Goal: Task Accomplishment & Management: Manage account settings

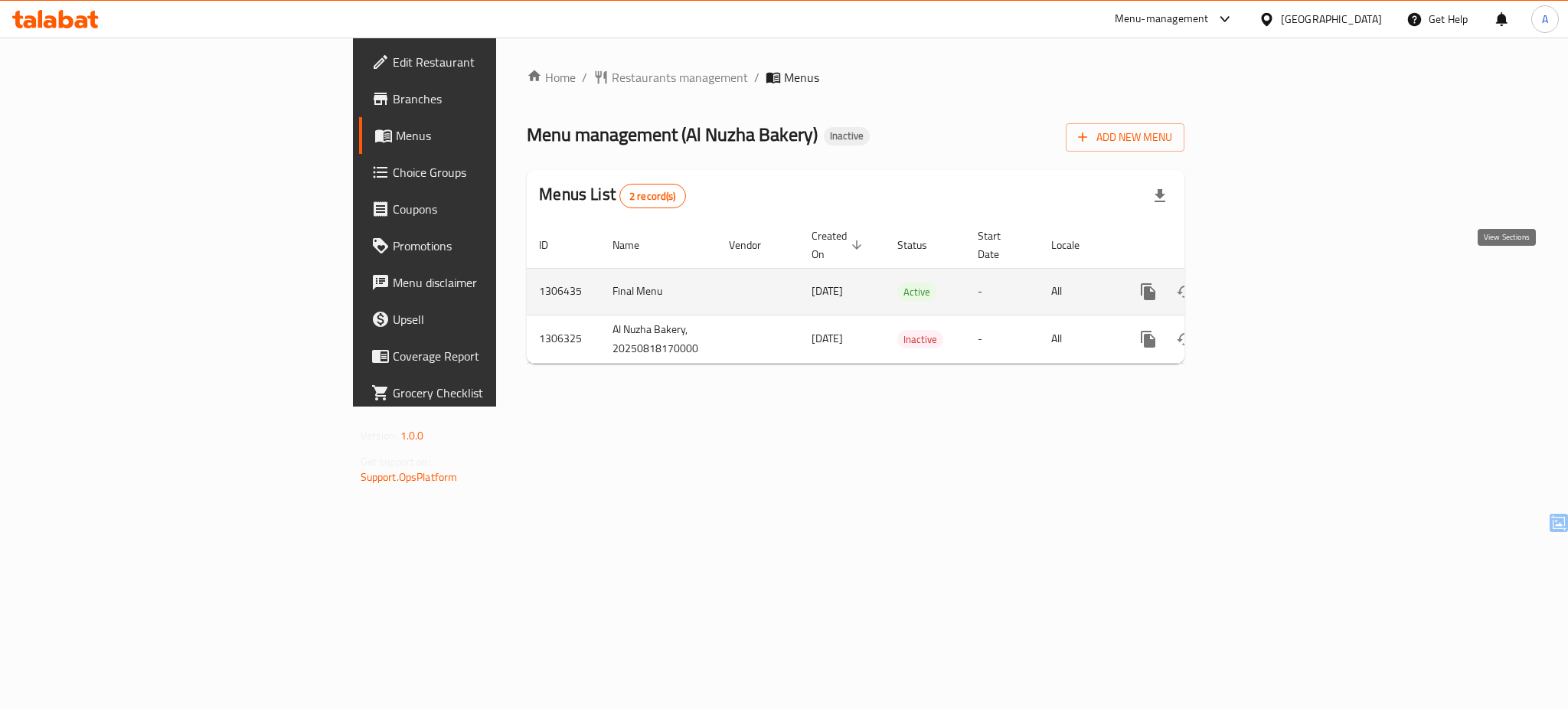
click at [1268, 283] on icon "enhanced table" at bounding box center [1258, 292] width 18 height 18
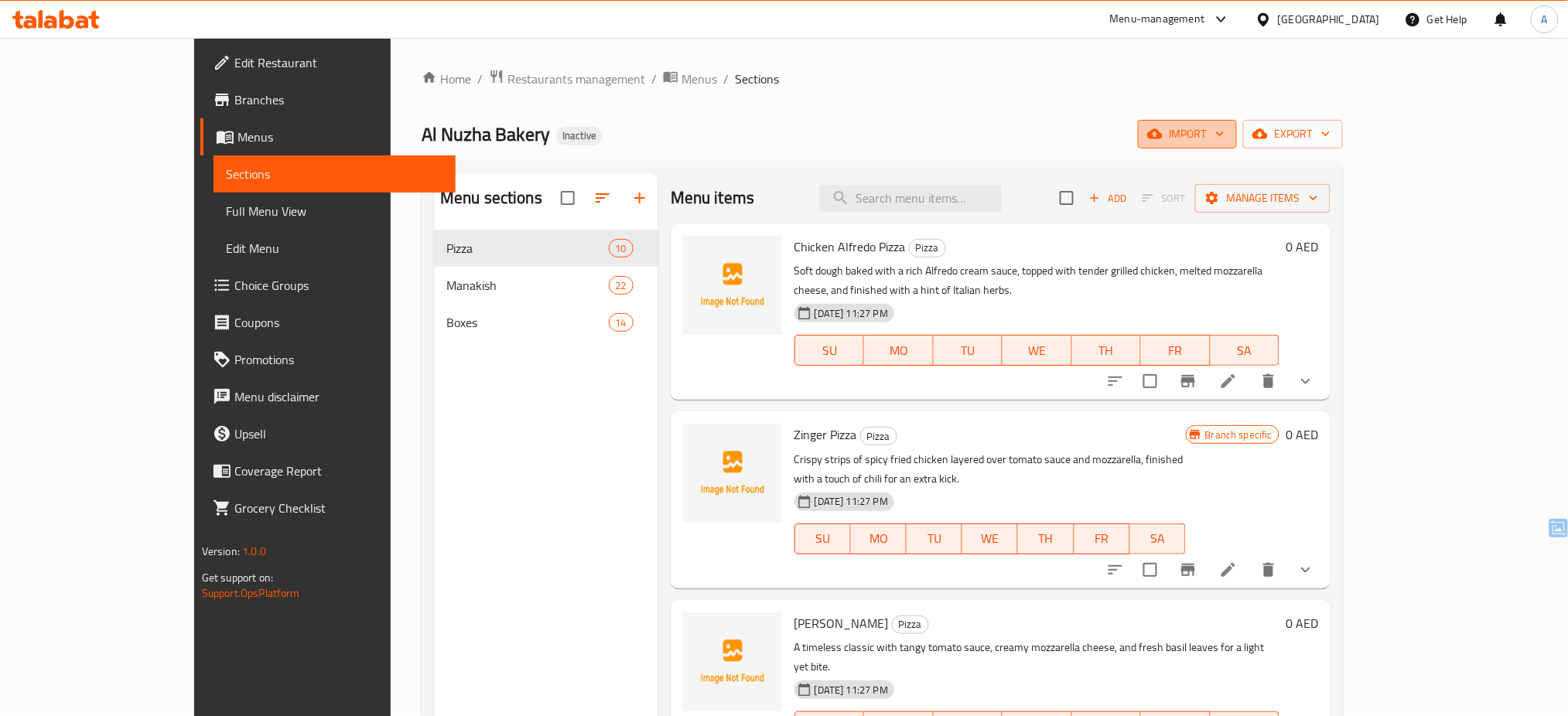
click at [1224, 124] on span "import" at bounding box center [1187, 133] width 74 height 19
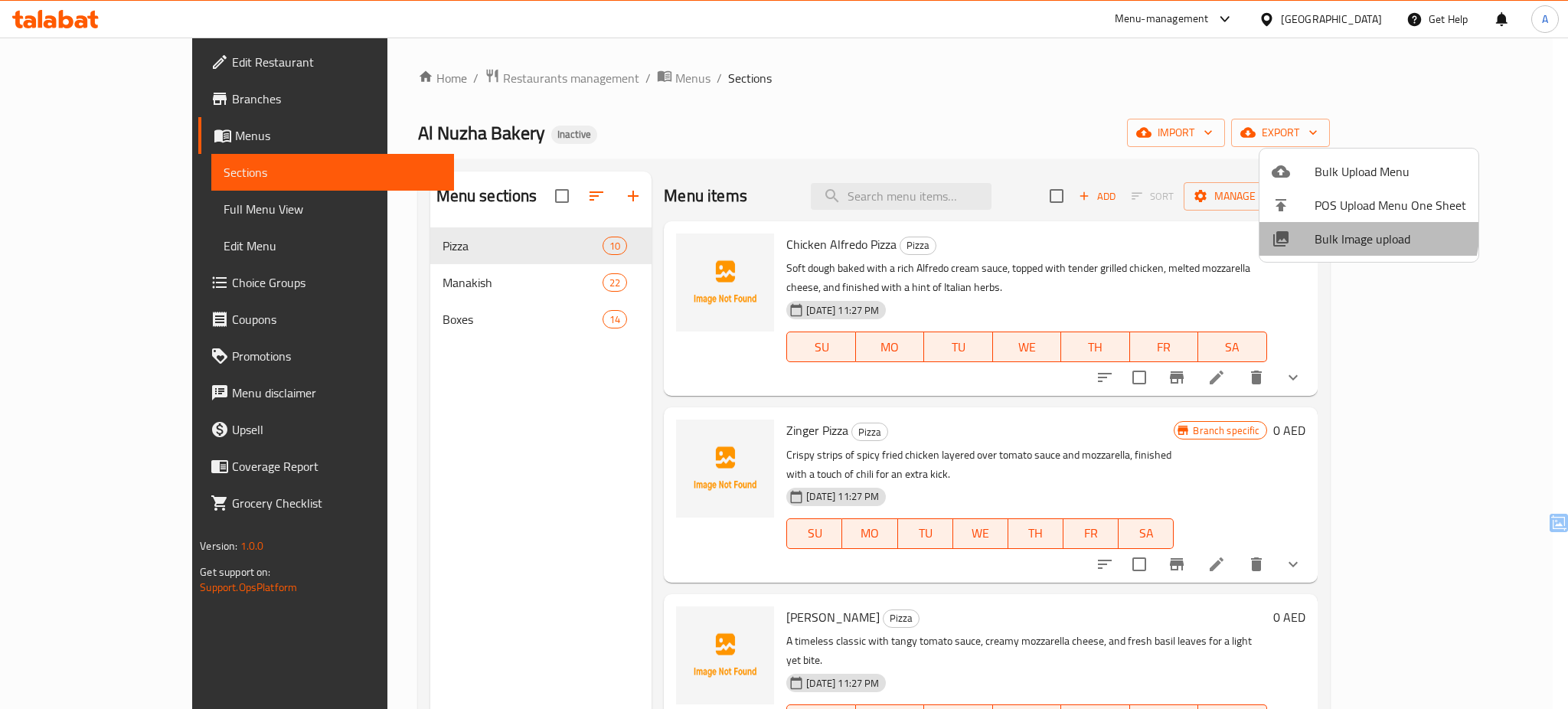
click at [1321, 225] on li "Bulk Image upload" at bounding box center [1368, 238] width 219 height 34
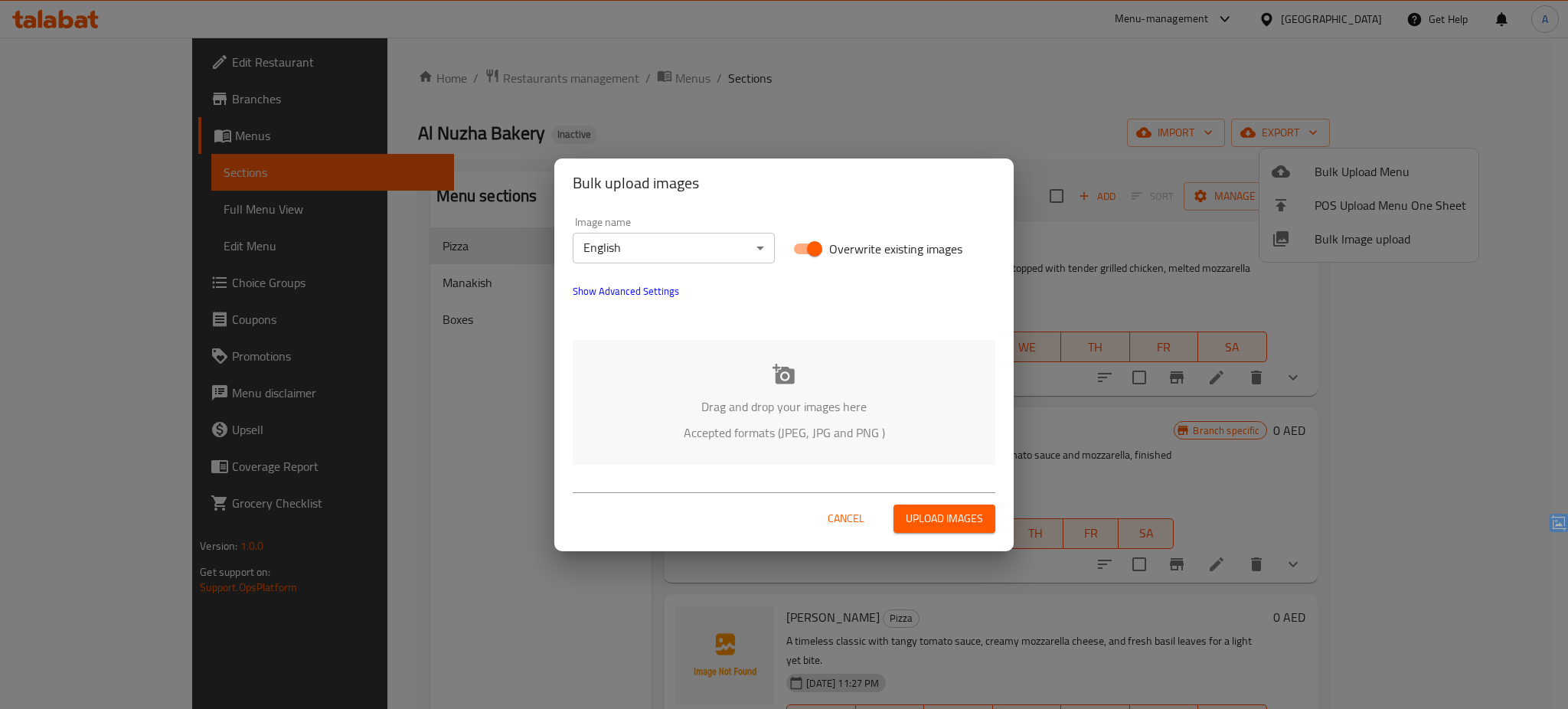
click at [921, 239] on span "Overwrite existing images" at bounding box center [895, 248] width 133 height 18
click at [858, 238] on input "Overwrite existing images" at bounding box center [814, 249] width 87 height 29
checkbox input "false"
click at [742, 385] on div "Drag and drop your images here Accepted formats (JPEG, JPG and PNG )" at bounding box center [784, 402] width 423 height 125
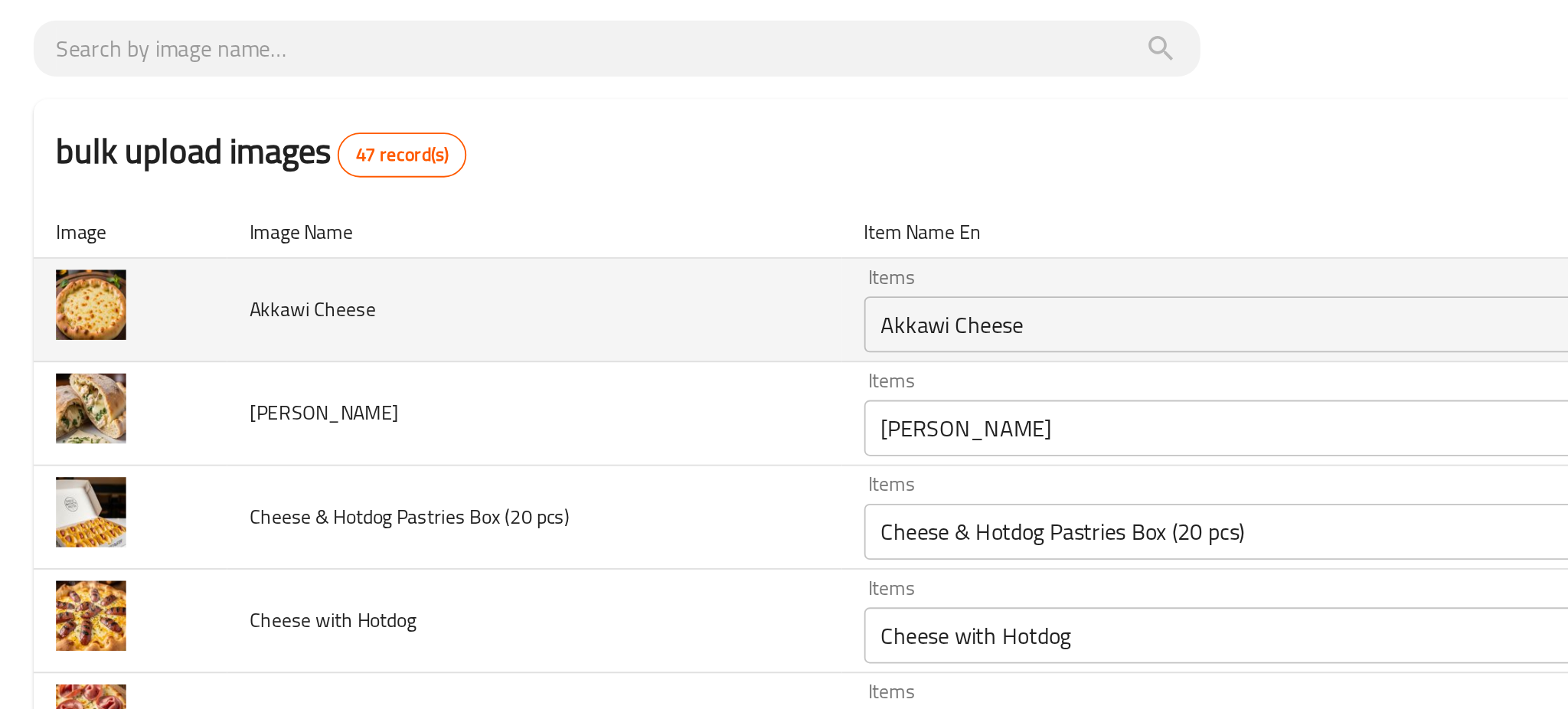
click at [345, 270] on td "Akkawi Cheese" at bounding box center [291, 263] width 336 height 56
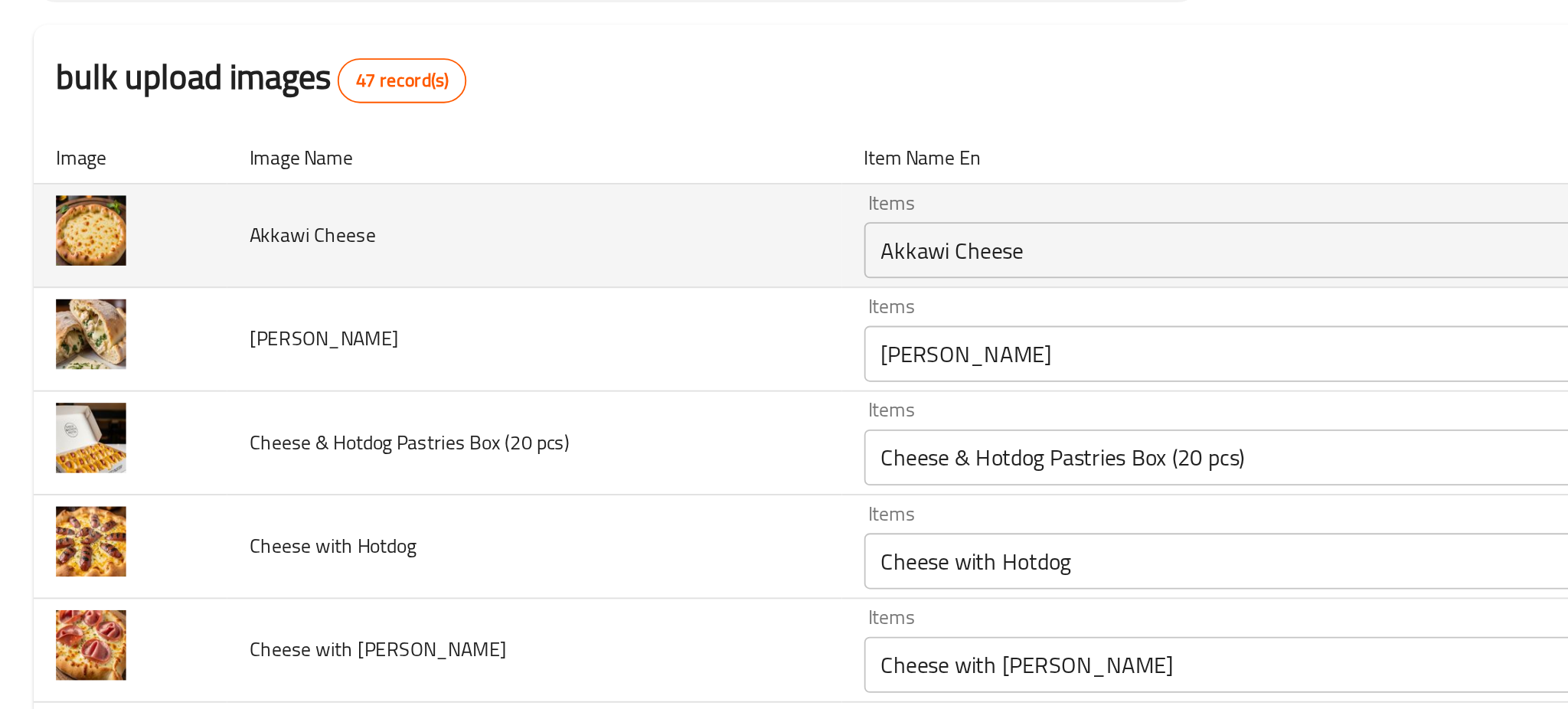
scroll to position [81, 0]
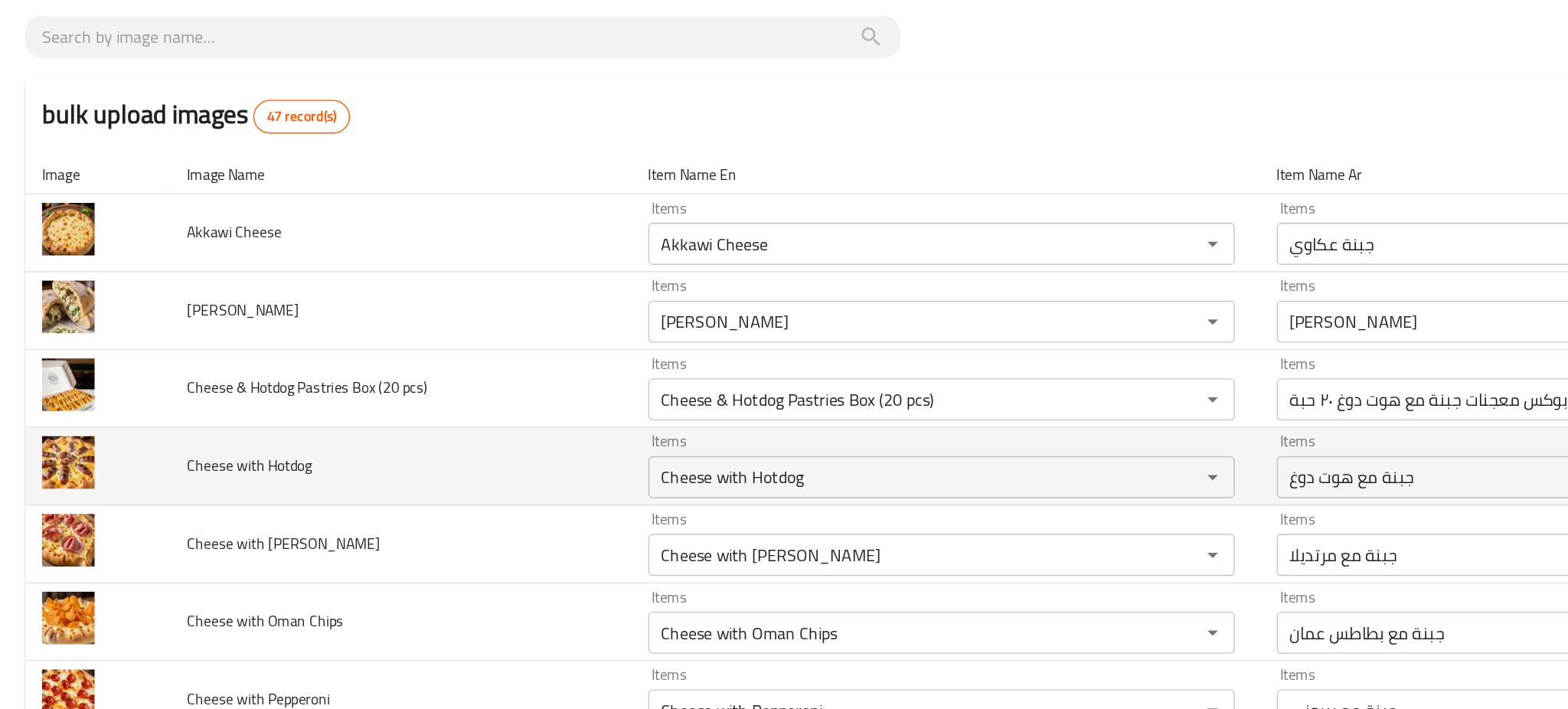
click at [350, 365] on td "Cheese with Hotdog" at bounding box center [291, 351] width 336 height 56
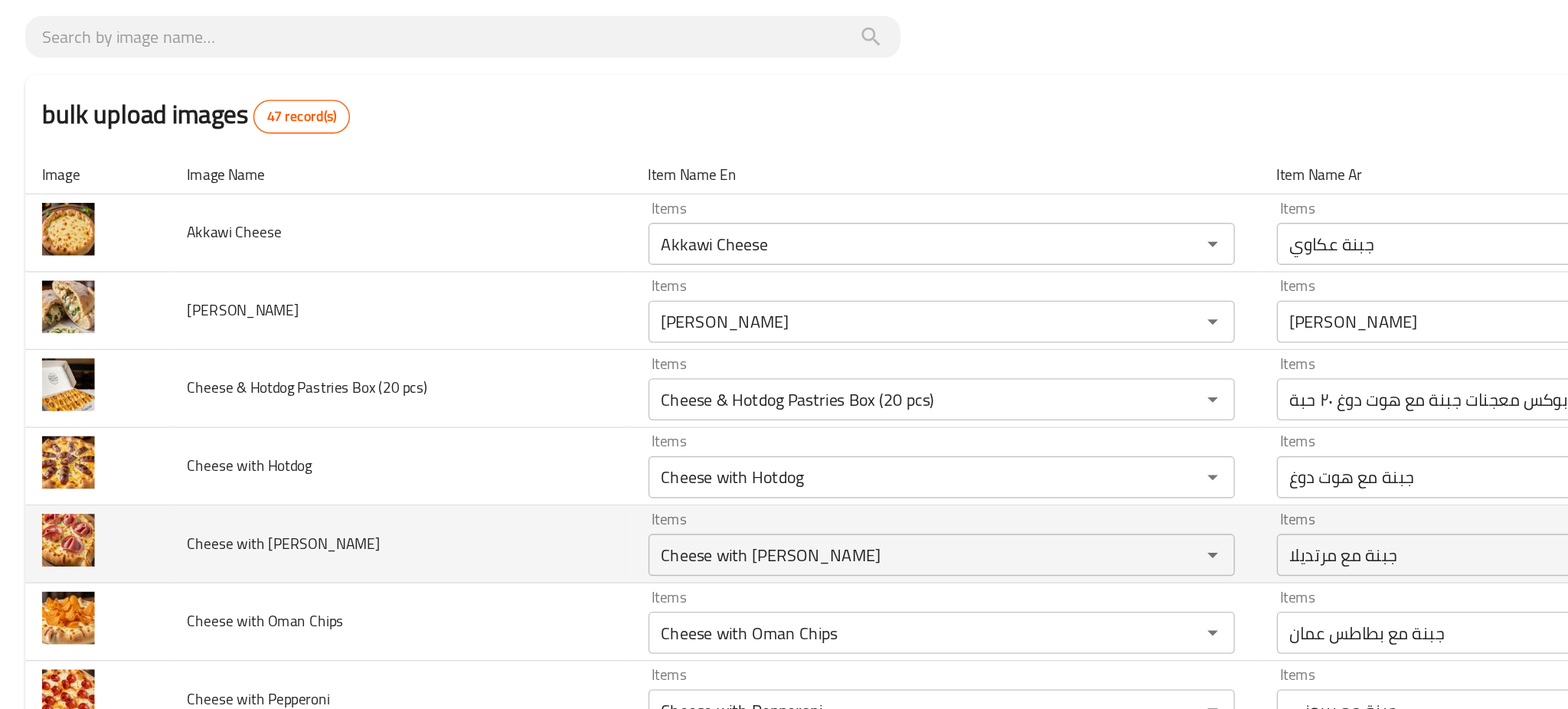
click at [373, 408] on td "Cheese with Mortadella" at bounding box center [291, 408] width 336 height 56
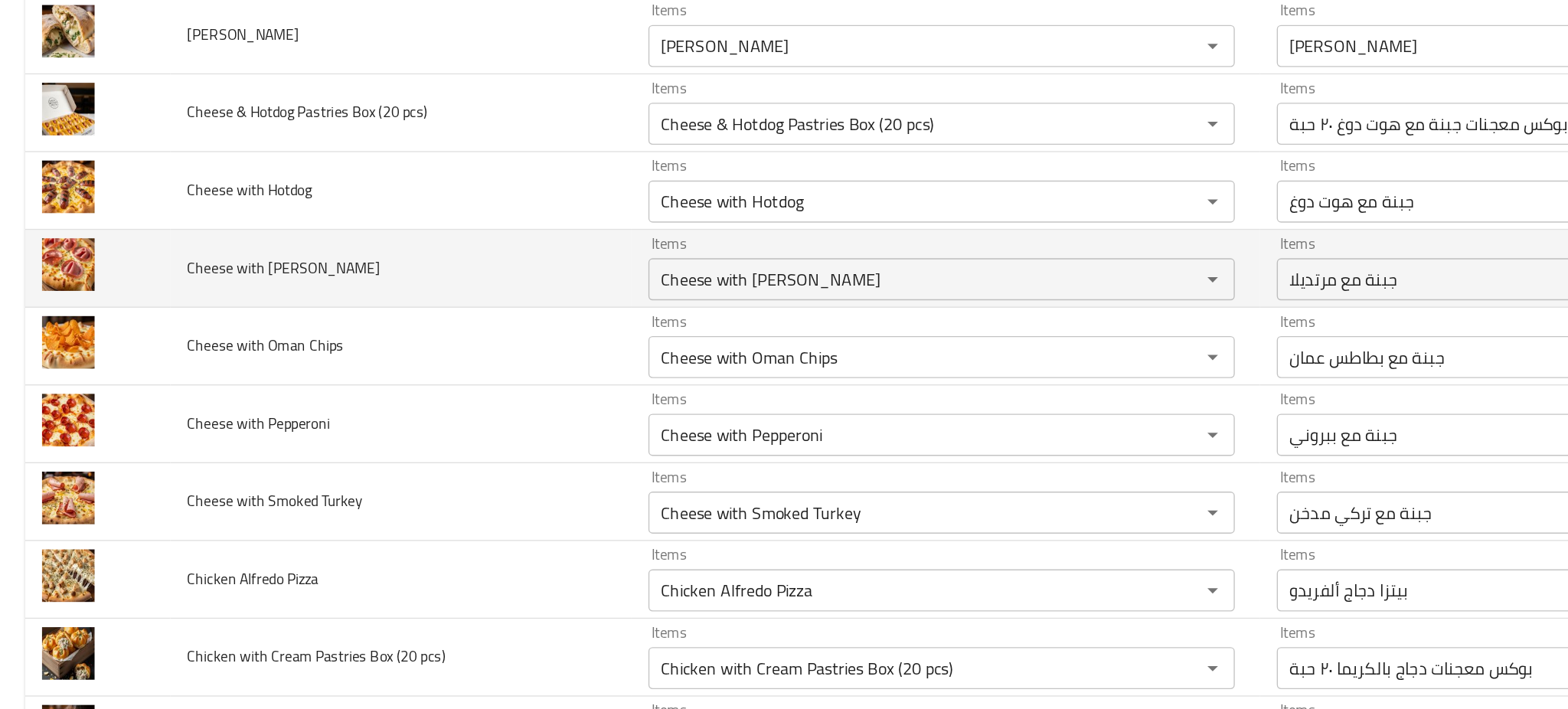
scroll to position [286, 0]
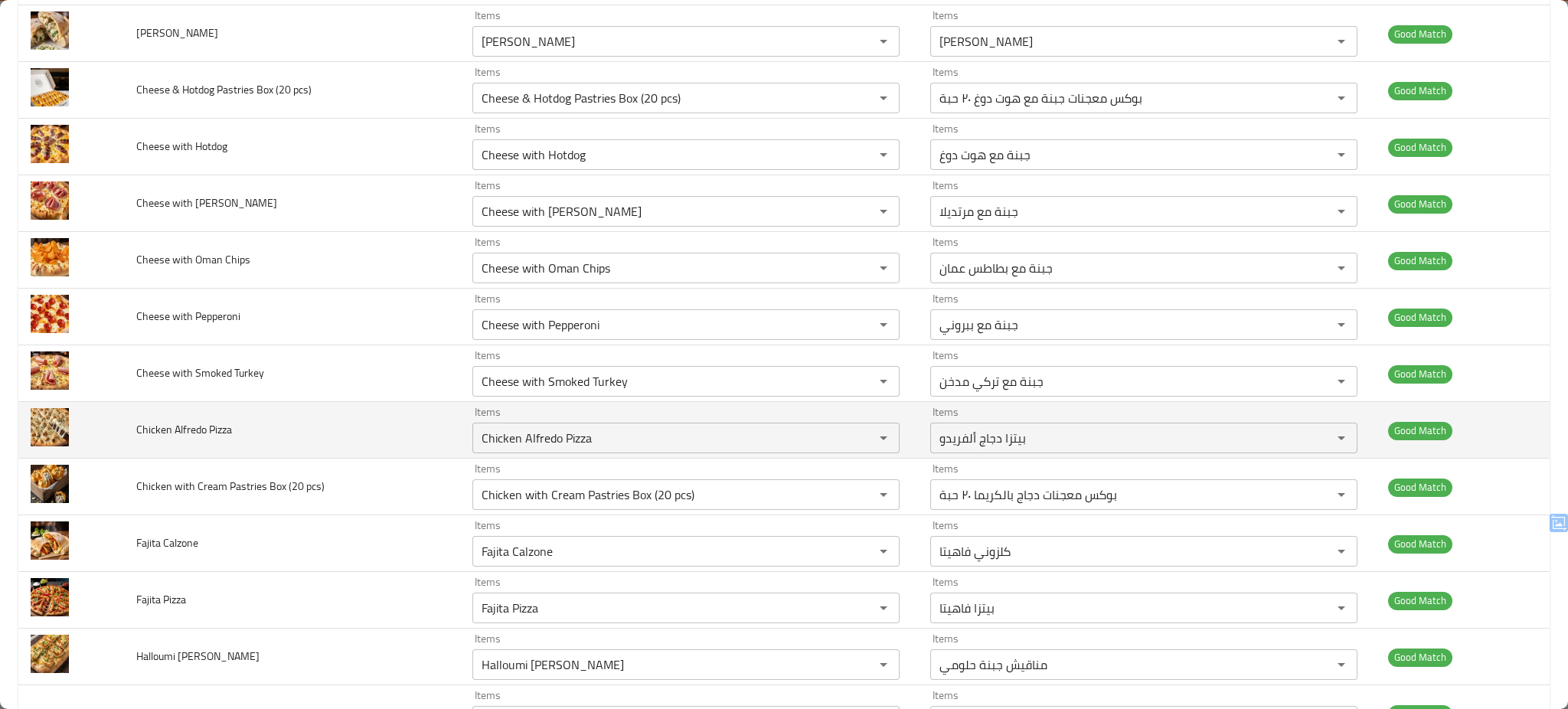
click at [340, 441] on td "Chicken Alfredo Pizza" at bounding box center [291, 430] width 336 height 56
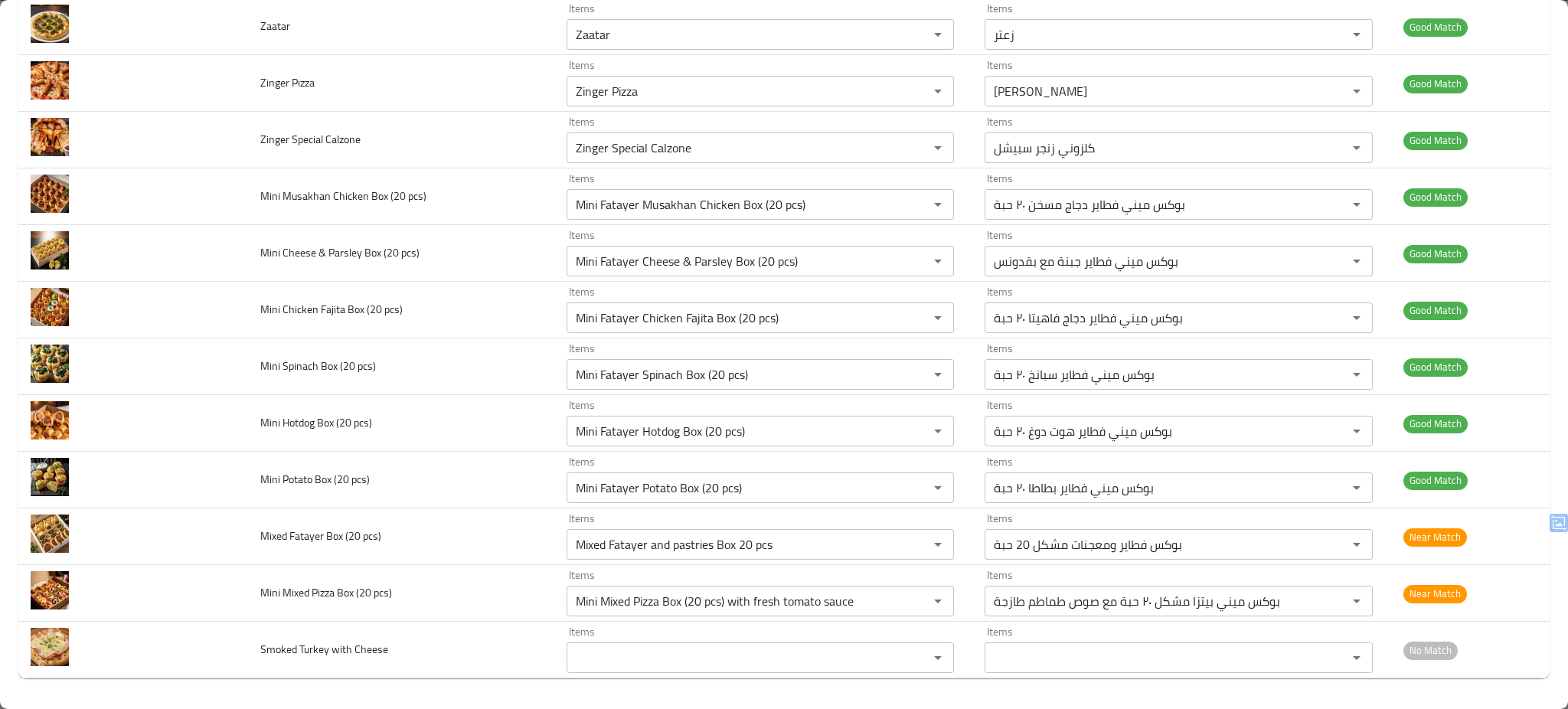
scroll to position [2222, 0]
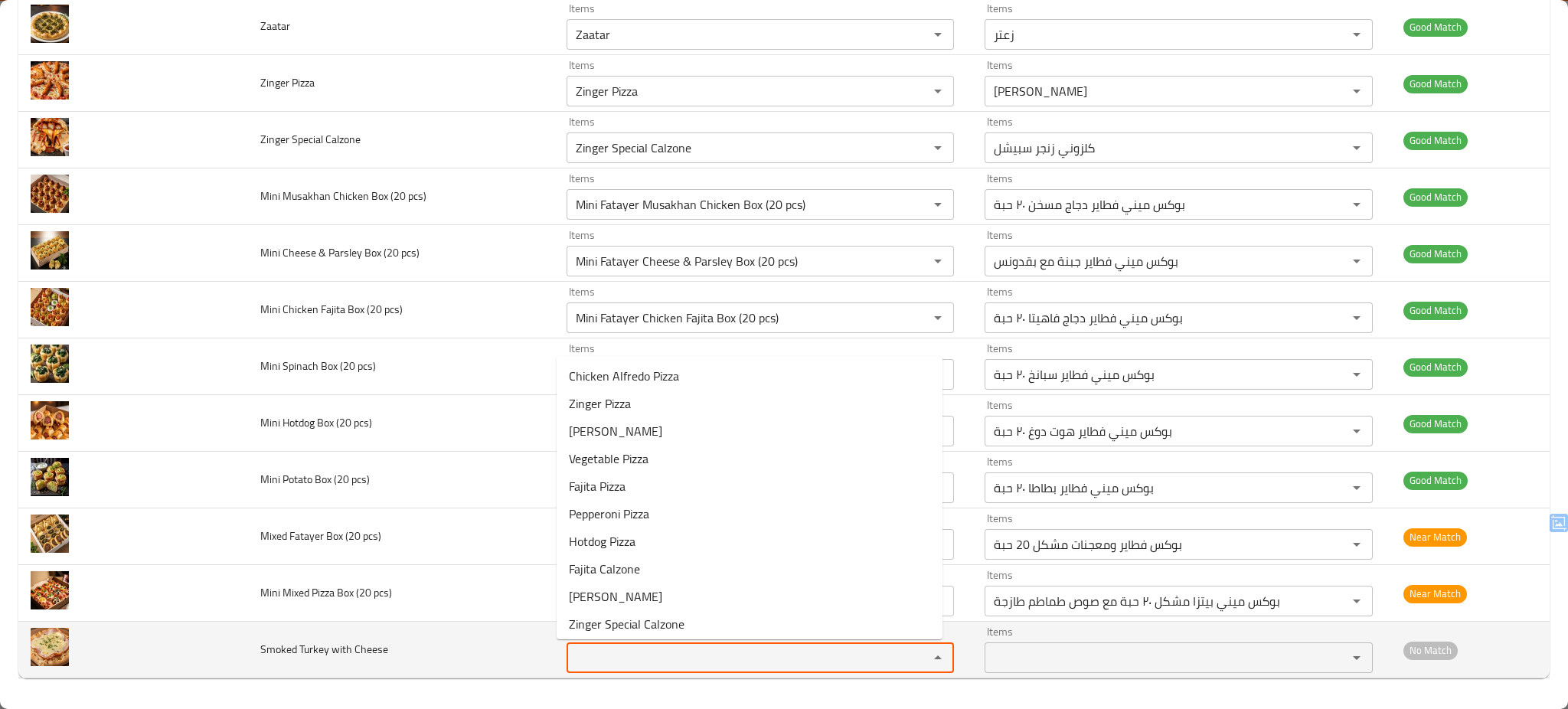
click at [635, 666] on Cheese "Items" at bounding box center [738, 658] width 333 height 22
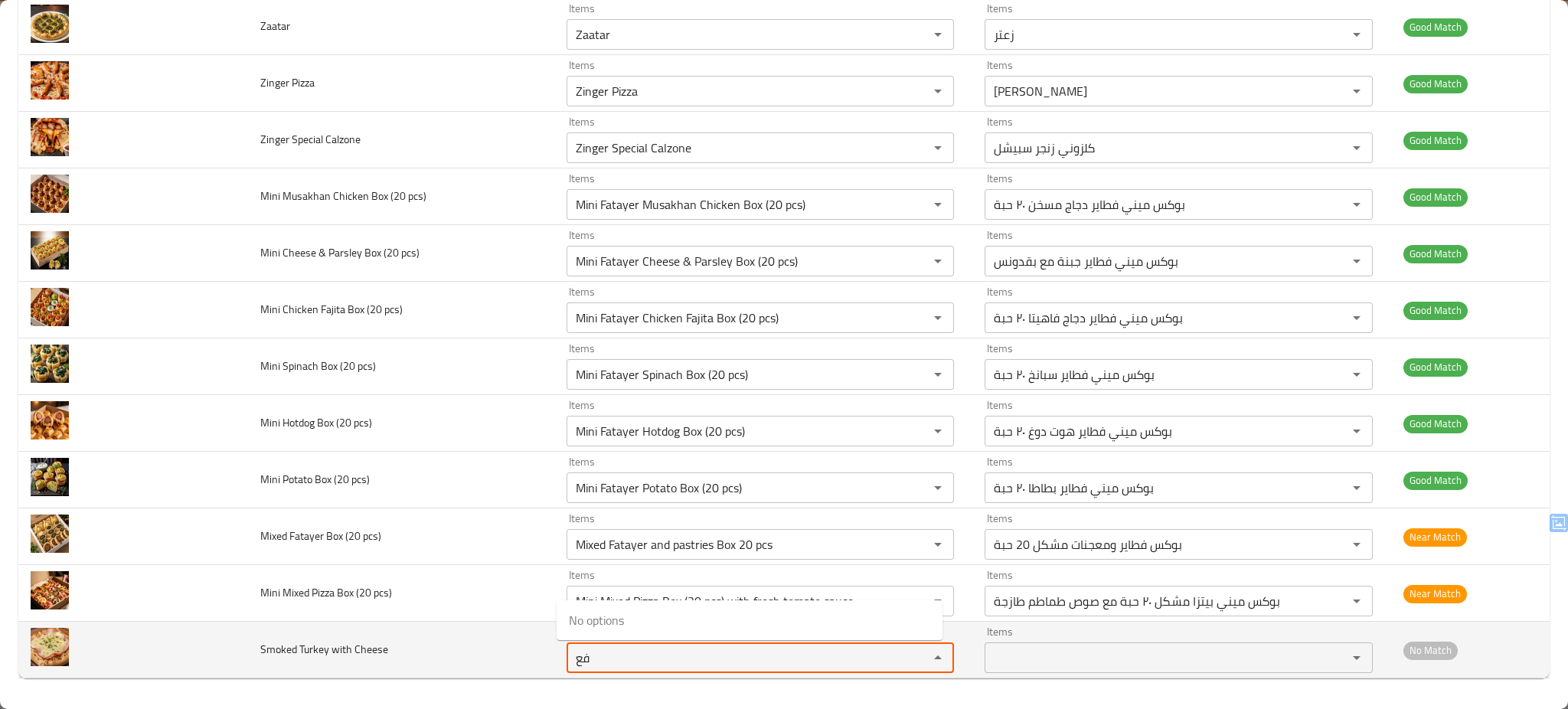
type Cheese "ف"
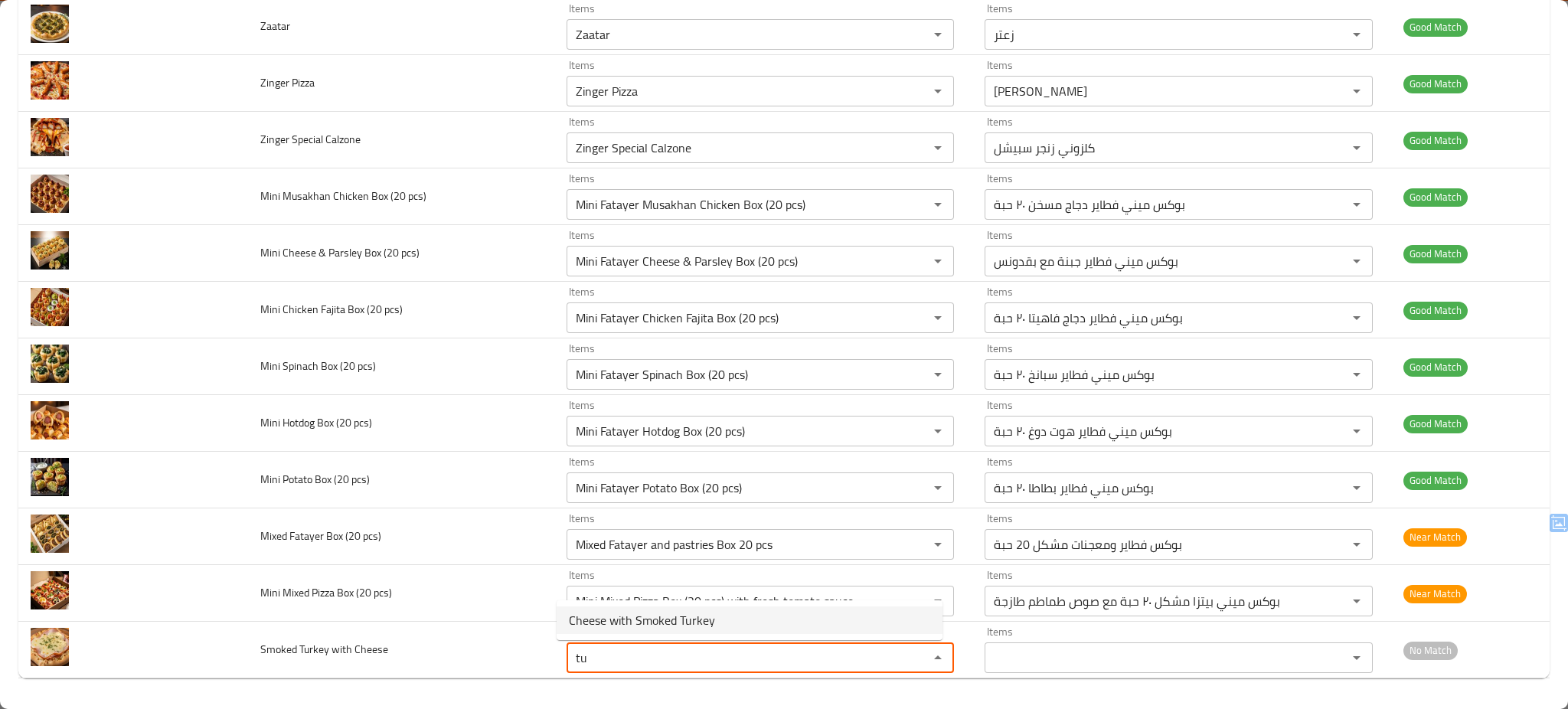
click at [638, 626] on span "Cheese with Smoked Turkey" at bounding box center [641, 621] width 146 height 18
type Cheese "Cheese with Smoked Turkey"
type Cheese-ar "جبنة مع تركي مدخن"
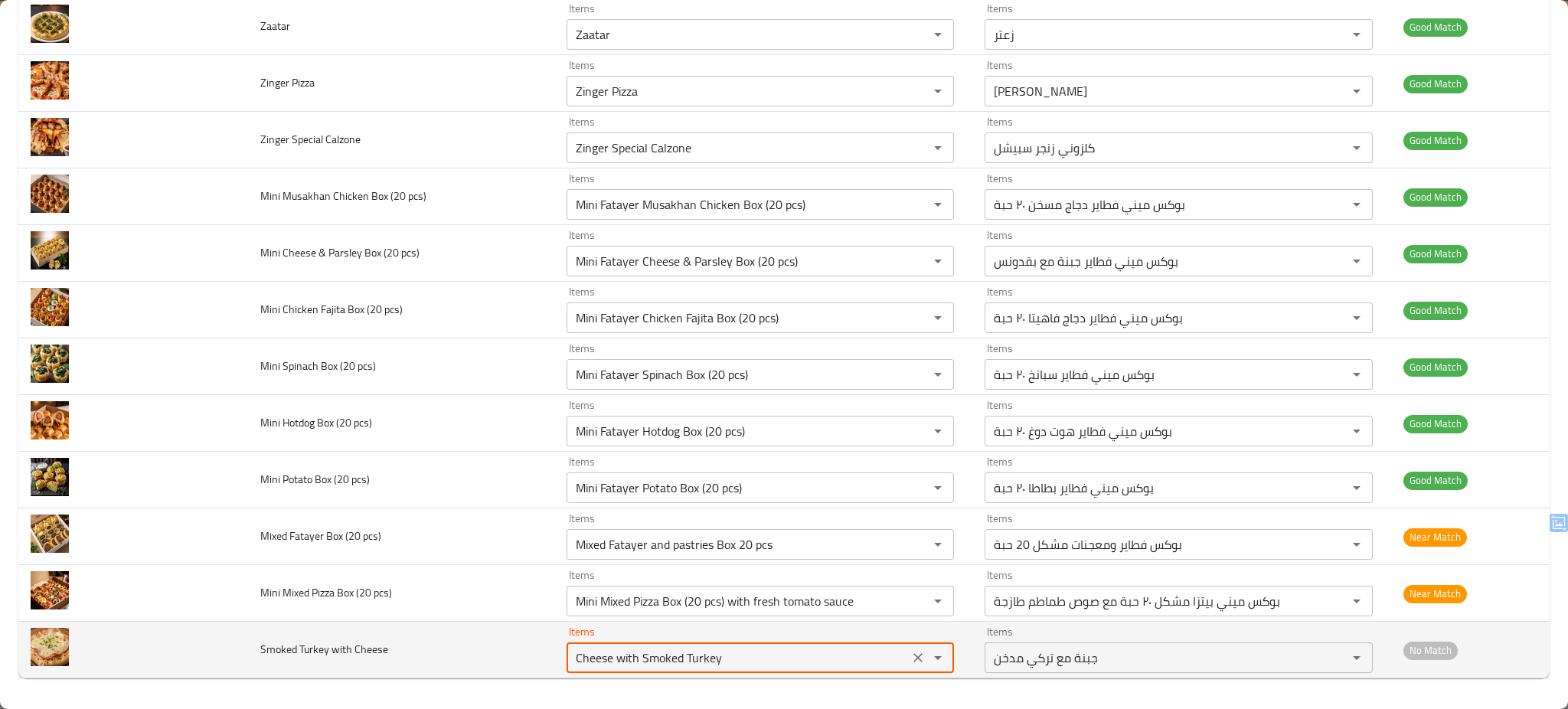
type Cheese "Cheese with Smoked Turkey"
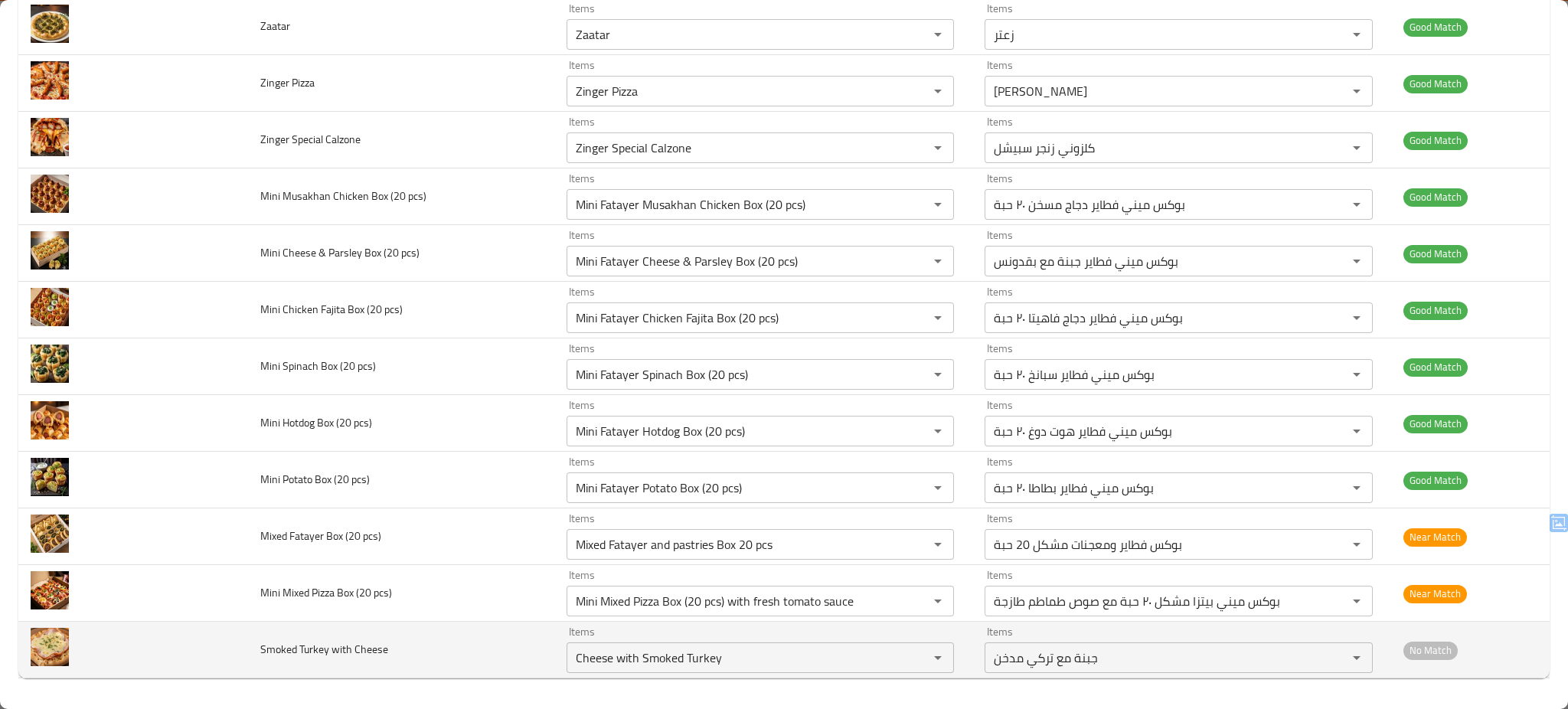
click at [510, 653] on td "Smoked Turkey with Cheese" at bounding box center [401, 650] width 307 height 56
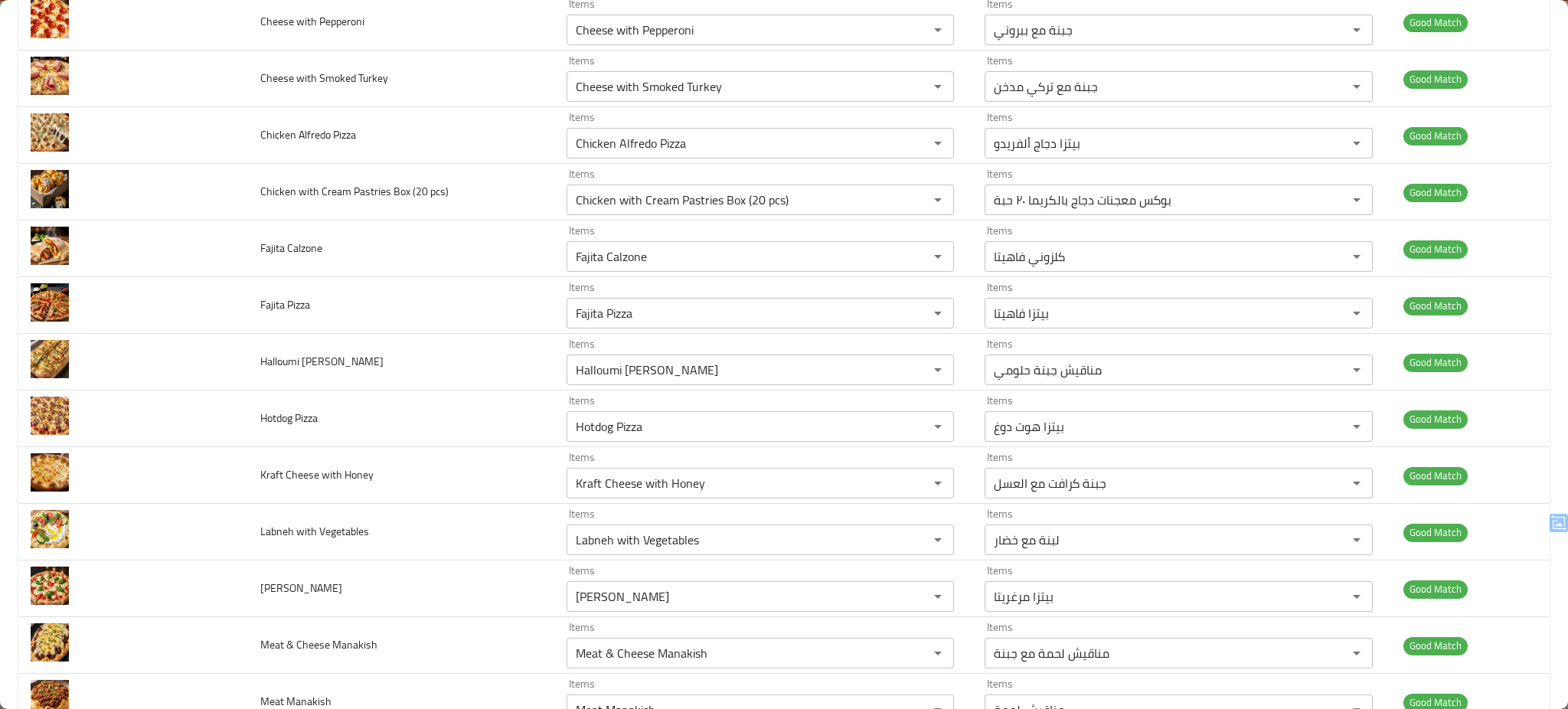
scroll to position [0, 0]
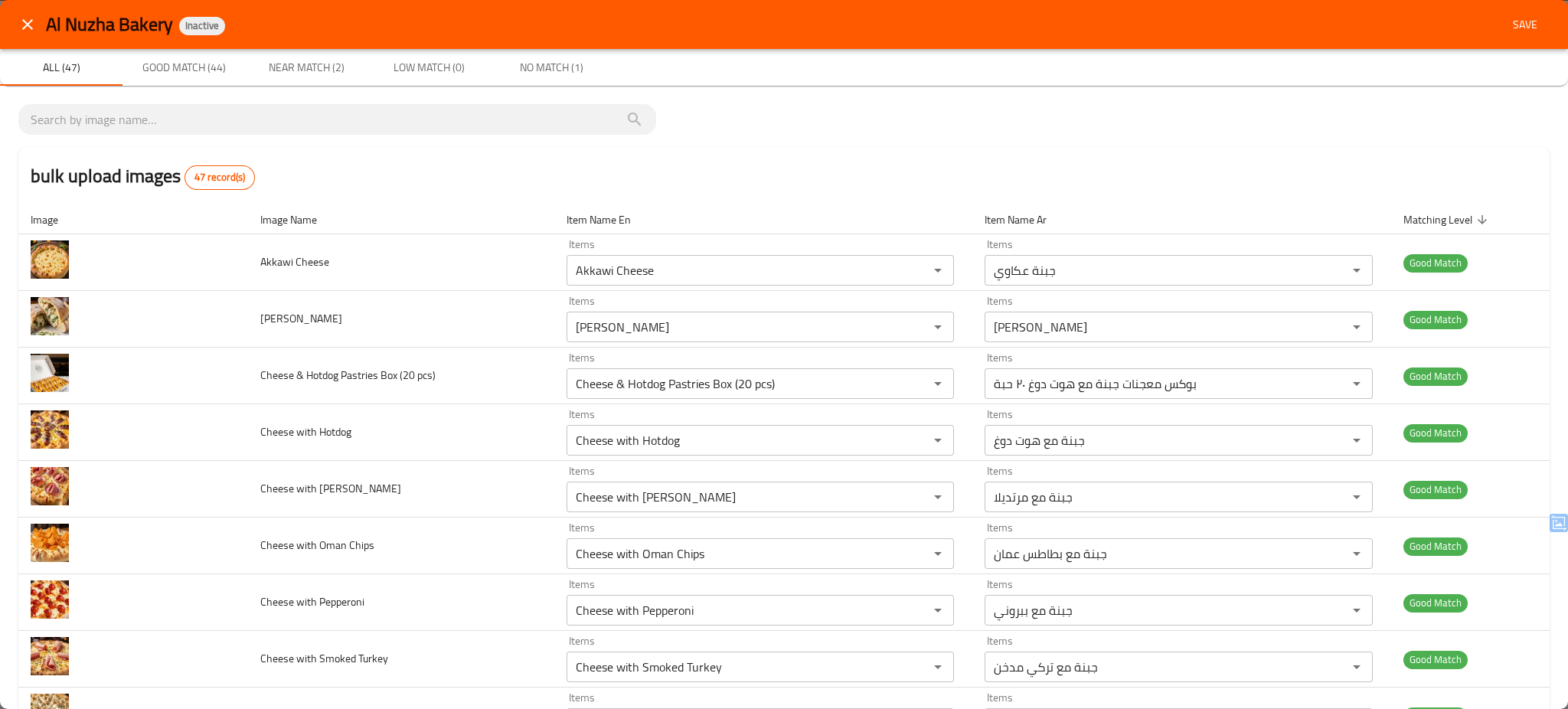
click at [1506, 22] on span "Save" at bounding box center [1524, 25] width 36 height 19
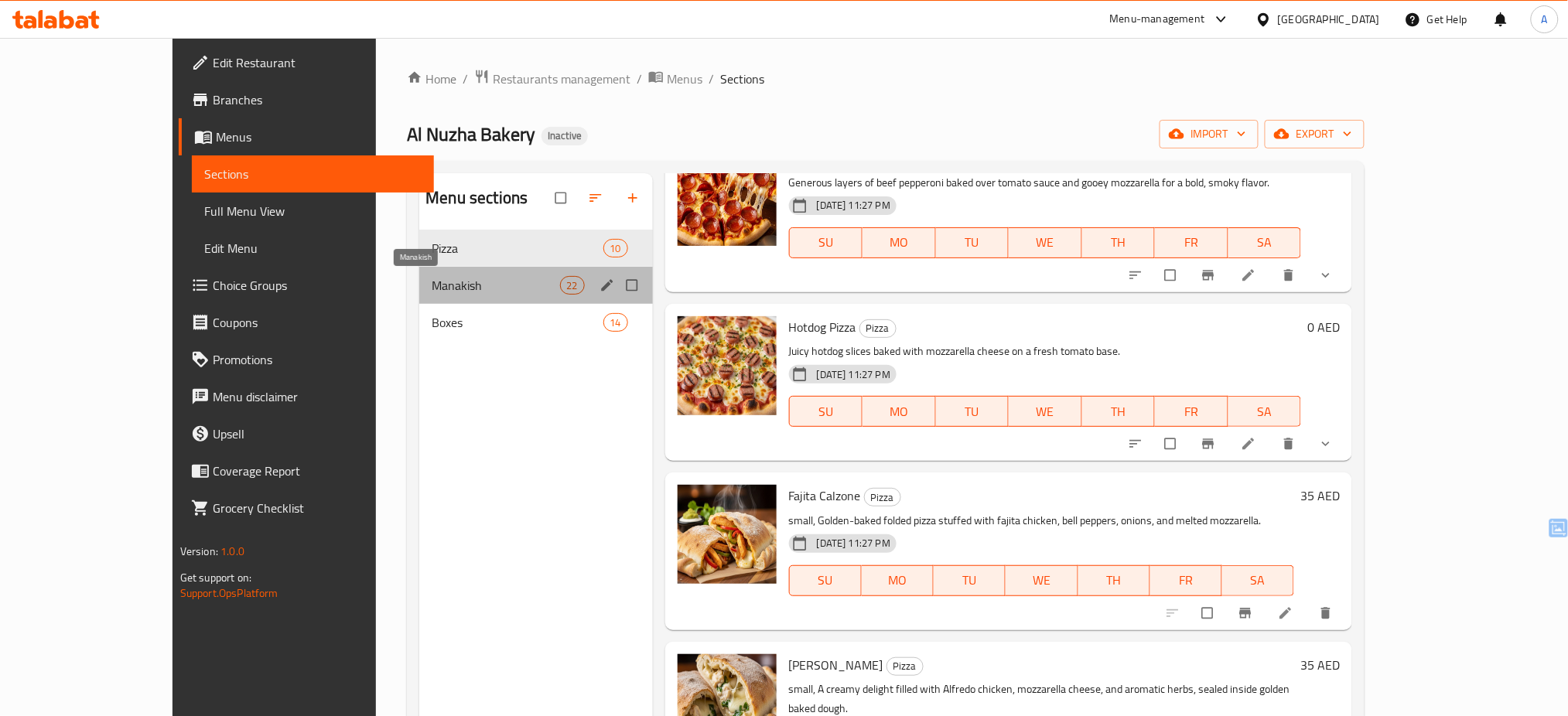
click at [432, 286] on span "Manakish" at bounding box center [495, 285] width 128 height 18
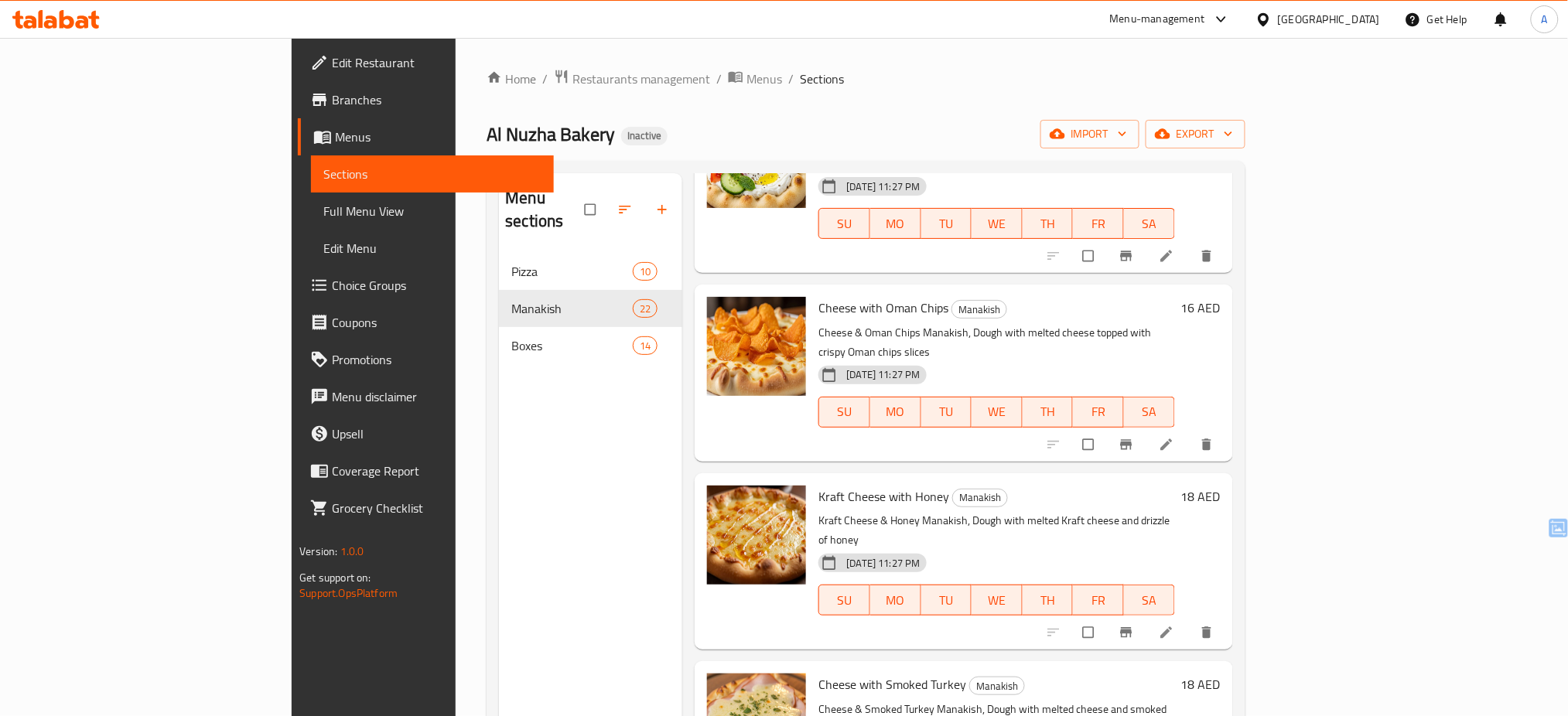
scroll to position [217, 0]
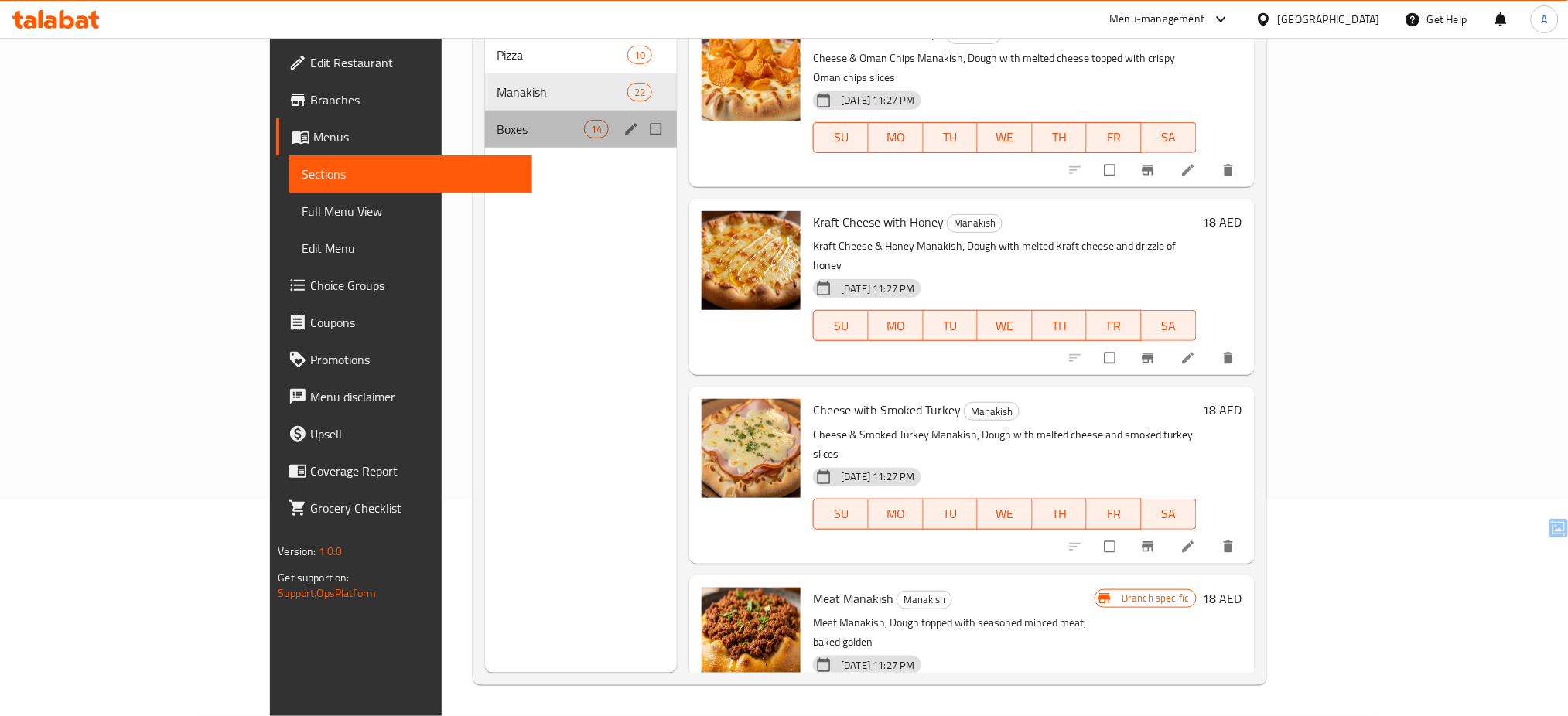
click at [485, 119] on div "Boxes 14" at bounding box center [582, 129] width 193 height 37
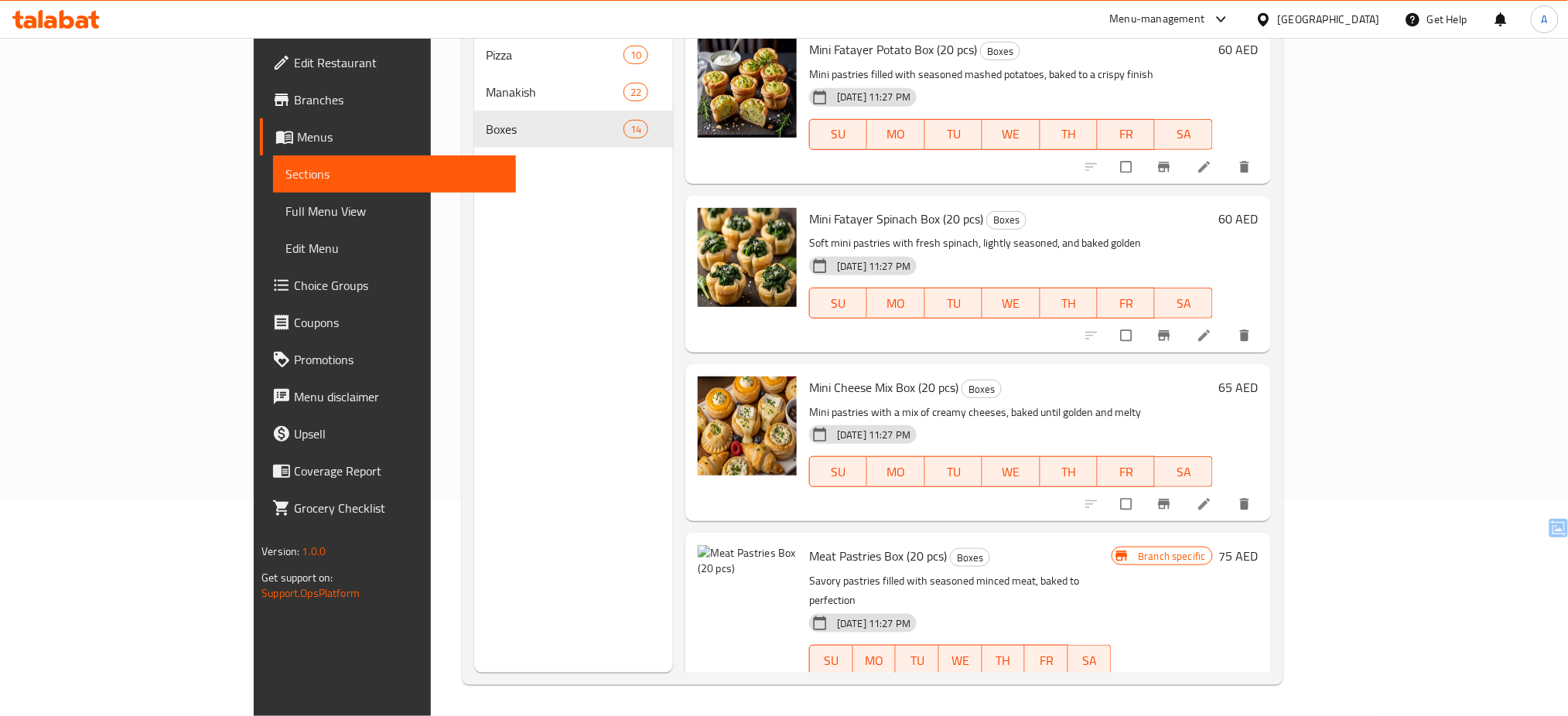
scroll to position [1349, 0]
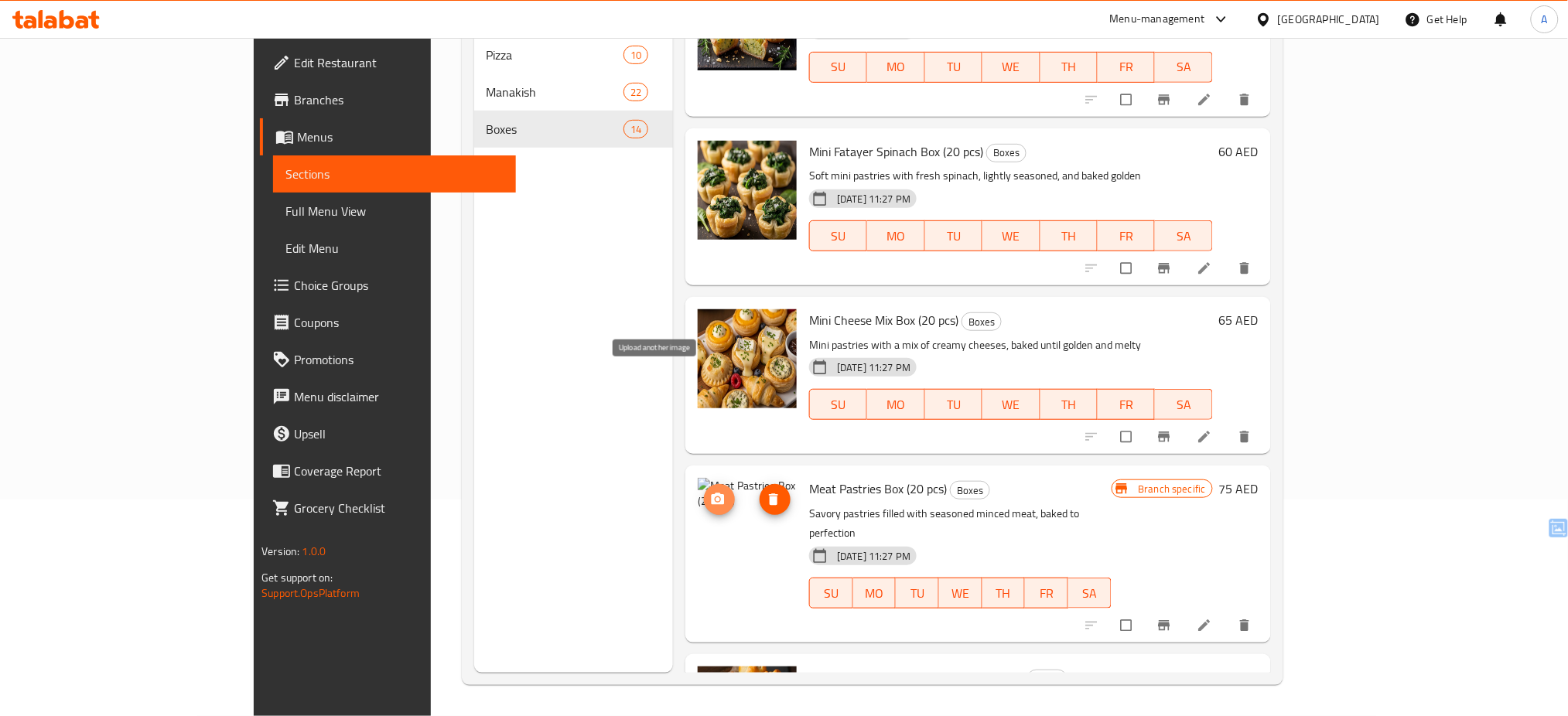
click at [711, 494] on icon "upload picture" at bounding box center [718, 499] width 13 height 12
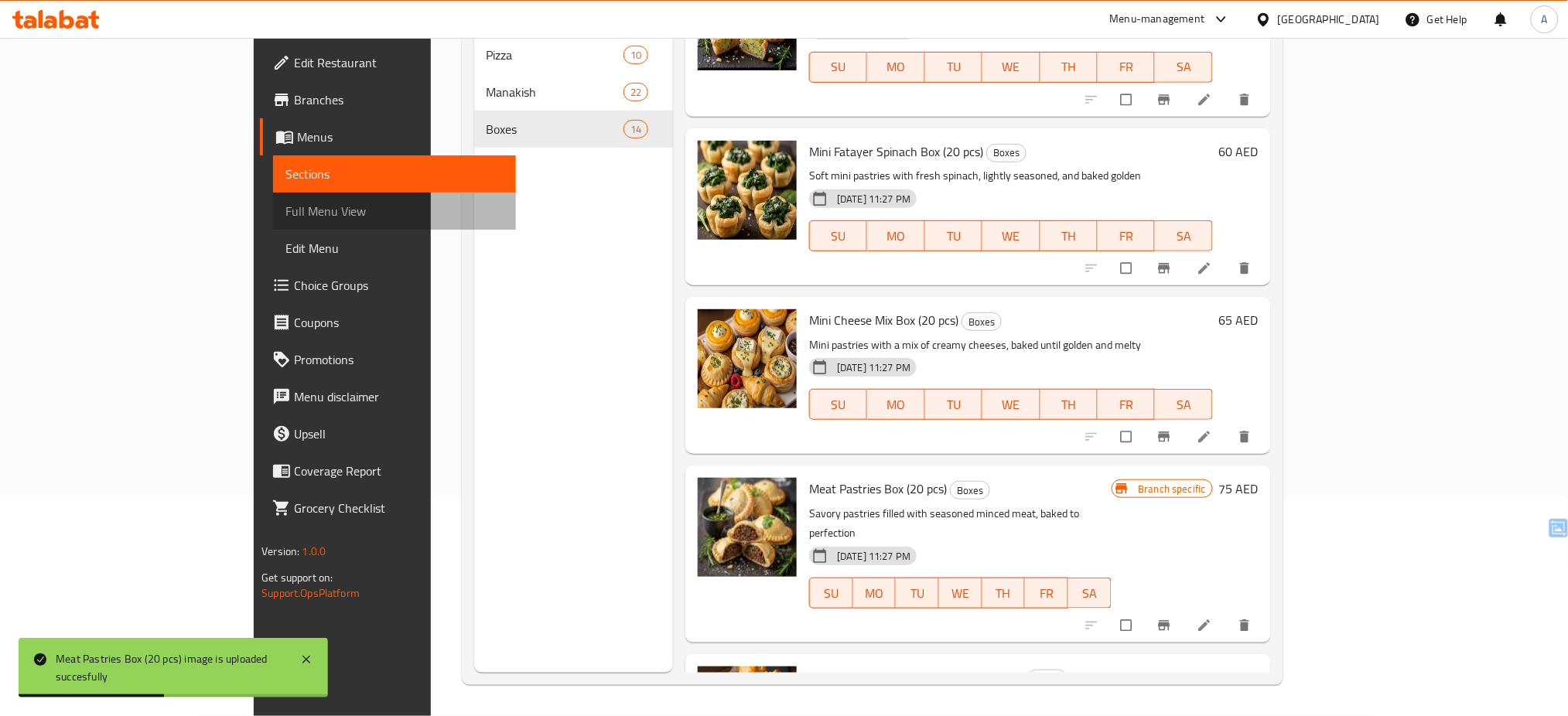
click at [286, 202] on span "Full Menu View" at bounding box center [394, 211] width 218 height 18
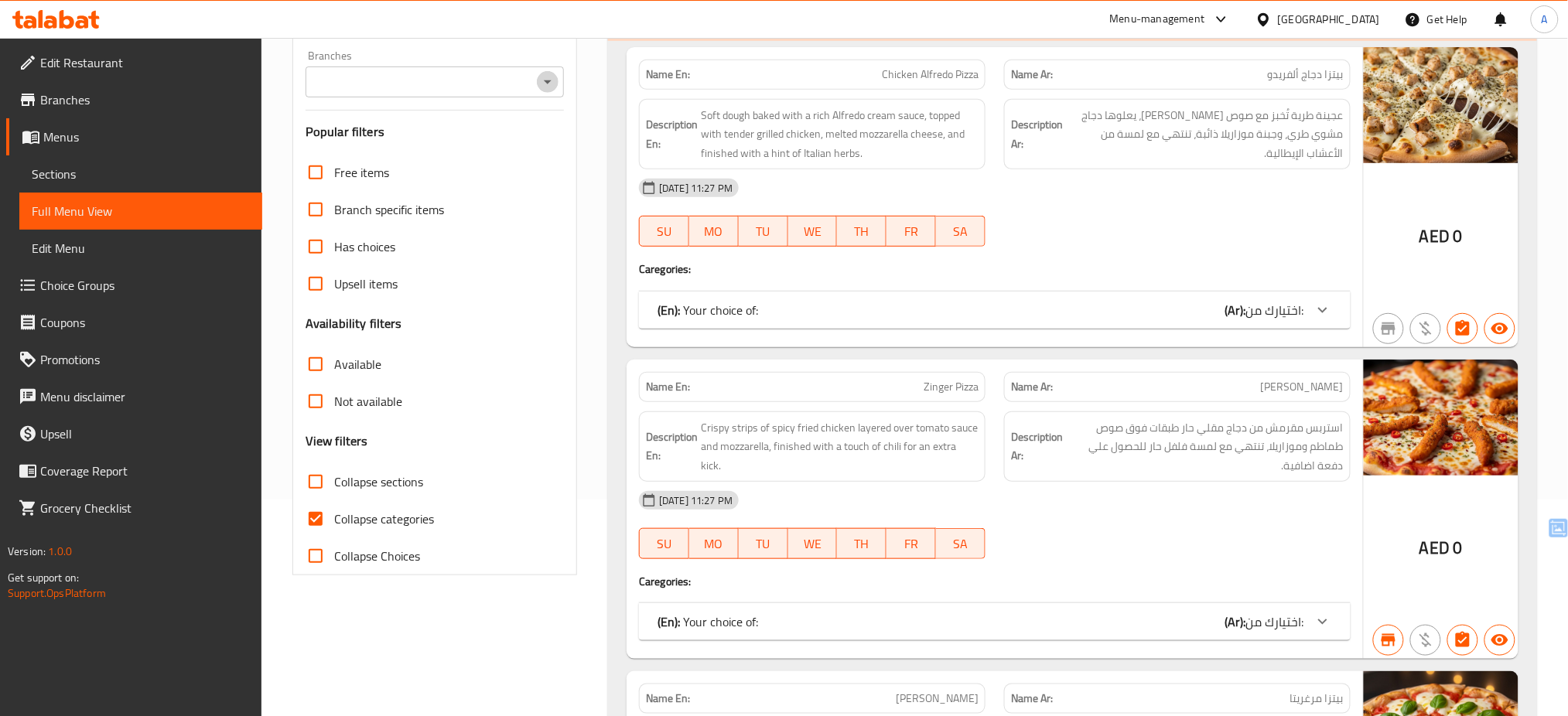
click at [545, 85] on icon "Open" at bounding box center [548, 82] width 18 height 18
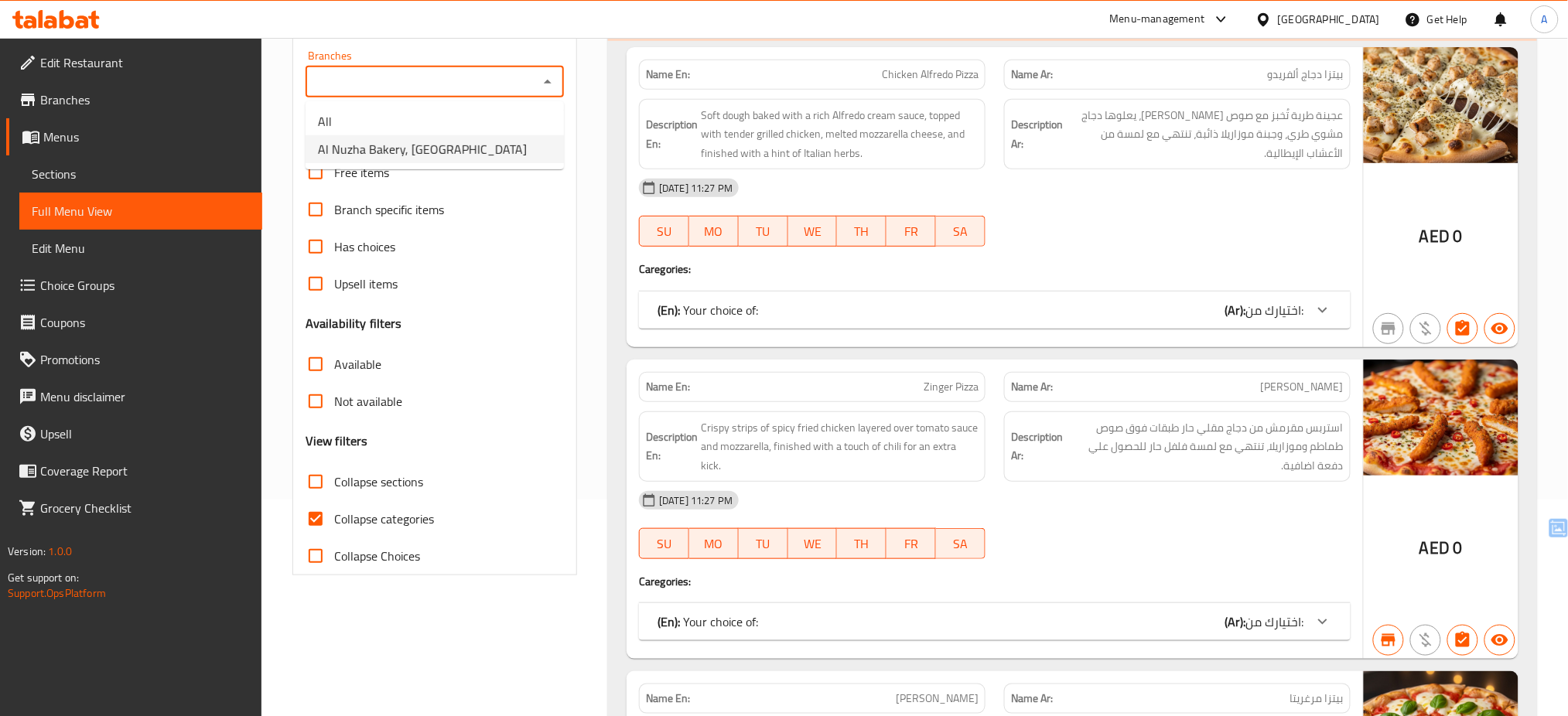
click at [483, 153] on li "Al Nuzha Bakery, Emirates City" at bounding box center [434, 149] width 258 height 28
type input "Al Nuzha Bakery, Emirates City"
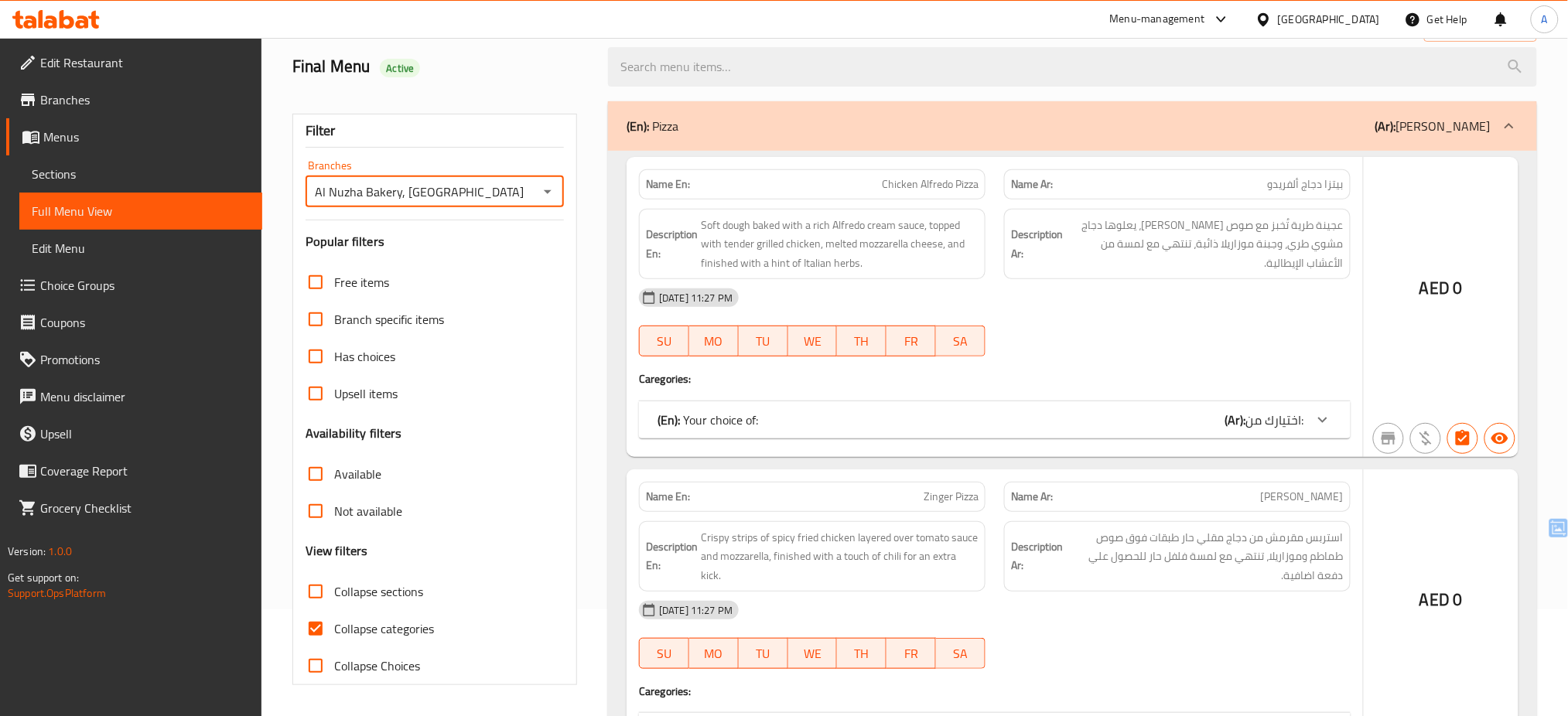
scroll to position [217, 0]
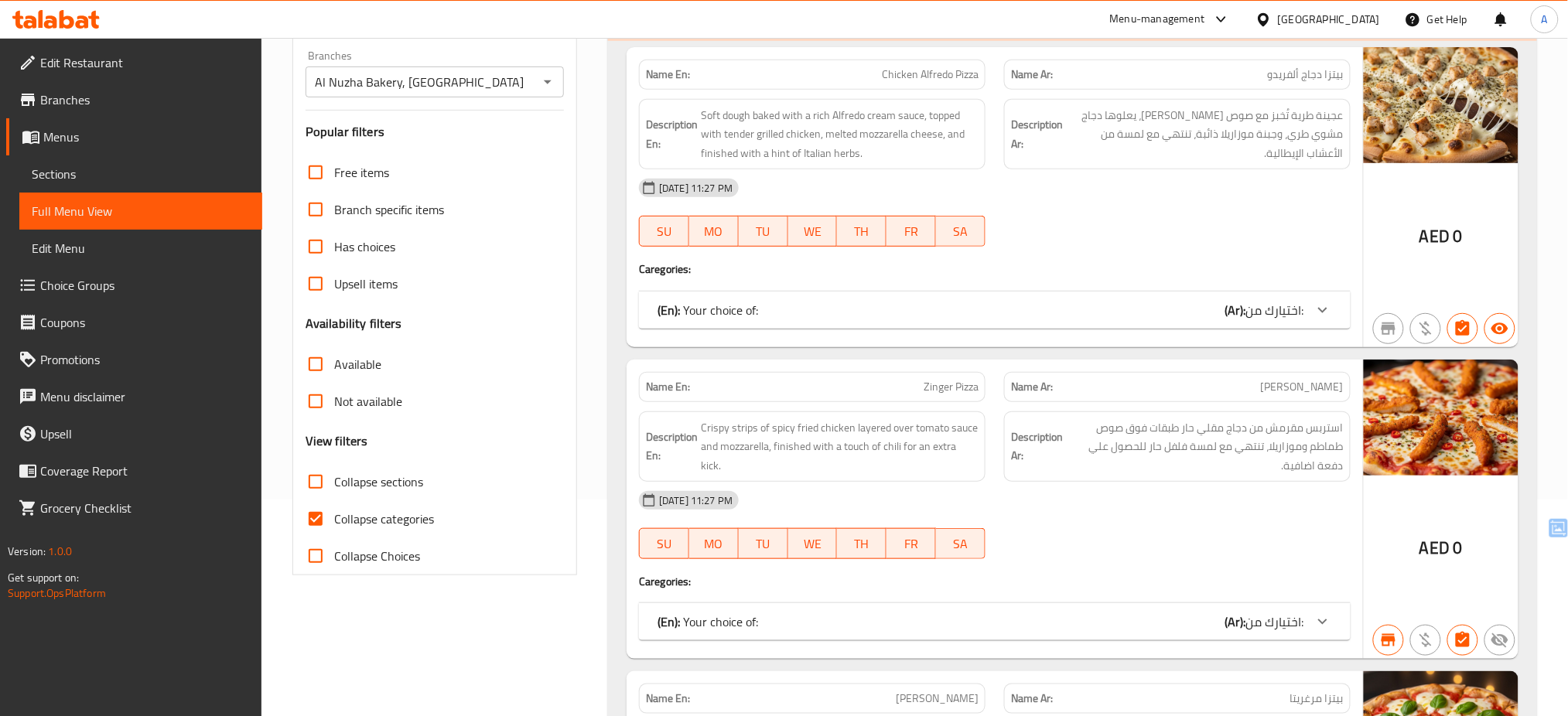
click at [483, 153] on div "Filter Branches Al Nuzha Bakery, Emirates City Branches Popular filters Free it…" at bounding box center [435, 290] width 285 height 572
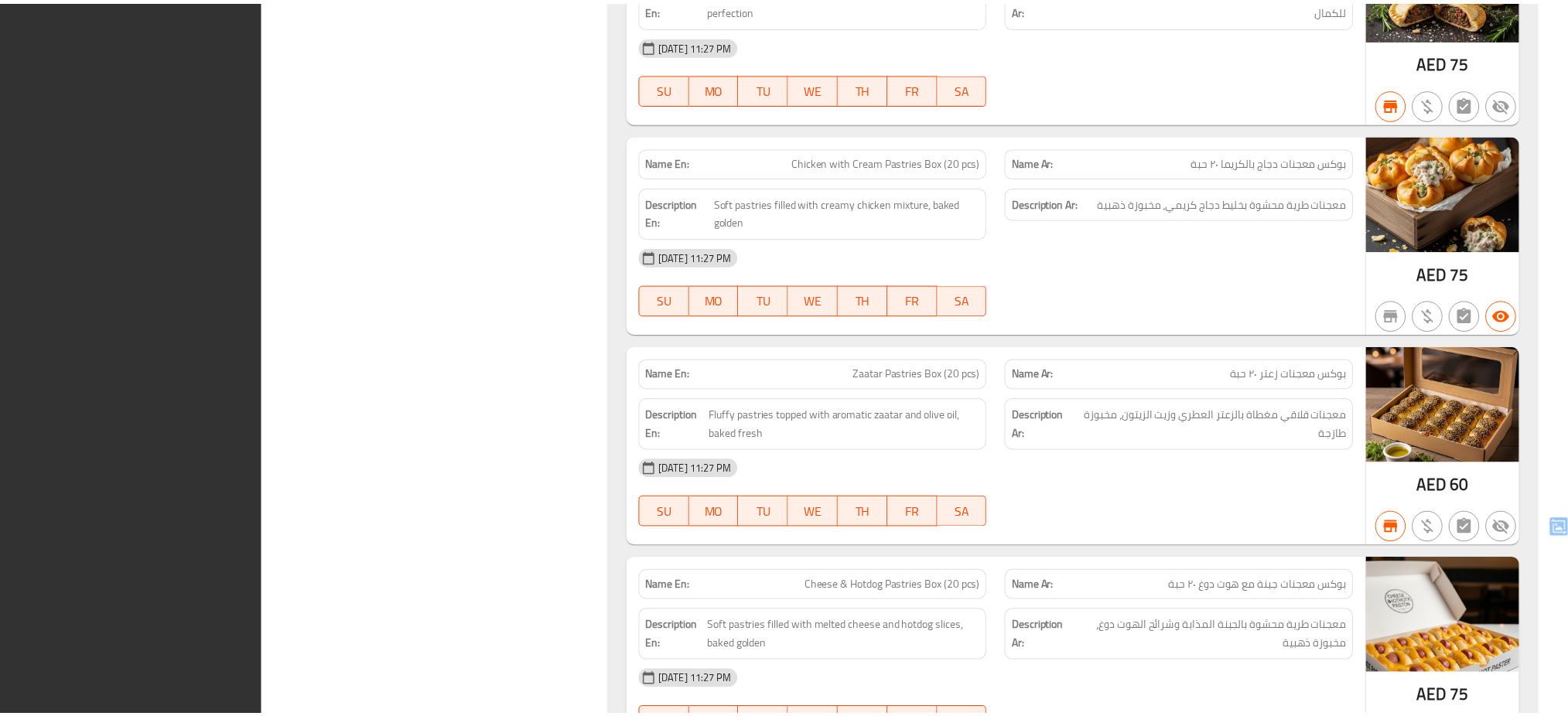
scroll to position [10175, 0]
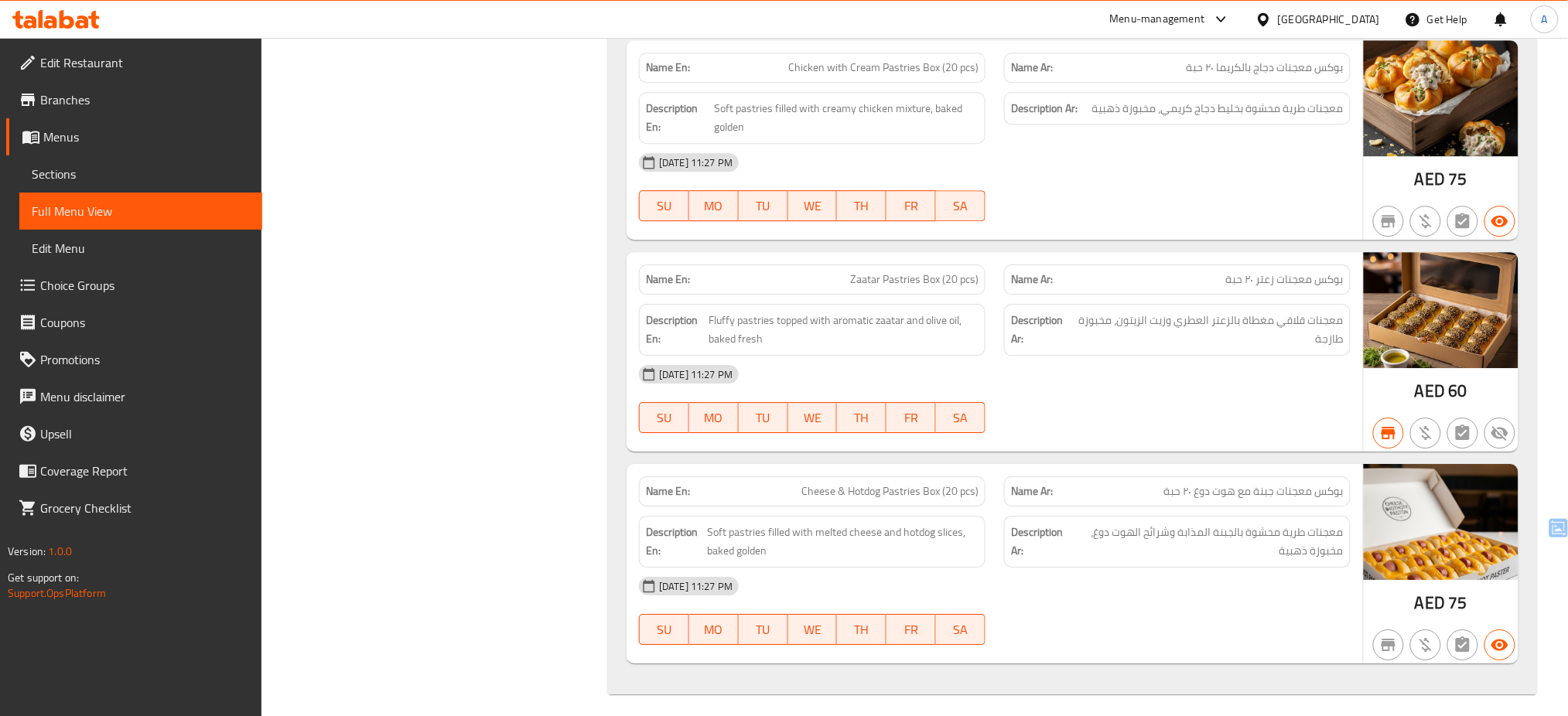
click at [68, 30] on div at bounding box center [56, 19] width 112 height 31
click at [72, 17] on icon at bounding box center [55, 19] width 87 height 18
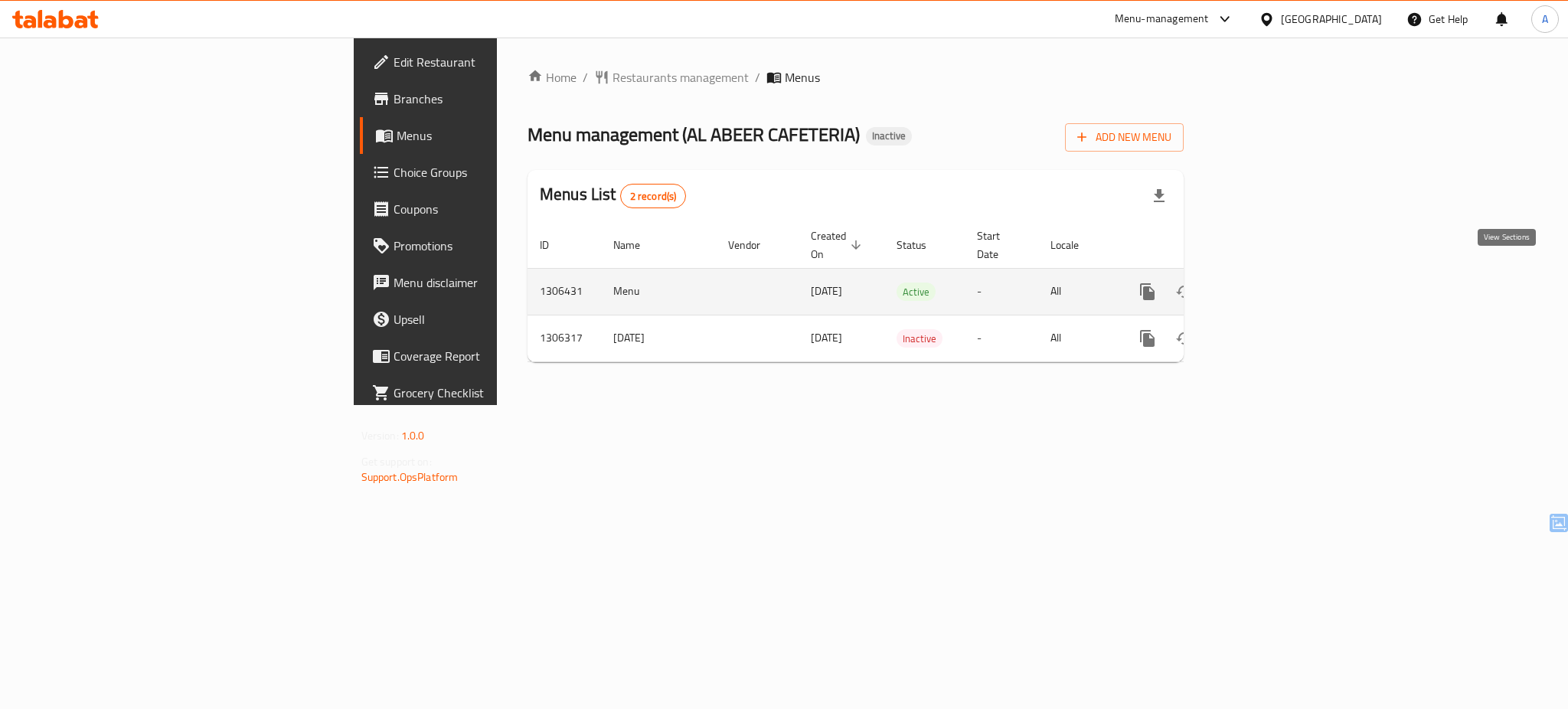
click at [1267, 283] on icon "enhanced table" at bounding box center [1258, 292] width 18 height 18
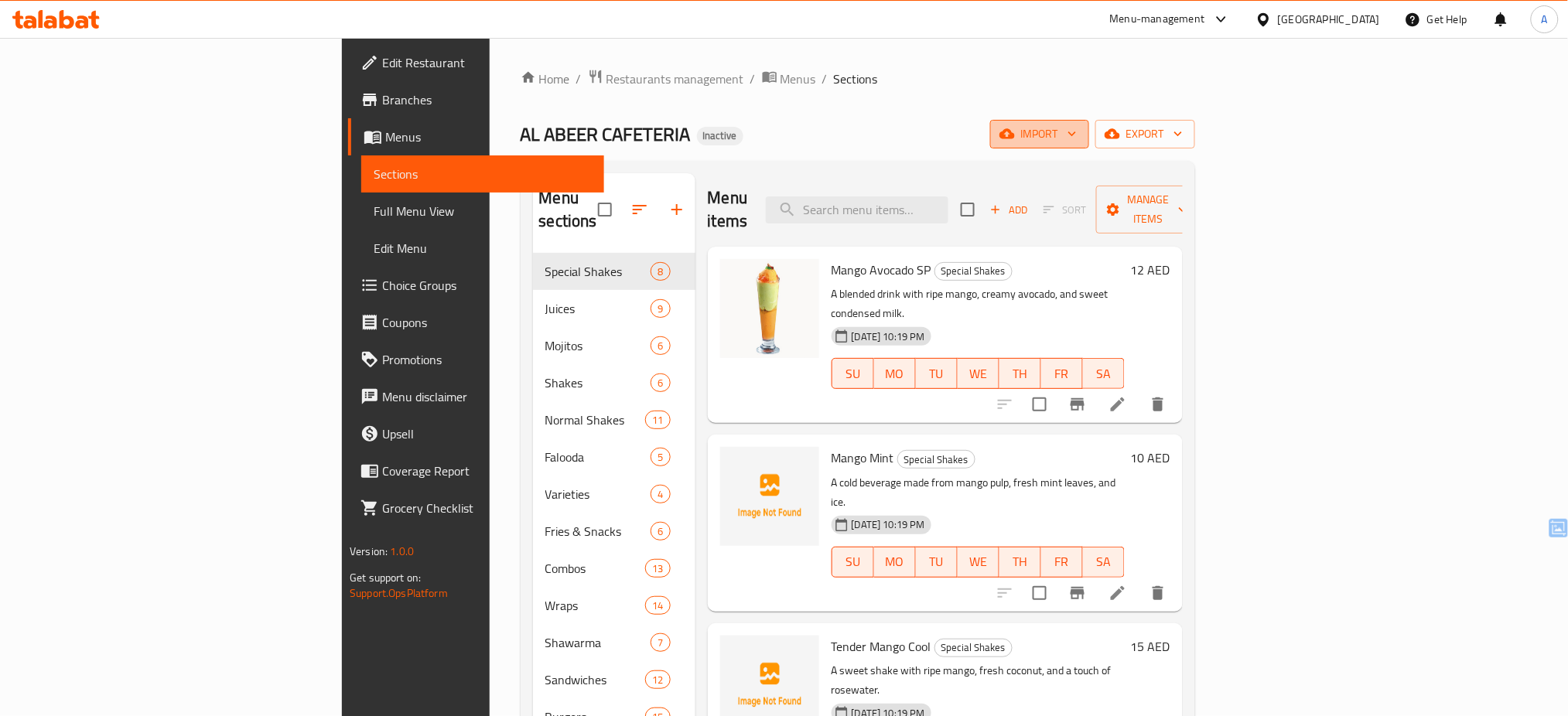
click at [1089, 135] on button "import" at bounding box center [1040, 133] width 99 height 28
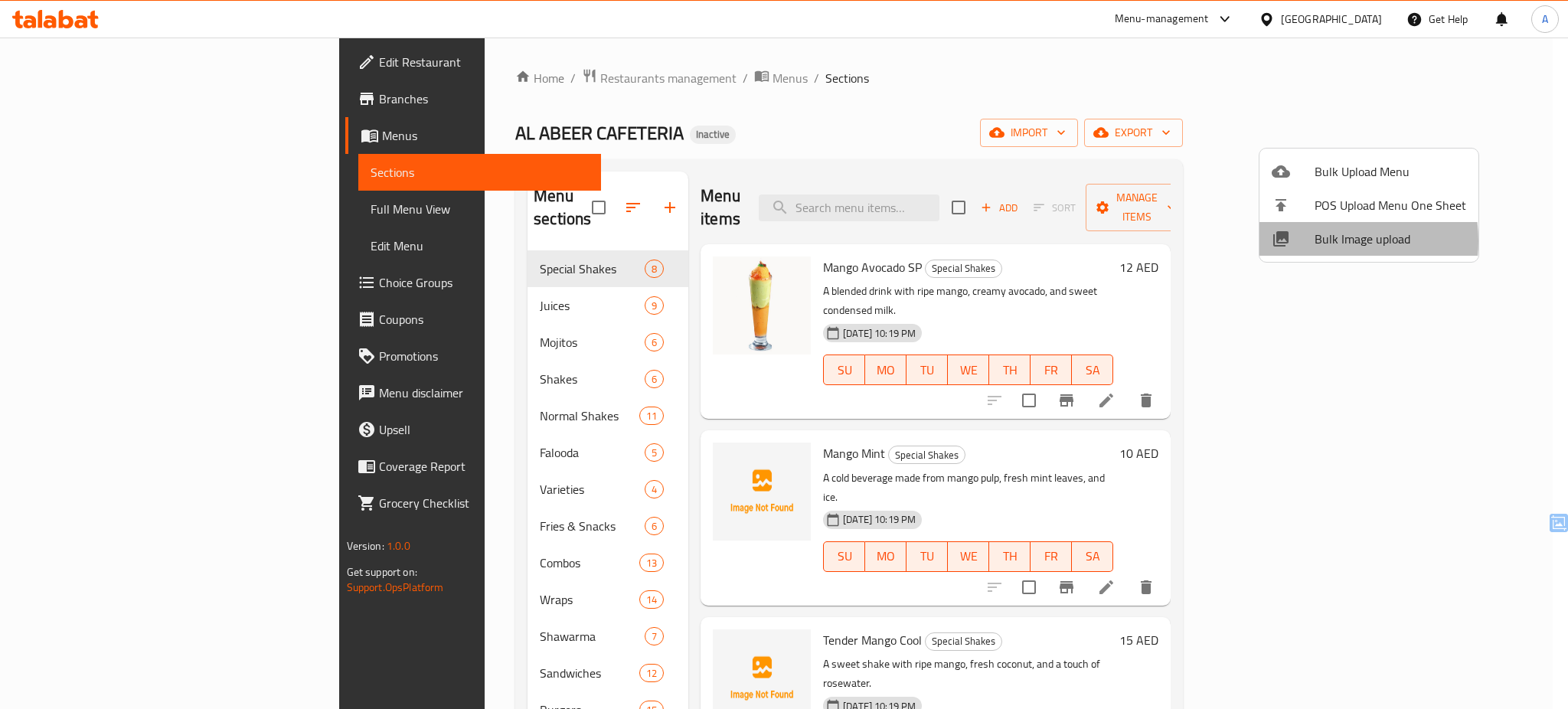
click at [1315, 241] on span "Bulk Image upload" at bounding box center [1390, 238] width 152 height 18
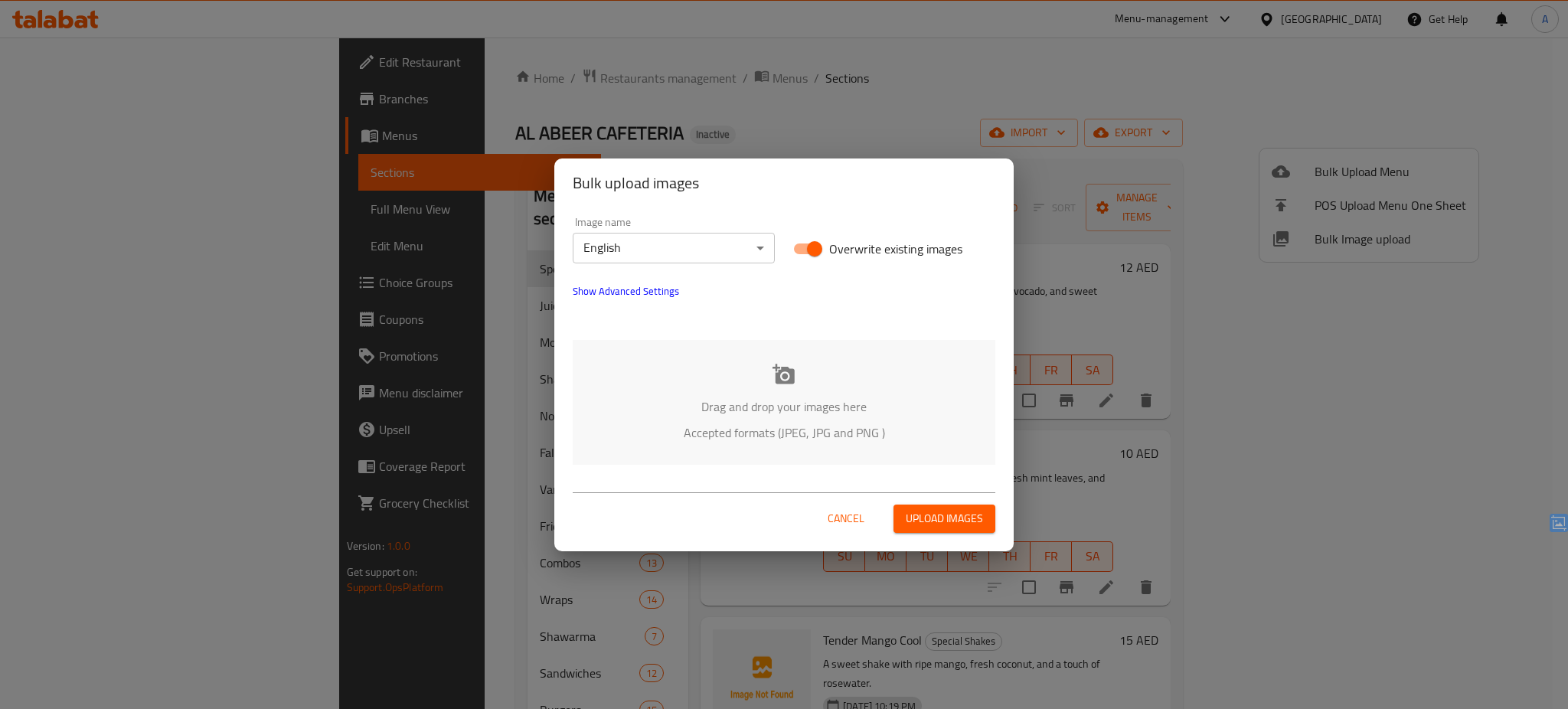
click at [858, 247] on span "Overwrite existing images" at bounding box center [895, 248] width 133 height 18
click at [858, 247] on input "Overwrite existing images" at bounding box center [814, 249] width 87 height 29
checkbox input "false"
click at [726, 413] on p "Drag and drop your images here" at bounding box center [784, 407] width 377 height 18
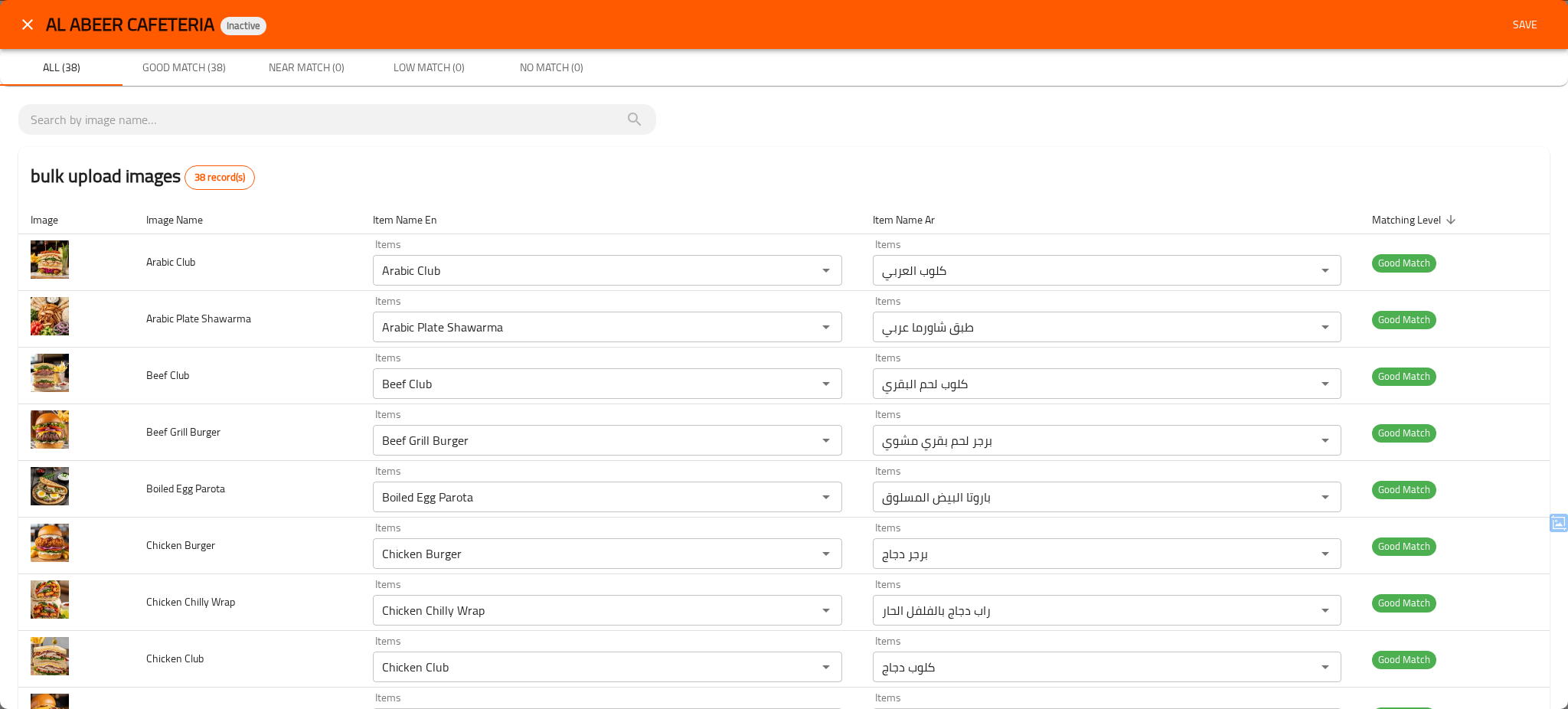
click at [1510, 19] on span "Save" at bounding box center [1524, 25] width 36 height 19
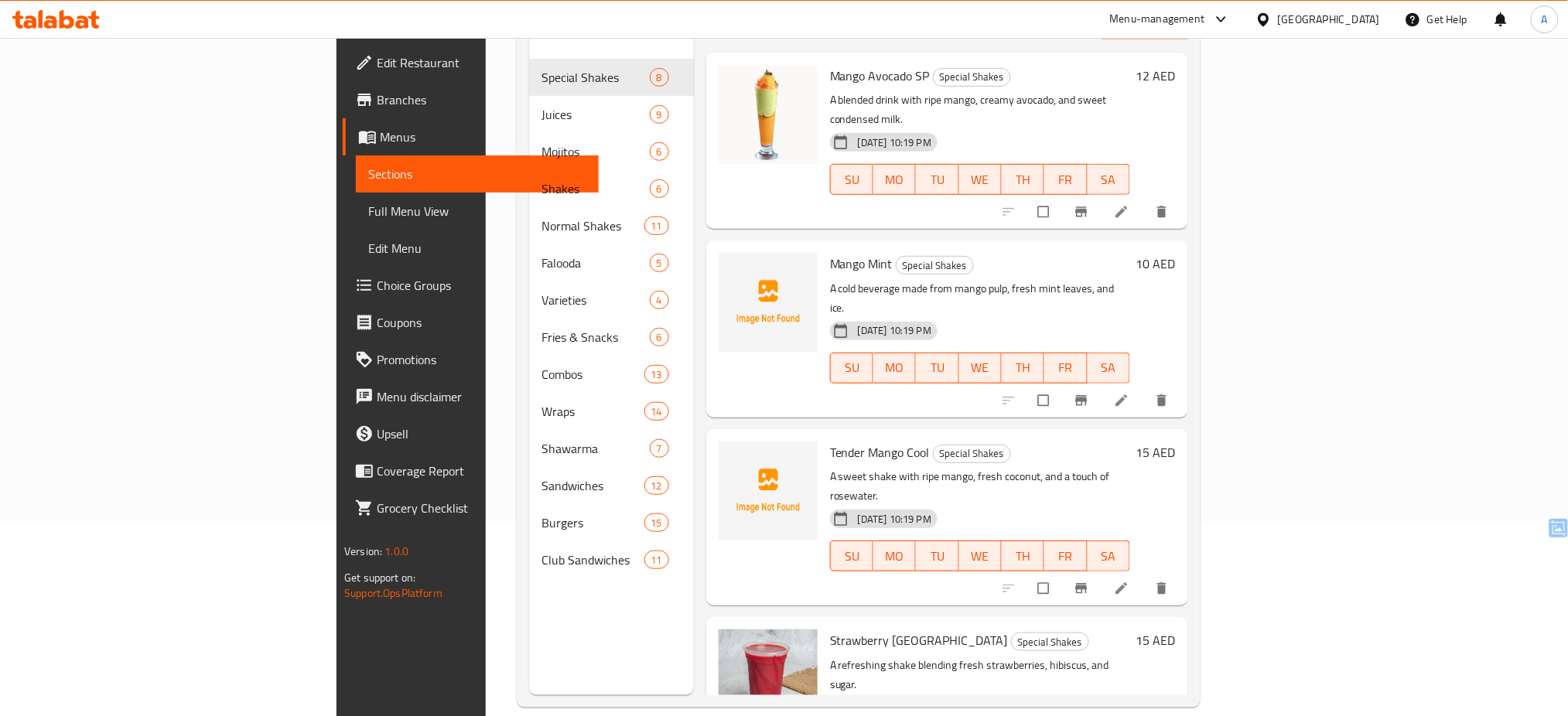
scroll to position [217, 0]
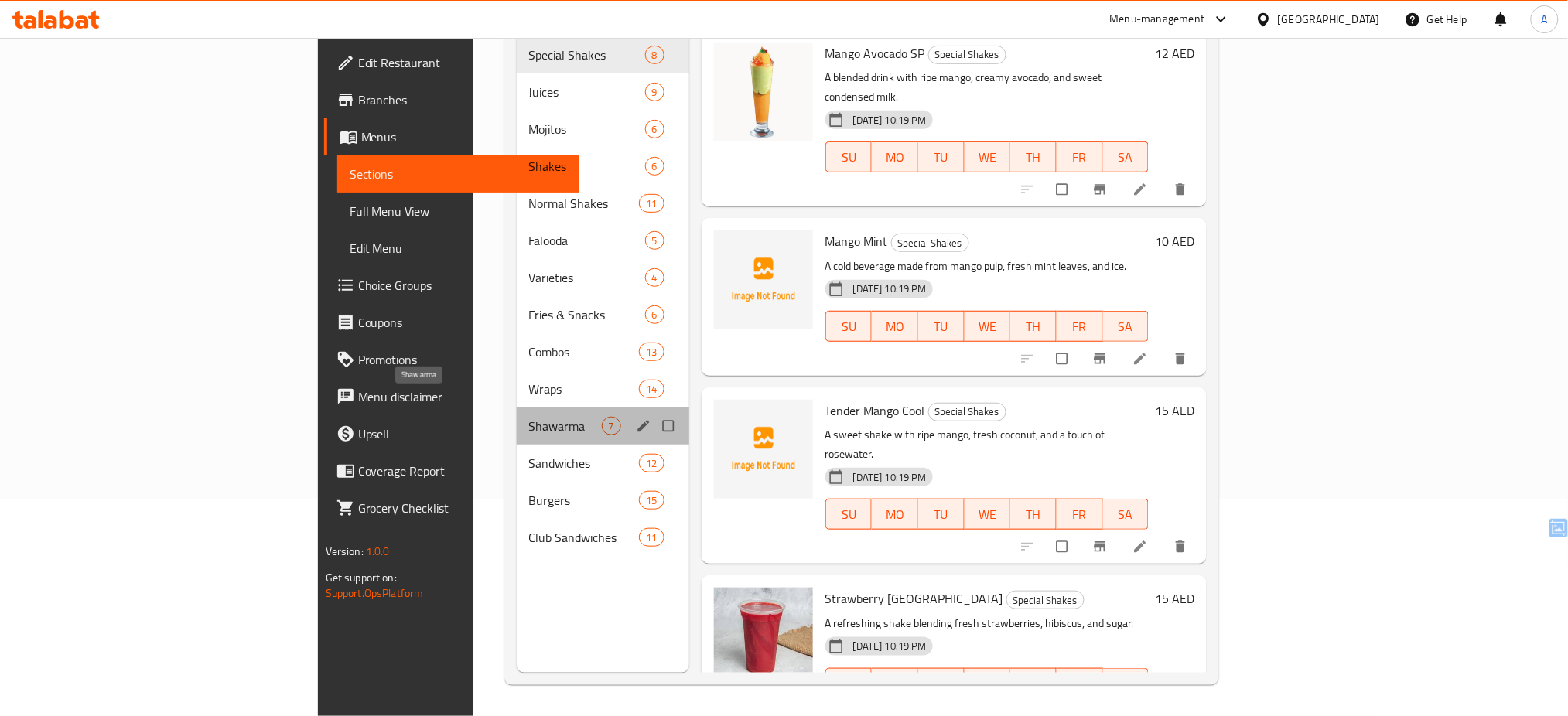
click at [529, 417] on span "Shawarma" at bounding box center [565, 426] width 73 height 18
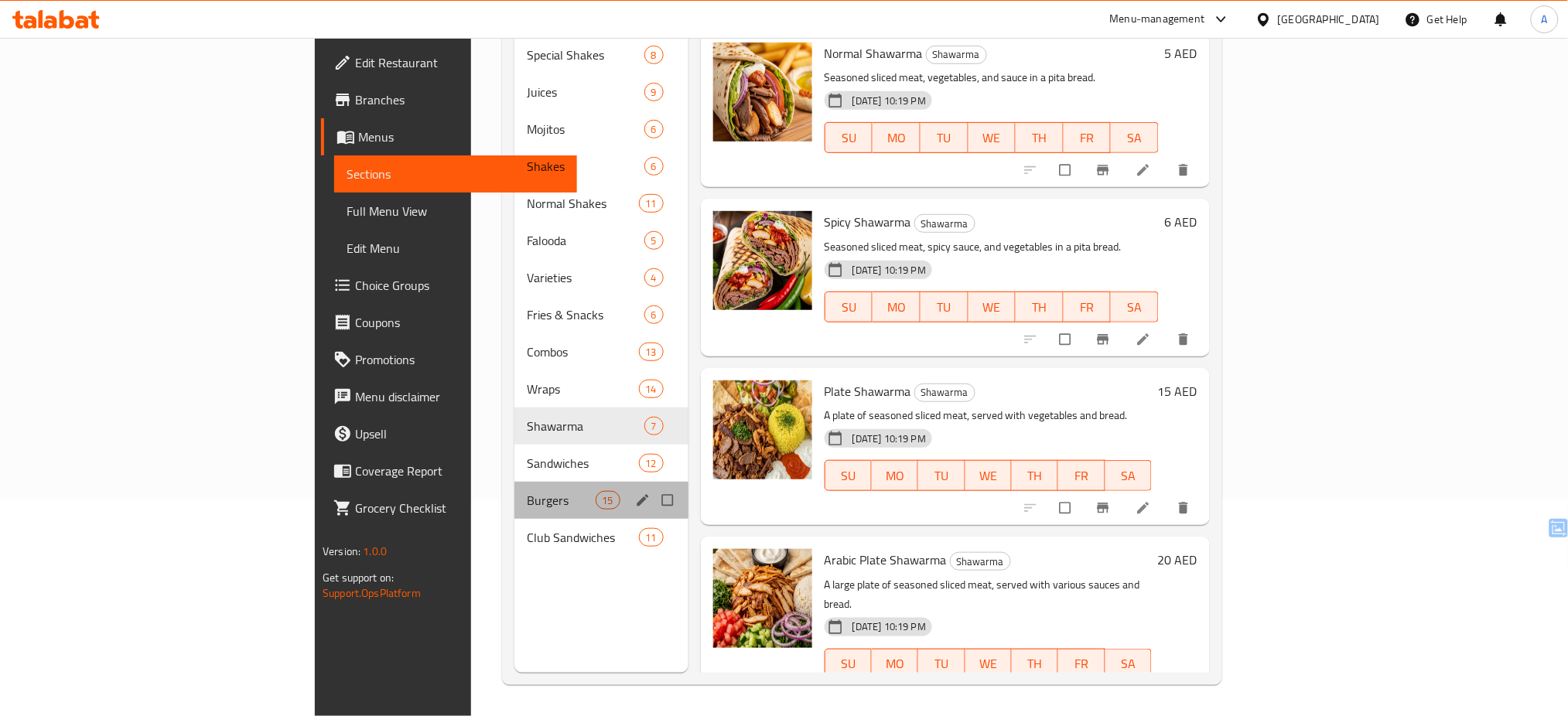
click at [515, 482] on div "Burgers 15" at bounding box center [601, 500] width 174 height 37
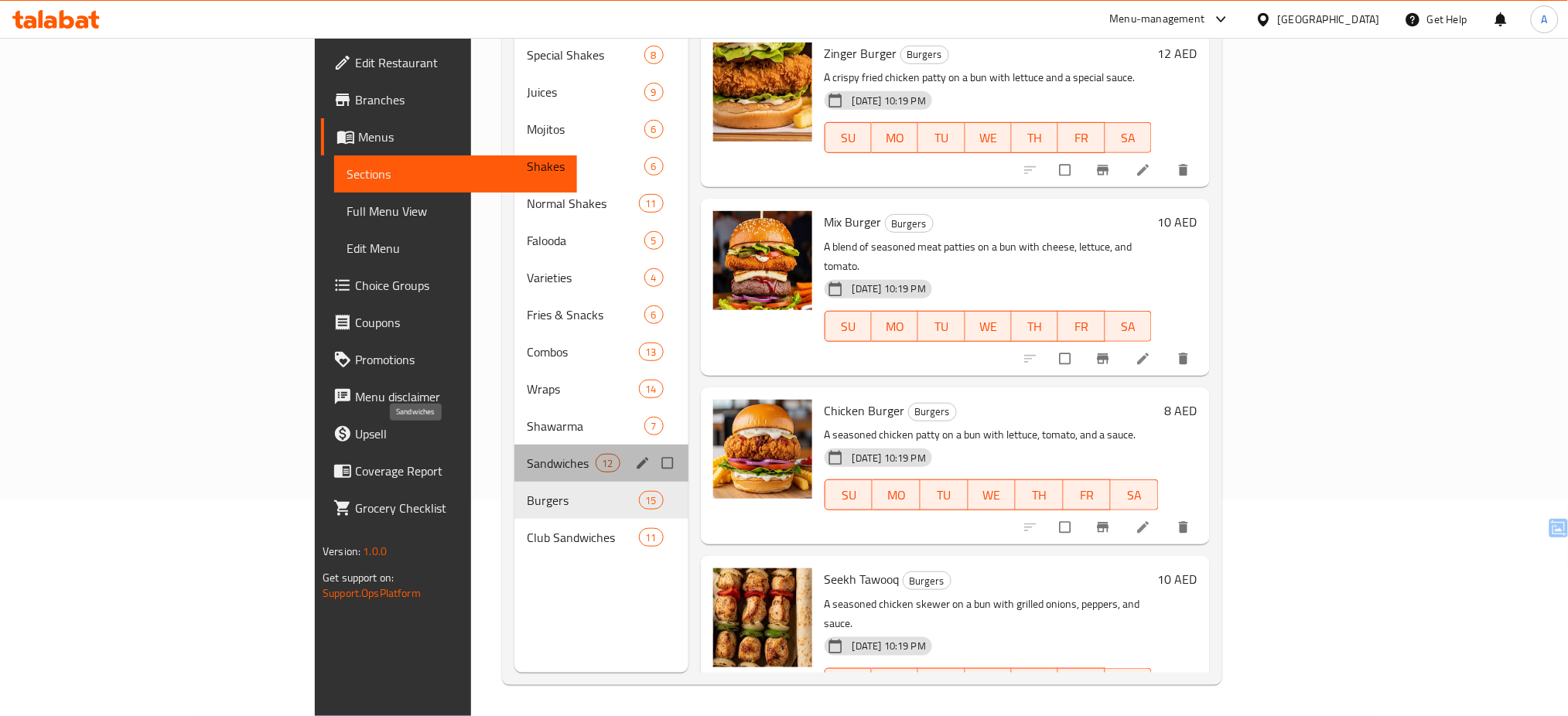
click at [527, 454] on span "Sandwiches" at bounding box center [561, 463] width 68 height 18
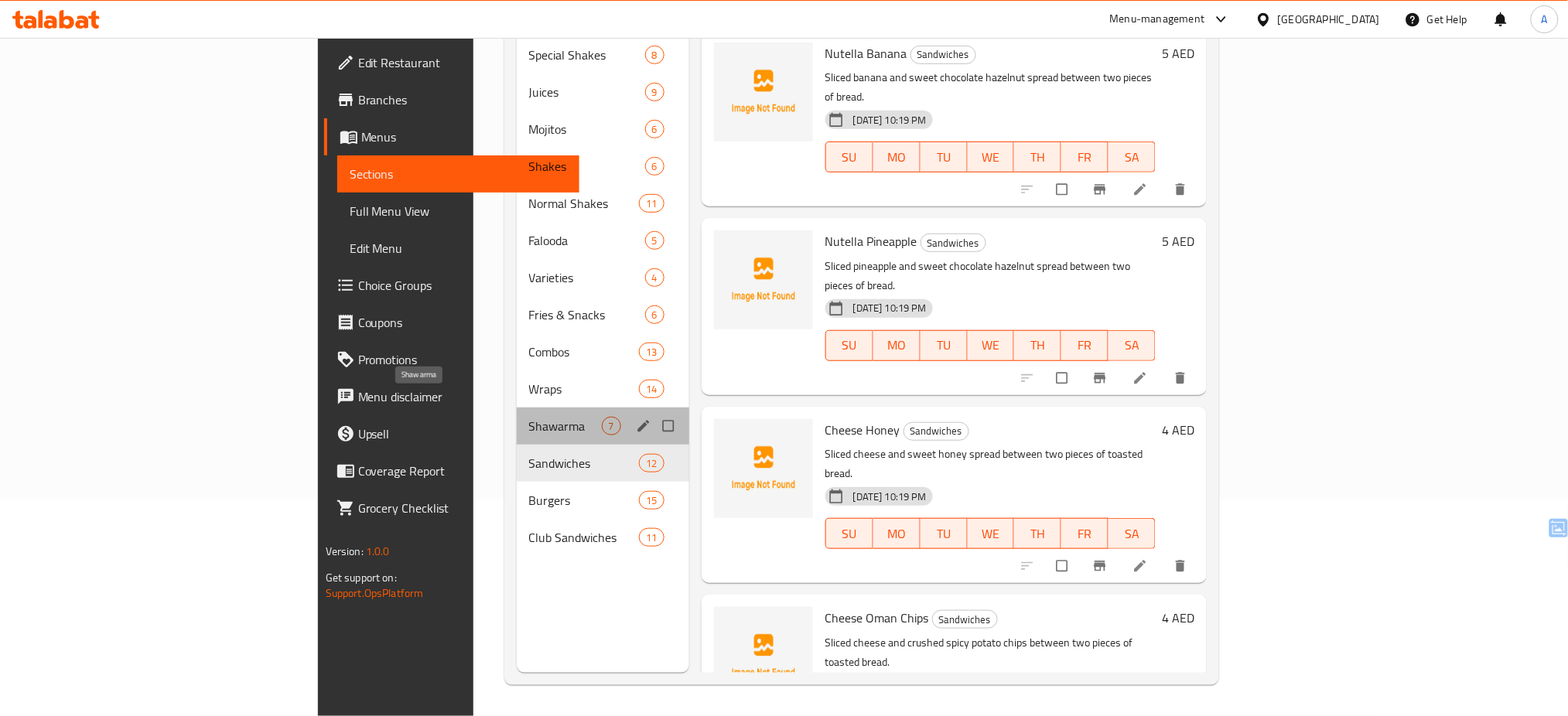
click at [529, 417] on span "Shawarma" at bounding box center [565, 426] width 73 height 18
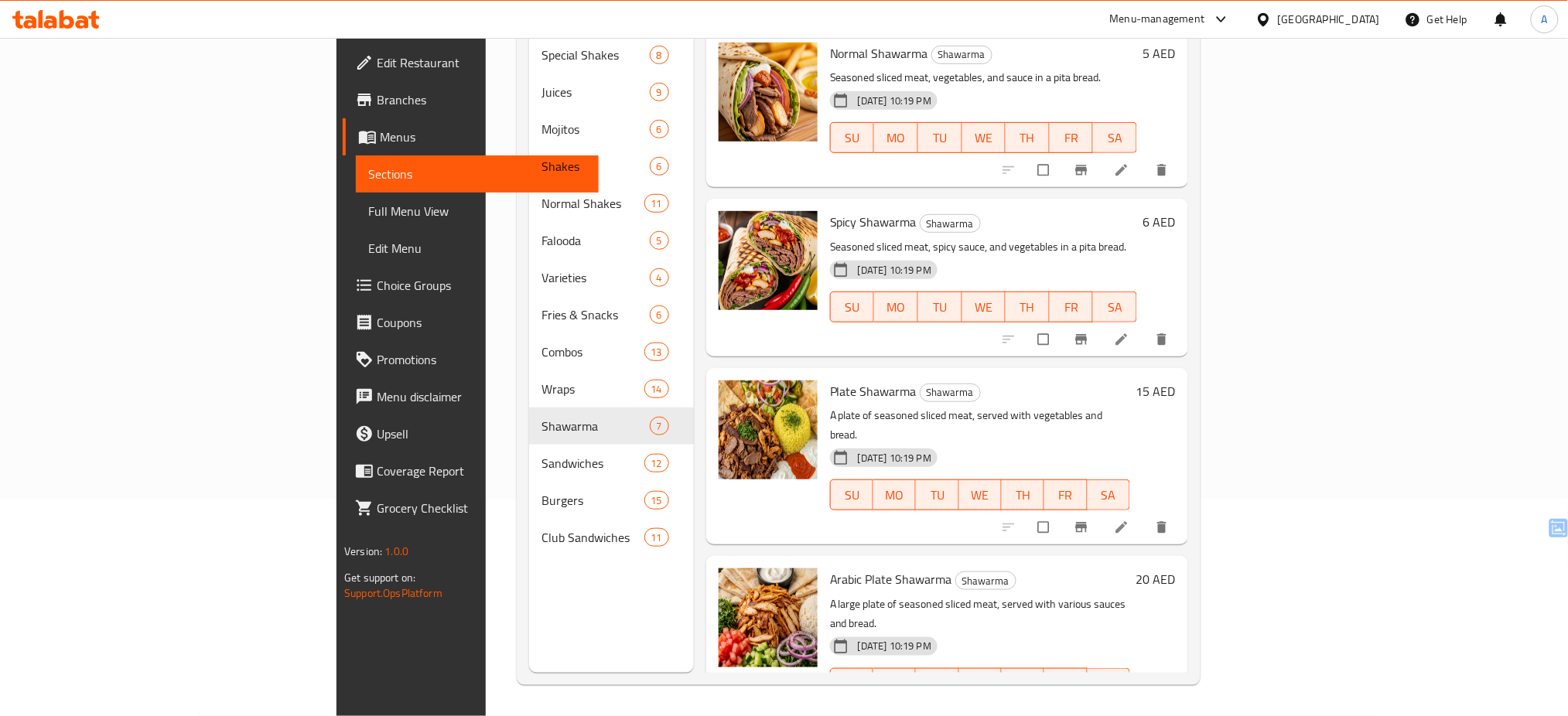
click at [1301, 22] on div "[GEOGRAPHIC_DATA]" at bounding box center [1328, 19] width 102 height 17
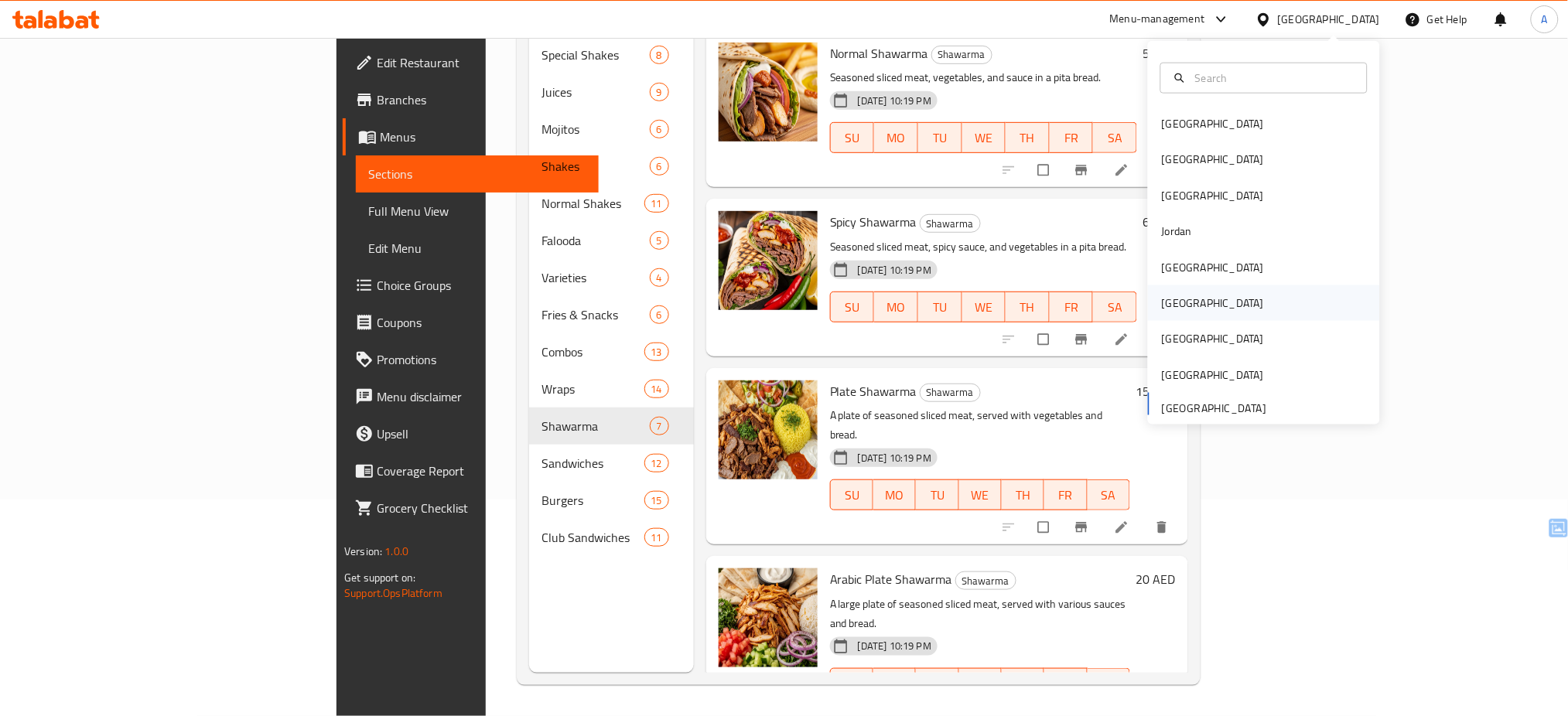
click at [1181, 294] on div "Oman" at bounding box center [1213, 303] width 127 height 36
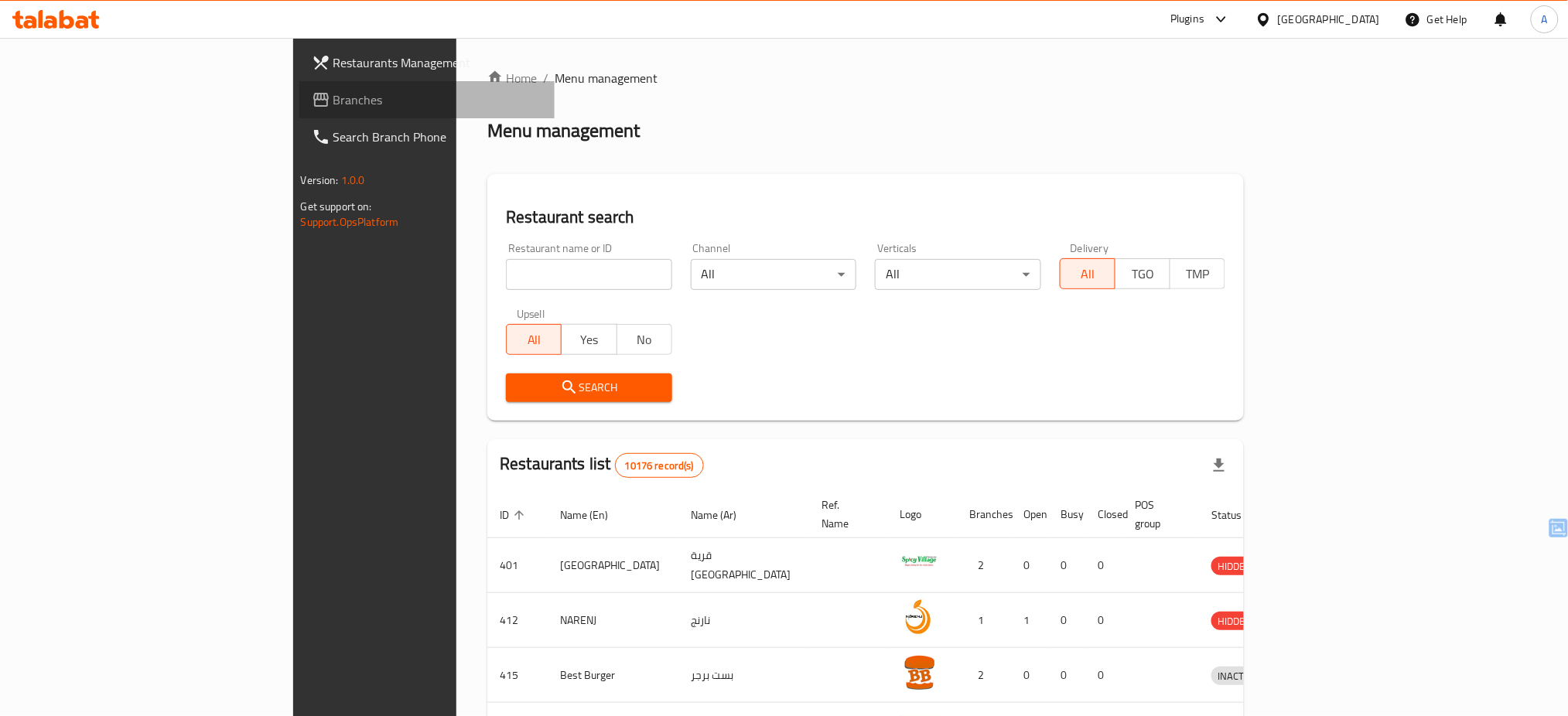
click at [334, 100] on span "Branches" at bounding box center [438, 99] width 210 height 18
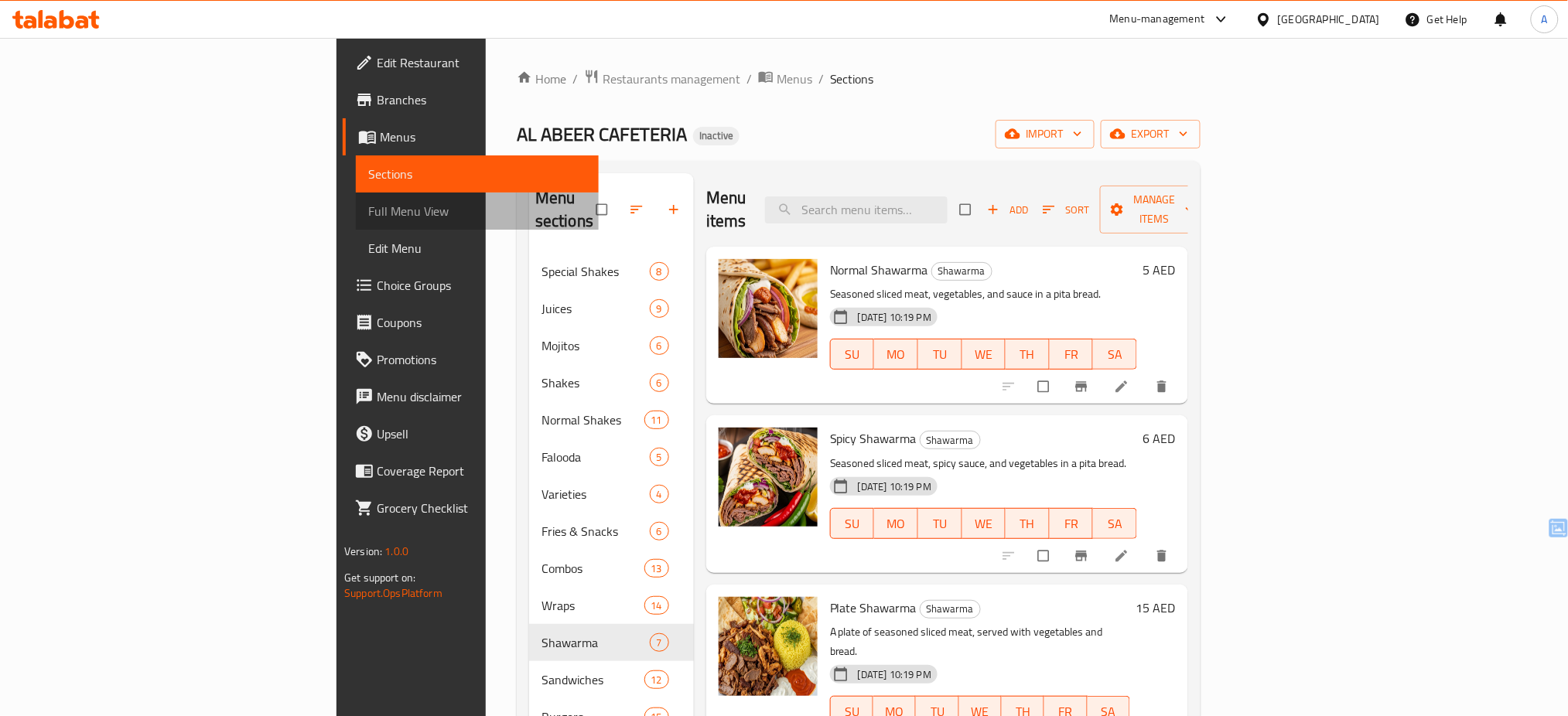
click at [369, 219] on span "Full Menu View" at bounding box center [477, 211] width 218 height 18
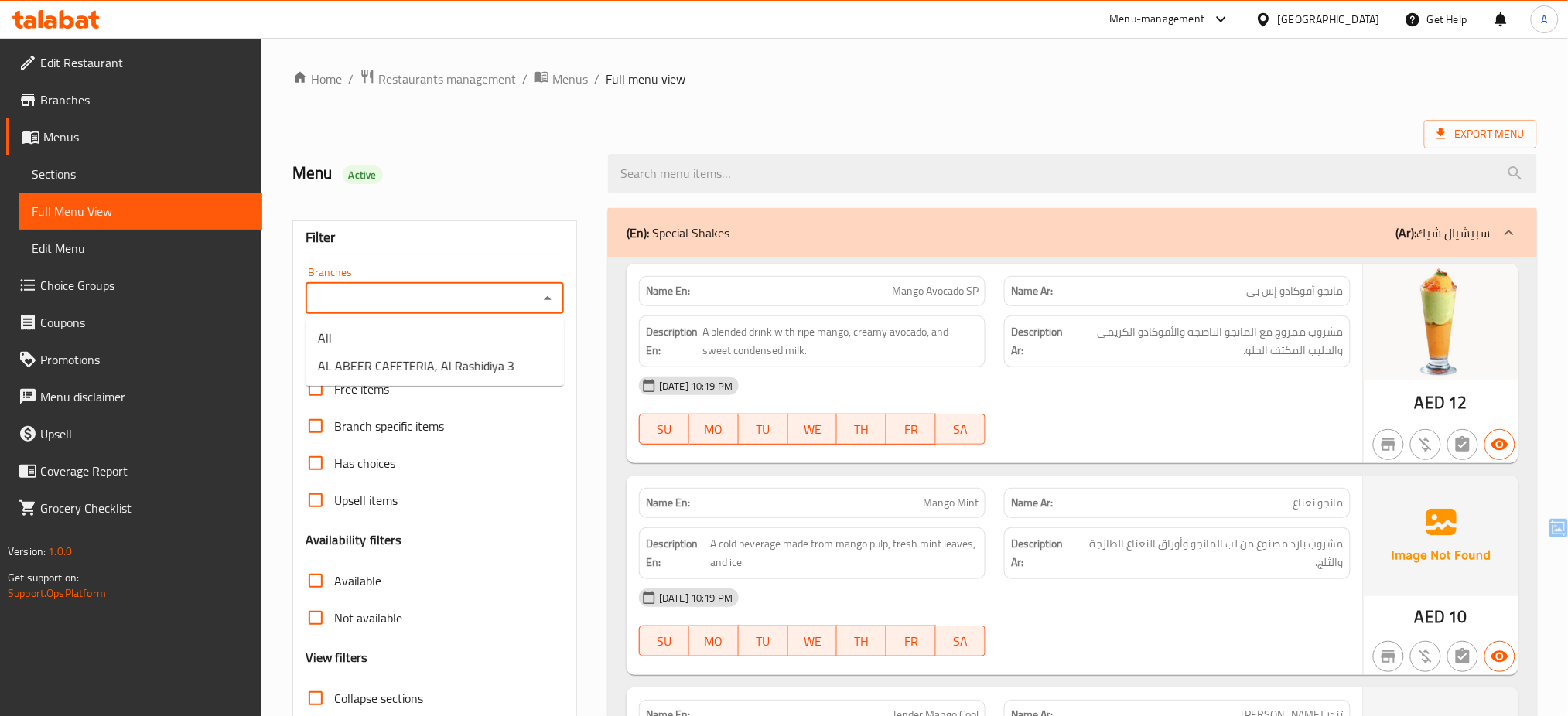
click at [472, 301] on input "Branches" at bounding box center [421, 299] width 223 height 22
click at [457, 358] on span "AL ABEER CAFETERIA, Al Rashidiya 3" at bounding box center [416, 366] width 197 height 18
type input "AL ABEER CAFETERIA, Al Rashidiya 3"
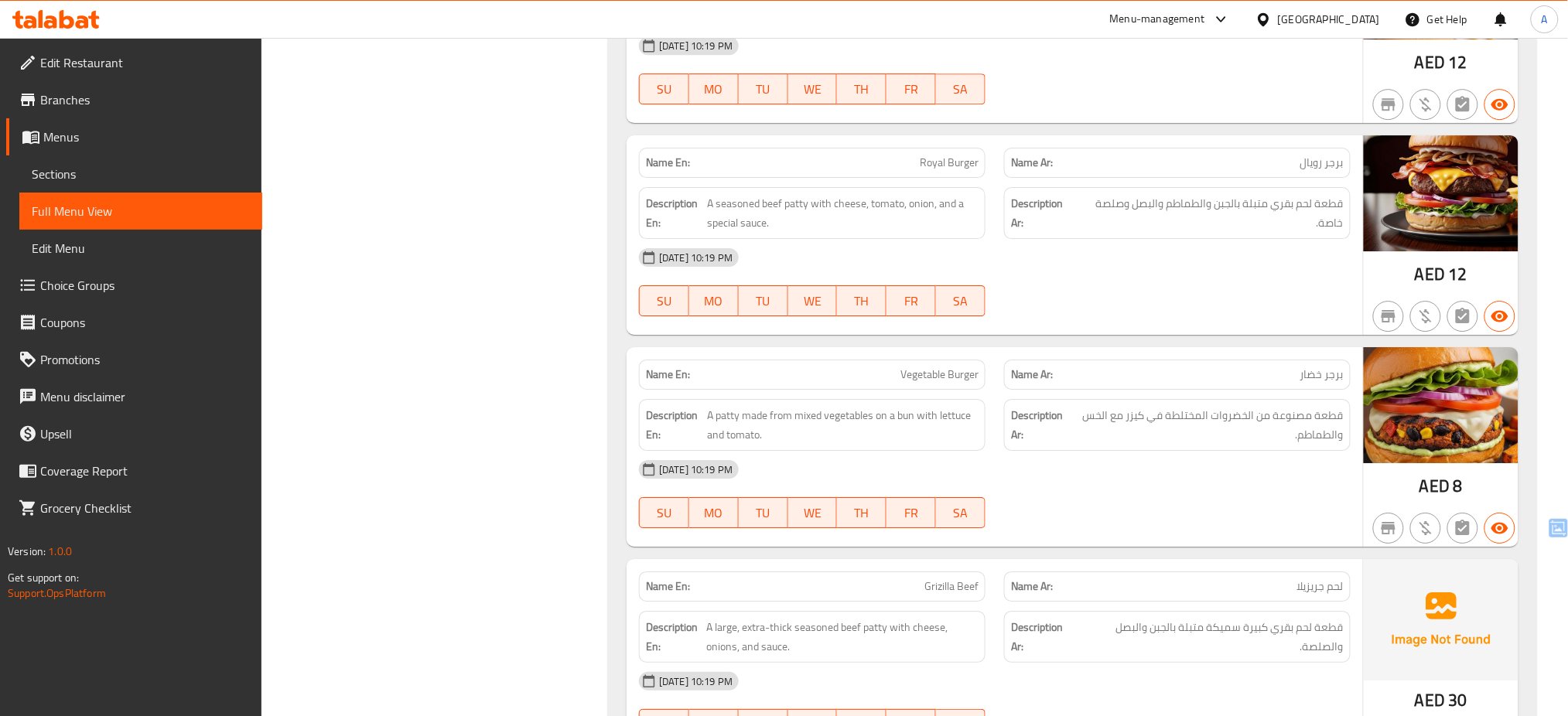
scroll to position [30039, 0]
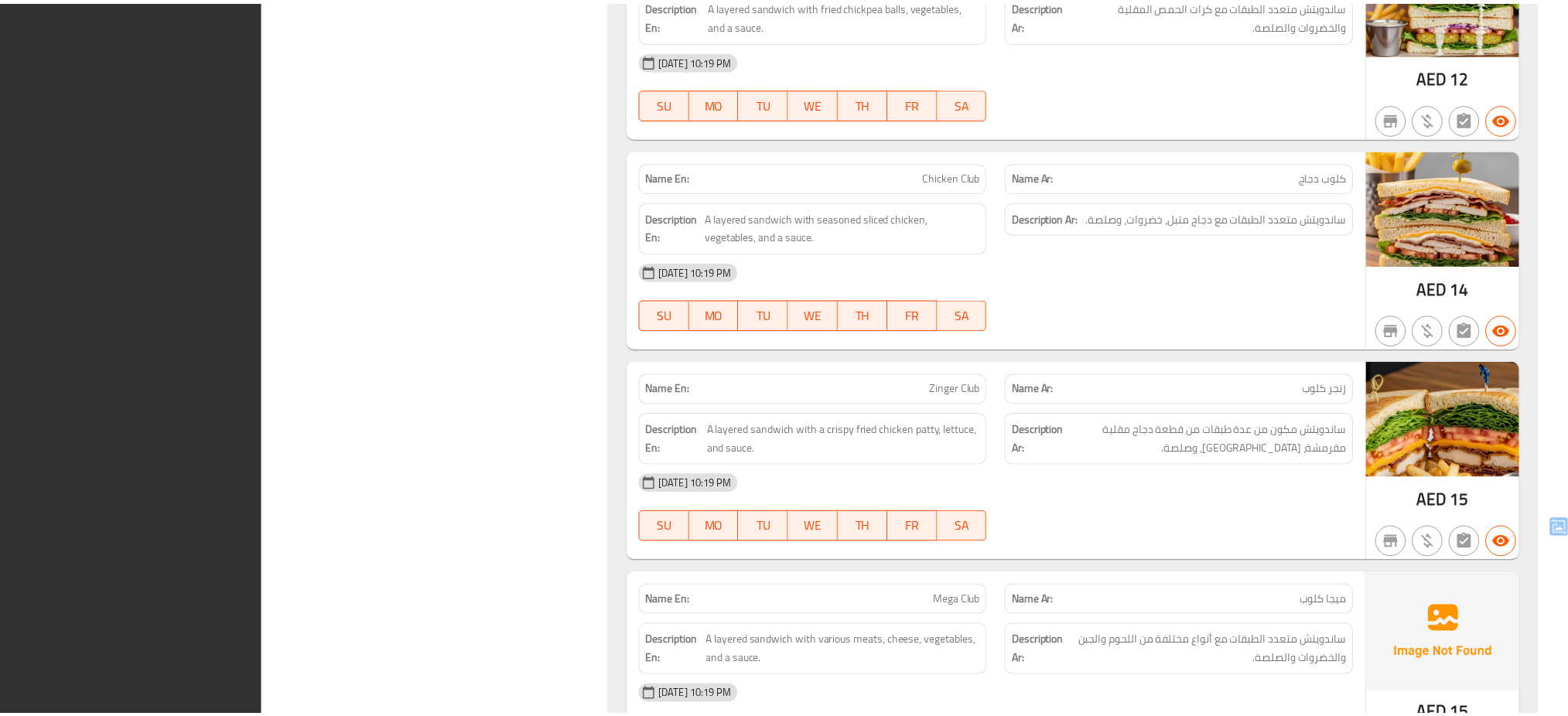
scroll to position [30020, 0]
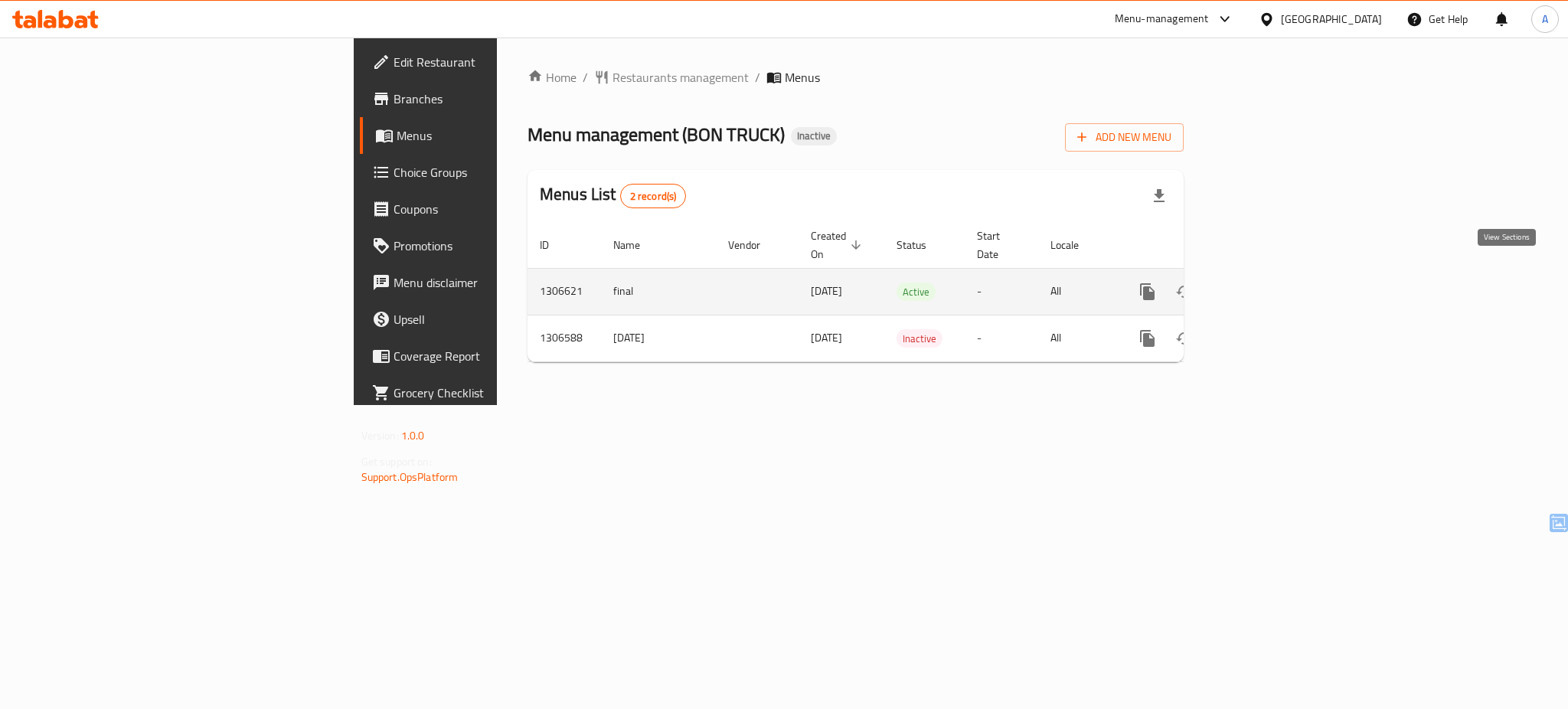
click at [1267, 283] on icon "enhanced table" at bounding box center [1258, 292] width 18 height 18
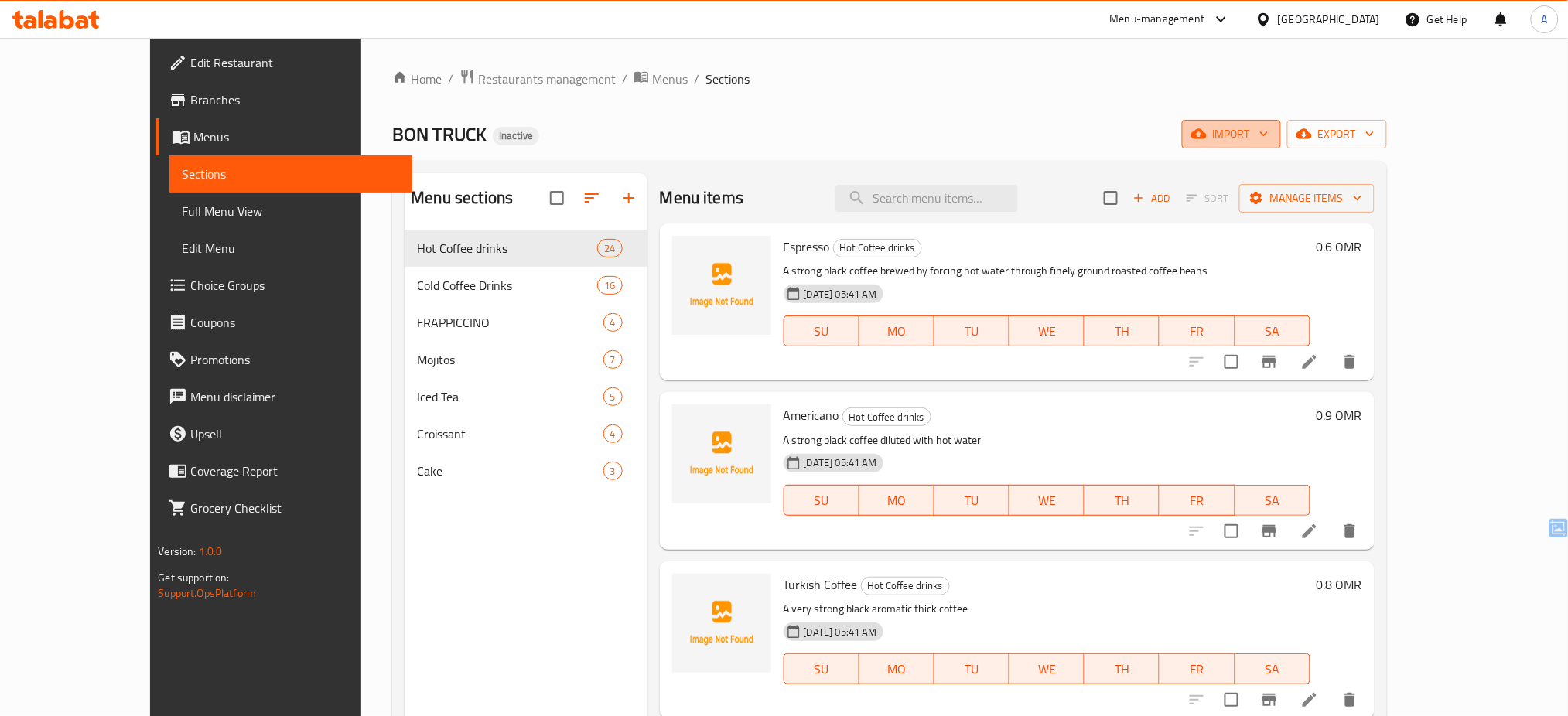
click at [1268, 139] on span "import" at bounding box center [1231, 133] width 74 height 19
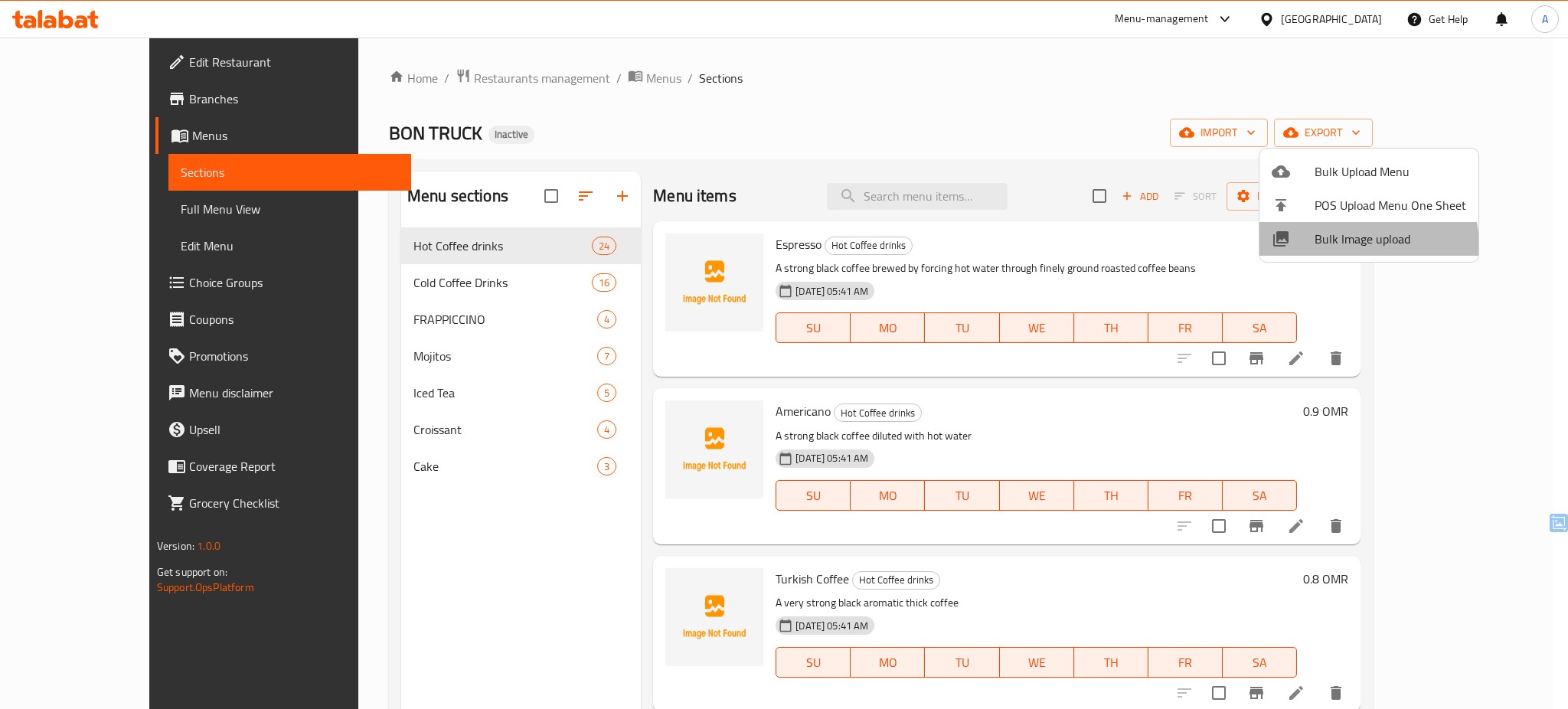
click at [1361, 246] on span "Bulk Image upload" at bounding box center [1390, 238] width 152 height 18
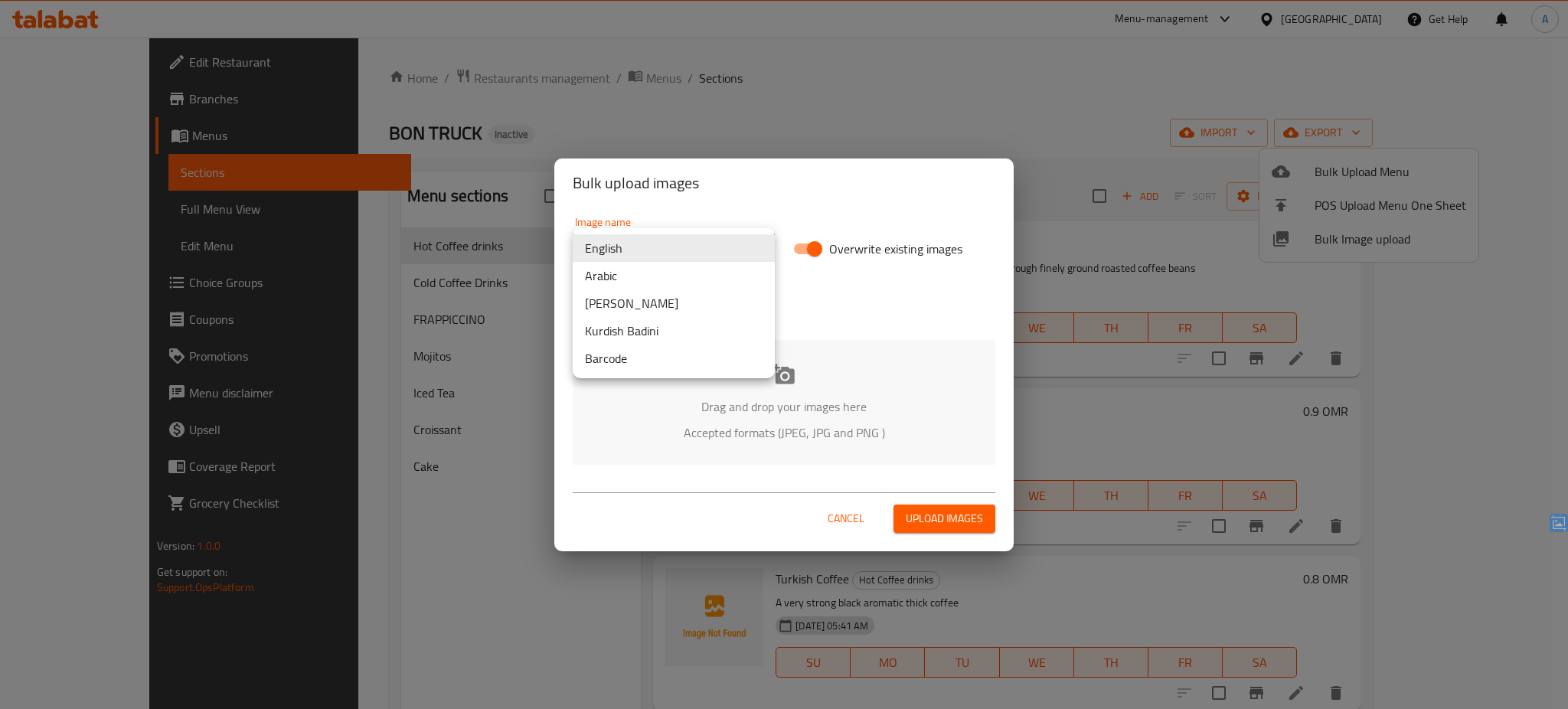
click at [730, 239] on body "​ Menu-management [GEOGRAPHIC_DATA] Get Help A Edit Restaurant Branches Menus S…" at bounding box center [784, 373] width 1568 height 672
click at [645, 266] on li "Arabic" at bounding box center [674, 276] width 202 height 27
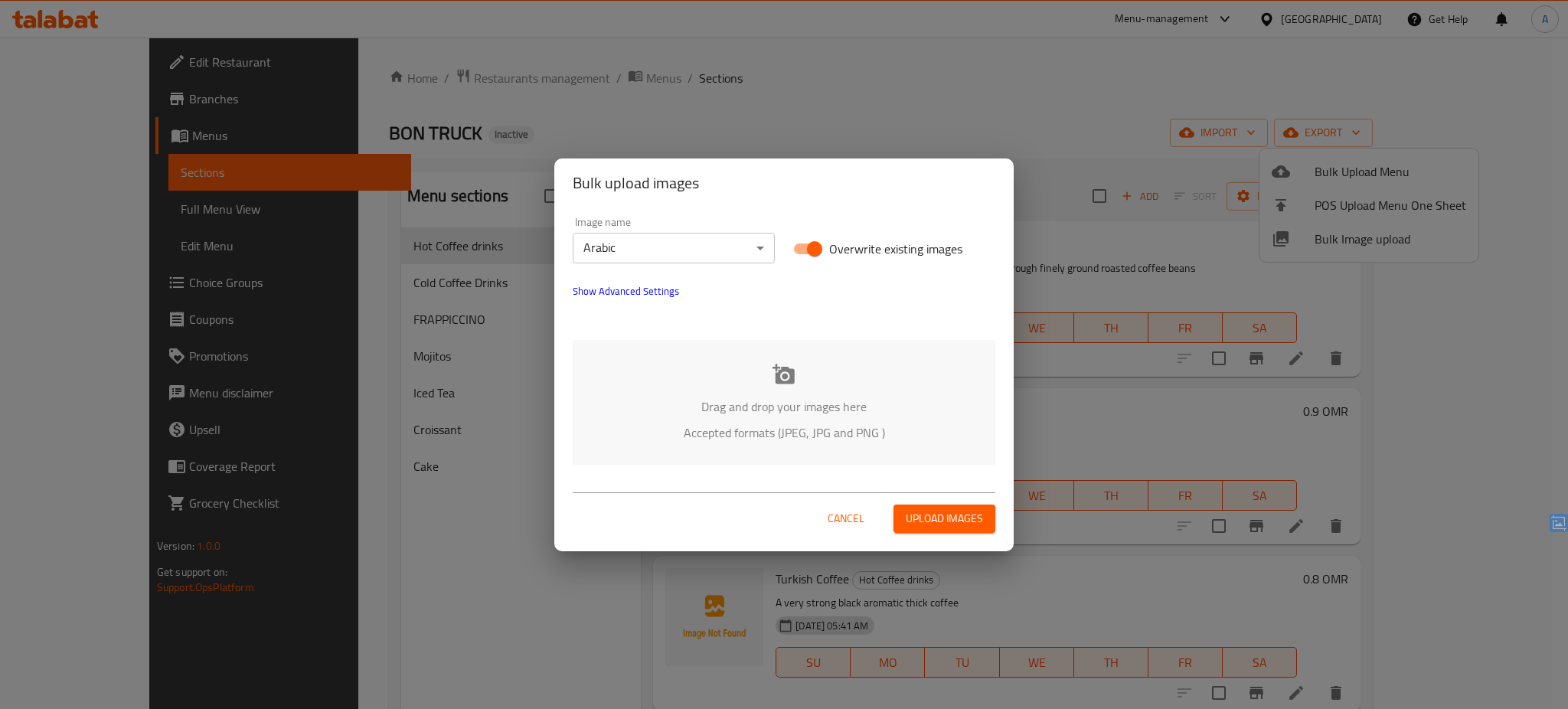
click at [863, 246] on span "Overwrite existing images" at bounding box center [895, 248] width 133 height 18
click at [858, 246] on input "Overwrite existing images" at bounding box center [814, 249] width 87 height 29
checkbox input "false"
click at [756, 384] on div "Drag and drop your images here Accepted formats (JPEG, JPG and PNG )" at bounding box center [784, 402] width 423 height 125
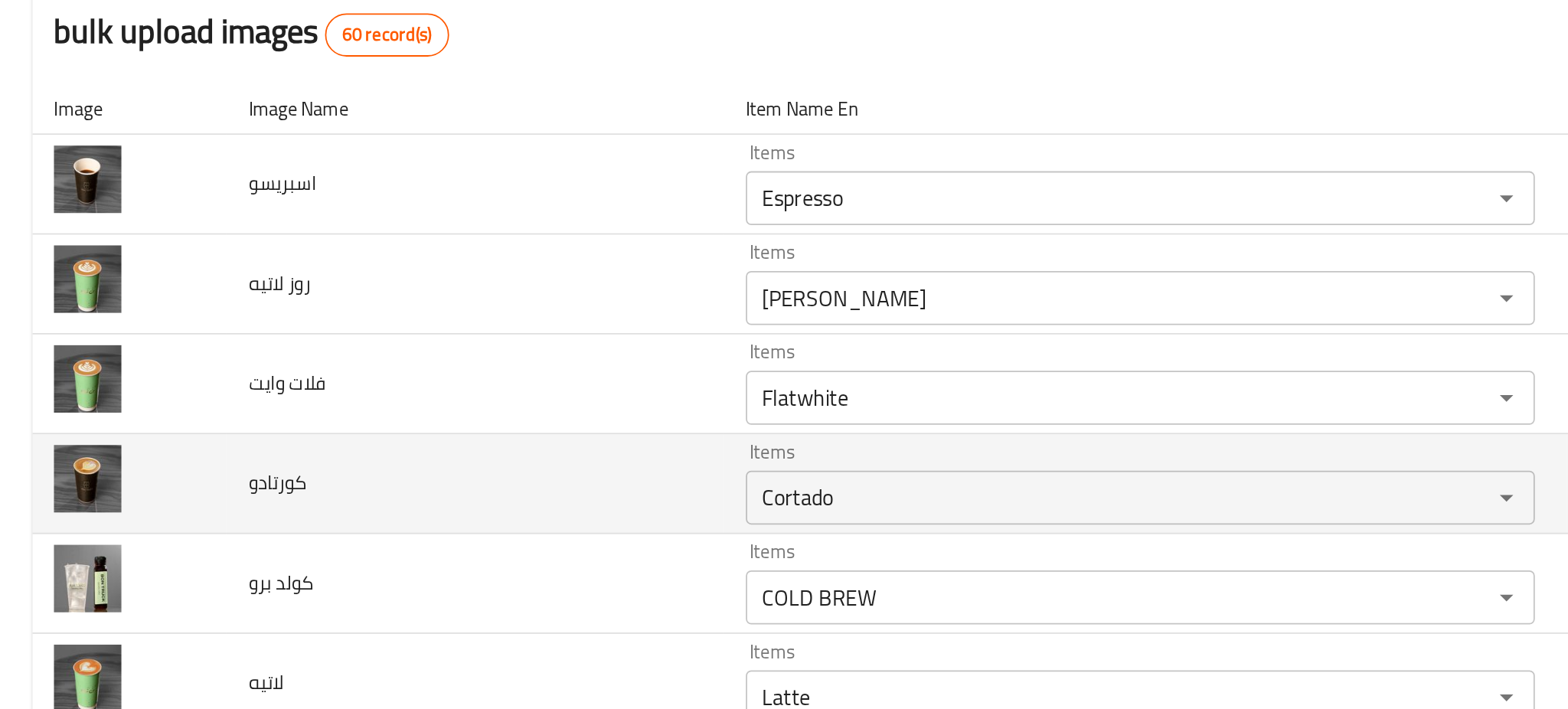
click at [289, 437] on td "كورتادو" at bounding box center [269, 432] width 283 height 56
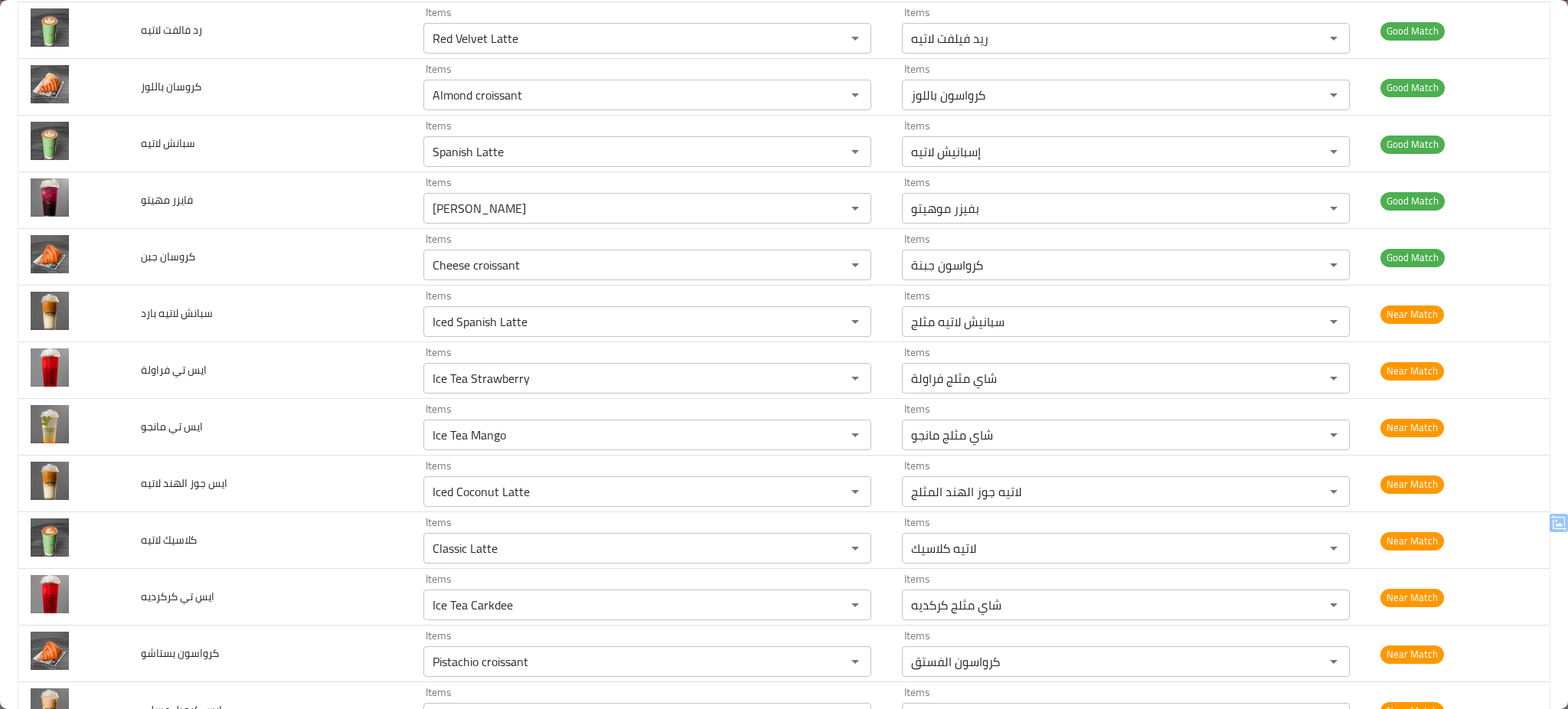
scroll to position [776, 0]
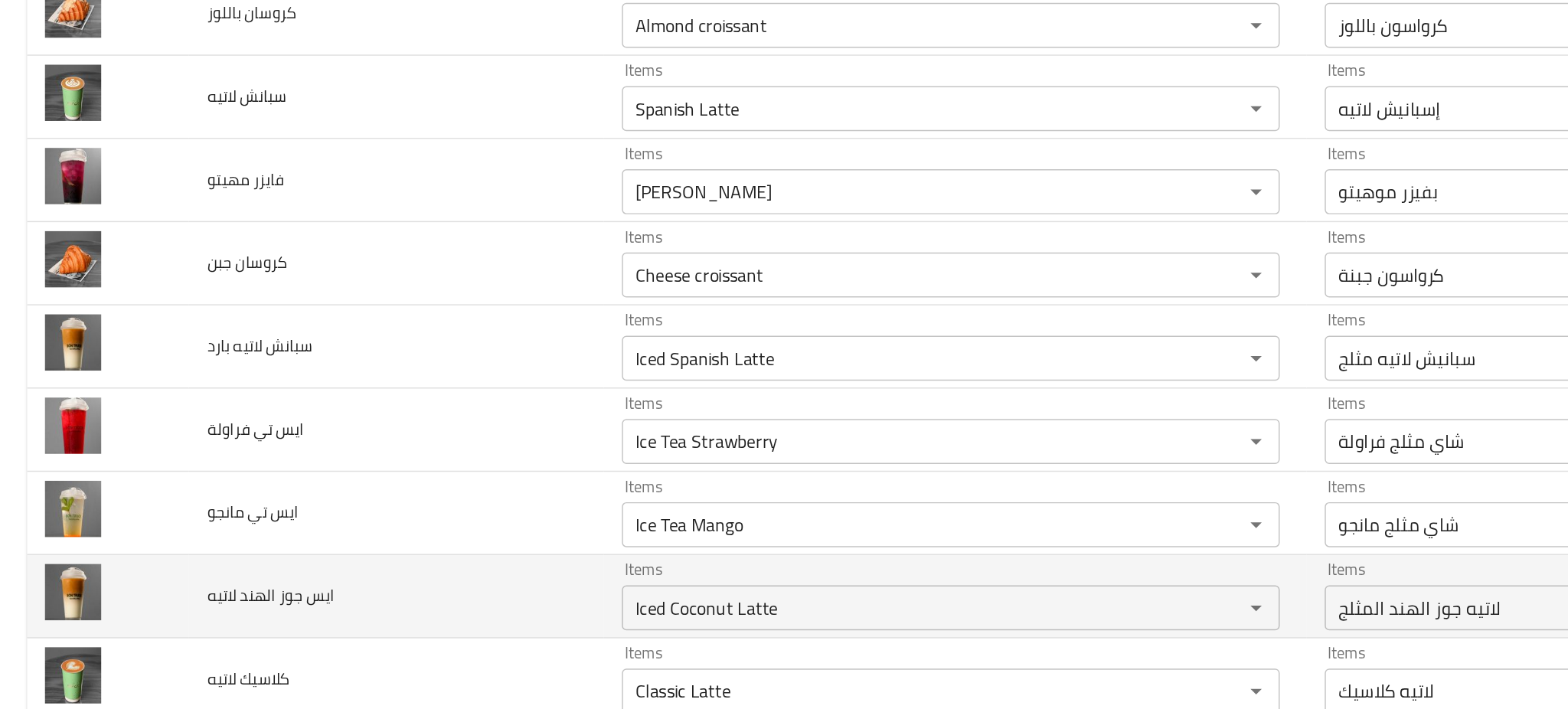
click at [278, 516] on td "ايس جوز الهند لاتيه" at bounding box center [269, 507] width 283 height 56
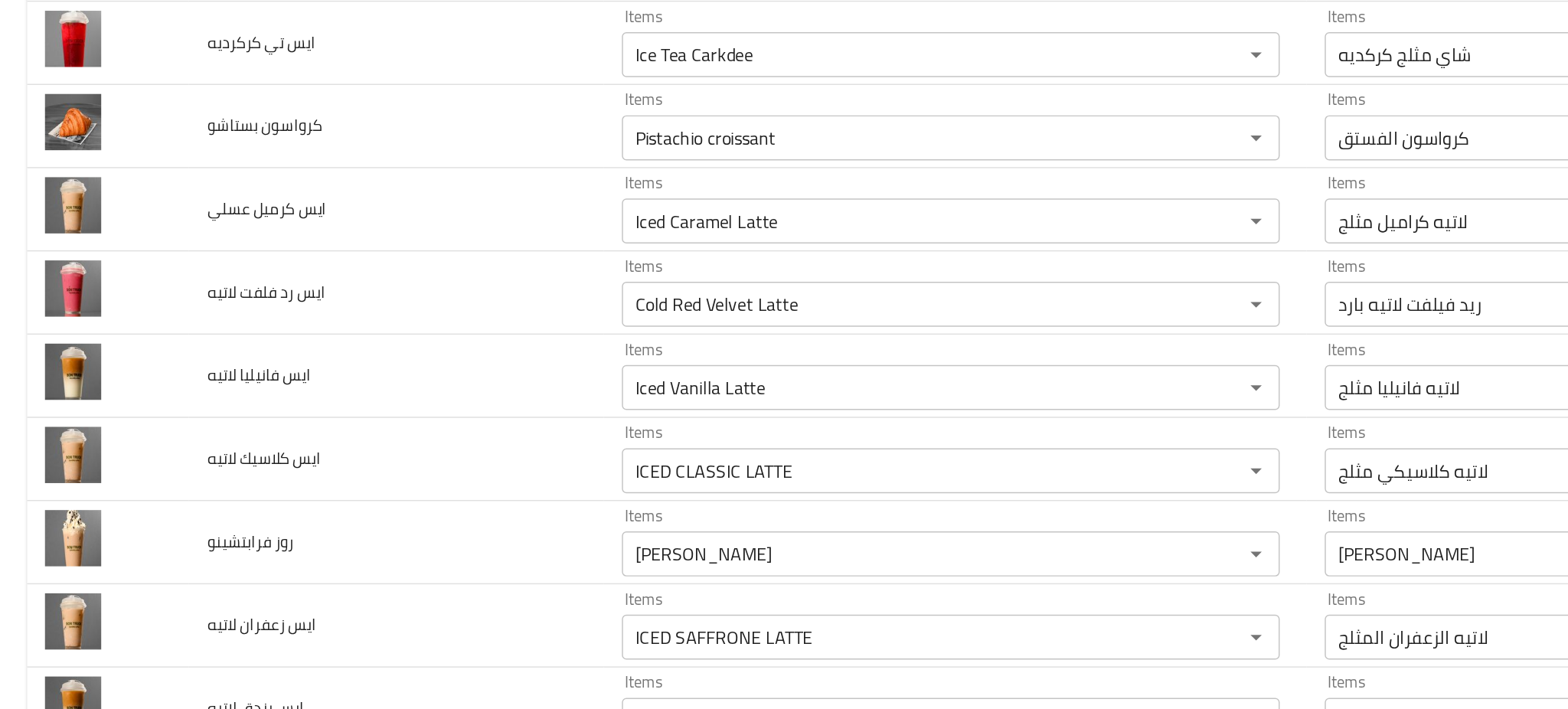
scroll to position [1307, 0]
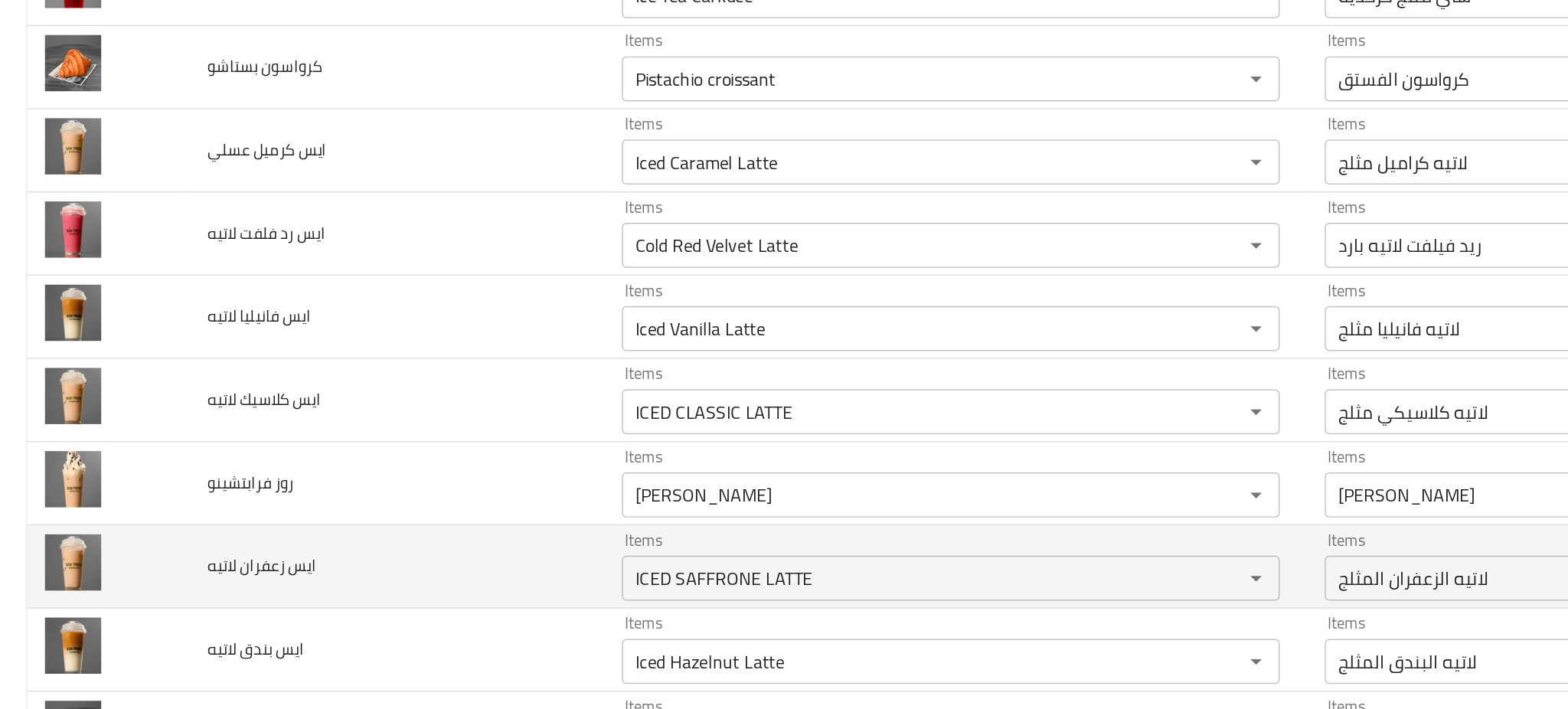
click at [274, 501] on td "ايس زعفران لاتيه" at bounding box center [269, 486] width 283 height 56
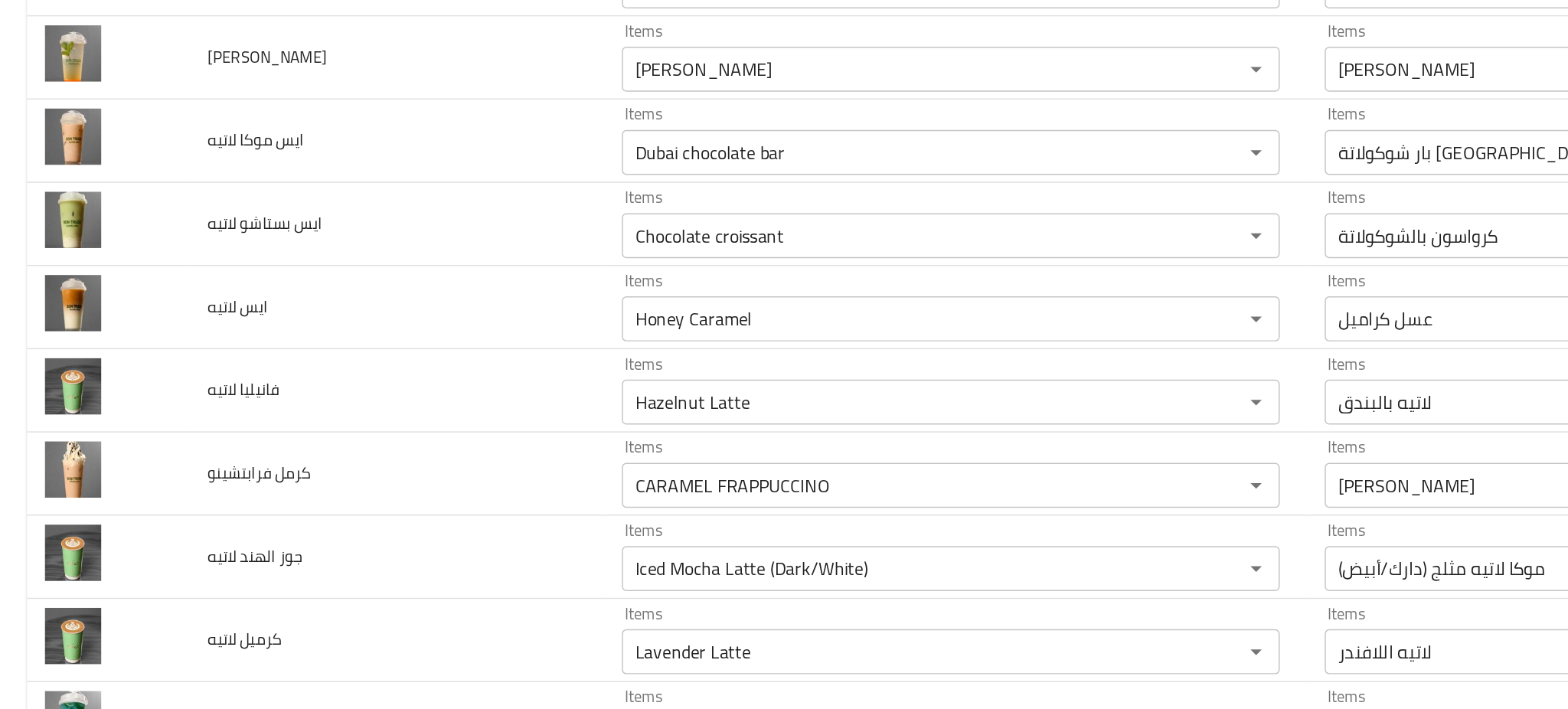
scroll to position [2164, 0]
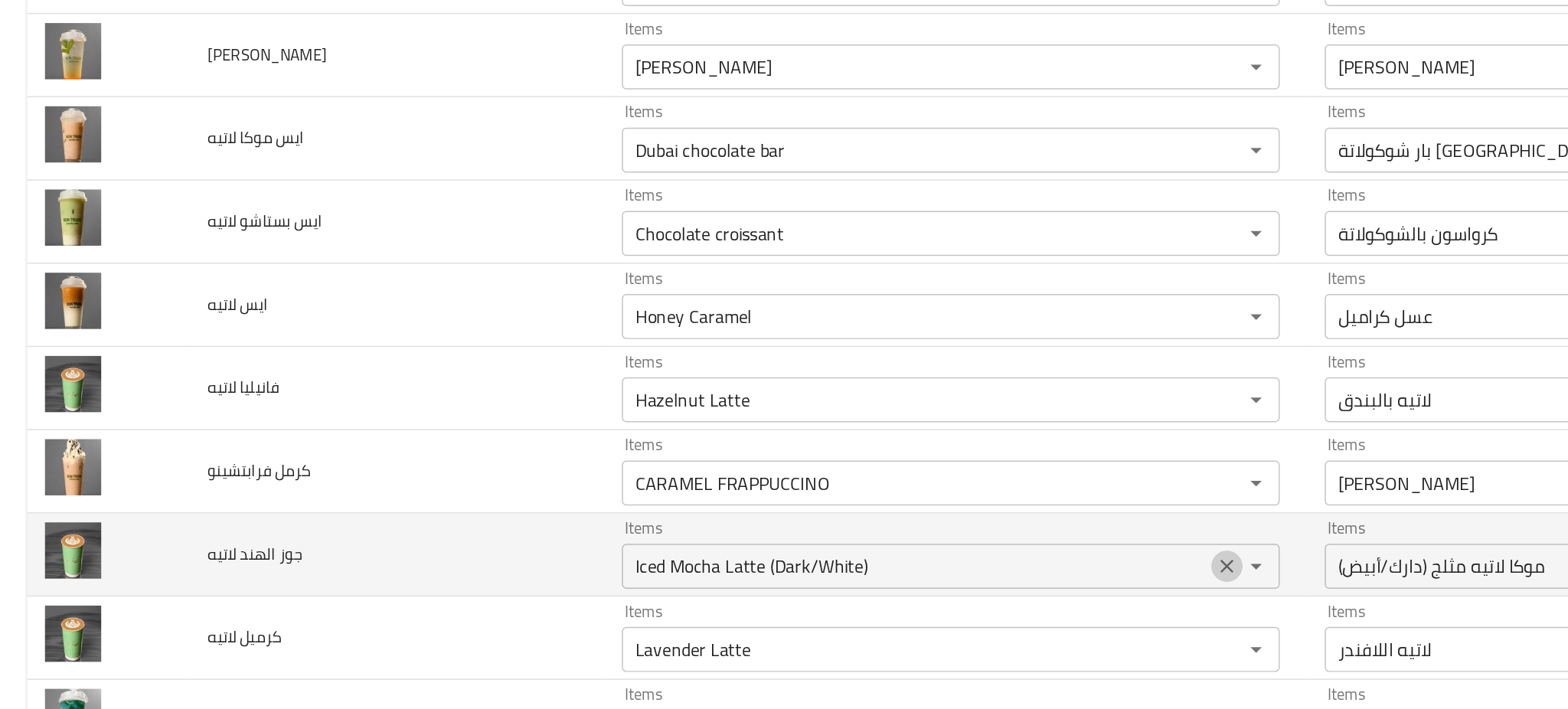
click at [828, 488] on icon "Clear" at bounding box center [835, 486] width 15 height 15
click at [256, 477] on td "جوز الهند لاتيه" at bounding box center [269, 479] width 283 height 56
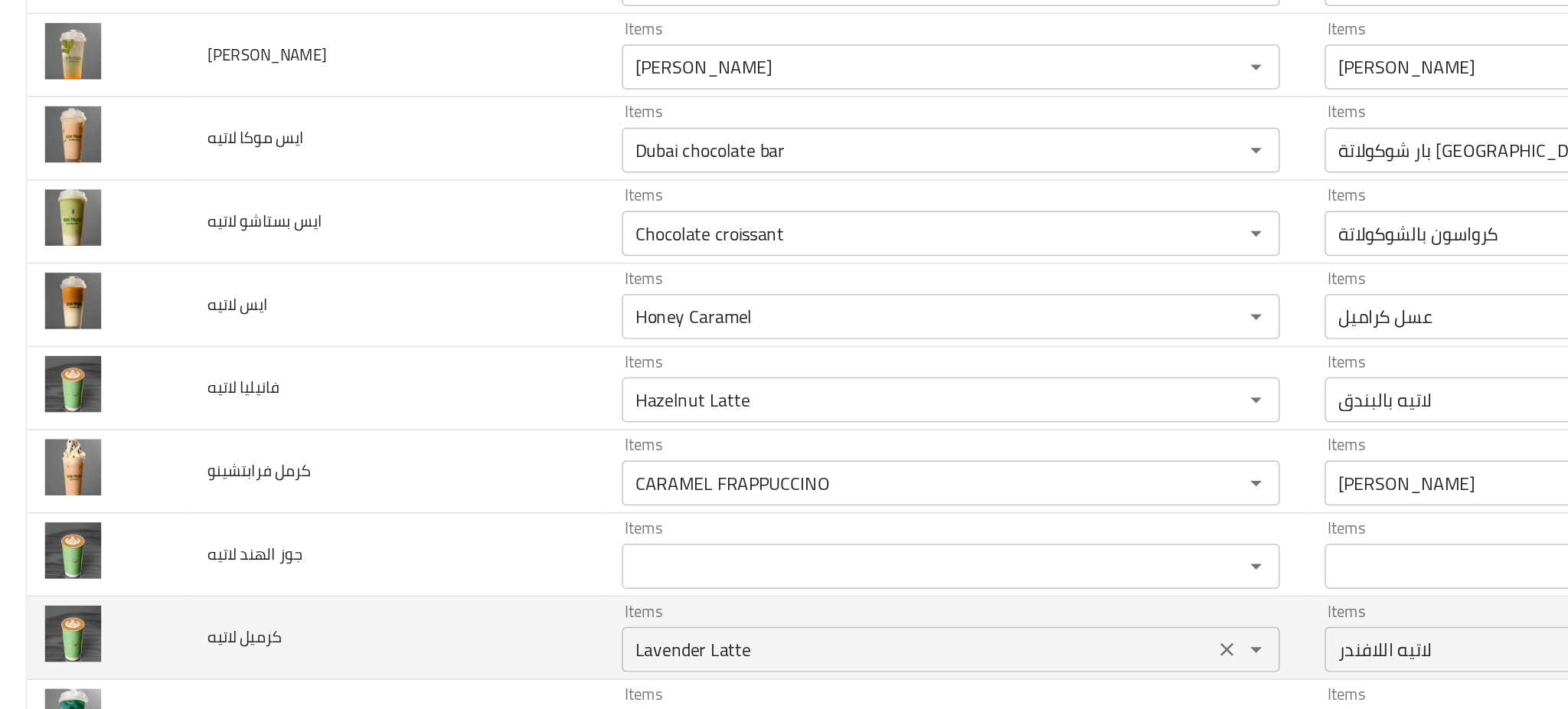
click at [423, 527] on div "Items Lavender Latte Items" at bounding box center [647, 534] width 447 height 46
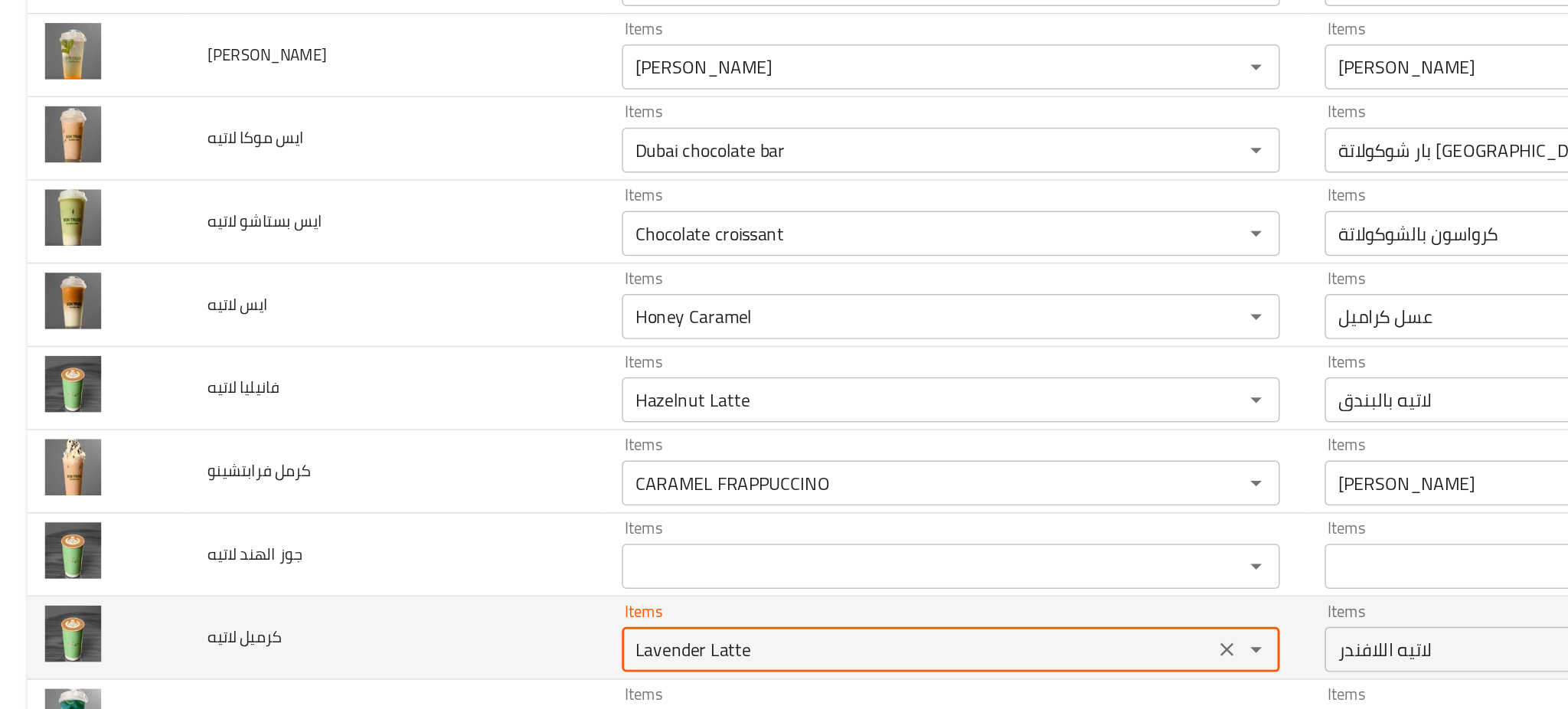
click at [423, 527] on div "Items Lavender Latte Items" at bounding box center [647, 534] width 447 height 46
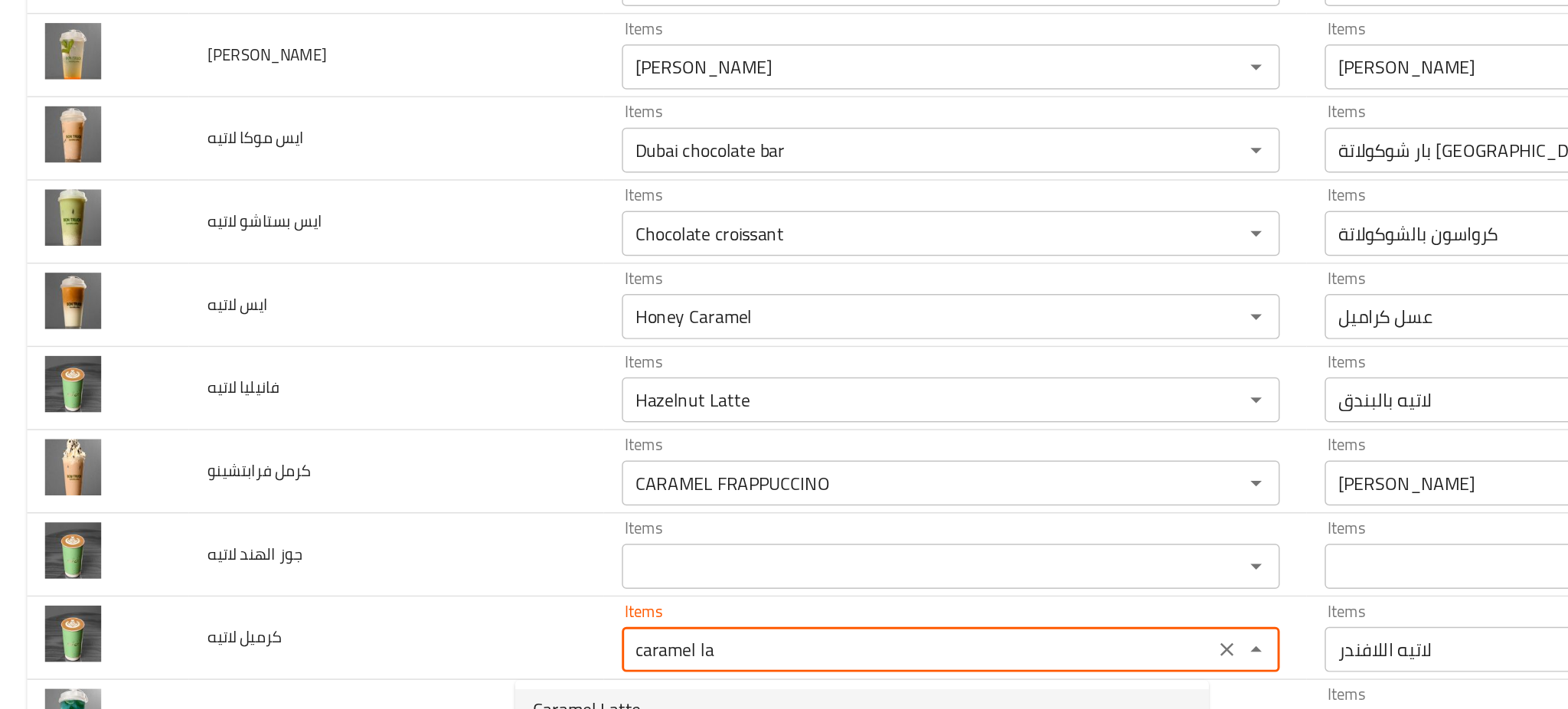
click at [379, 578] on span "Caramel Latte" at bounding box center [399, 583] width 74 height 18
type لاتيه "Caramel Latte"
type لاتيه-ar "لاتيه كراميل"
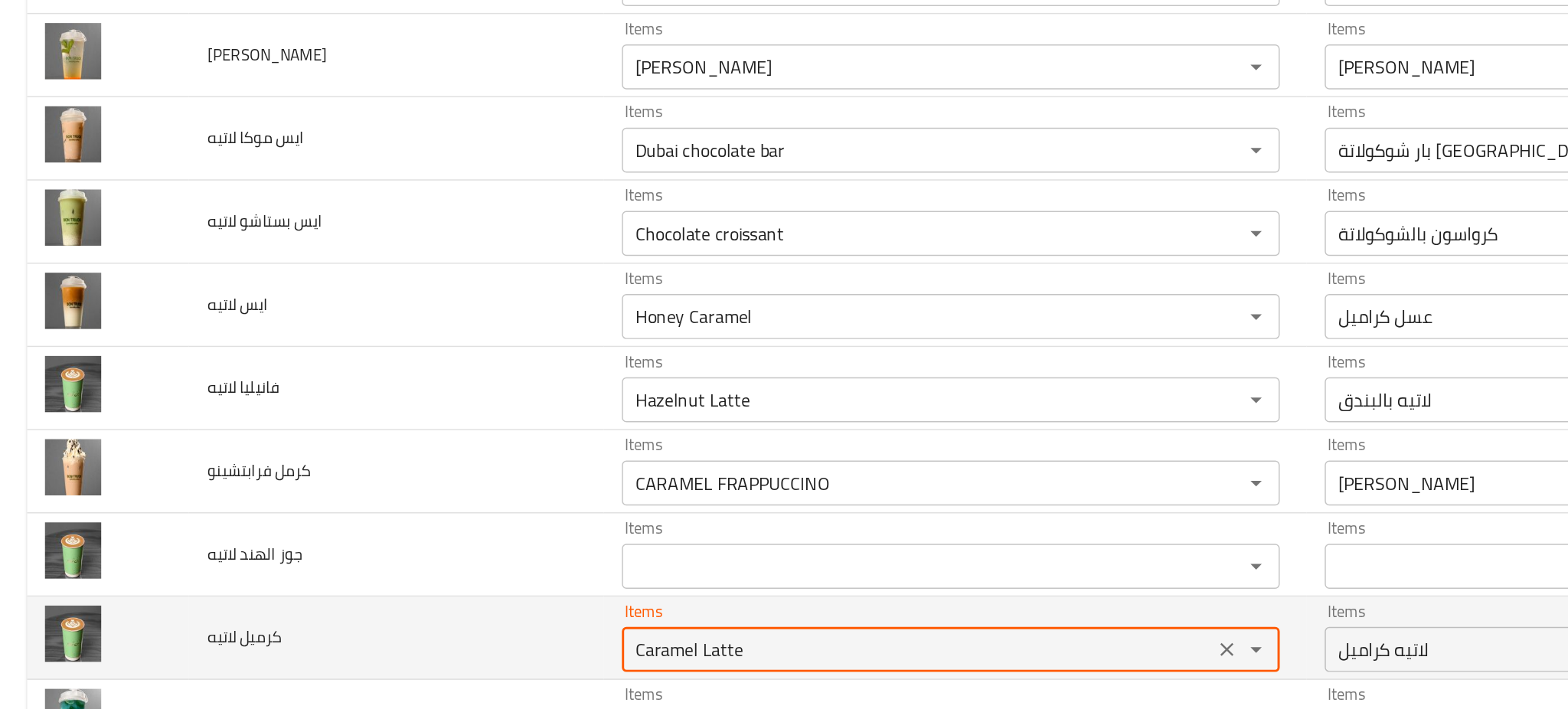
type لاتيه "Caramel Latte"
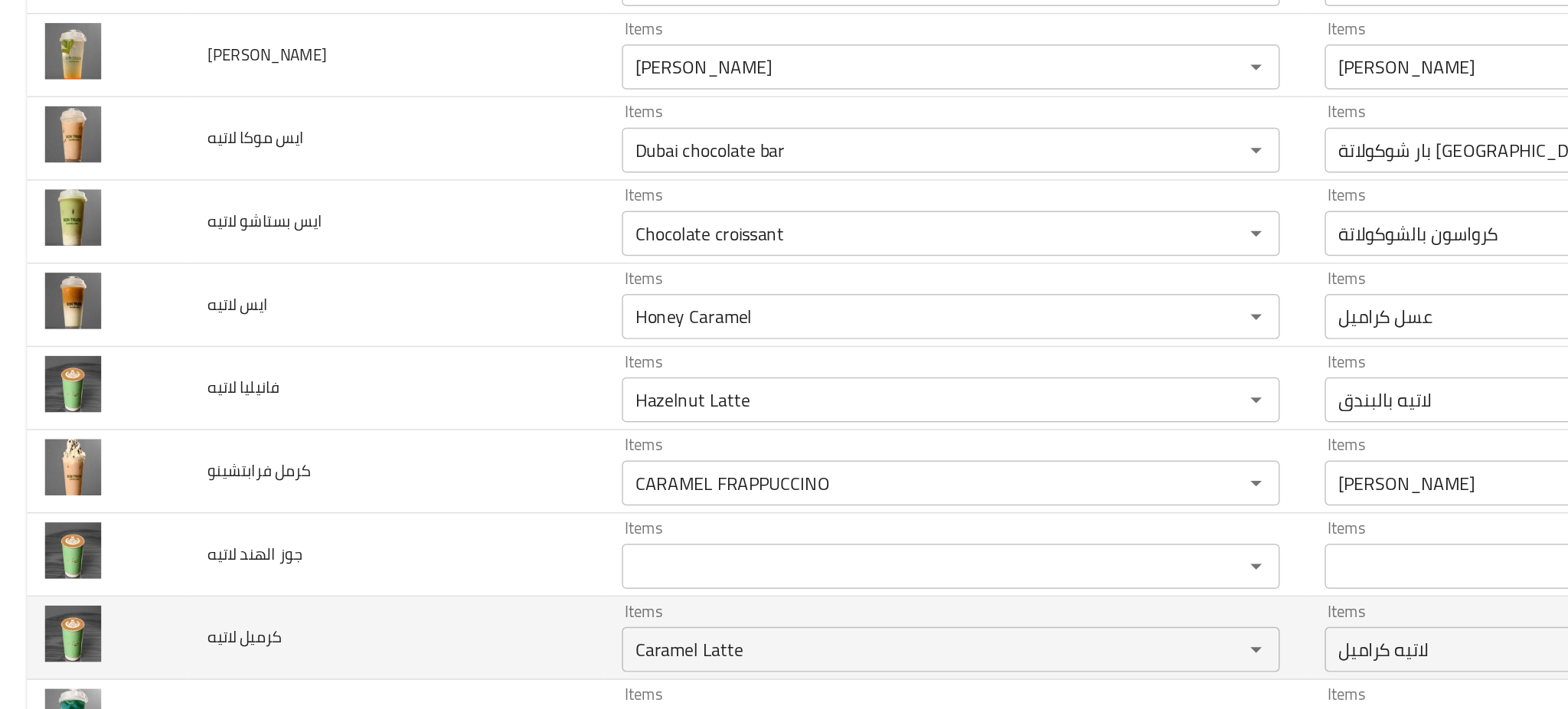
click at [286, 531] on td "كرميل لاتيه" at bounding box center [269, 535] width 283 height 56
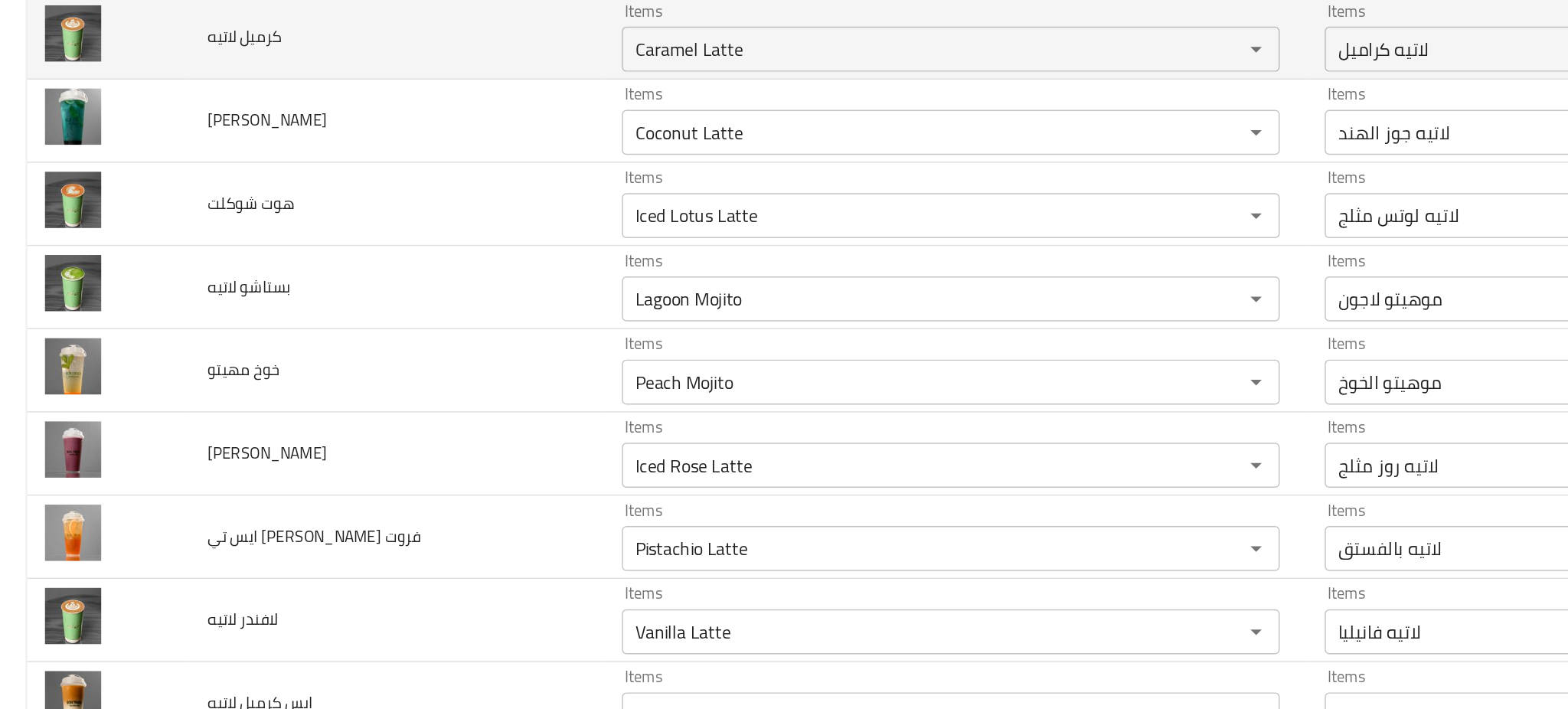
scroll to position [2614, 0]
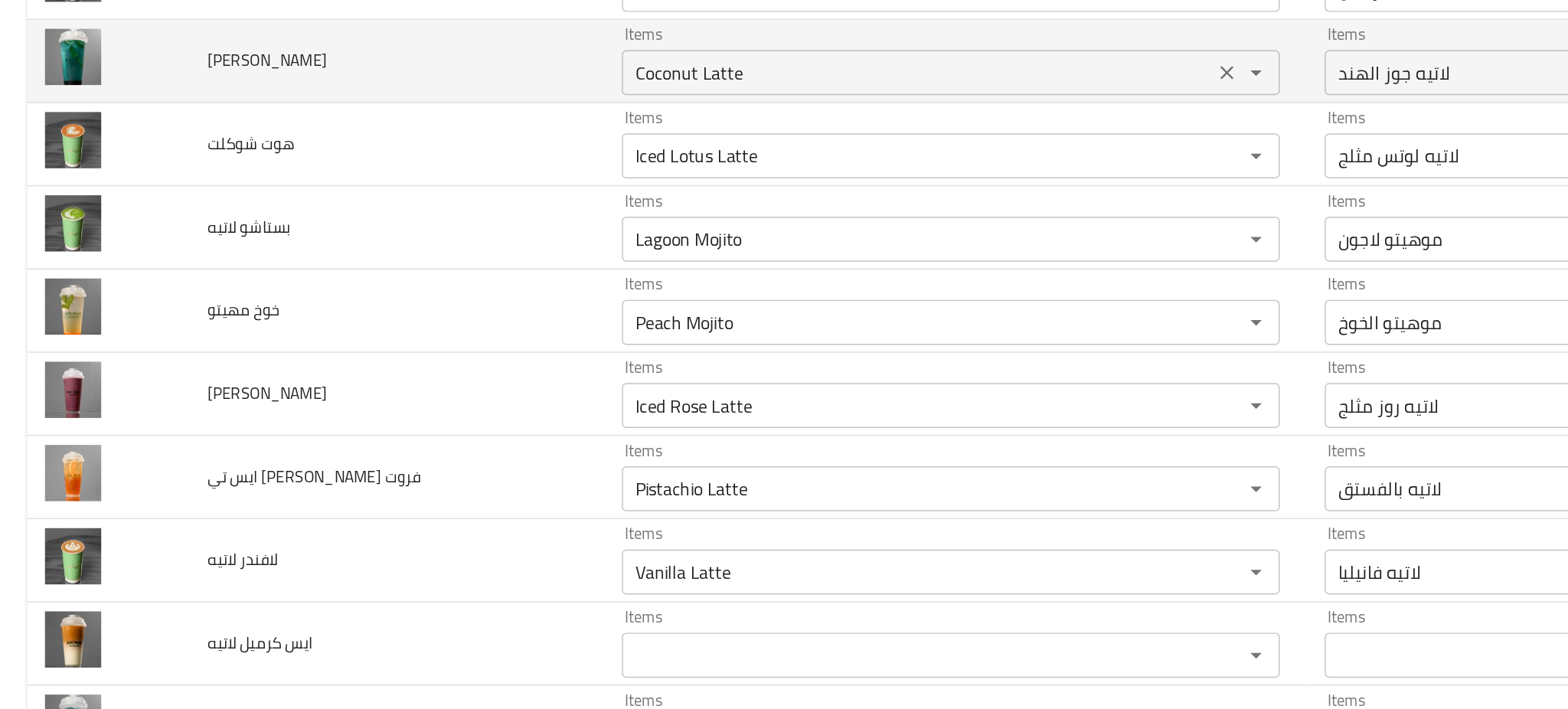
click at [467, 157] on مهيتو "Coconut Latte" at bounding box center [624, 150] width 394 height 22
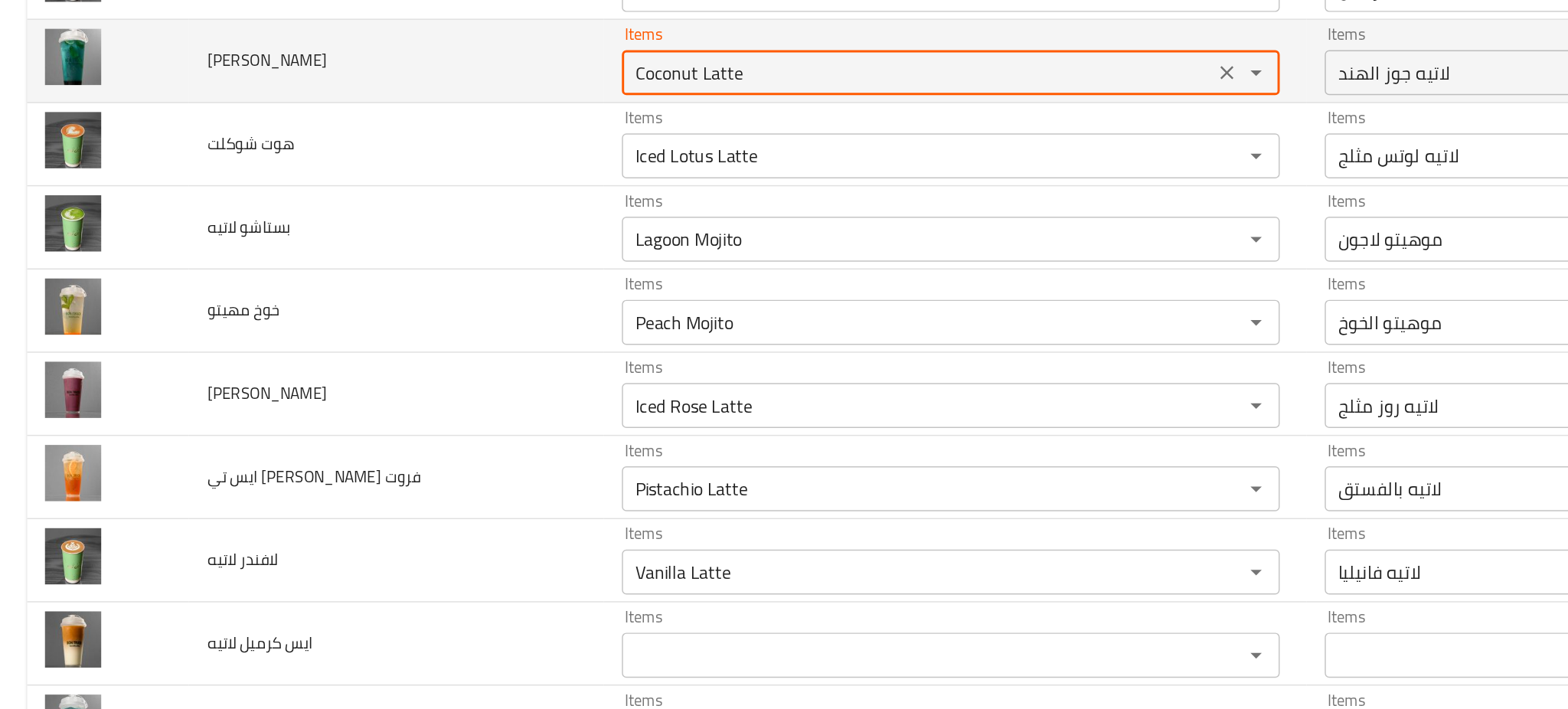
click at [467, 157] on مهيتو "Coconut Latte" at bounding box center [624, 150] width 394 height 22
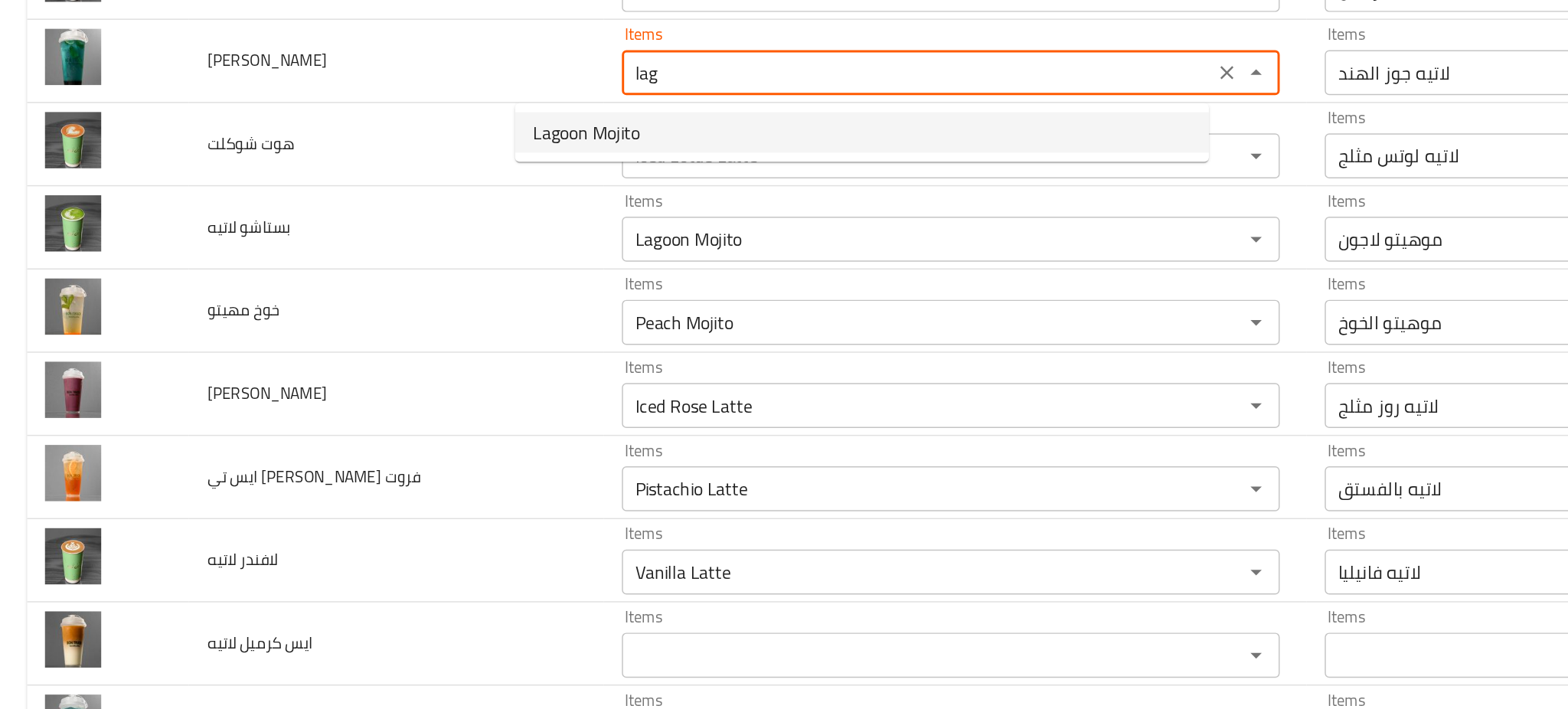
click at [401, 198] on span "Lagoon Mojito" at bounding box center [399, 190] width 73 height 18
type مهيتو "Lagoon Mojito"
type مهيتو-ar "موهيتو لاجون"
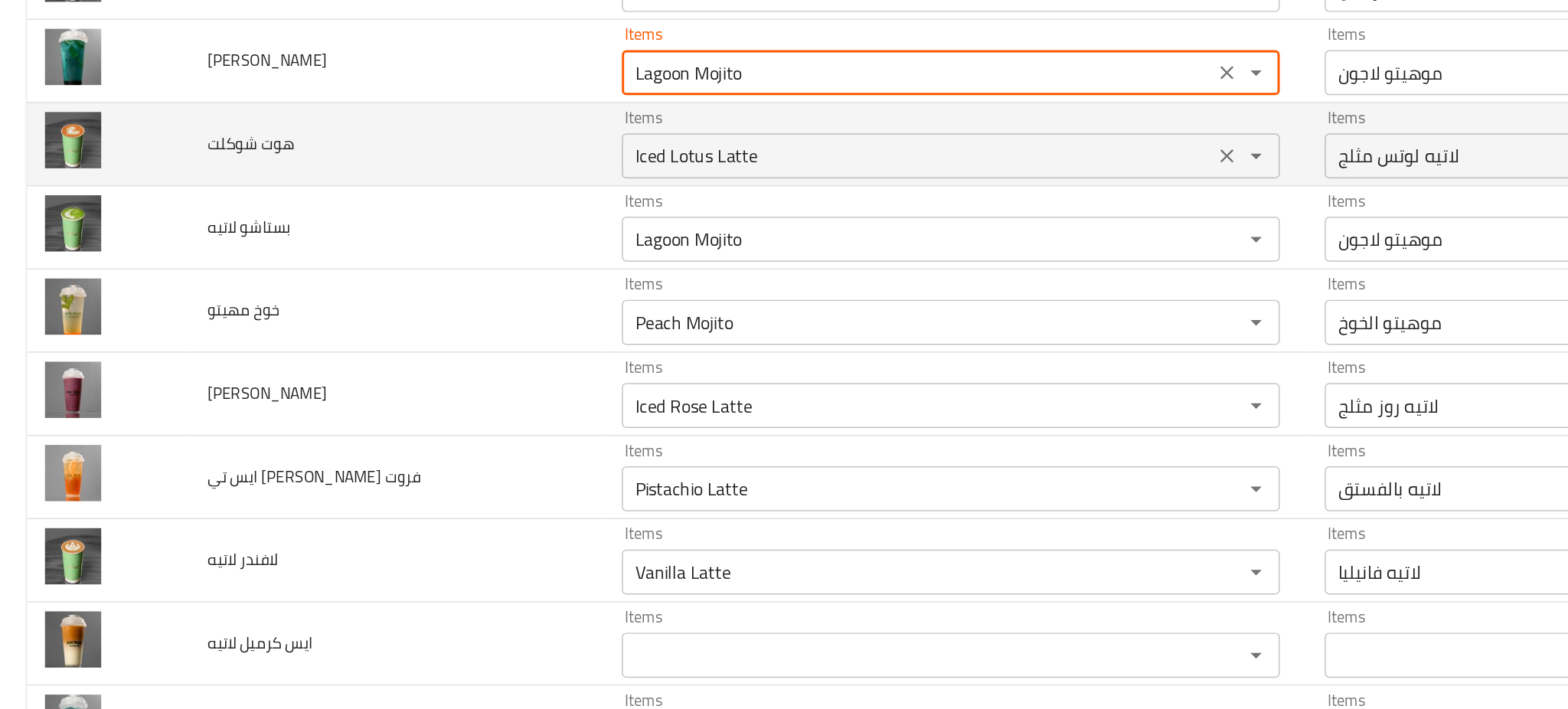
type مهيتو "Lagoon Mojito"
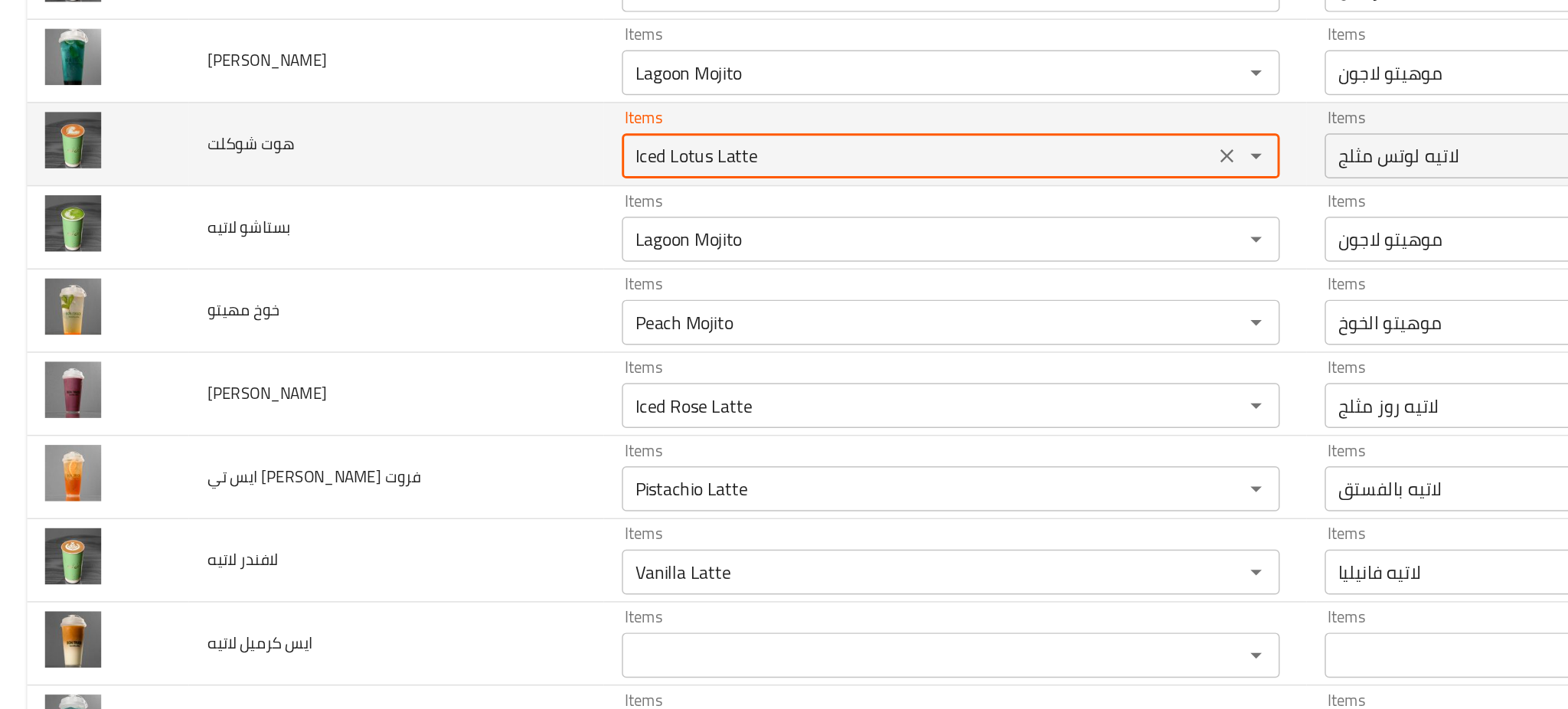
click at [432, 210] on شوكلت "Iced Lotus Latte" at bounding box center [624, 207] width 394 height 22
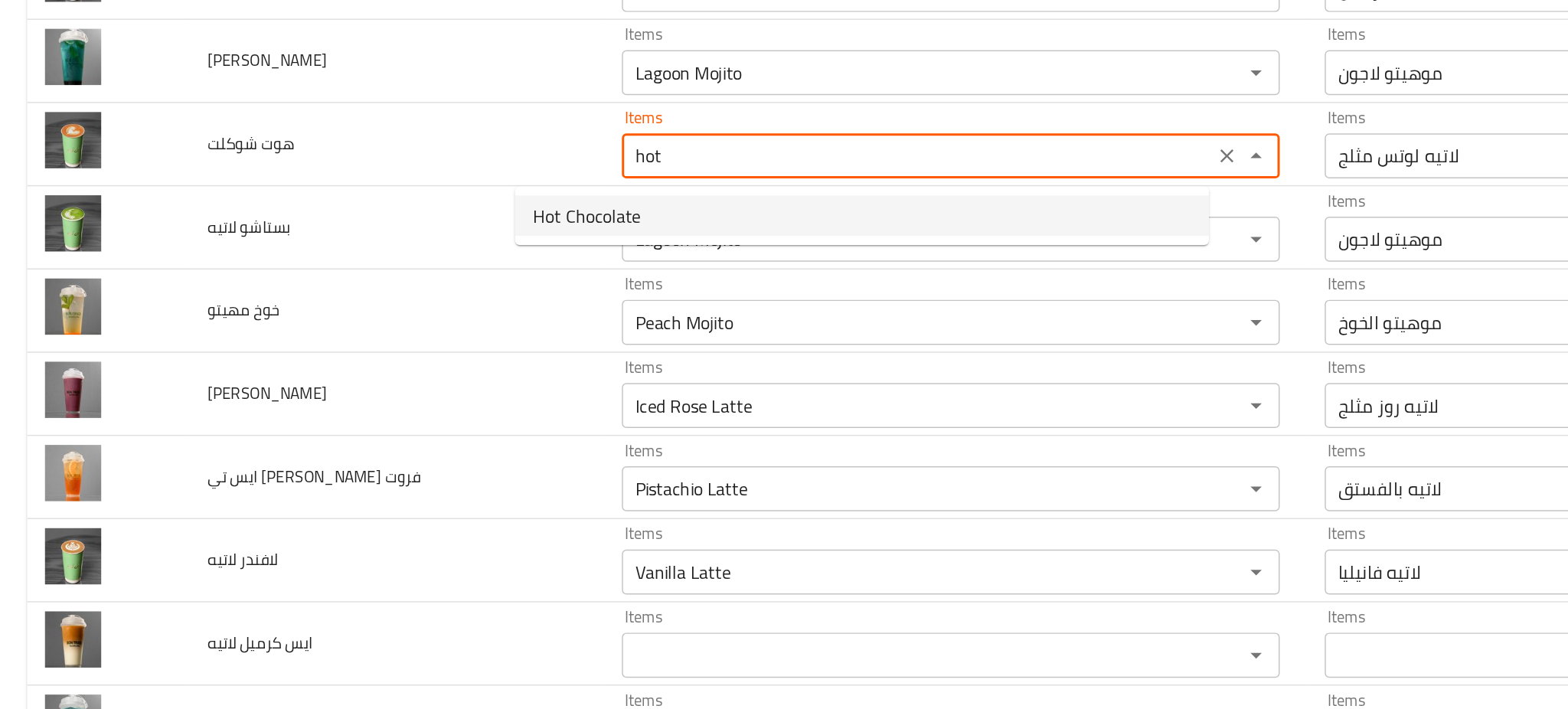
click at [394, 239] on span "Hot Chocolate" at bounding box center [399, 248] width 74 height 18
type شوكلت "Hot Chocolate"
type شوكلت-ar "شوكولاتة ساخنة"
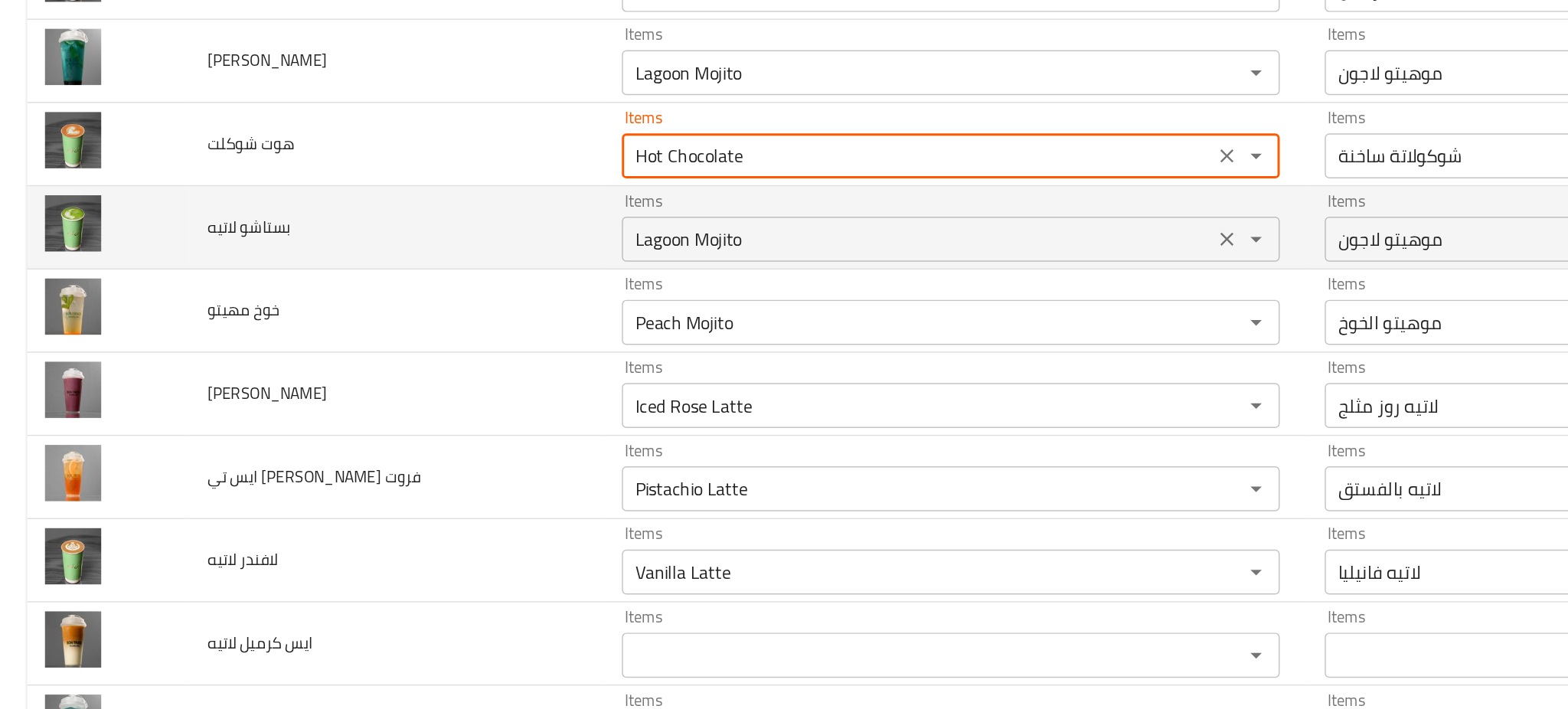
type شوكلت "Hot Chocolate"
click at [427, 264] on لاتيه "Lagoon Mojito" at bounding box center [624, 264] width 394 height 22
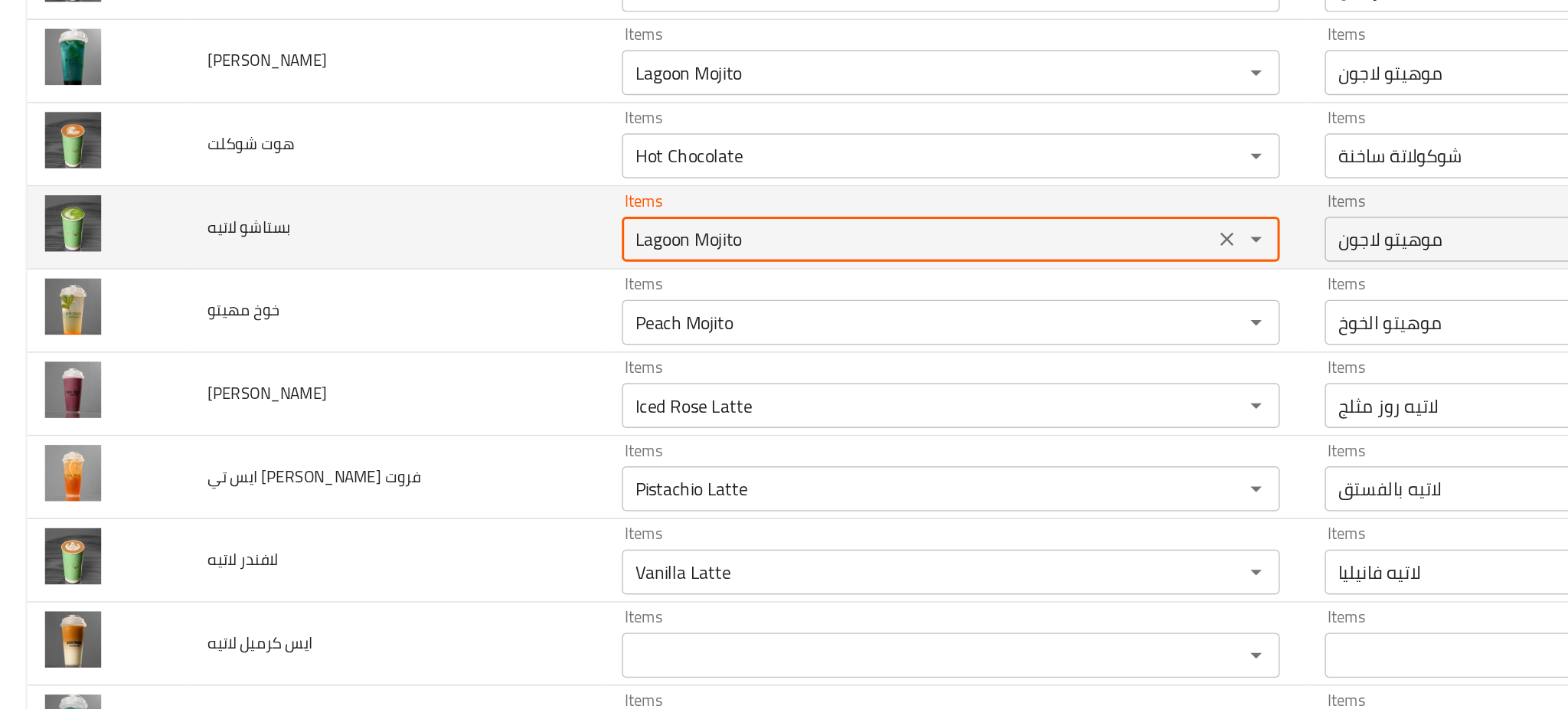
click at [427, 264] on لاتيه "Lagoon Mojito" at bounding box center [624, 264] width 394 height 22
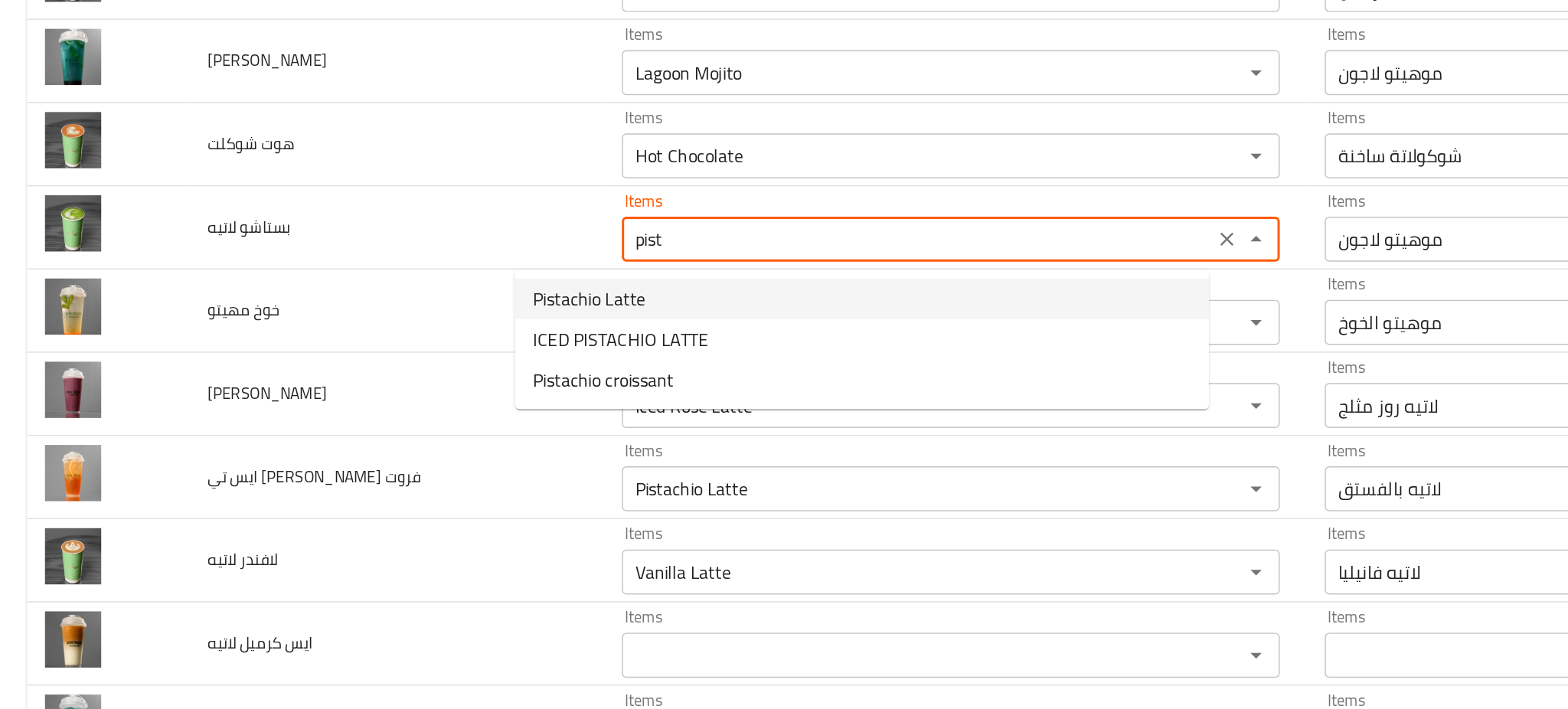
click at [398, 303] on span "Pistachio Latte" at bounding box center [401, 304] width 76 height 18
type لاتيه "Pistachio Latte"
type لاتيه-ar "لاتيه بالفستق"
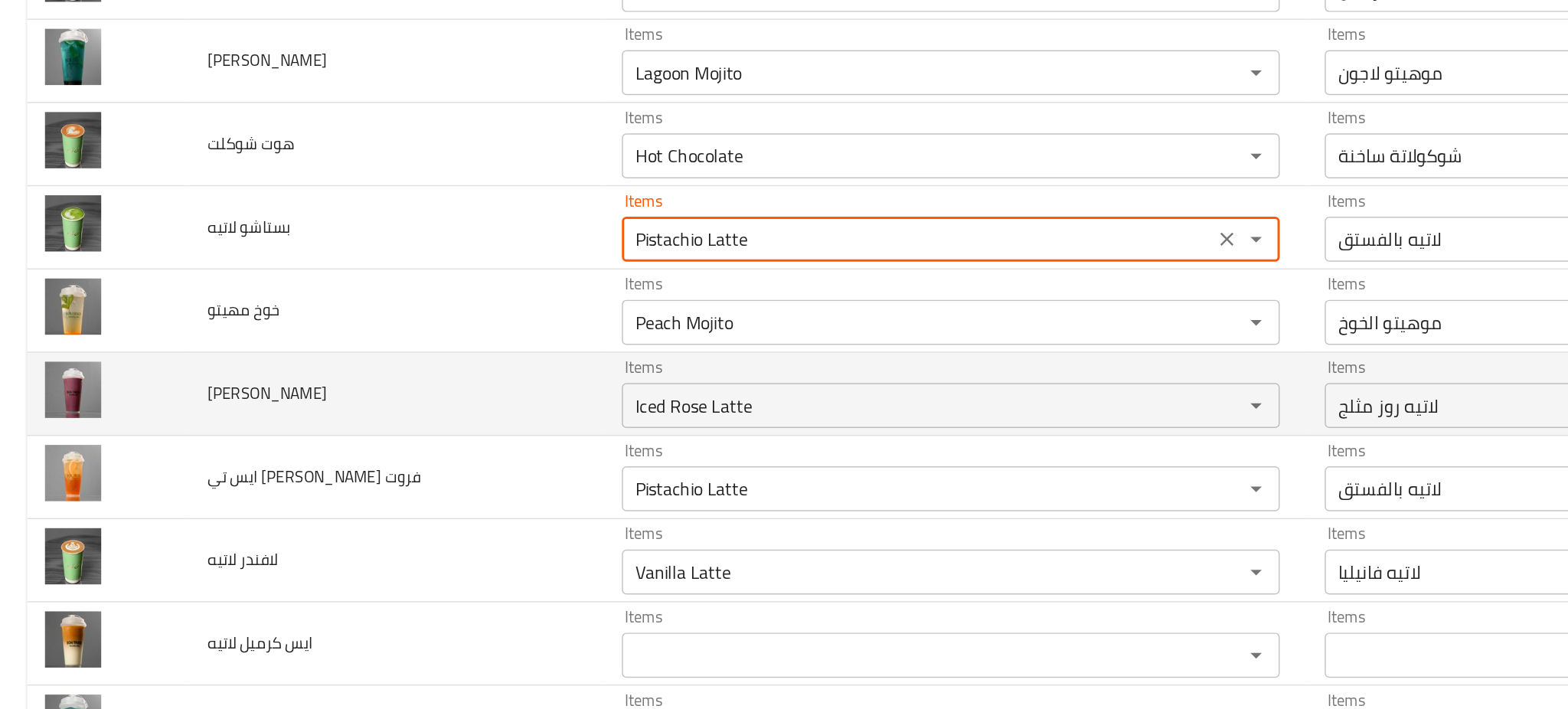
type لاتيه "Pistachio Latte"
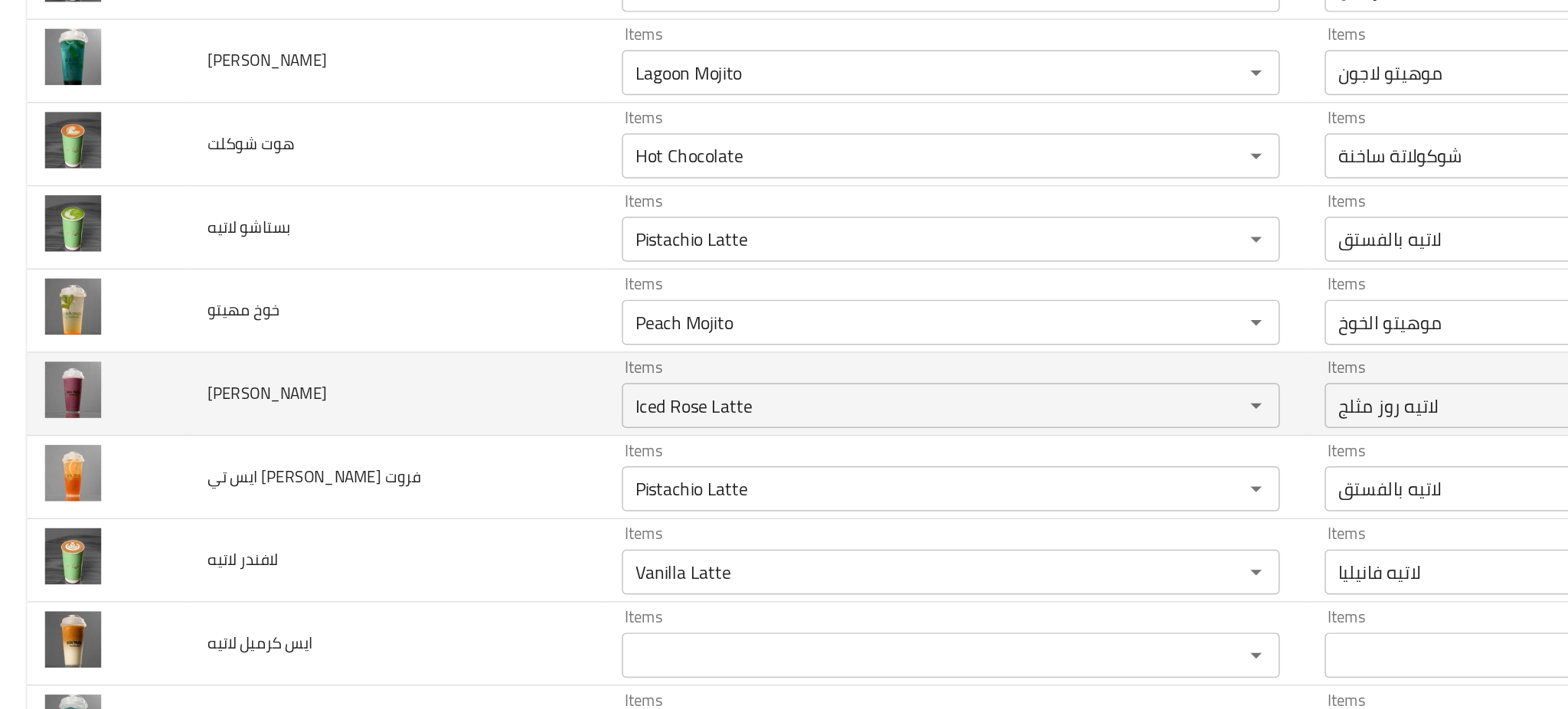
click at [307, 380] on td "اساي سموثي" at bounding box center [269, 370] width 283 height 56
click at [461, 382] on سموثي "Iced Rose Latte" at bounding box center [624, 377] width 394 height 22
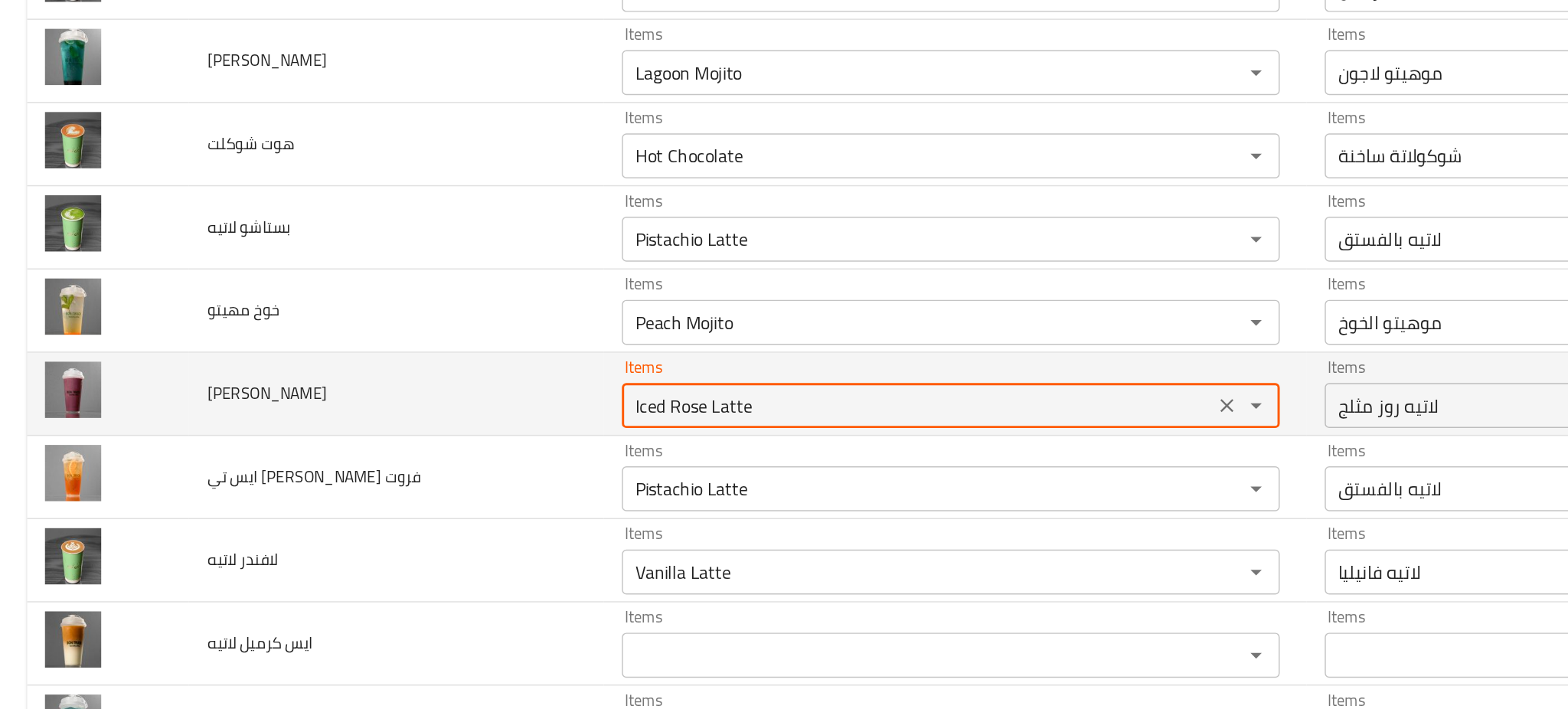
click at [461, 382] on سموثي "Iced Rose Latte" at bounding box center [624, 377] width 394 height 22
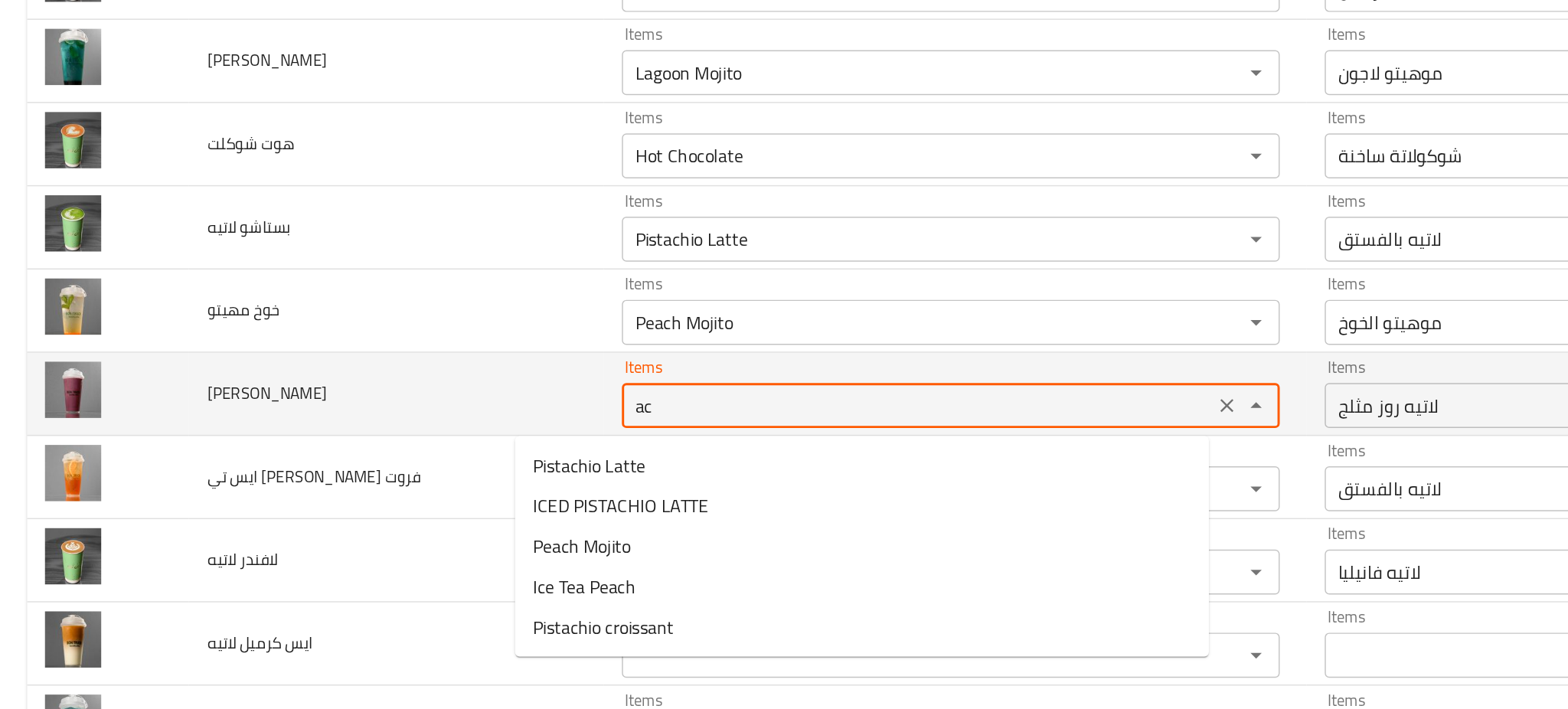
type سموثي "Iced Rose Latte"
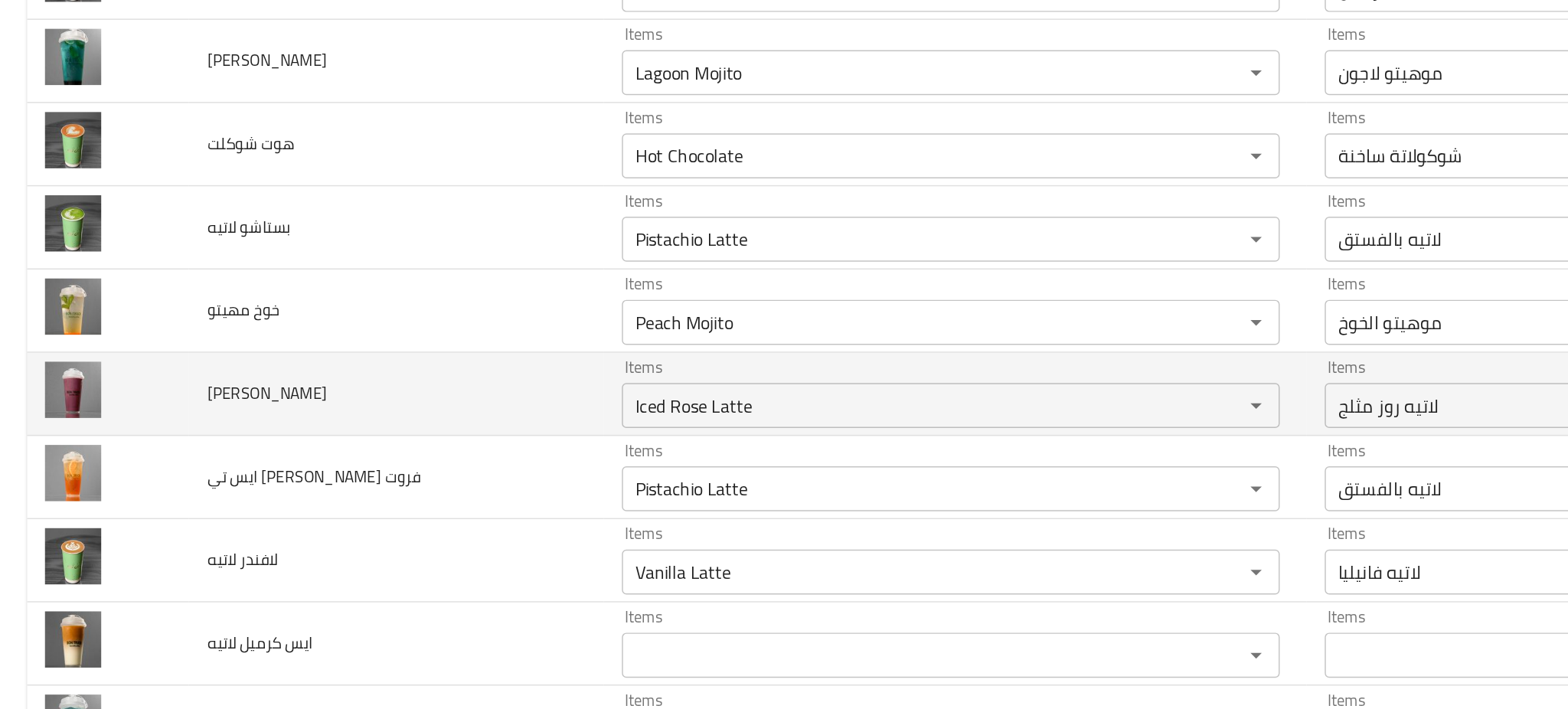
click at [321, 366] on td "اساي سموثي" at bounding box center [269, 370] width 283 height 56
click at [828, 380] on icon "Clear" at bounding box center [835, 377] width 15 height 15
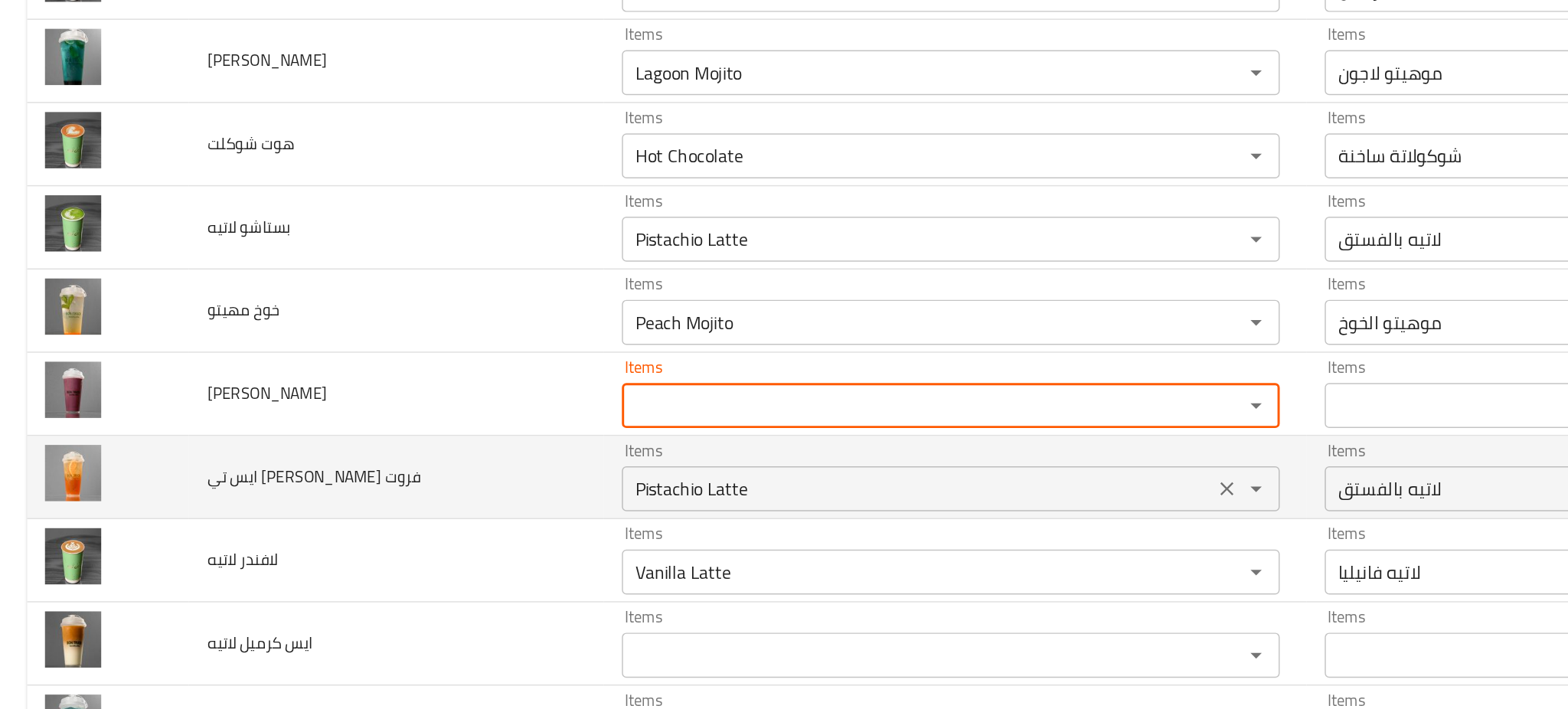
click at [697, 419] on div "Items Pistachio Latte Items" at bounding box center [647, 425] width 447 height 46
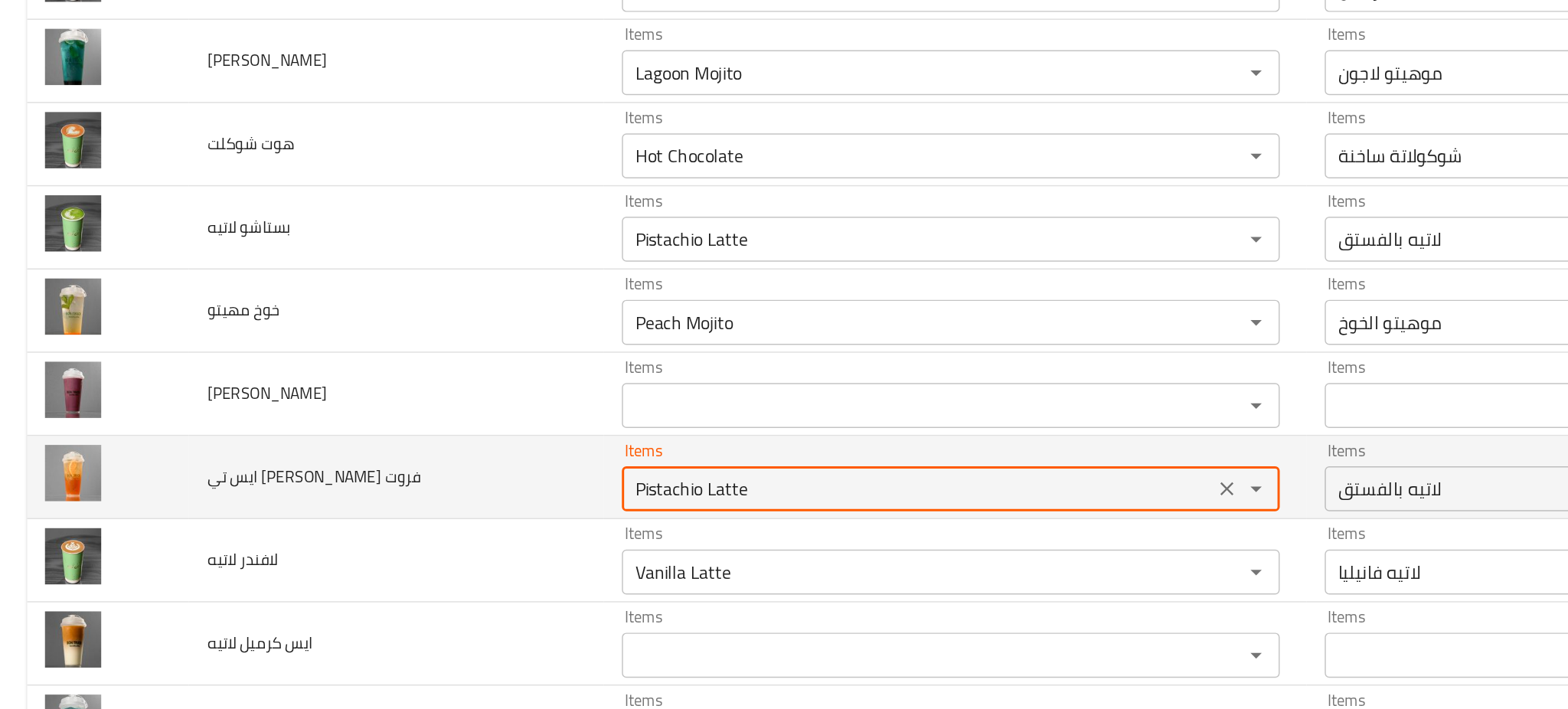
click at [697, 419] on div "Items Pistachio Latte Items" at bounding box center [647, 425] width 447 height 46
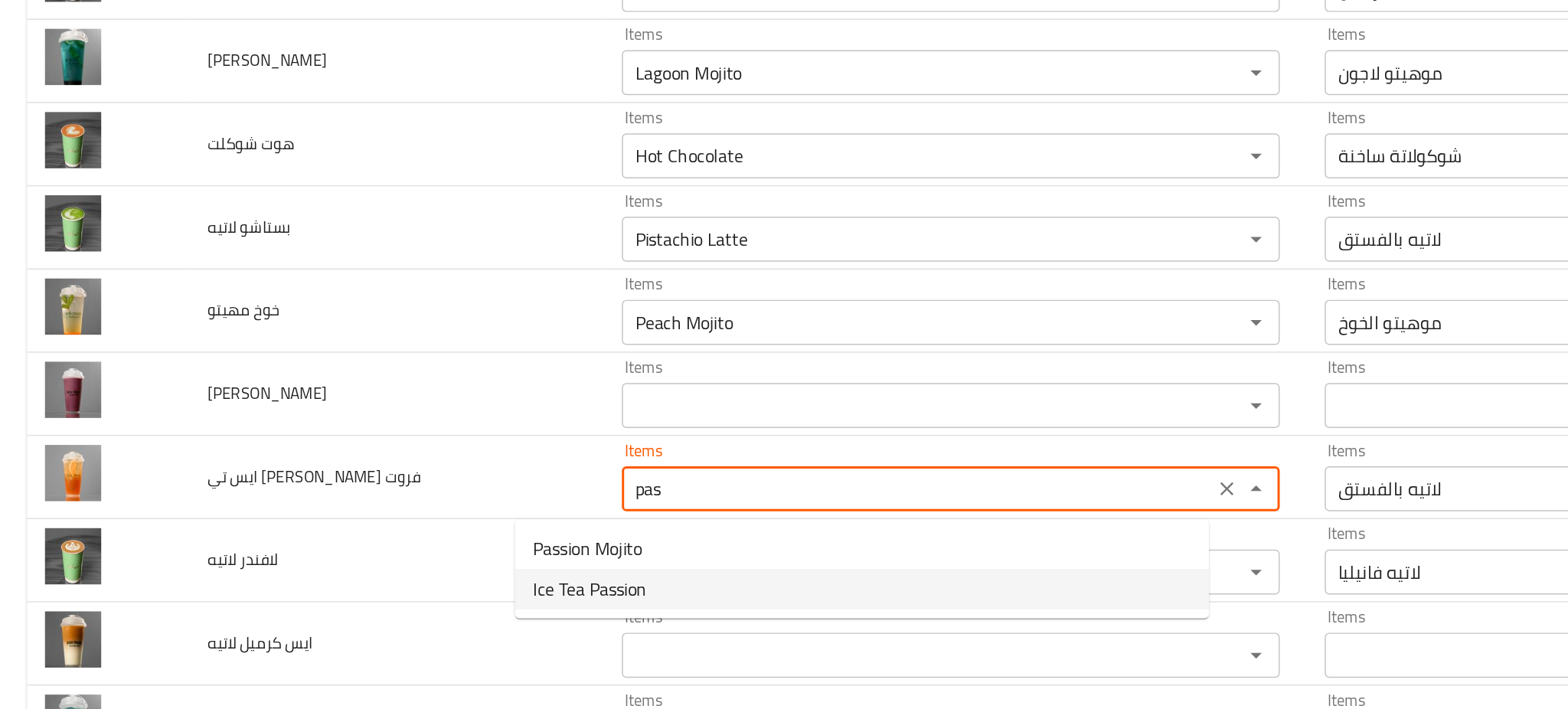
click at [548, 505] on فروت-option-1 "Ice Tea Passion" at bounding box center [586, 501] width 472 height 27
type فروت "Ice Tea Passion"
type فروت-ar "شاي مثلج باشن"
click at [548, 505] on div "Vanilla Latte Items" at bounding box center [647, 491] width 447 height 31
type فروت "Ice Tea Passion"
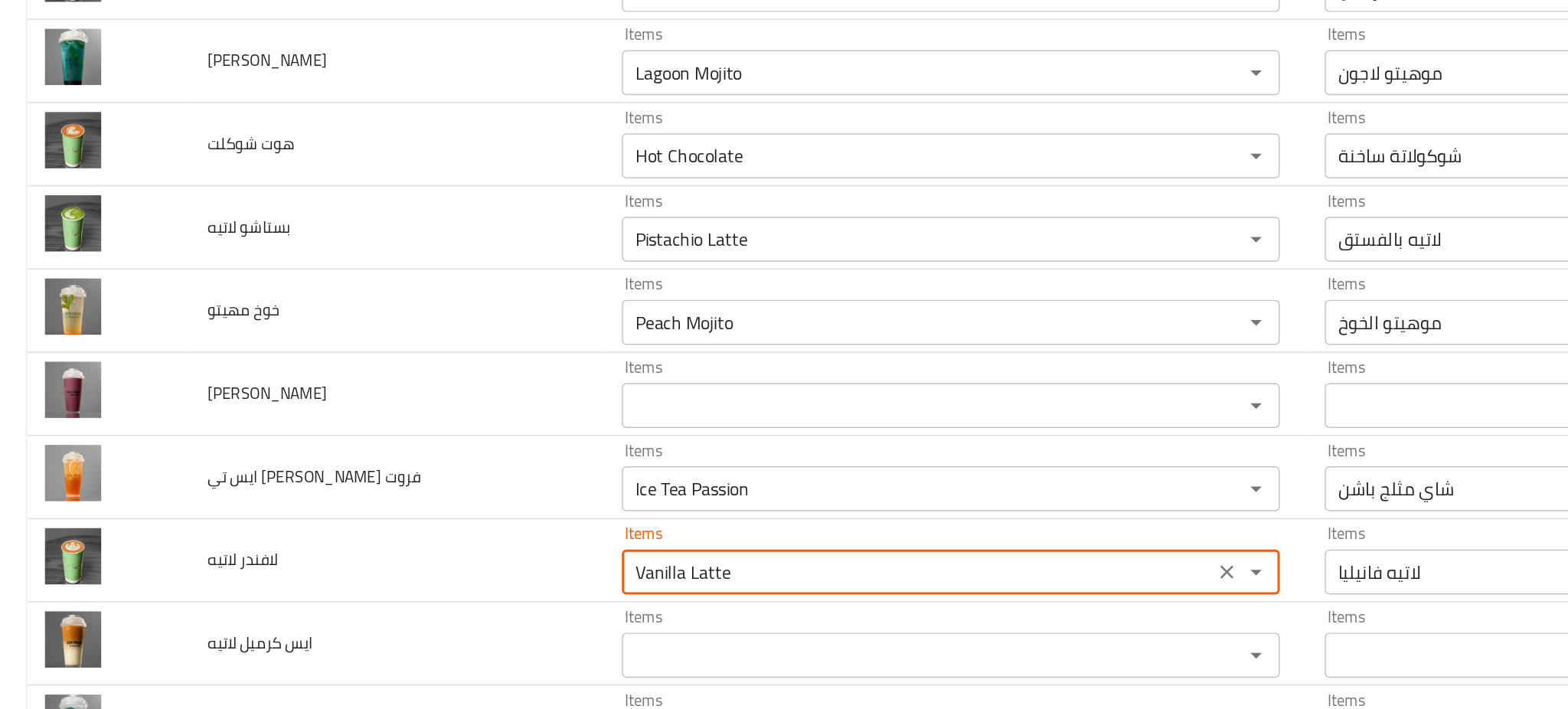
click at [548, 505] on div "Vanilla Latte Items" at bounding box center [647, 491] width 447 height 31
click at [447, 526] on لاتيه-option-0 "Lavender Latte" at bounding box center [586, 531] width 472 height 27
type لاتيه "Lavender Latte"
type لاتيه-ar "لاتيه اللافندر"
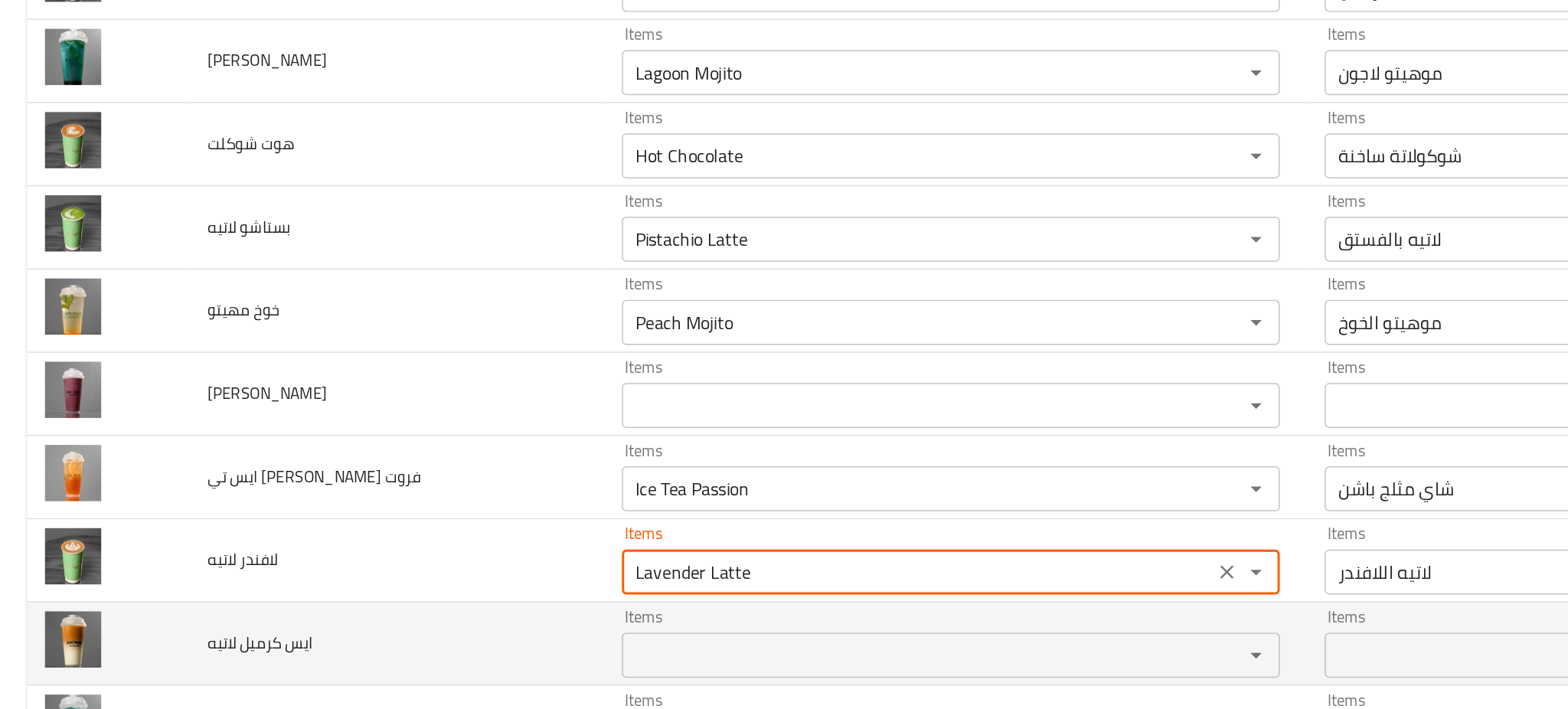
type لاتيه "Lavender Latte"
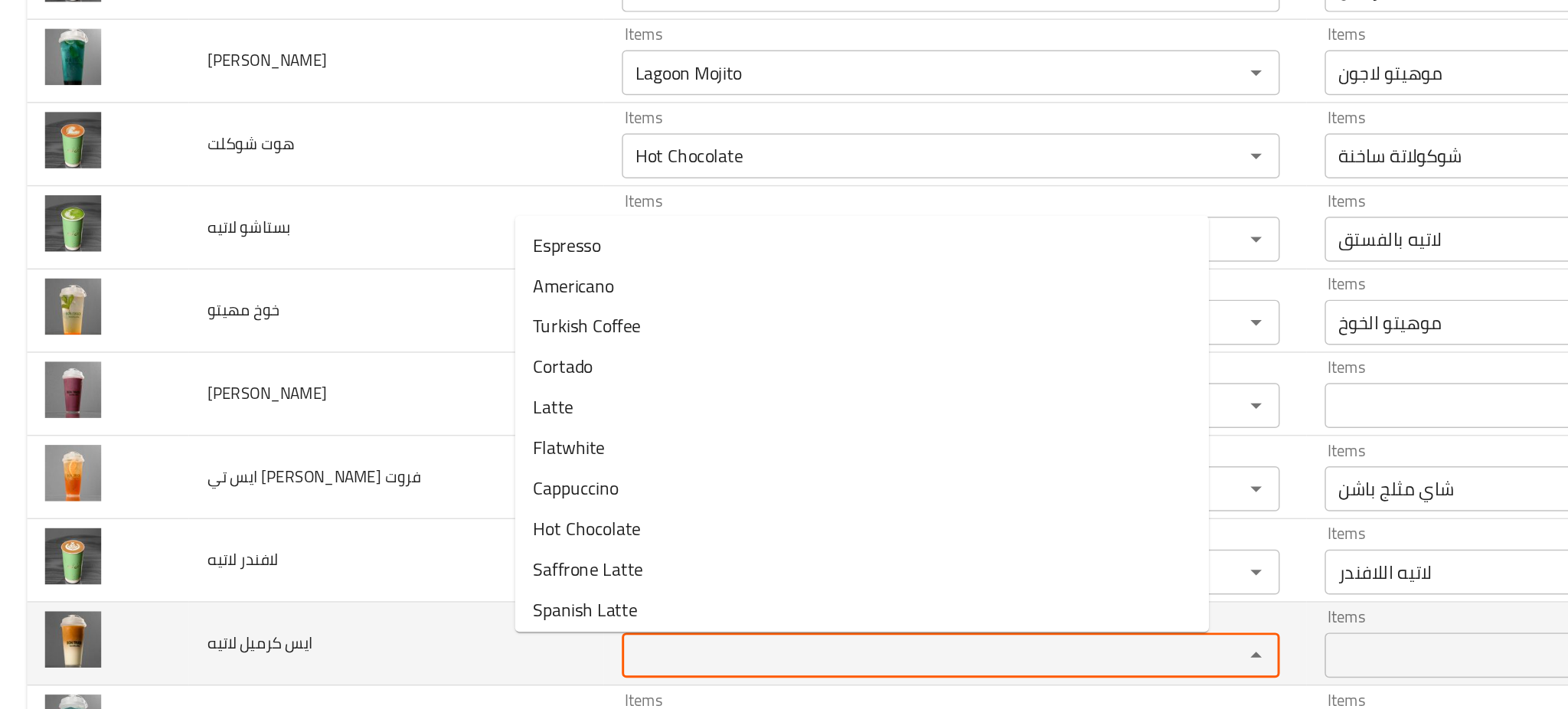
click at [434, 547] on لاتيه "Items" at bounding box center [624, 547] width 394 height 22
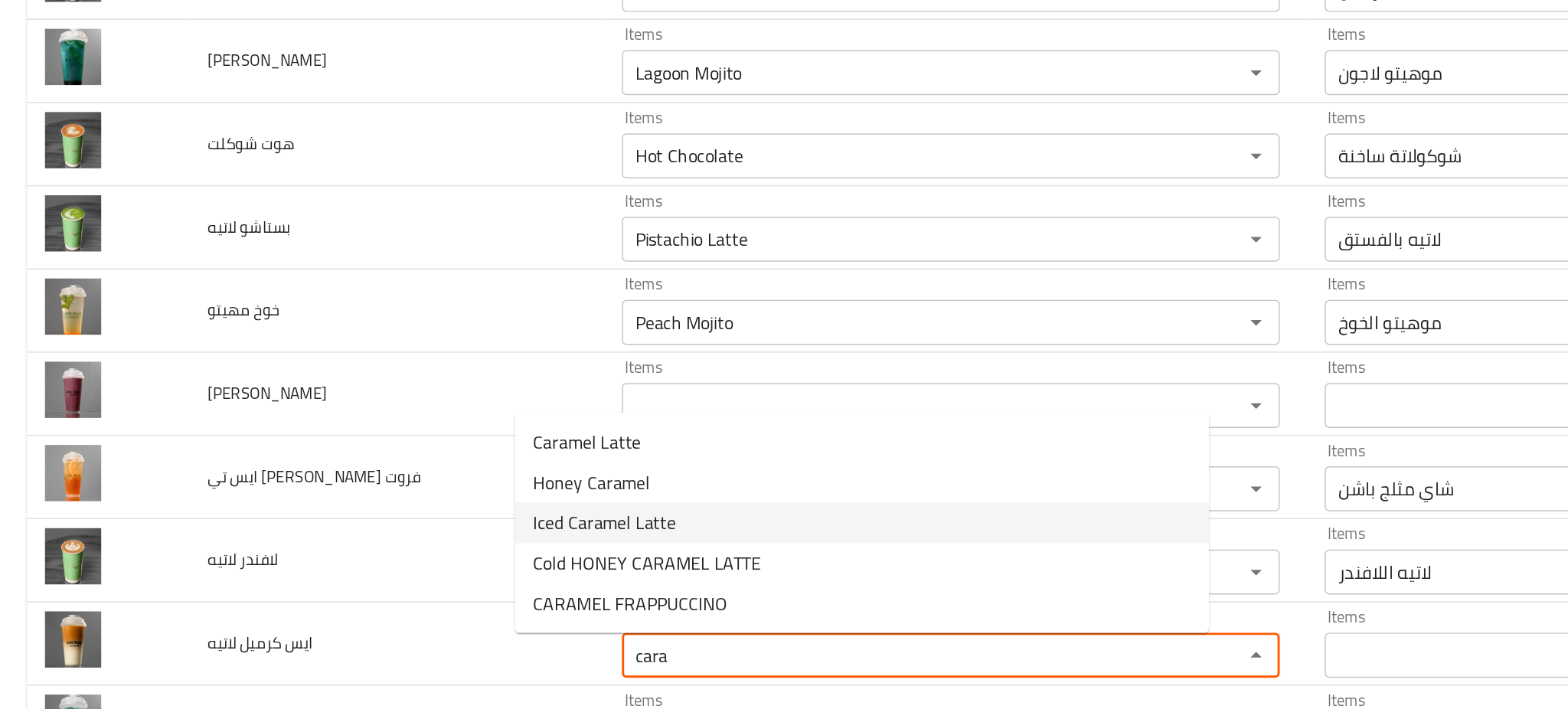
click at [466, 456] on لاتيه-option-2 "Iced Caramel Latte" at bounding box center [586, 456] width 472 height 27
type لاتيه "Iced Caramel Latte"
type لاتيه-ar "لاتيه كراميل مثلج"
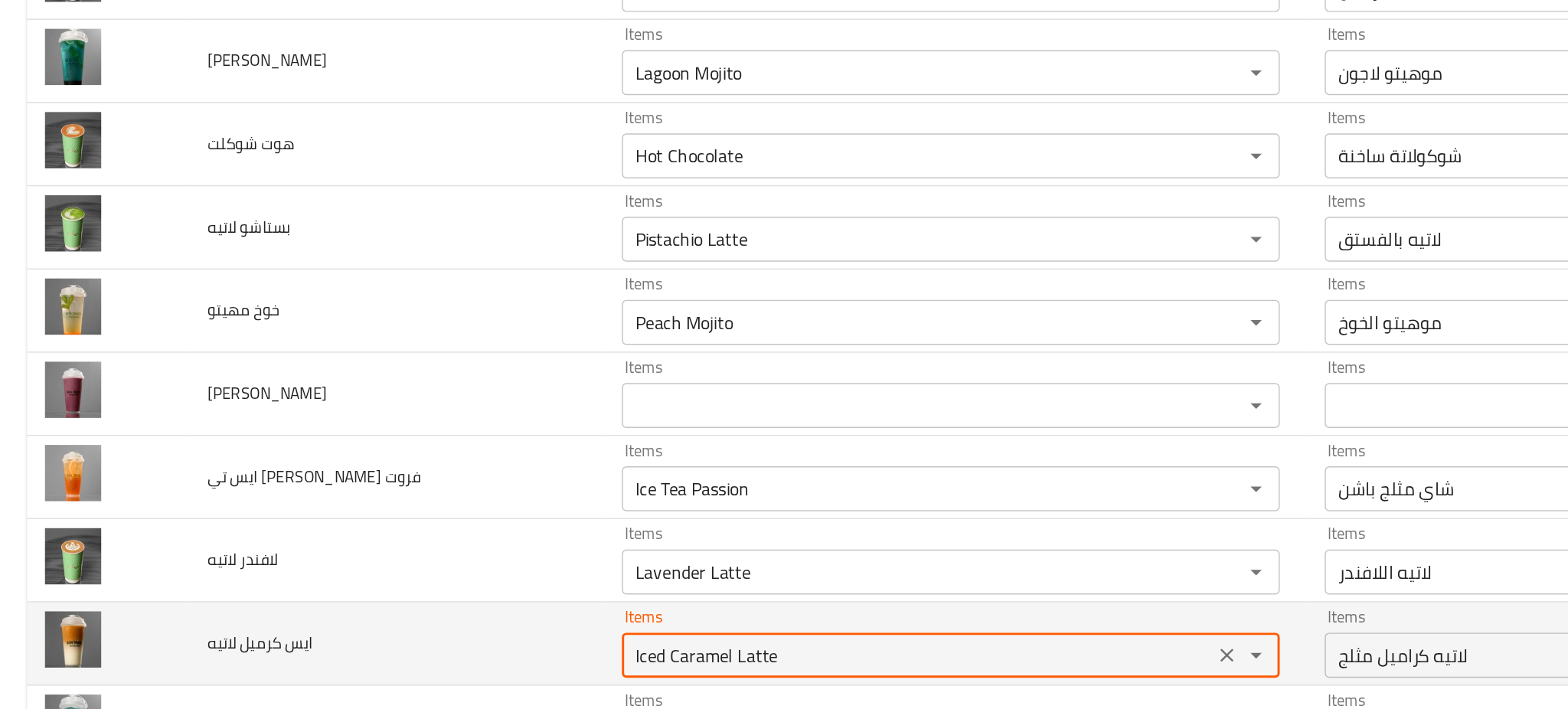
type لاتيه "Iced Caramel Latte"
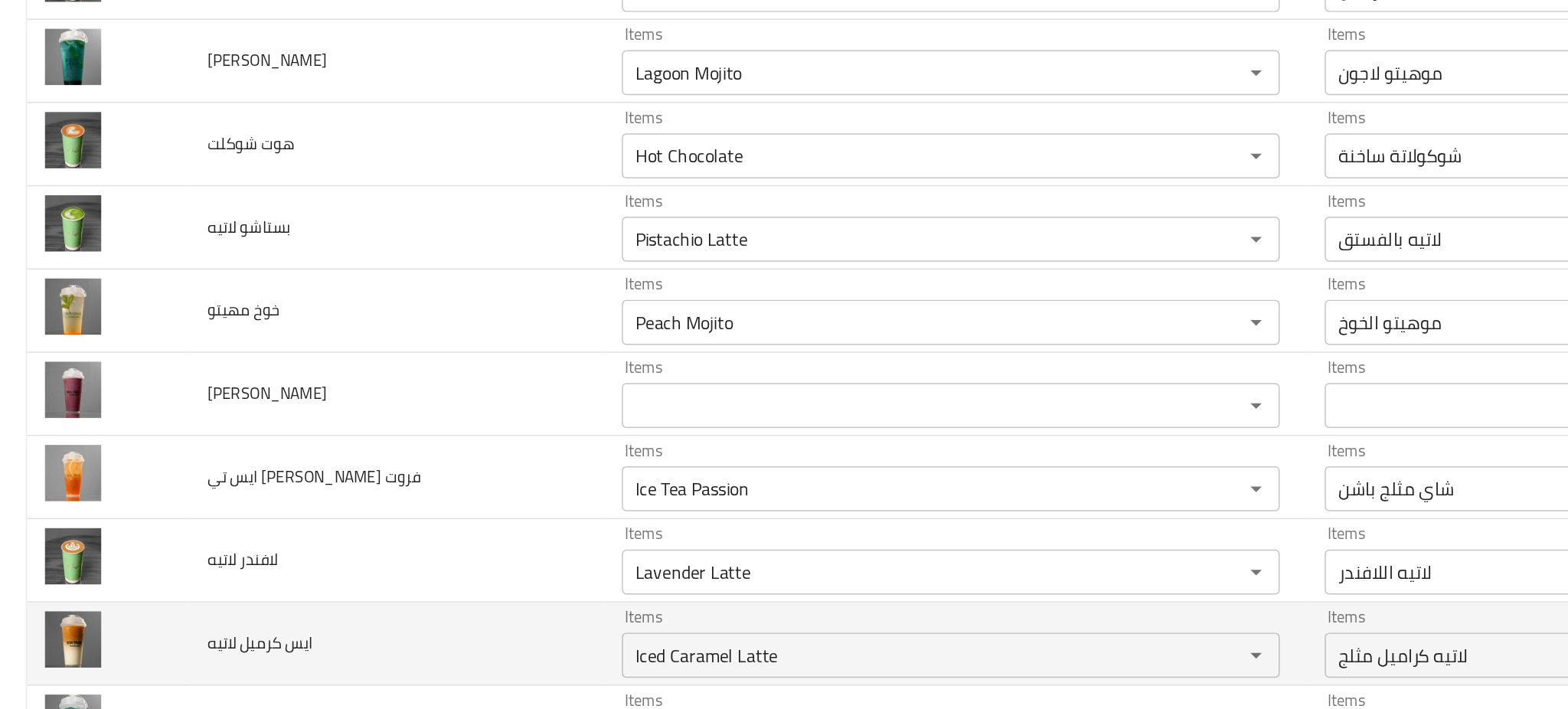
click at [268, 534] on td "ايس كرميل لاتيه" at bounding box center [269, 539] width 283 height 56
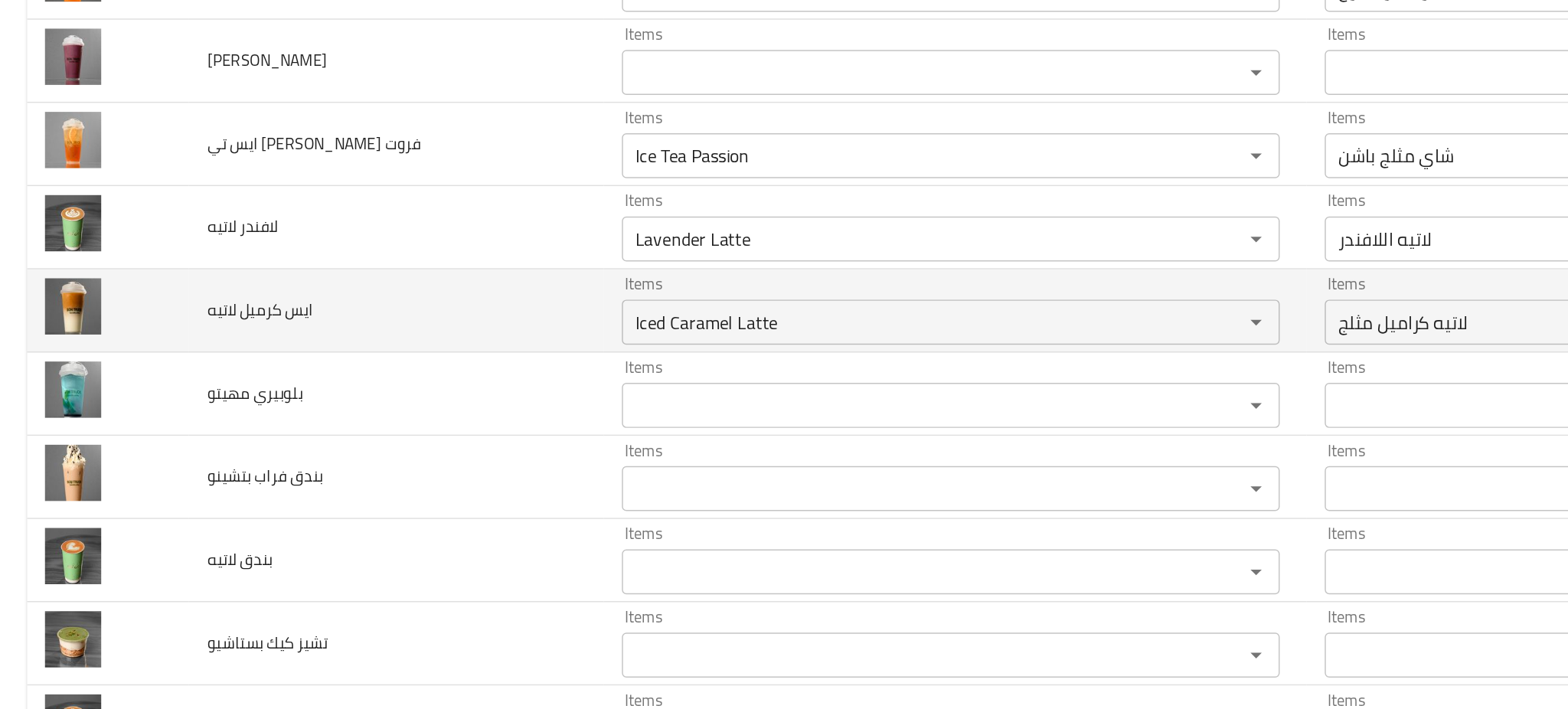
scroll to position [2942, 0]
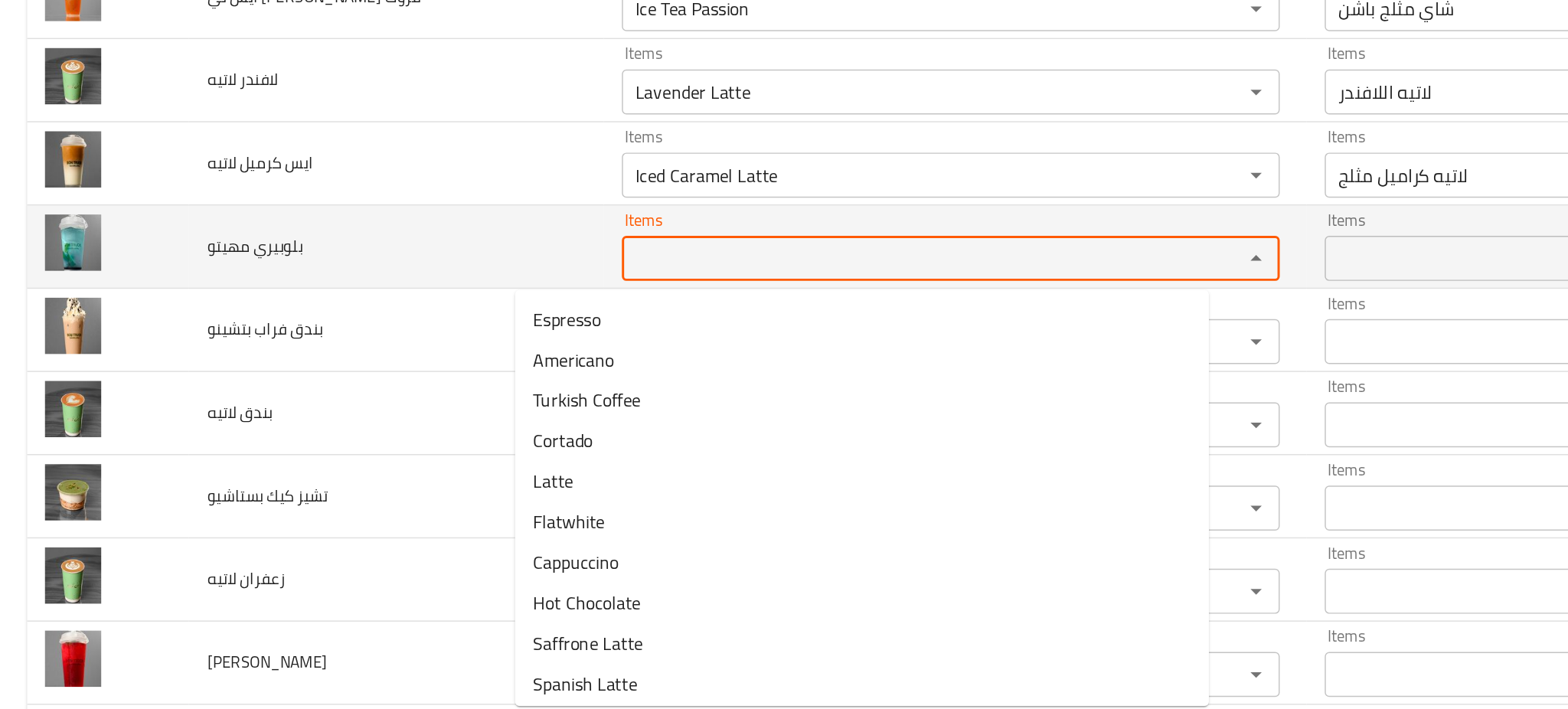
click at [457, 279] on مهيتو "Items" at bounding box center [624, 277] width 394 height 22
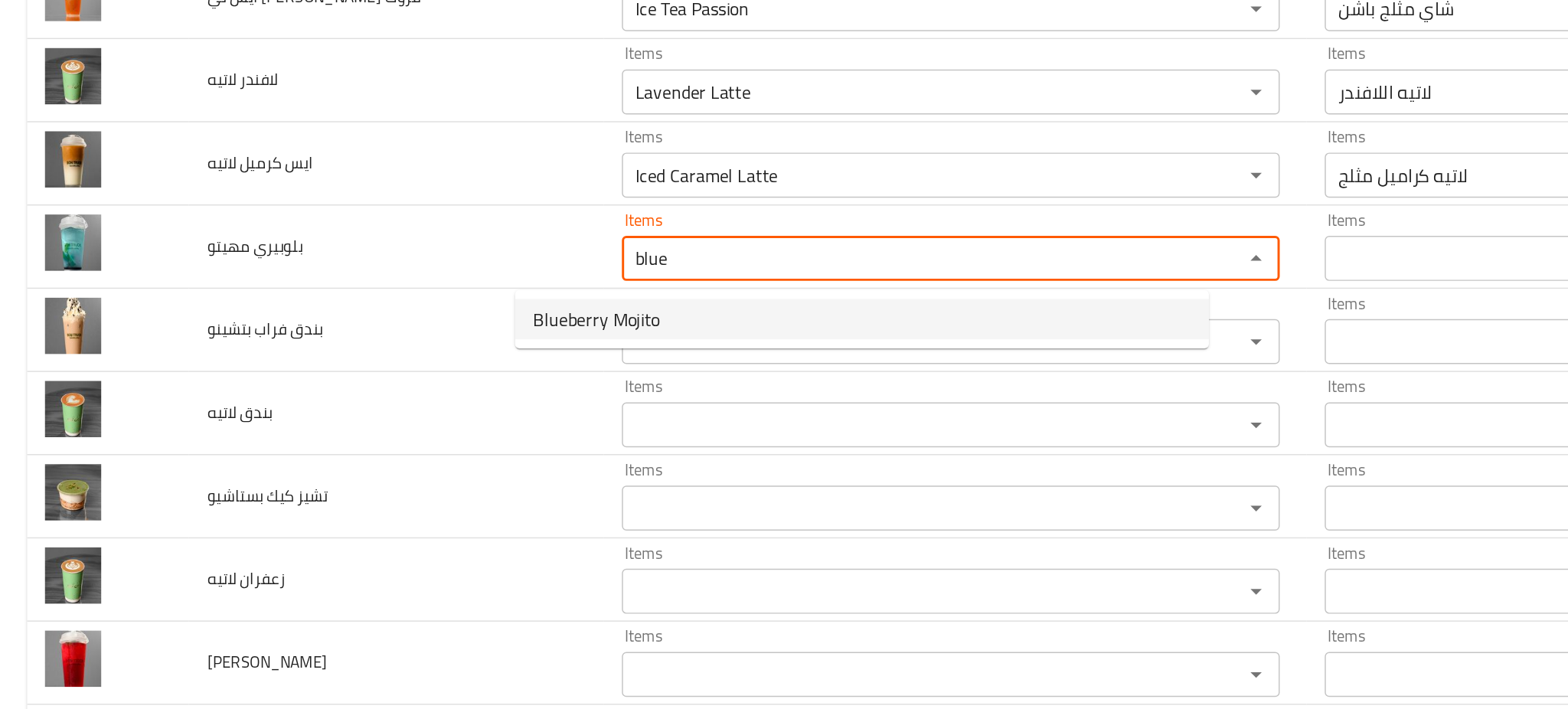
click at [416, 317] on span "Blueberry Mojito" at bounding box center [406, 318] width 86 height 18
type مهيتو "Blueberry Mojito"
type مهيتو-ar "موهيتو التوت الأزرق"
click at [423, 317] on div "Items Items" at bounding box center [647, 325] width 447 height 46
type مهيتو "Blueberry Mojito"
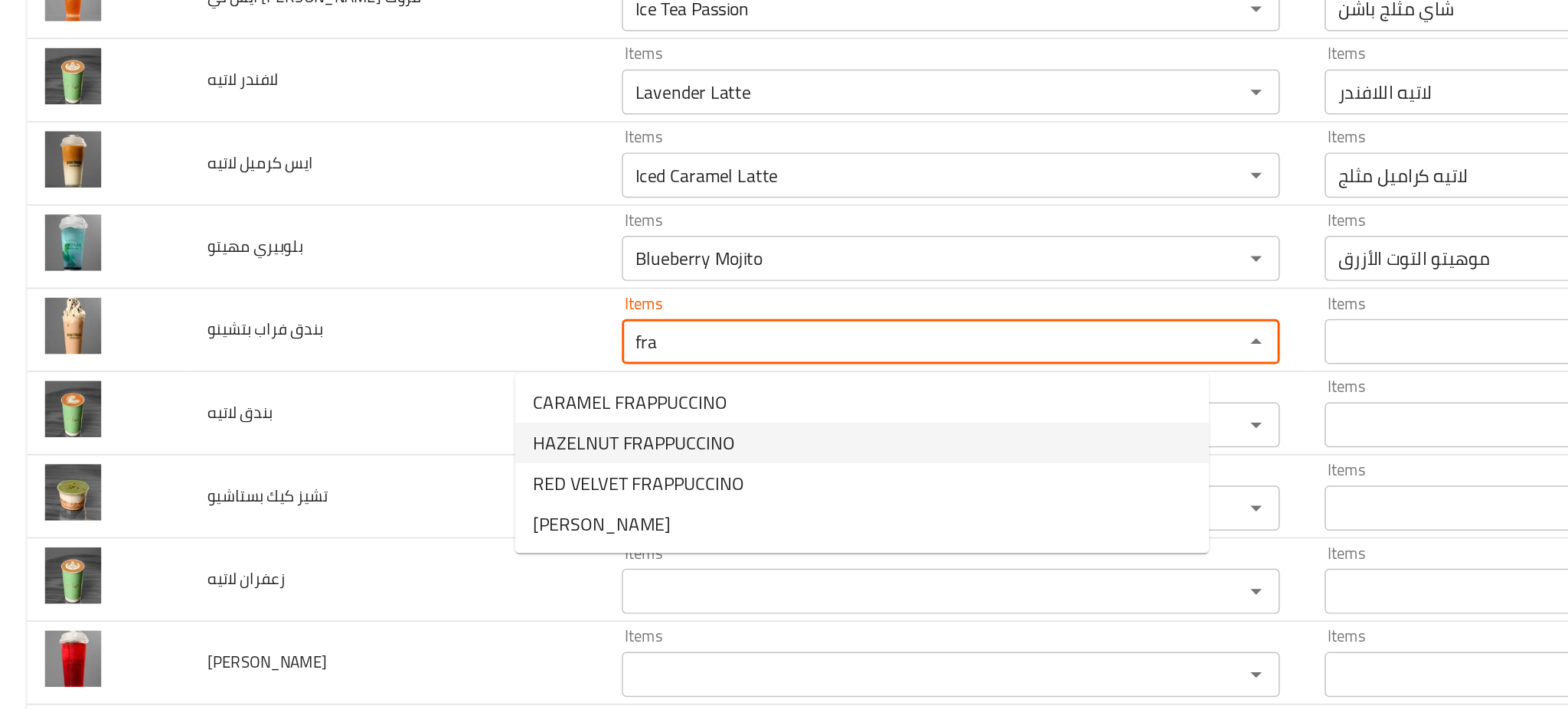
click at [450, 393] on span "HAZELNUT FRAPPUCCINO" at bounding box center [431, 402] width 137 height 18
type بتشينو "HAZELNUT FRAPPUCCINO"
type بتشينو-ar "[PERSON_NAME] بالبندق"
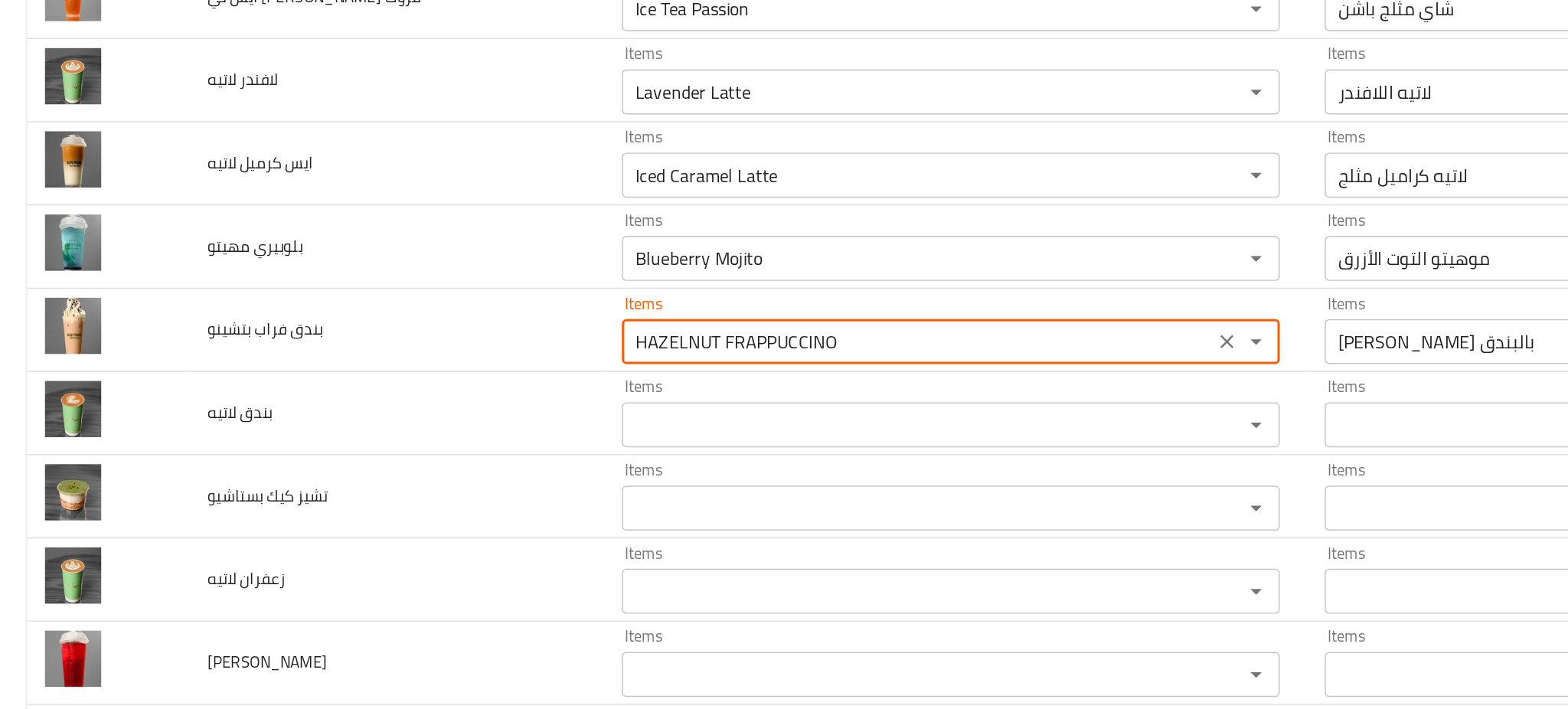
type بتشينو "HAZELNUT FRAPPUCCINO"
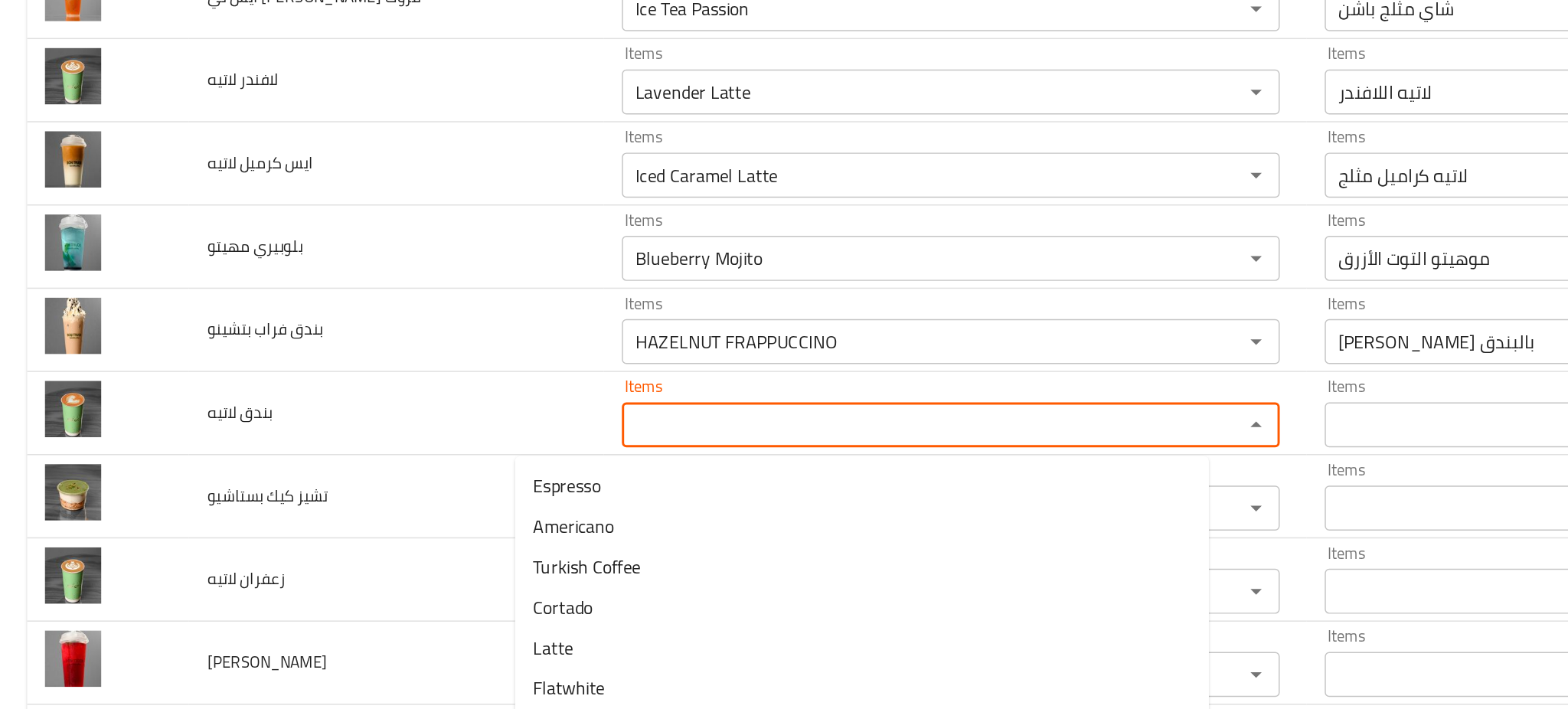
click at [450, 393] on لاتيه "Items" at bounding box center [624, 390] width 394 height 22
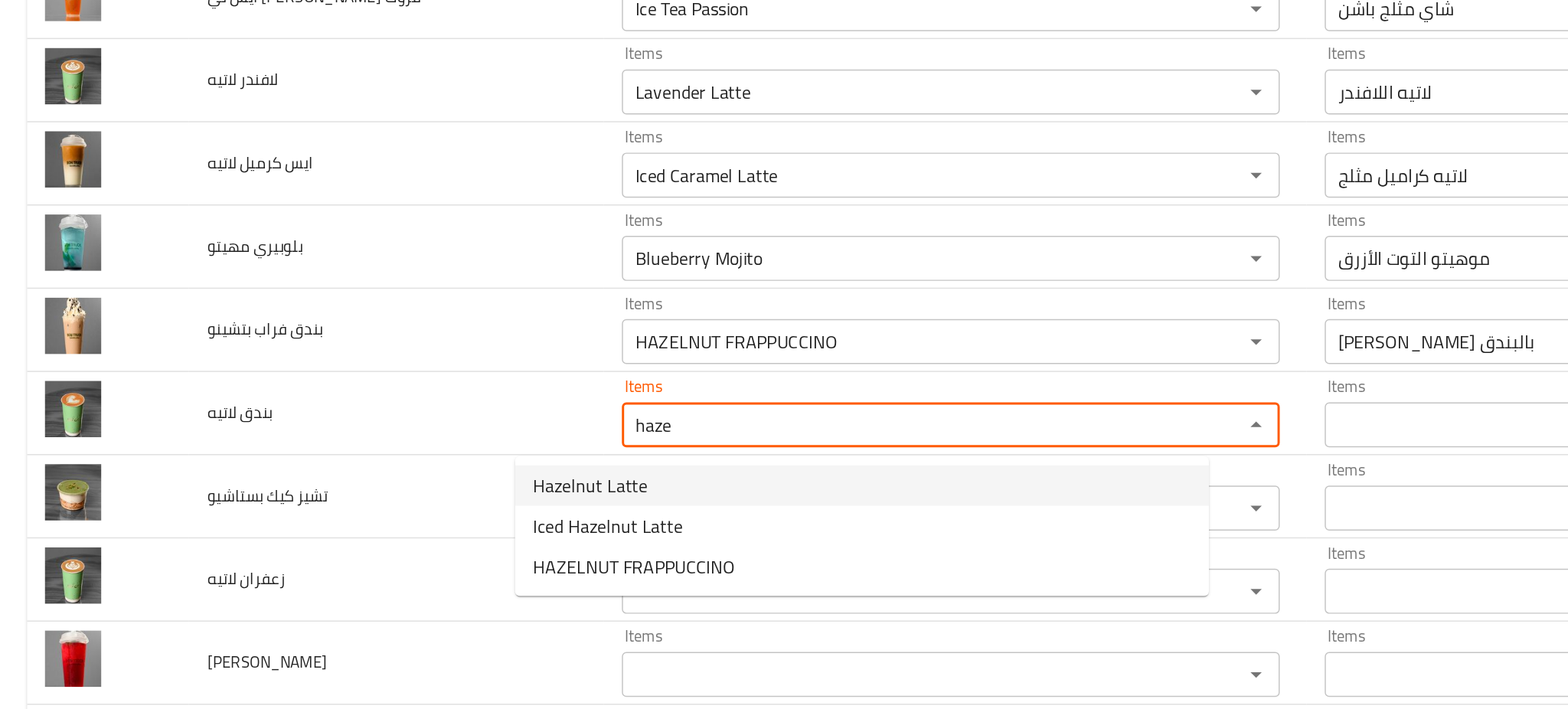
click at [450, 433] on لاتيه-option-0 "Hazelnut Latte" at bounding box center [586, 431] width 472 height 27
type لاتيه "Hazelnut Latte"
type لاتيه-ar "لاتيه بالبندق"
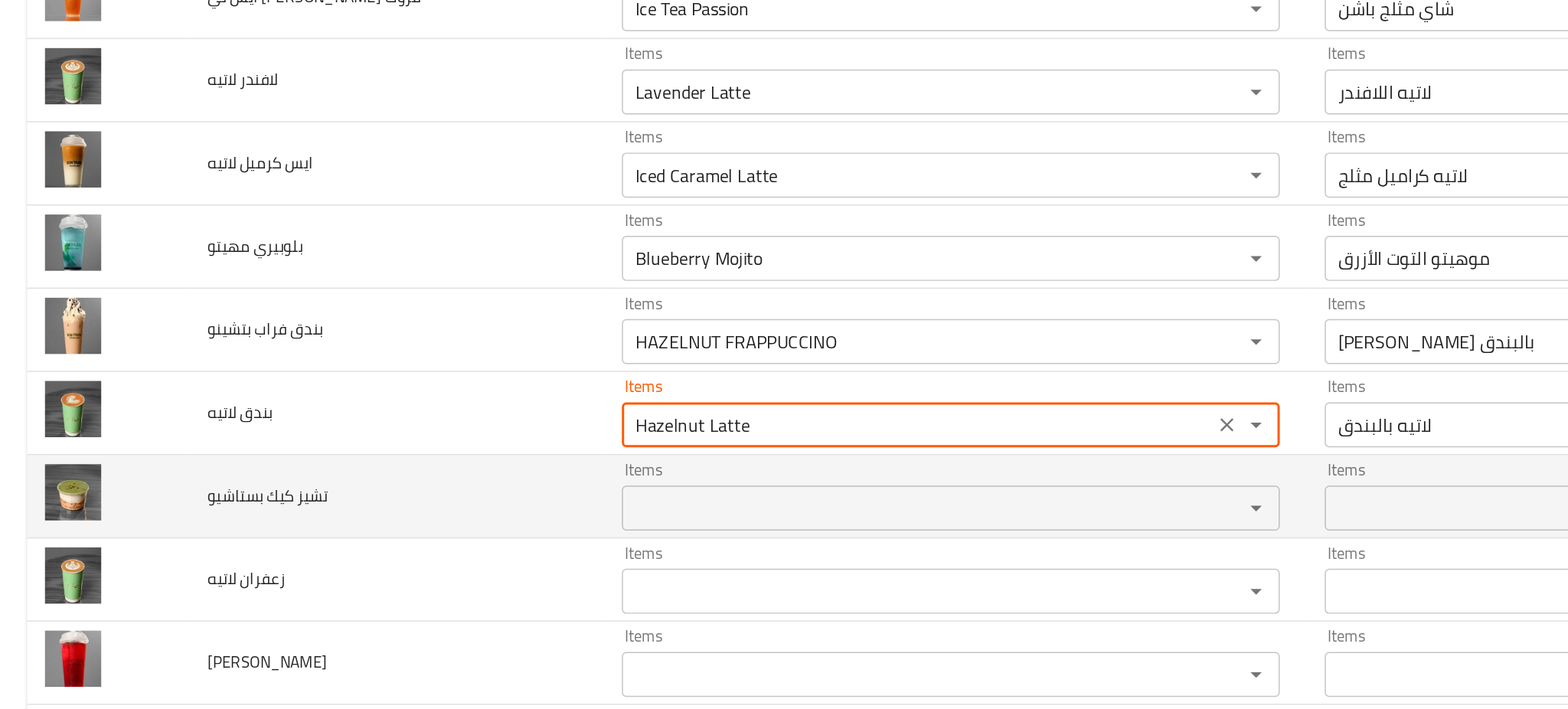
type لاتيه "Hazelnut Latte"
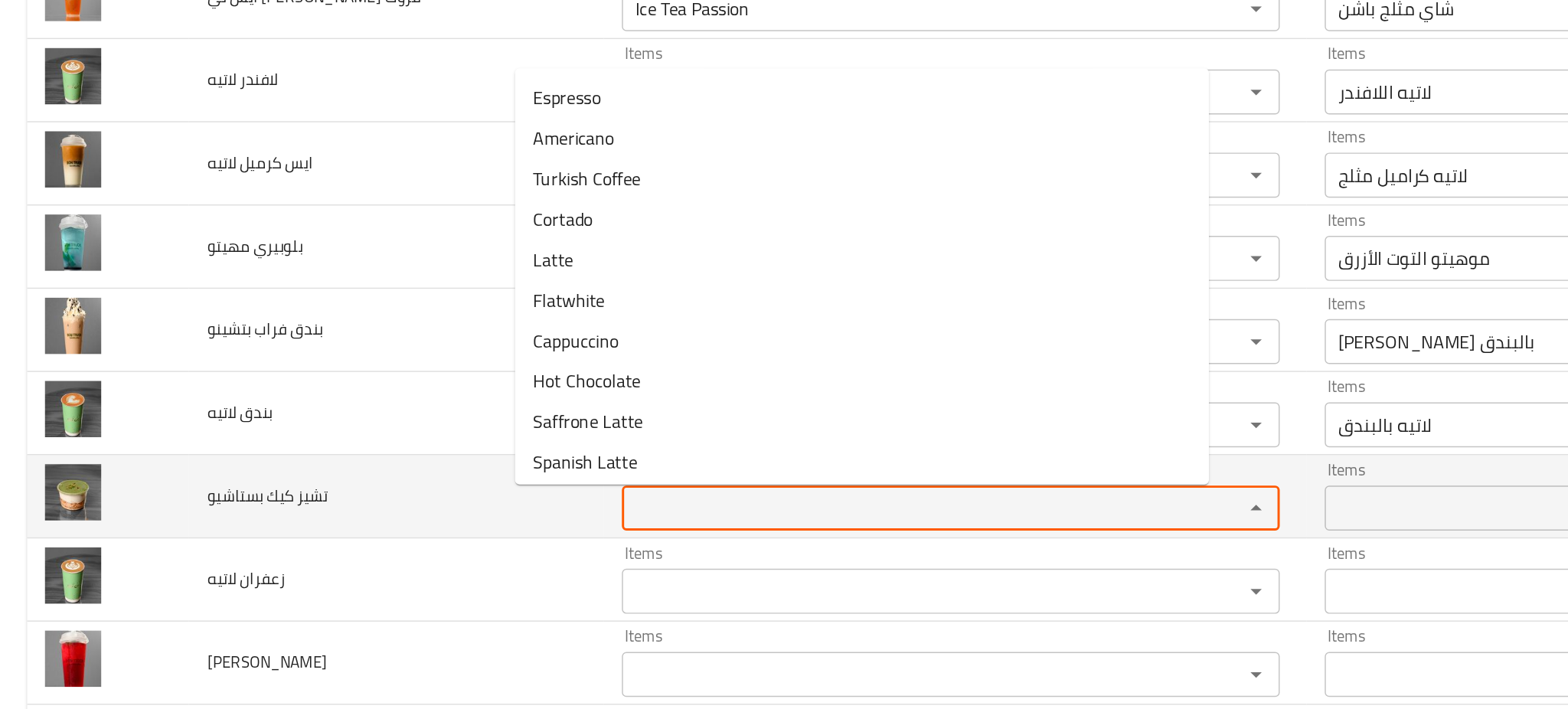
click at [427, 457] on بستاشيو "Items" at bounding box center [624, 447] width 394 height 22
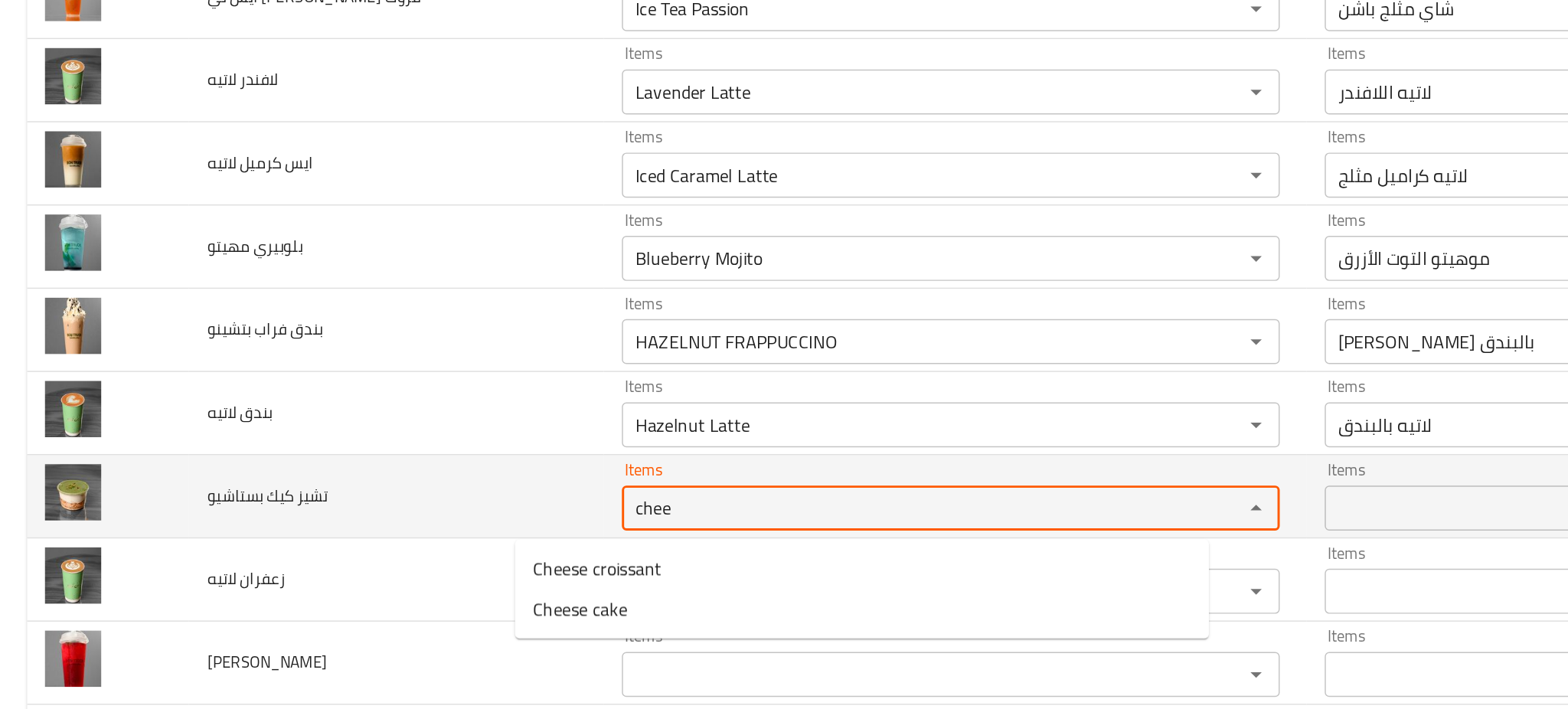
type بستاشيو "chee"
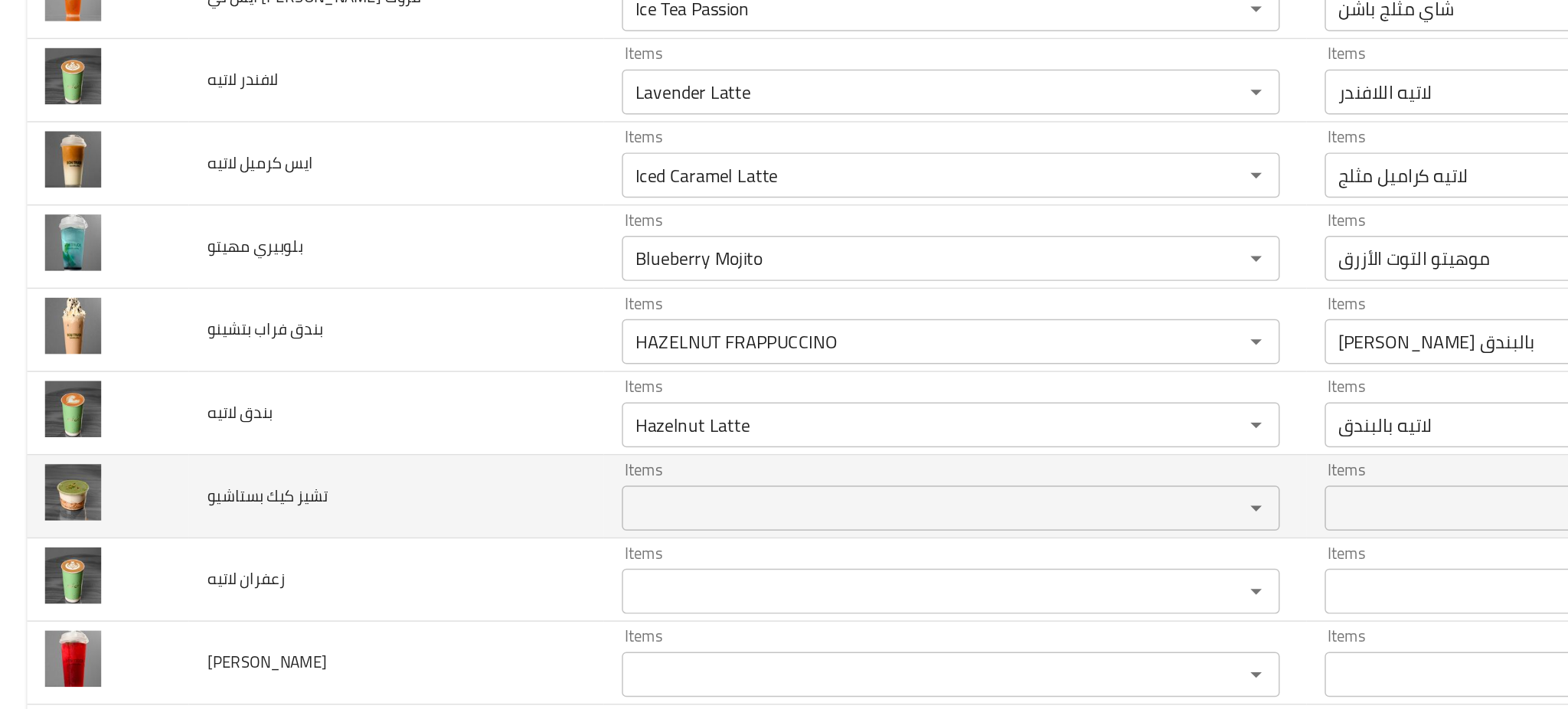
click at [307, 455] on td "تشيز كيك بستاشيو" at bounding box center [269, 439] width 283 height 56
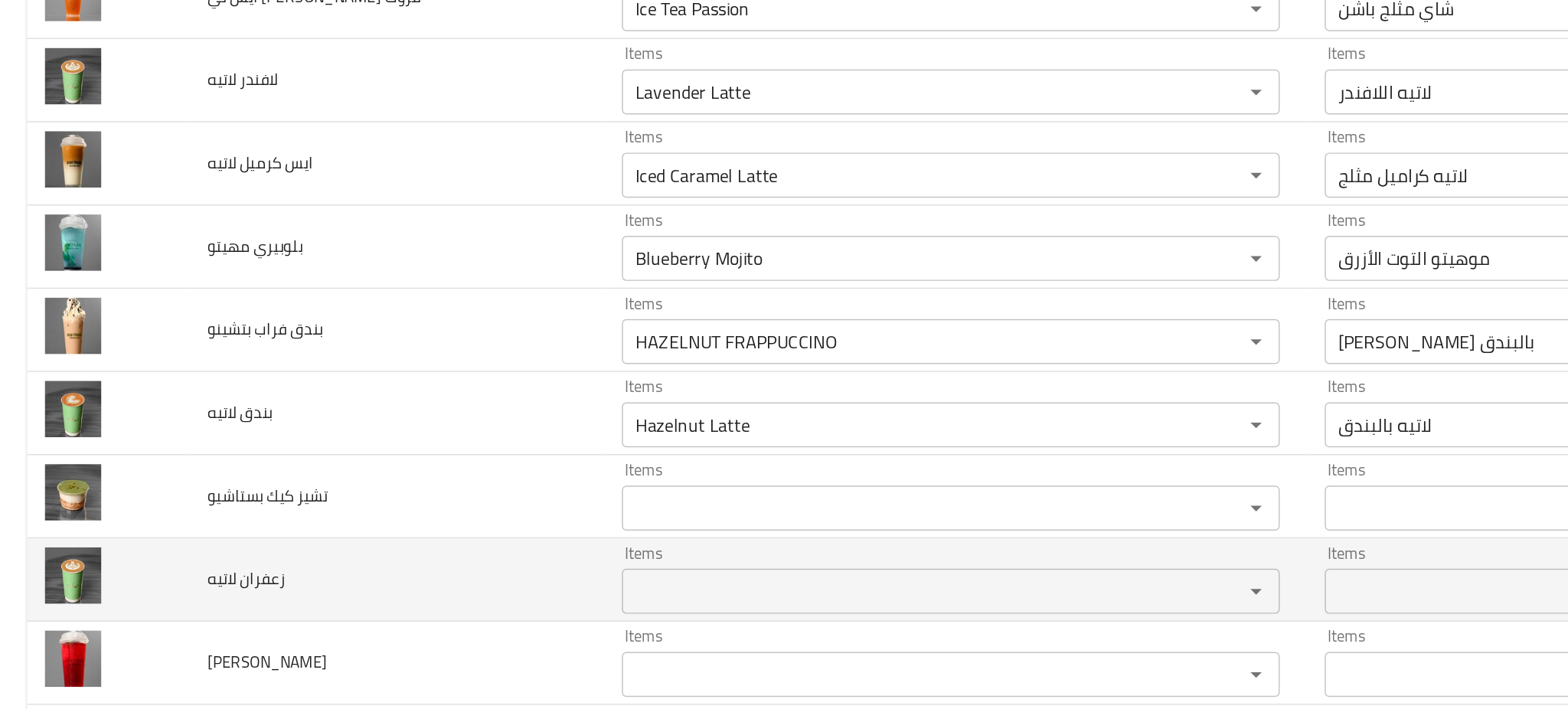
click at [427, 498] on لاتيه "Items" at bounding box center [624, 503] width 394 height 22
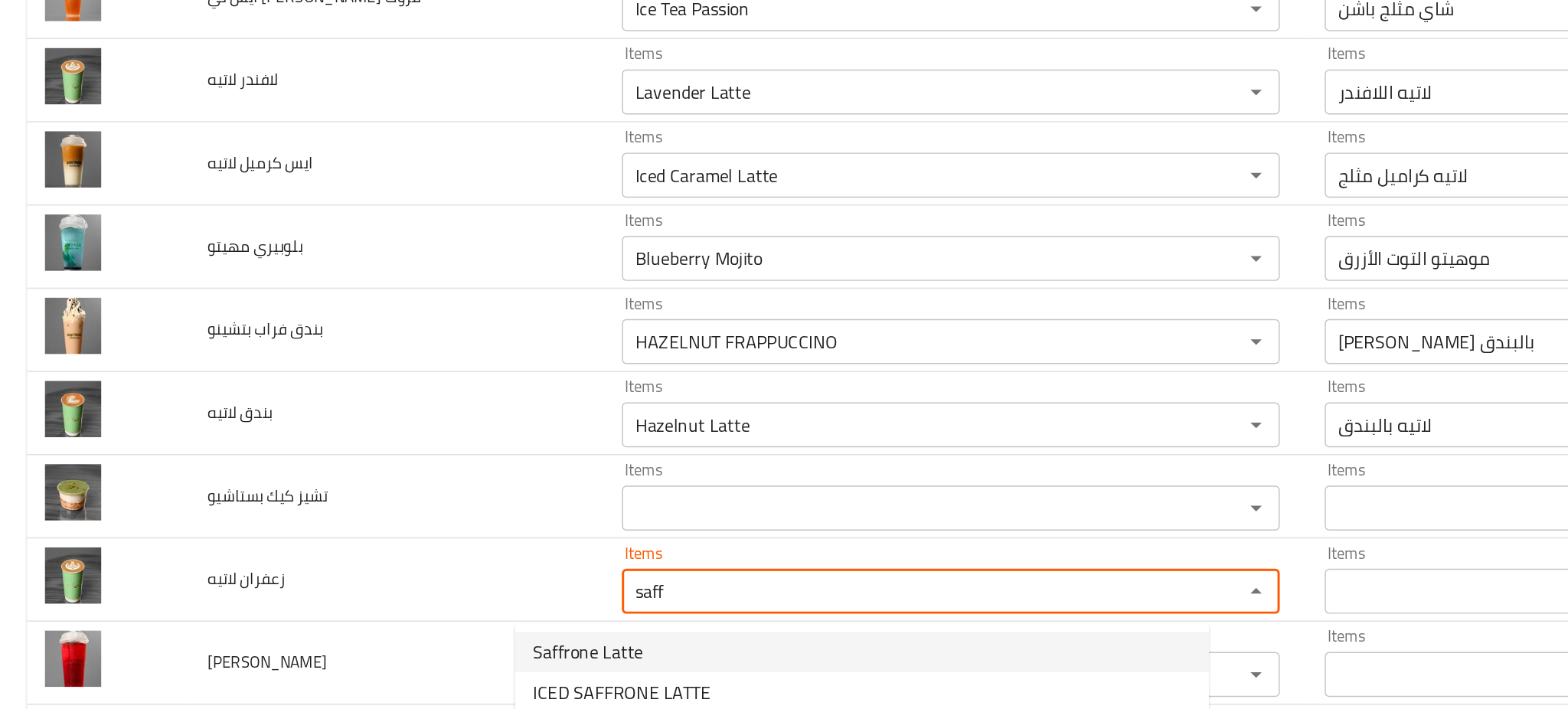
click at [401, 541] on span "Saffrone Latte" at bounding box center [400, 544] width 75 height 18
type لاتيه "Saffrone Latte"
type لاتيه-ar "لاتيه زعفران"
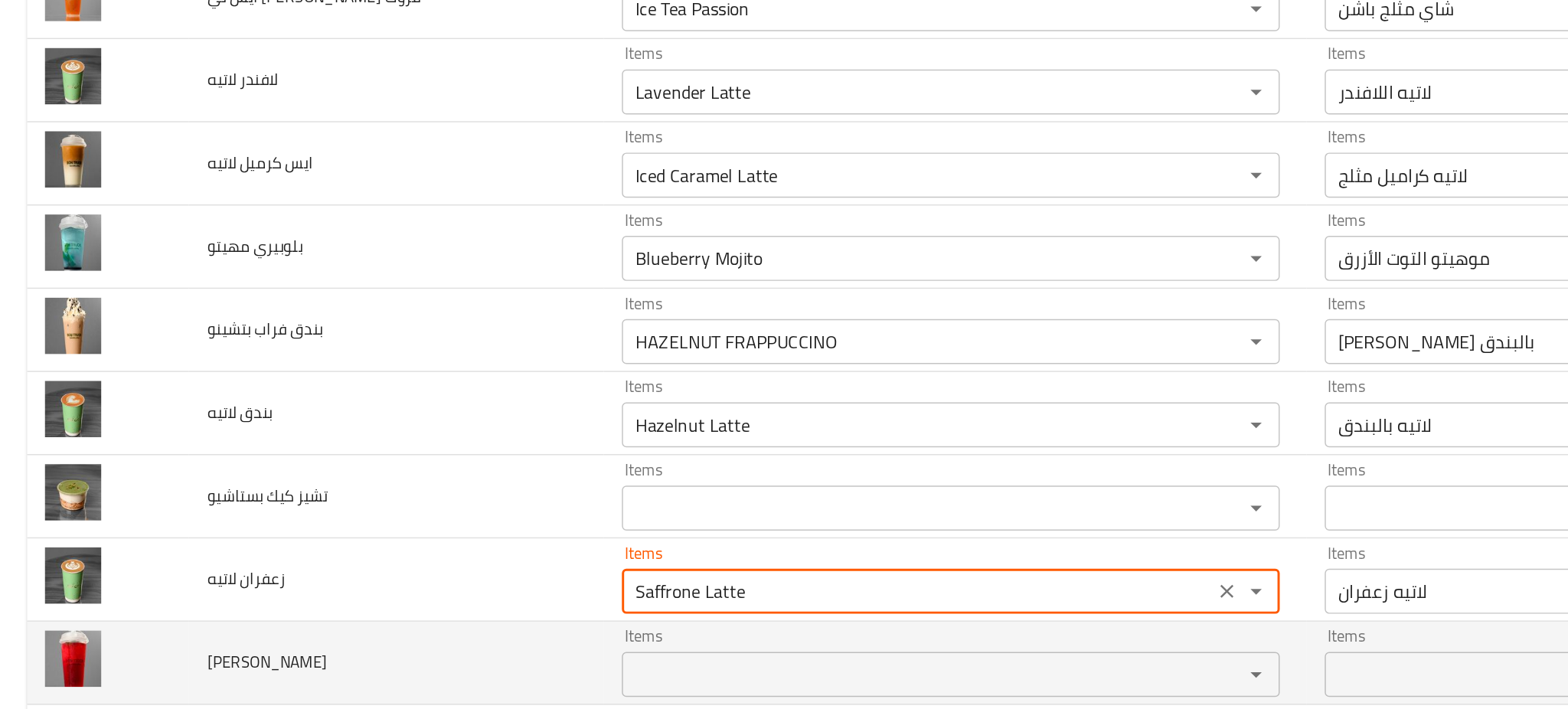
type لاتيه "Saffrone Latte"
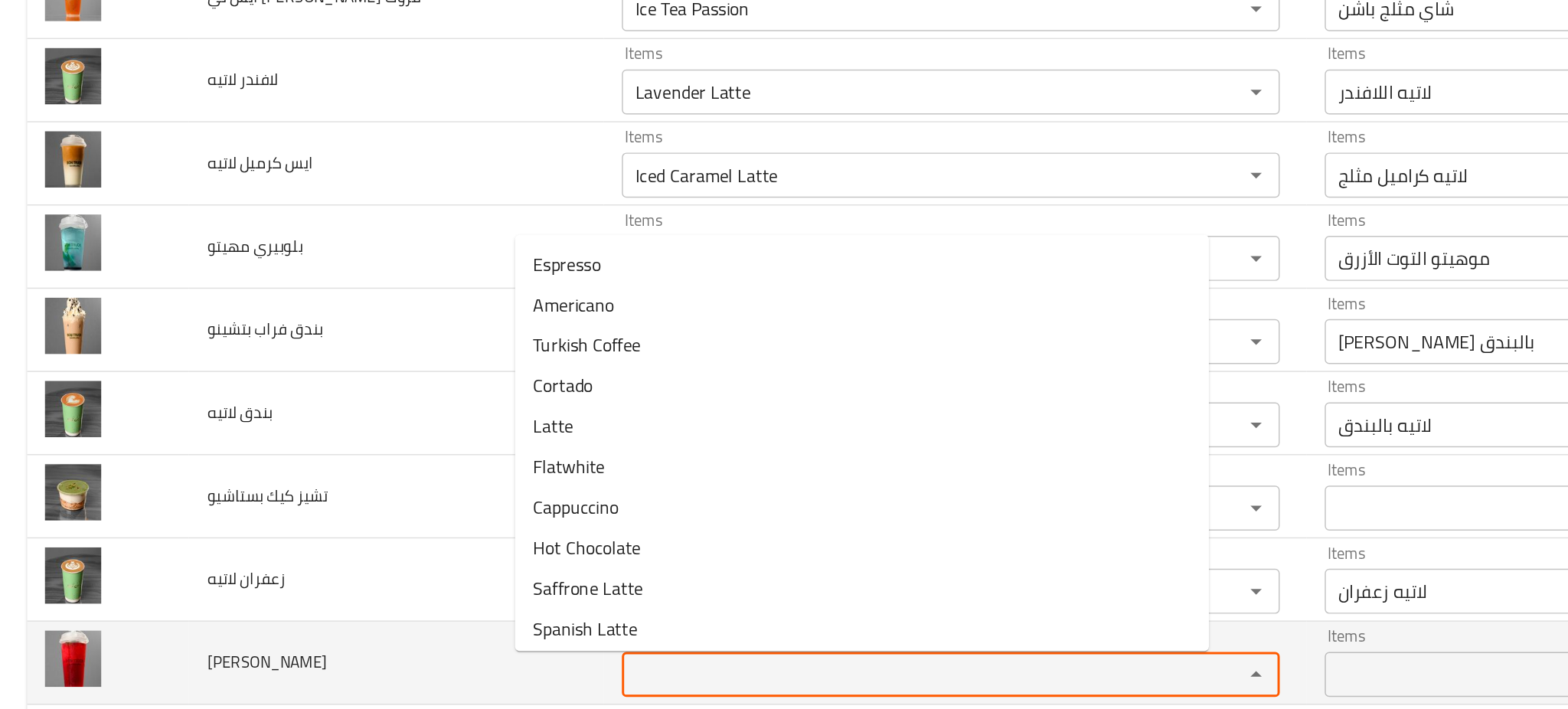
click at [427, 555] on مهيتو "Items" at bounding box center [624, 560] width 394 height 22
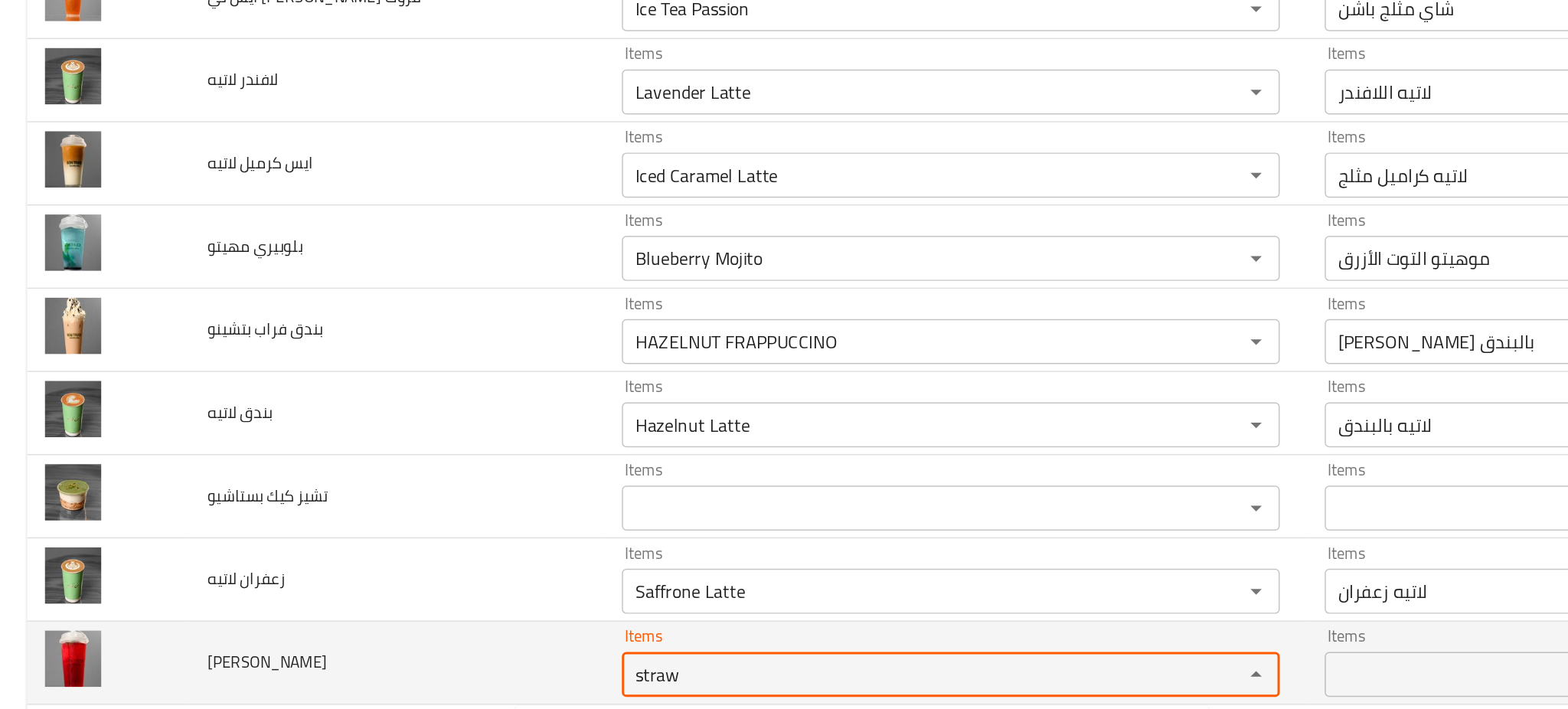
type مهيتو "straw"
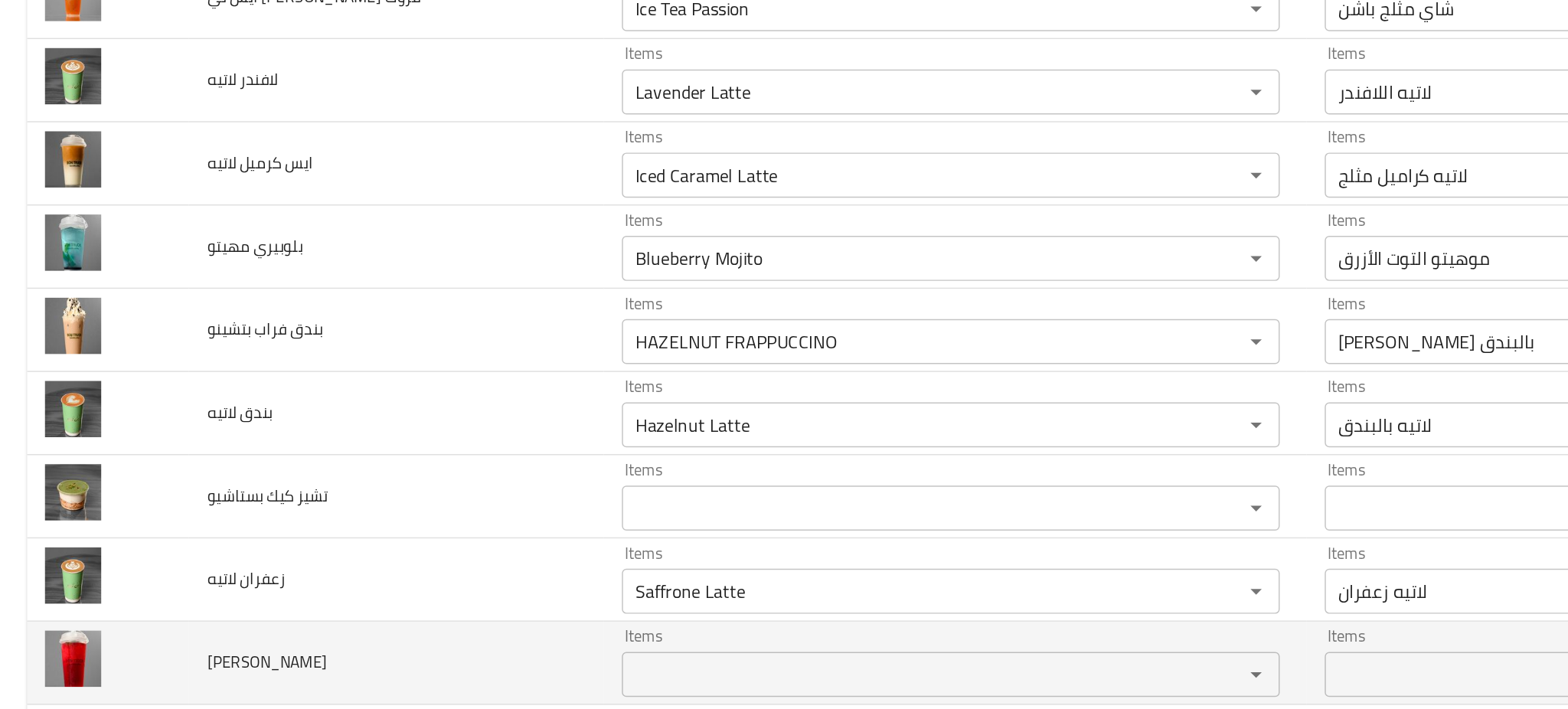
click at [235, 559] on td "فراولة مهيتو" at bounding box center [269, 552] width 283 height 56
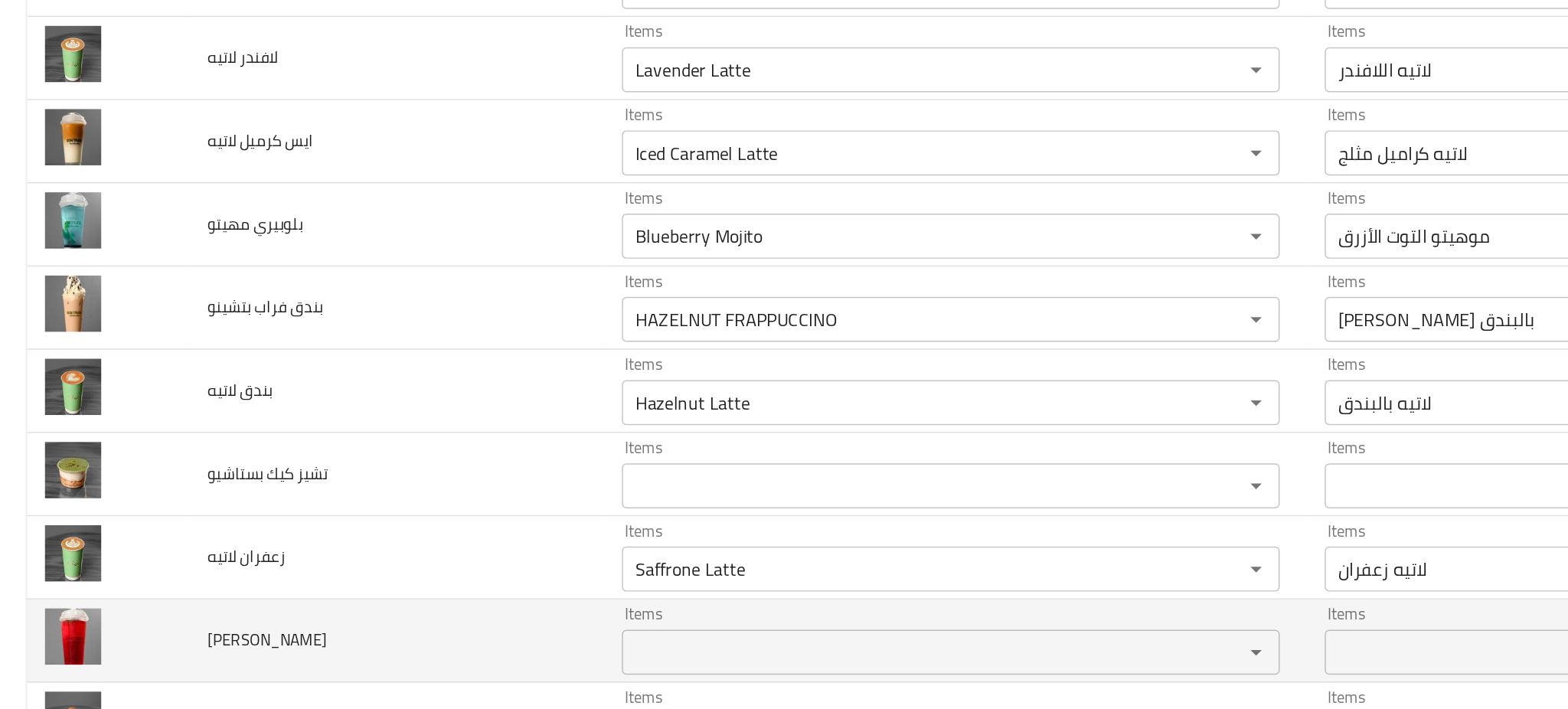
scroll to position [2959, 0]
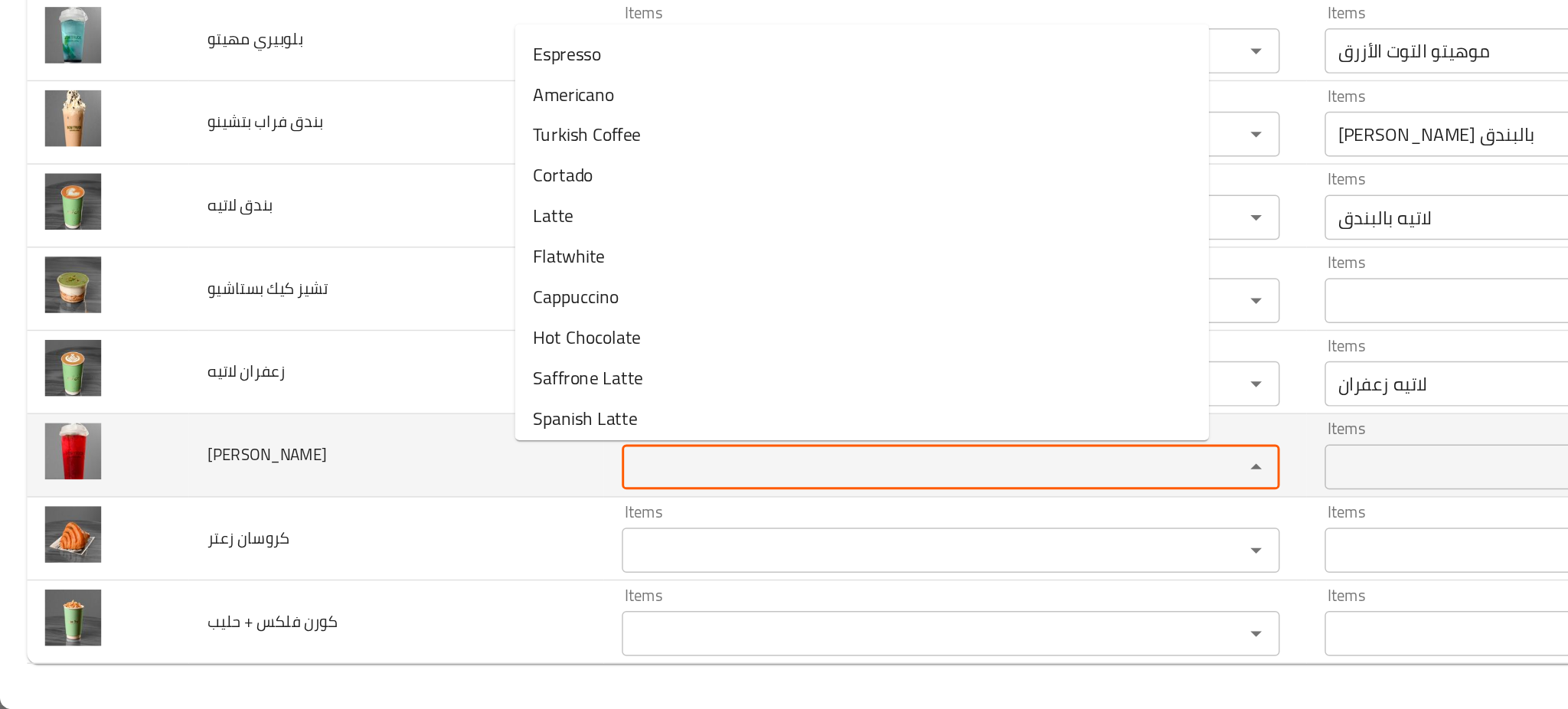
click at [427, 539] on مهيتو "Items" at bounding box center [624, 545] width 394 height 22
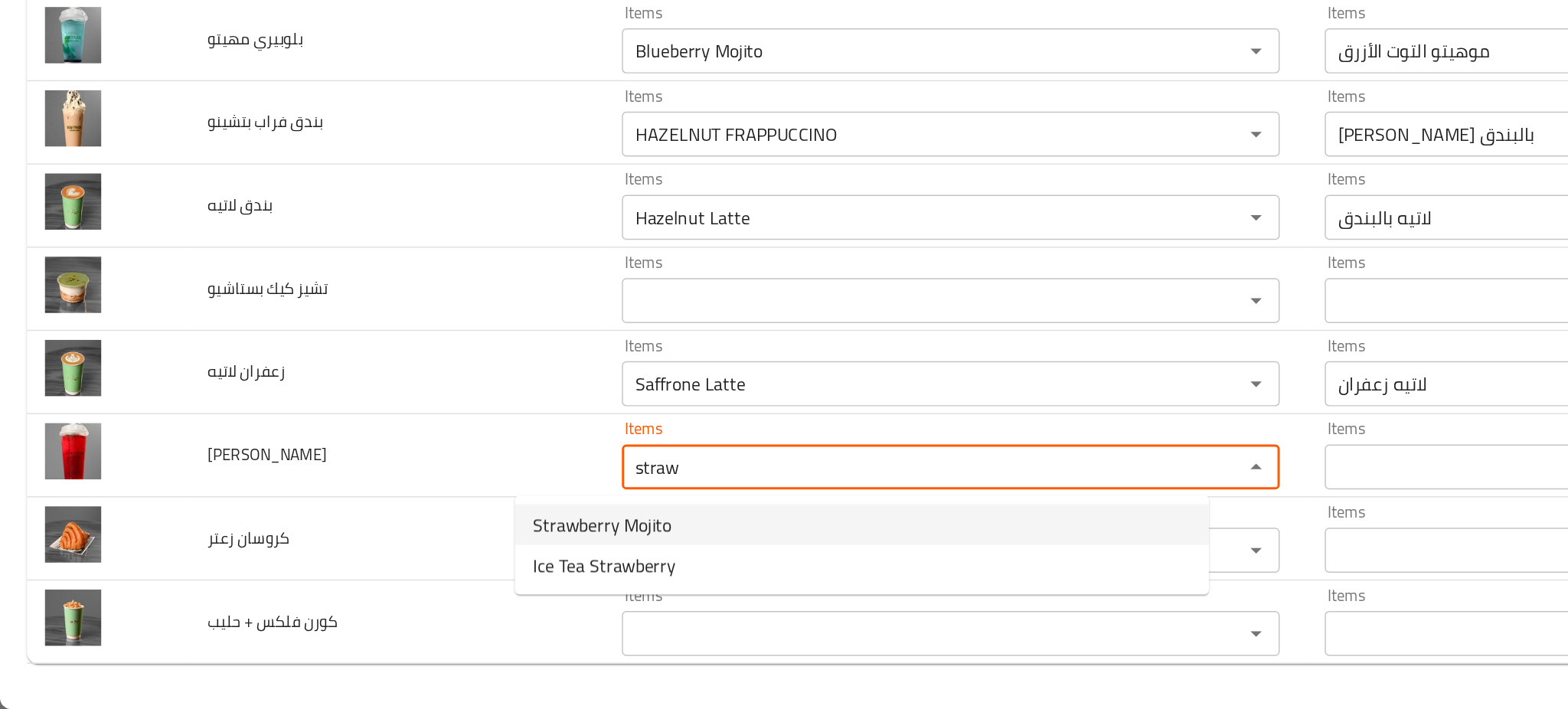
click at [411, 588] on span "Strawberry Mojito" at bounding box center [410, 583] width 95 height 18
type مهيتو "Strawberry Mojito"
type مهيتو-ar "موهيتو فراولة"
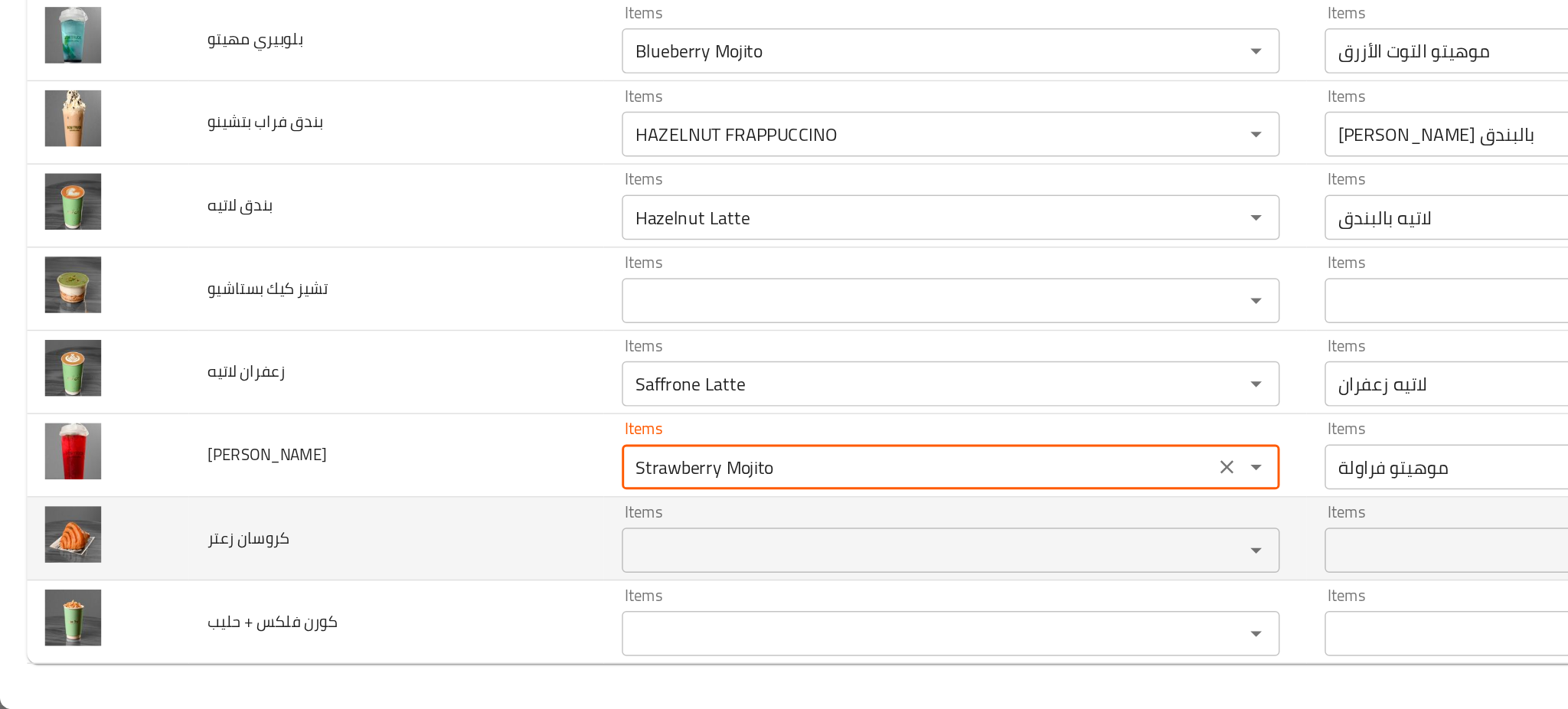
type مهيتو "Strawberry Mojito"
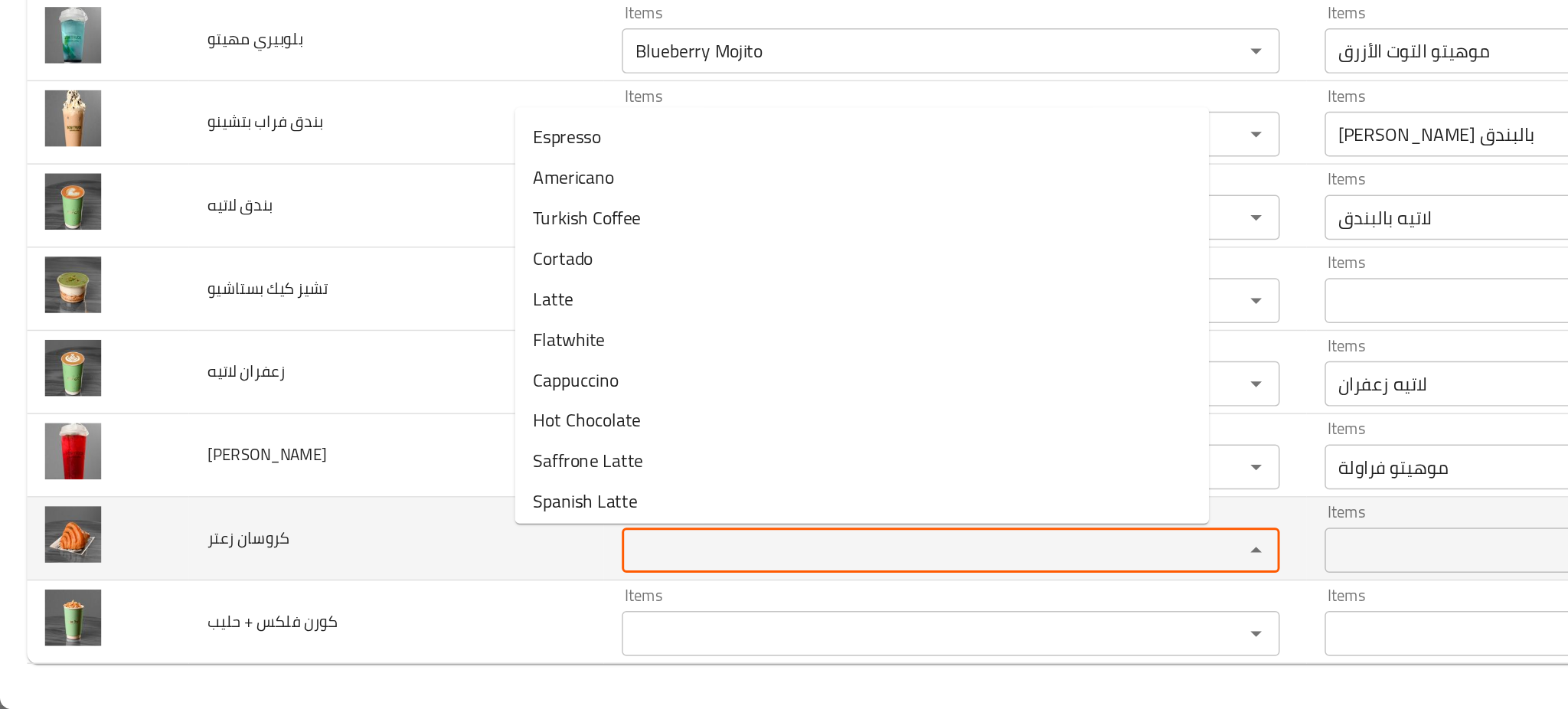
click at [427, 601] on زعتر "Items" at bounding box center [624, 602] width 394 height 22
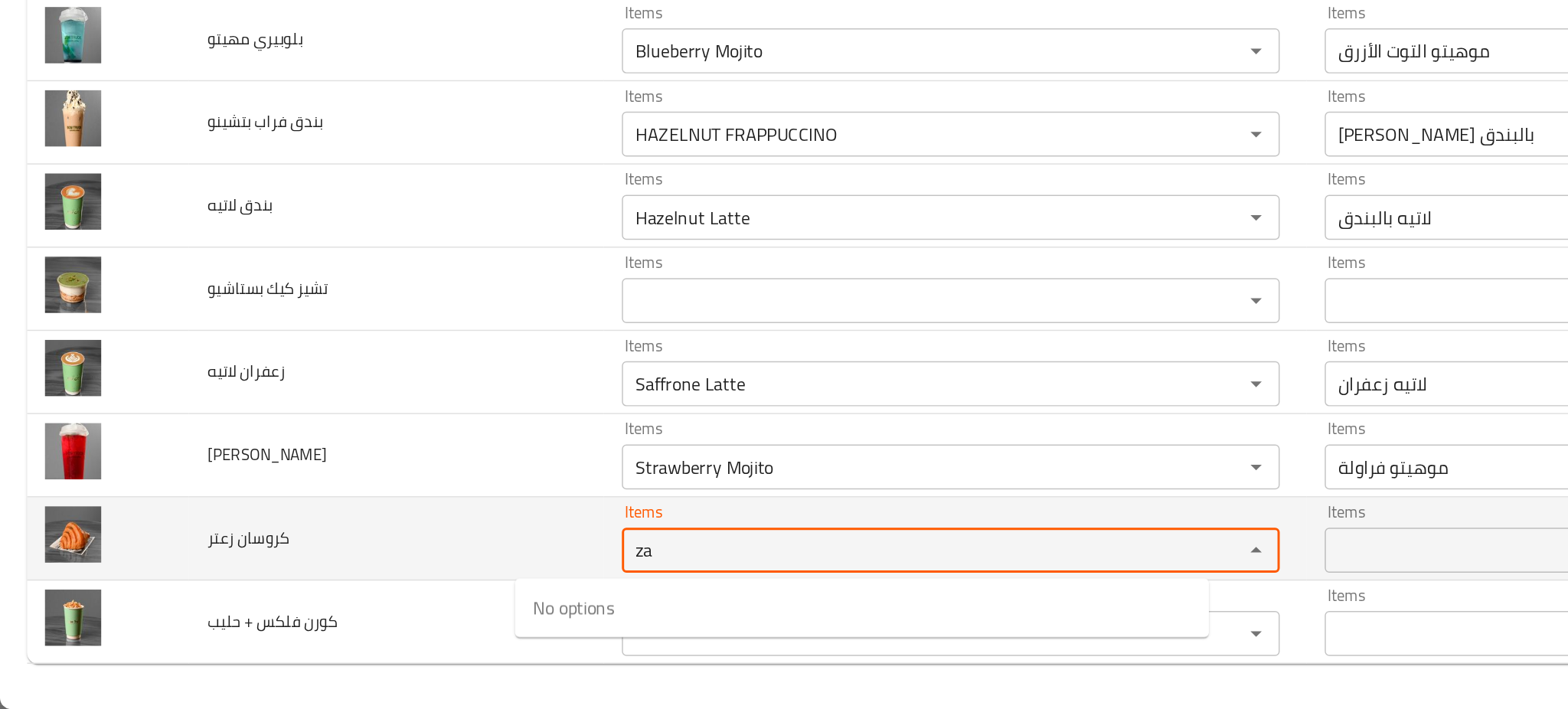
type زعتر "z"
type زعتر "t"
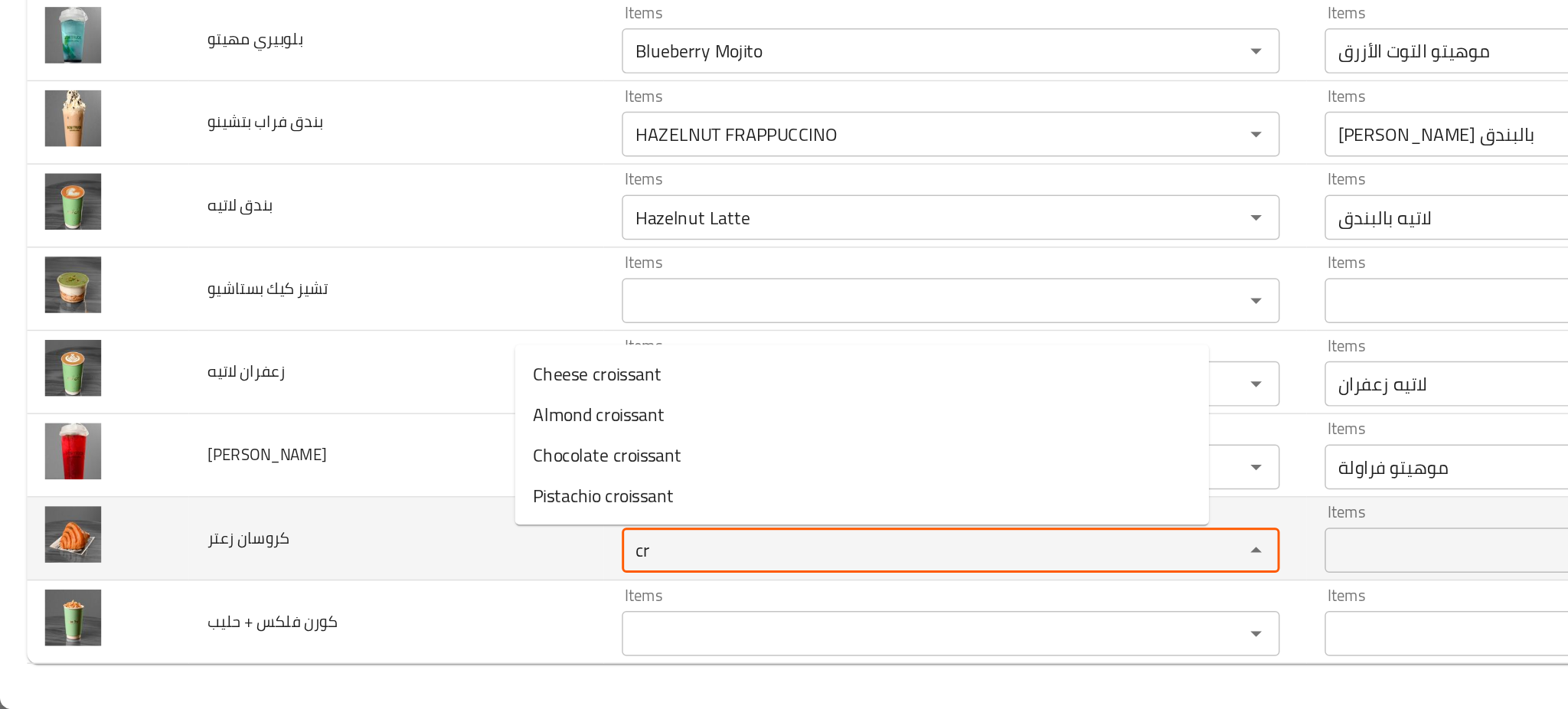
type زعتر "cr"
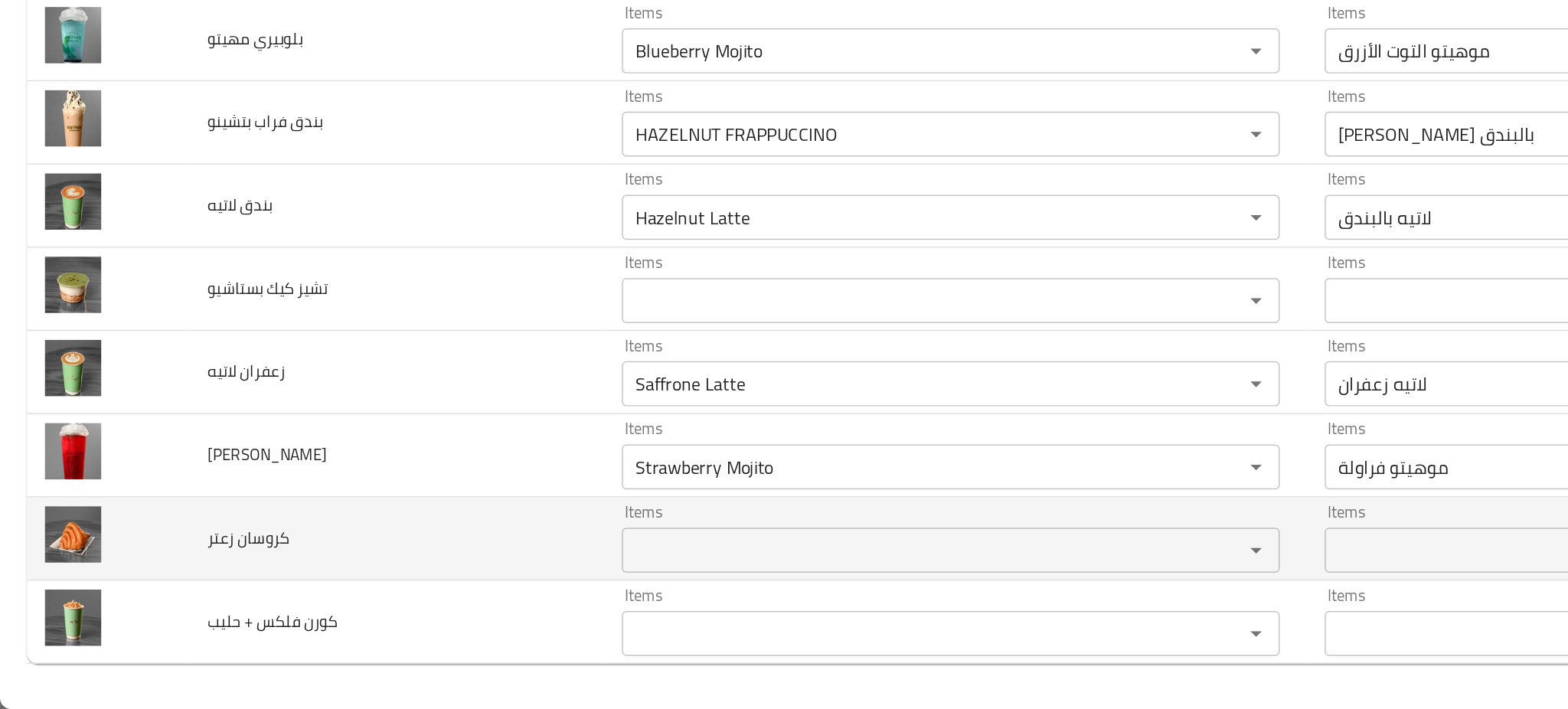
click at [308, 592] on td "كروسان زعتر" at bounding box center [269, 593] width 283 height 56
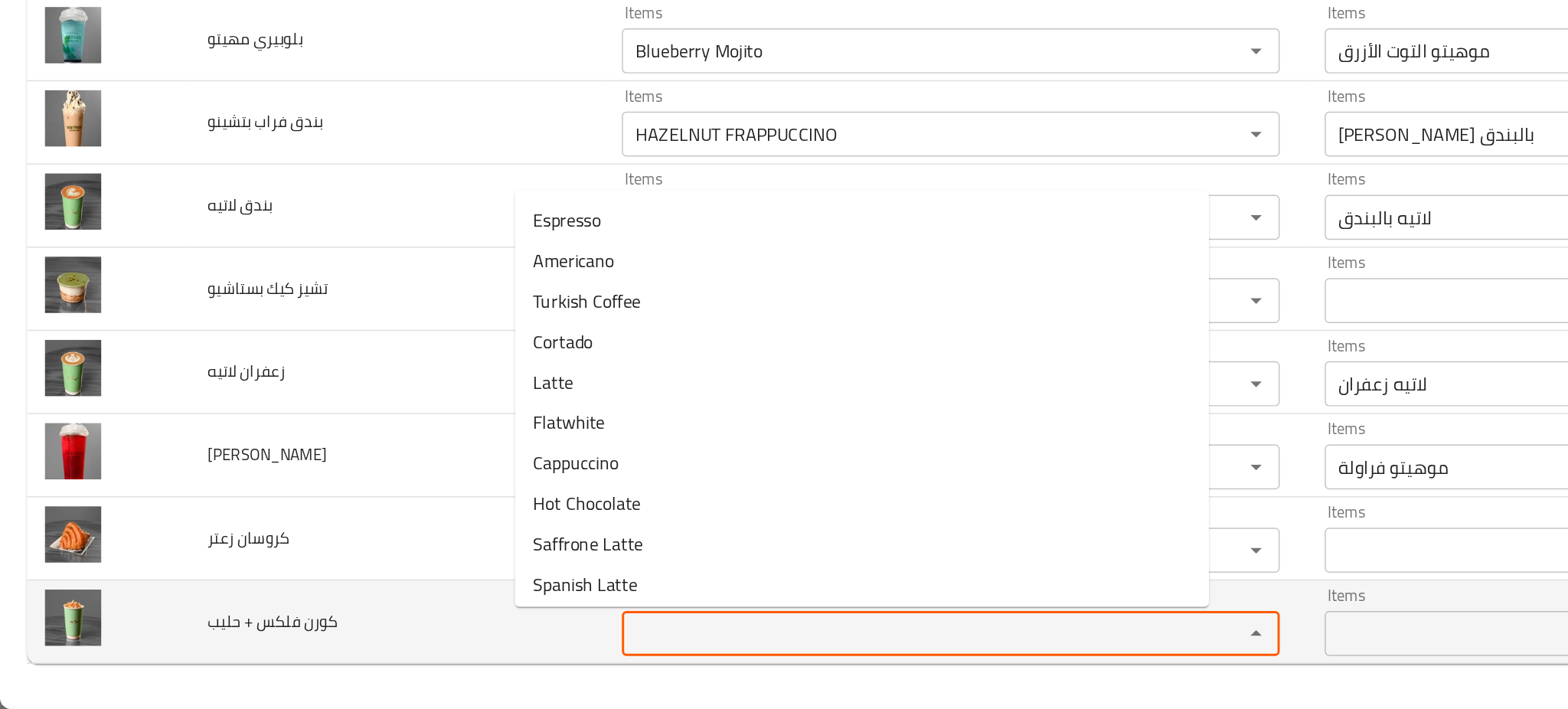
click at [437, 657] on حليب "Items" at bounding box center [624, 658] width 394 height 22
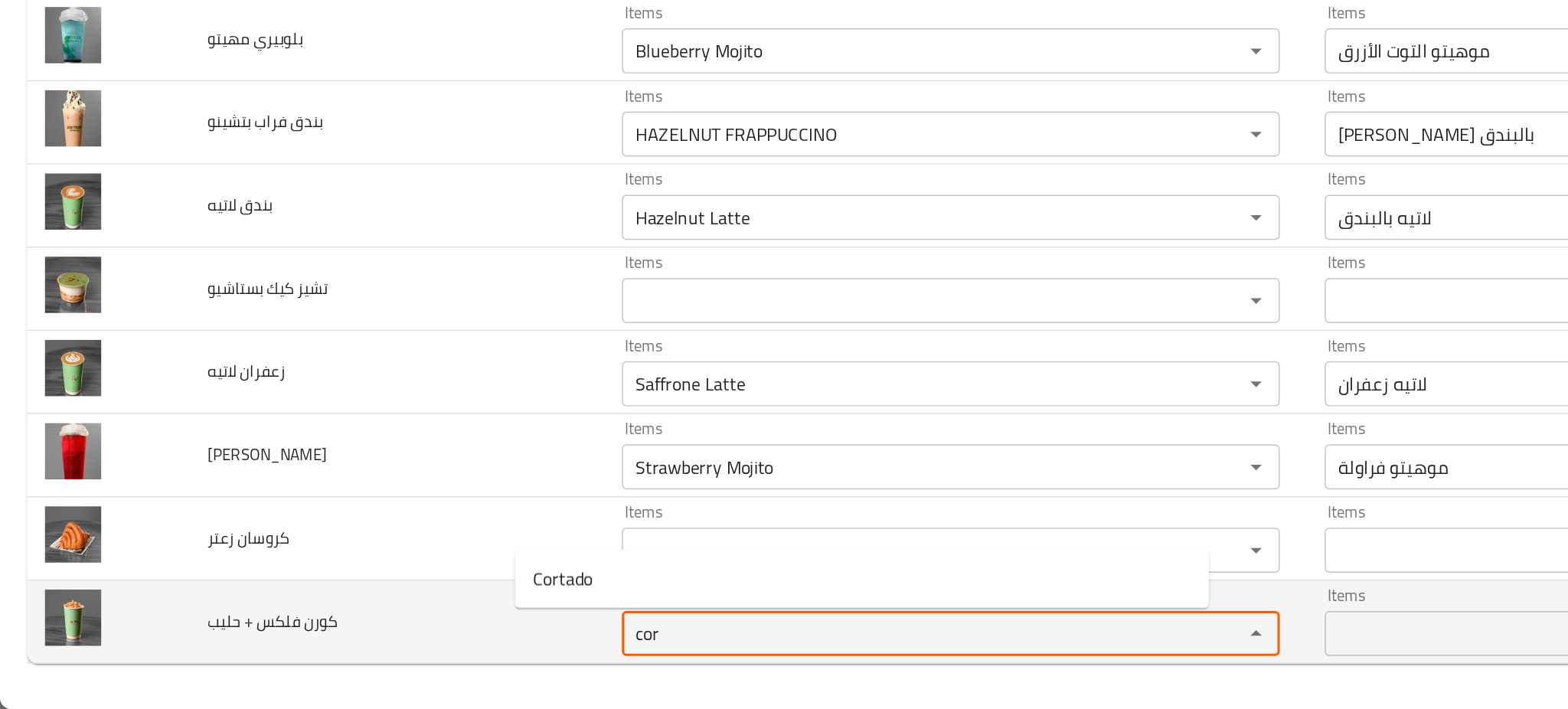
type حليب "cor"
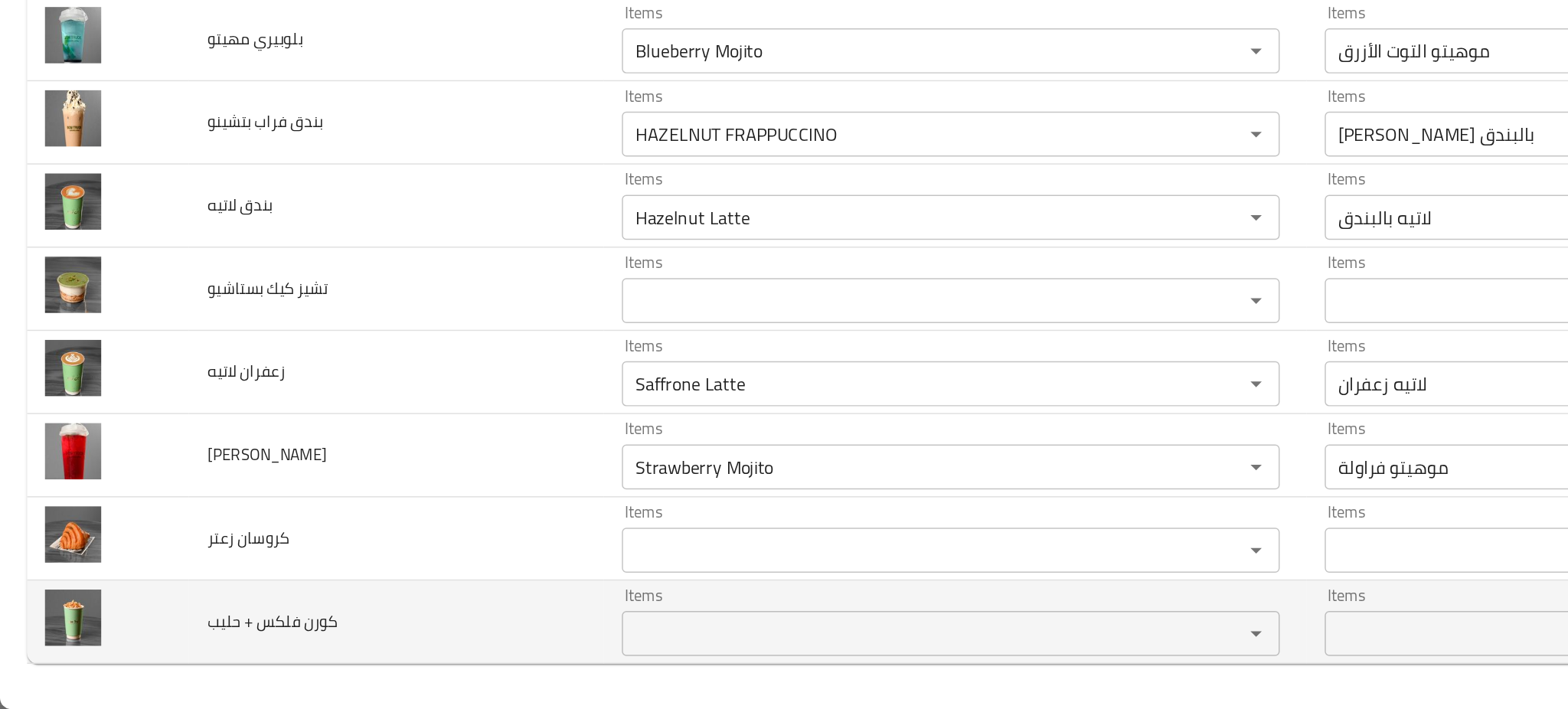
click at [298, 640] on td "كورن فلكس + حليب" at bounding box center [269, 650] width 283 height 56
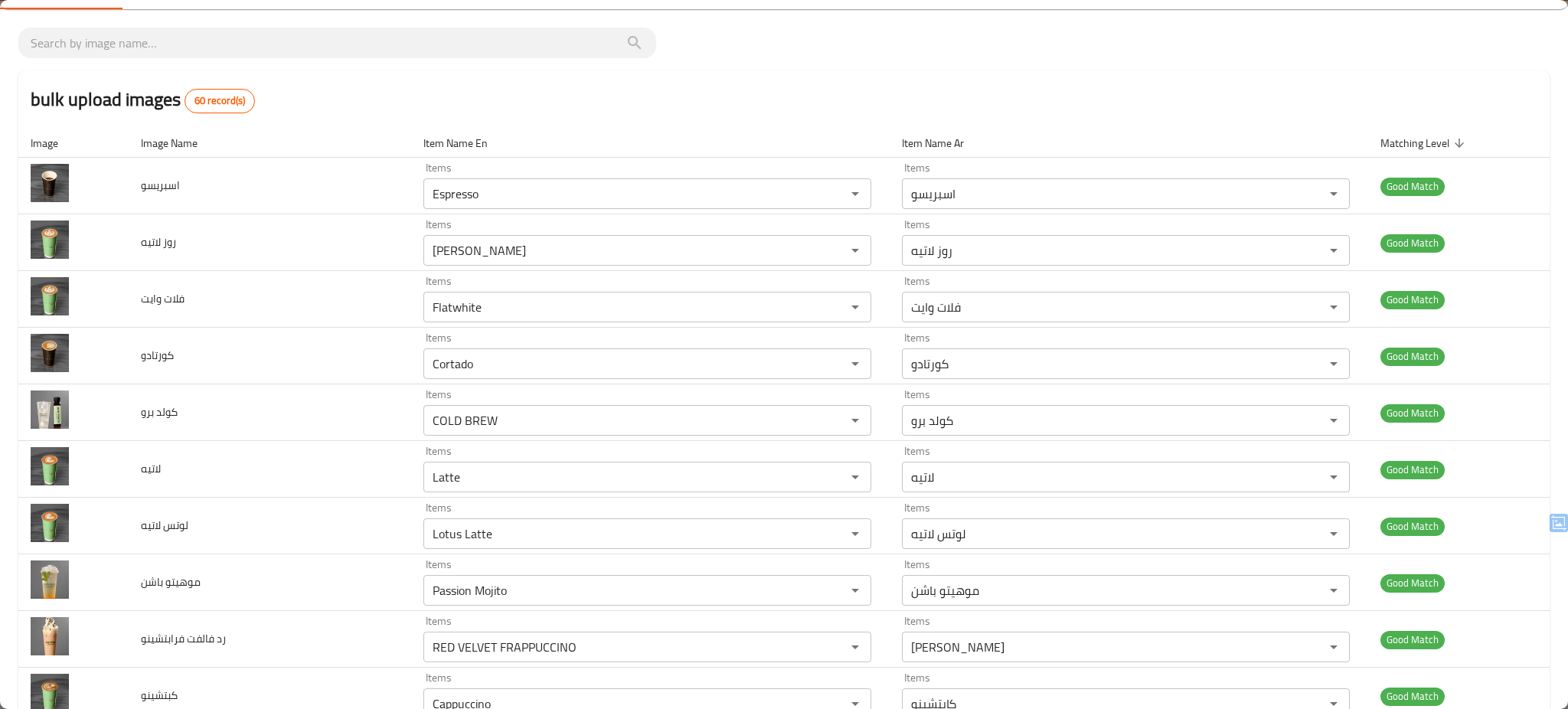
scroll to position [0, 0]
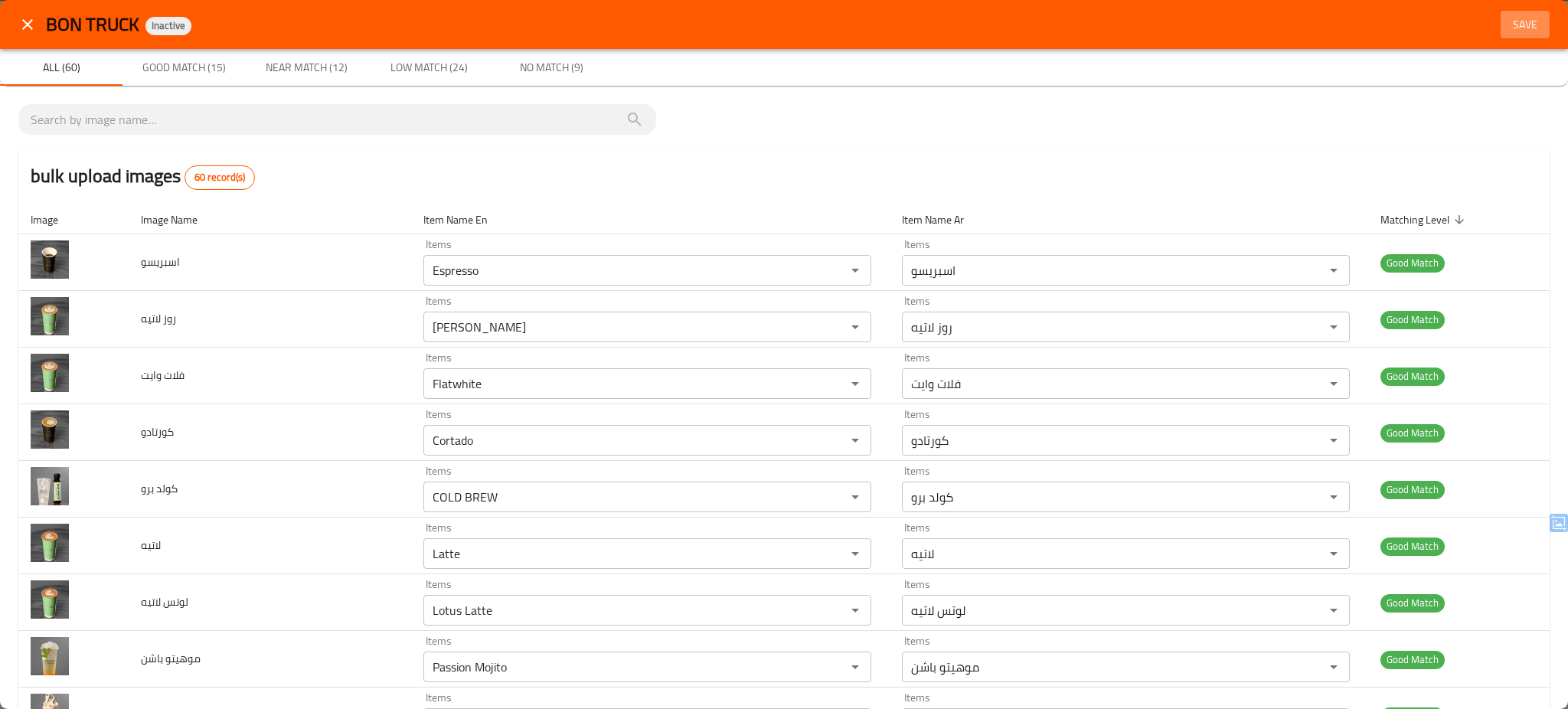
click at [1514, 19] on span "Save" at bounding box center [1524, 25] width 36 height 19
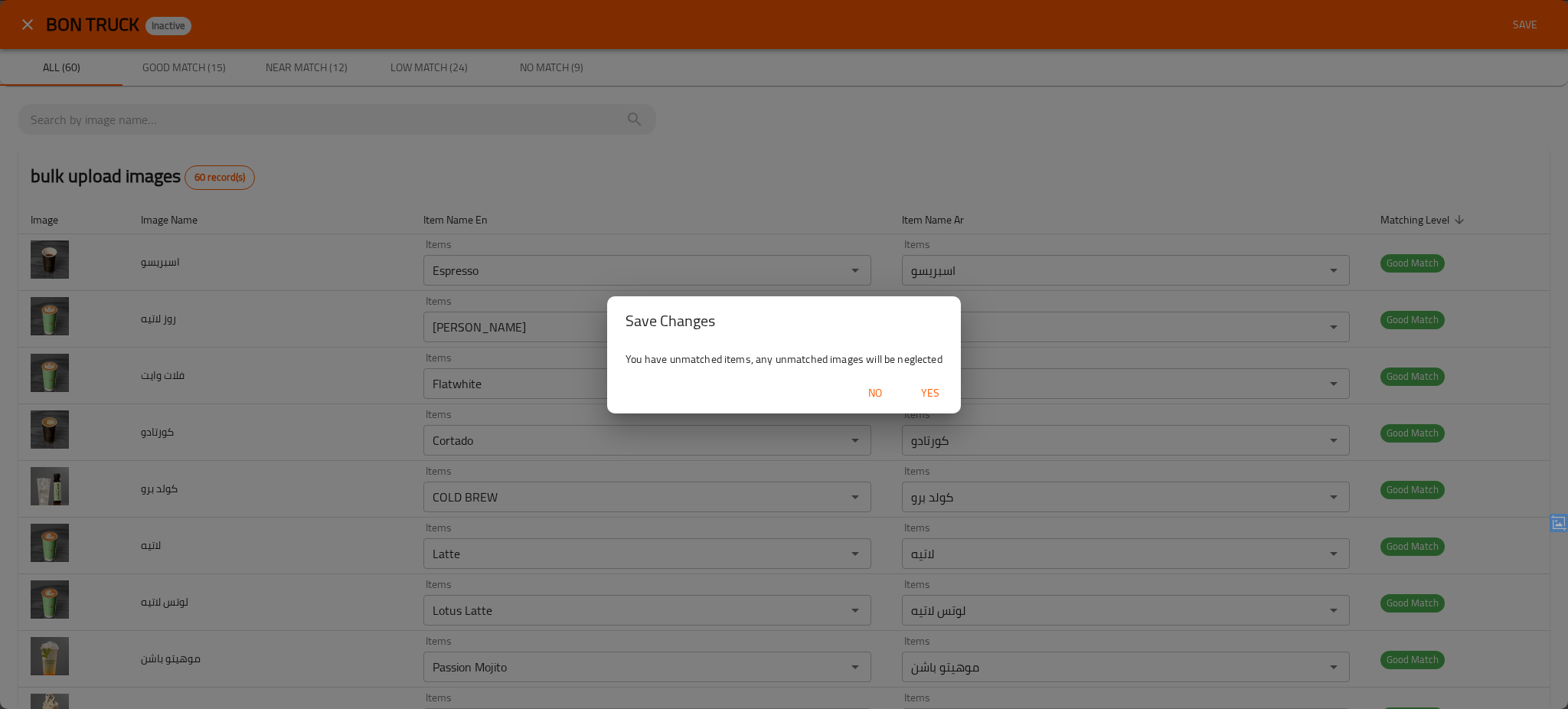
click at [925, 387] on span "Yes" at bounding box center [930, 393] width 36 height 19
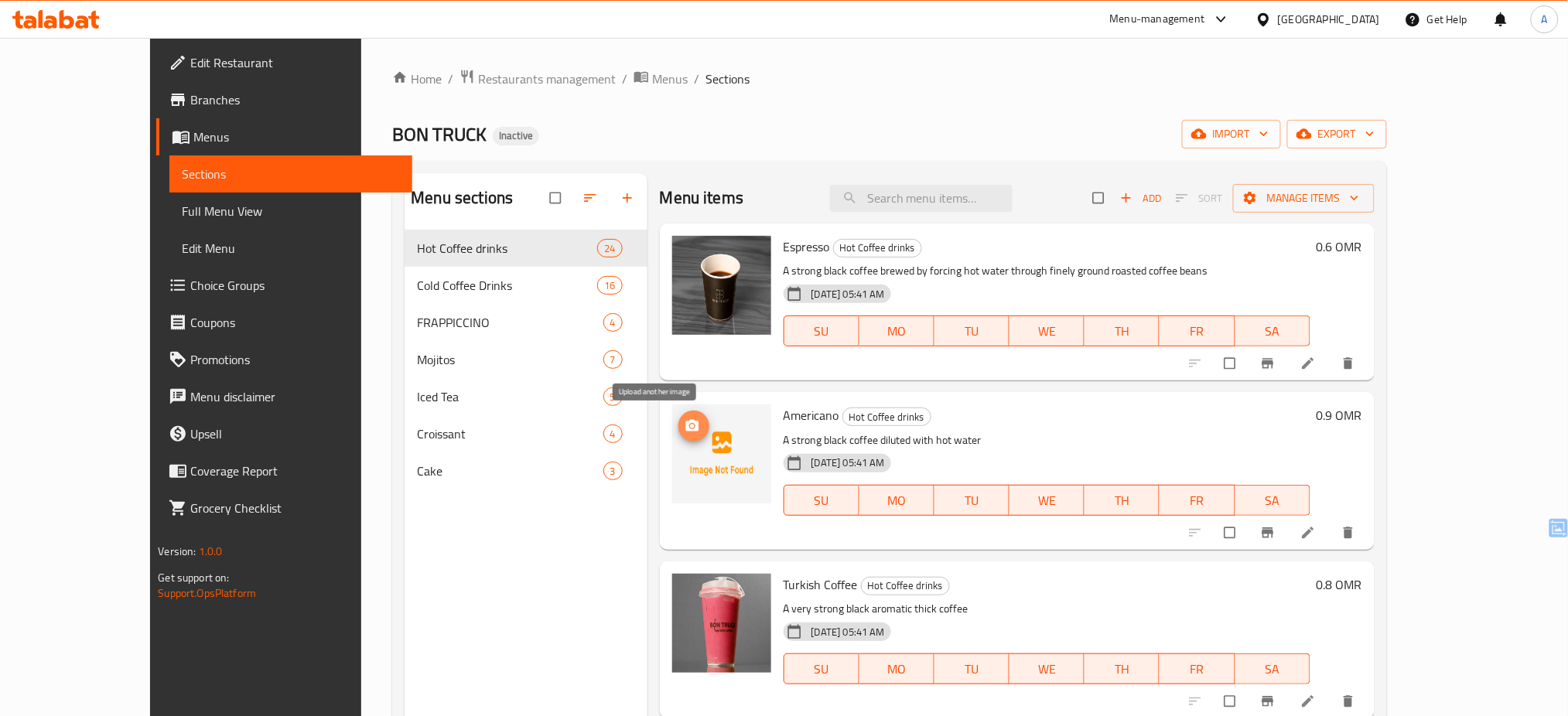
click at [686, 423] on icon "upload picture" at bounding box center [692, 426] width 13 height 12
click at [685, 427] on icon "upload picture" at bounding box center [692, 426] width 16 height 16
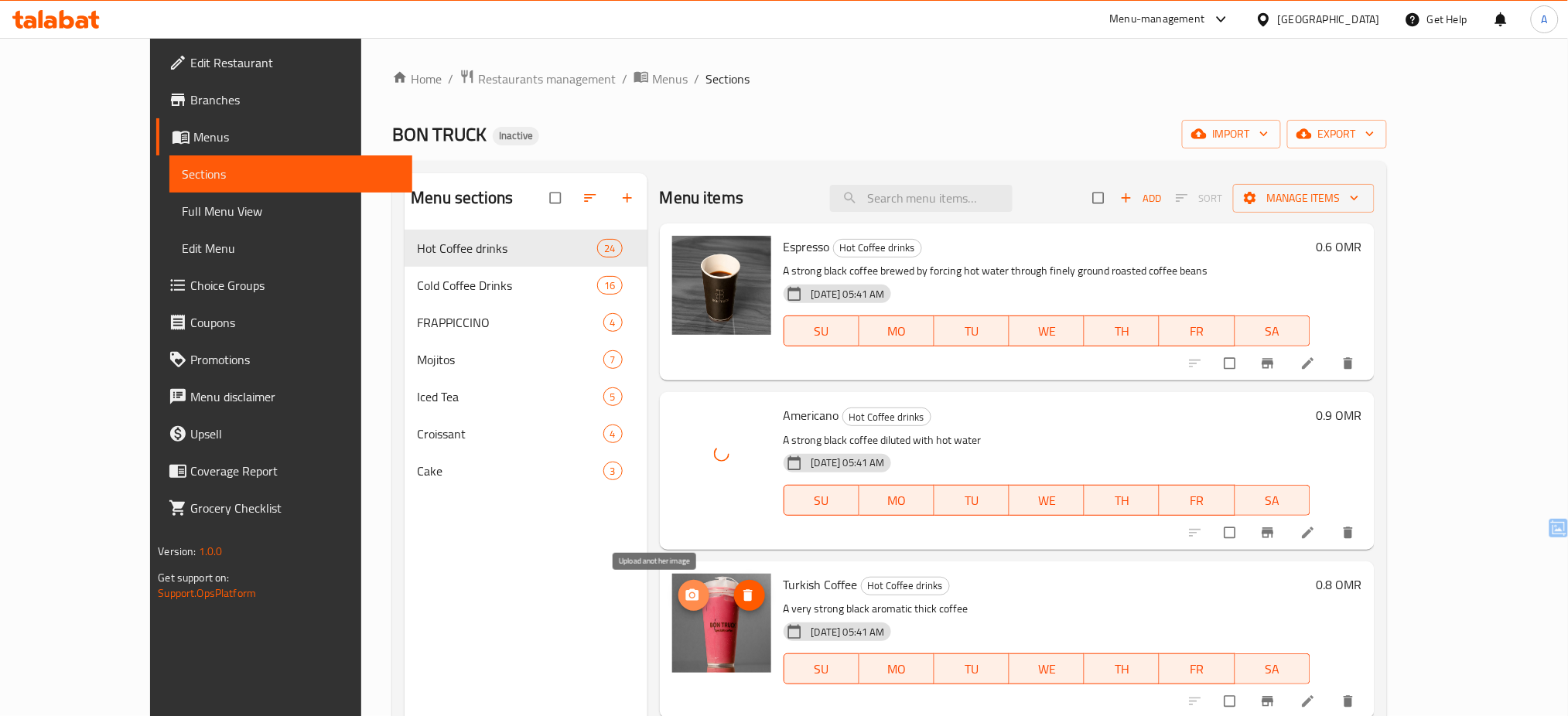
click at [685, 589] on icon "upload picture" at bounding box center [692, 596] width 16 height 16
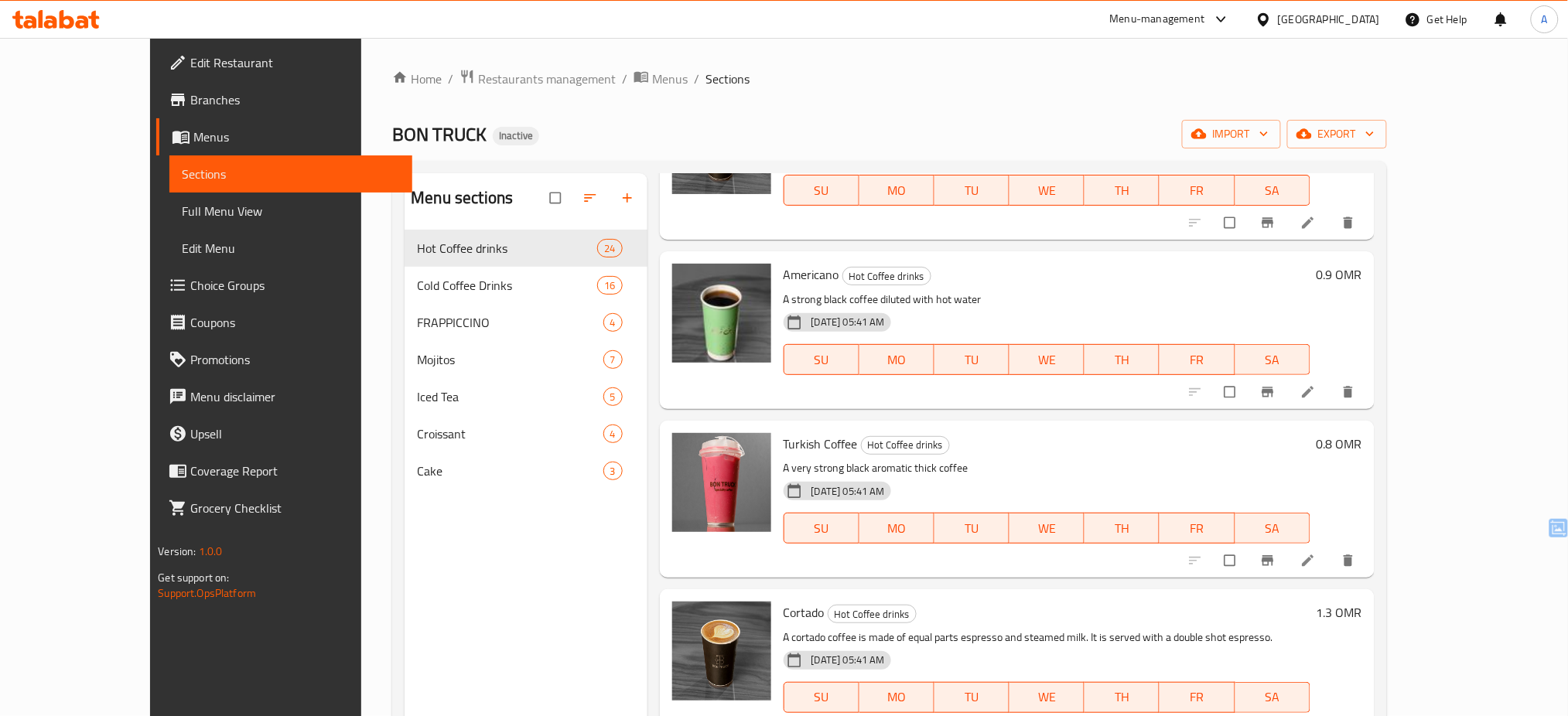
scroll to position [155, 0]
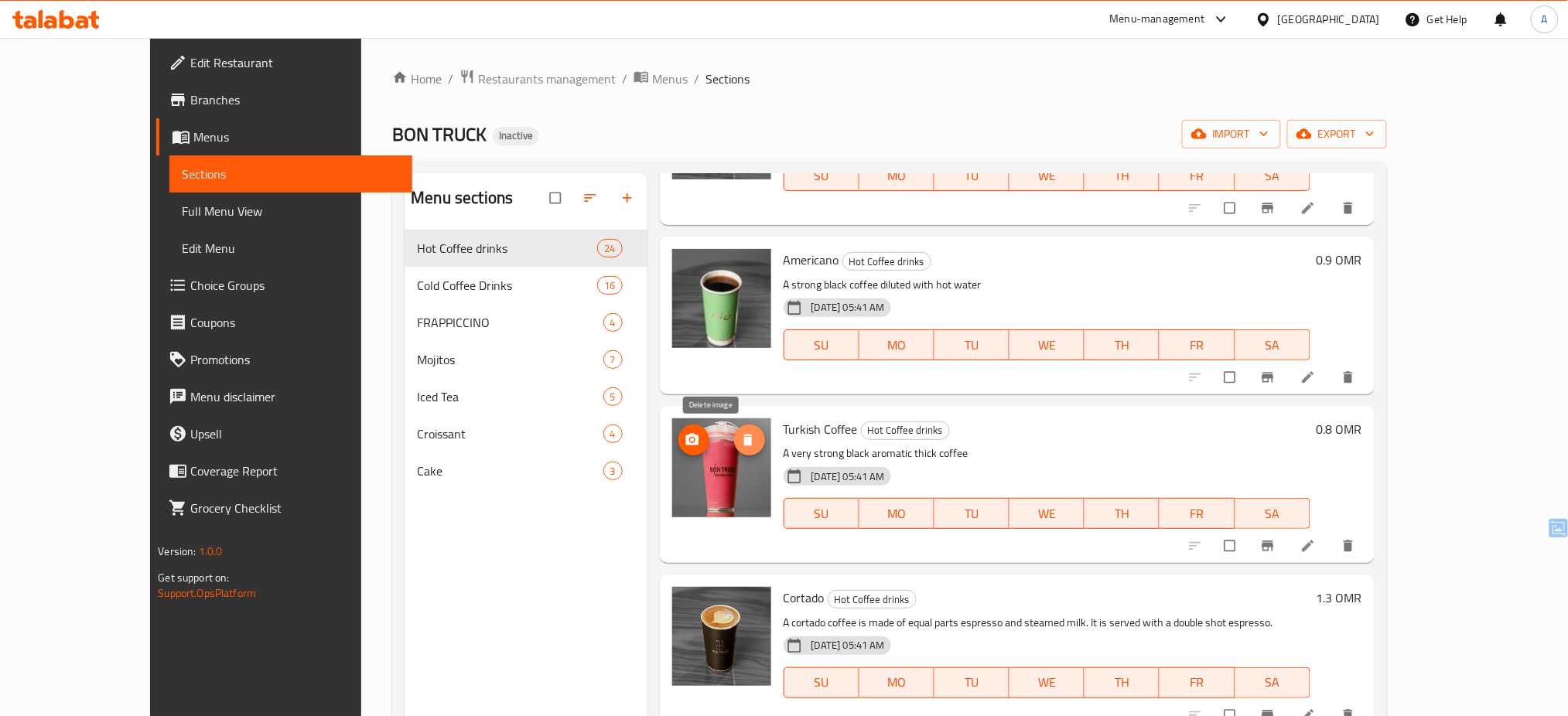
click at [740, 433] on icon "delete image" at bounding box center [747, 439] width 16 height 16
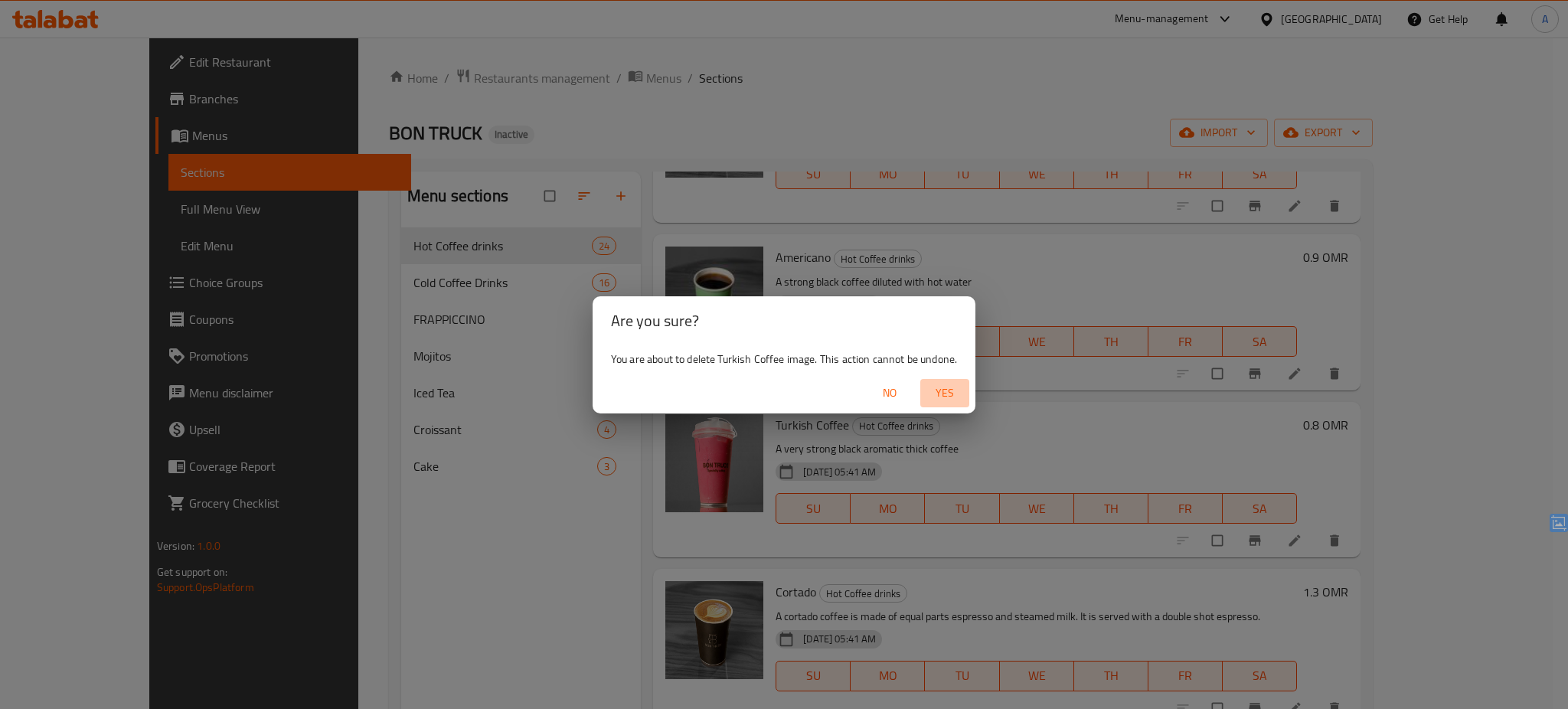
click at [944, 390] on span "Yes" at bounding box center [944, 393] width 36 height 19
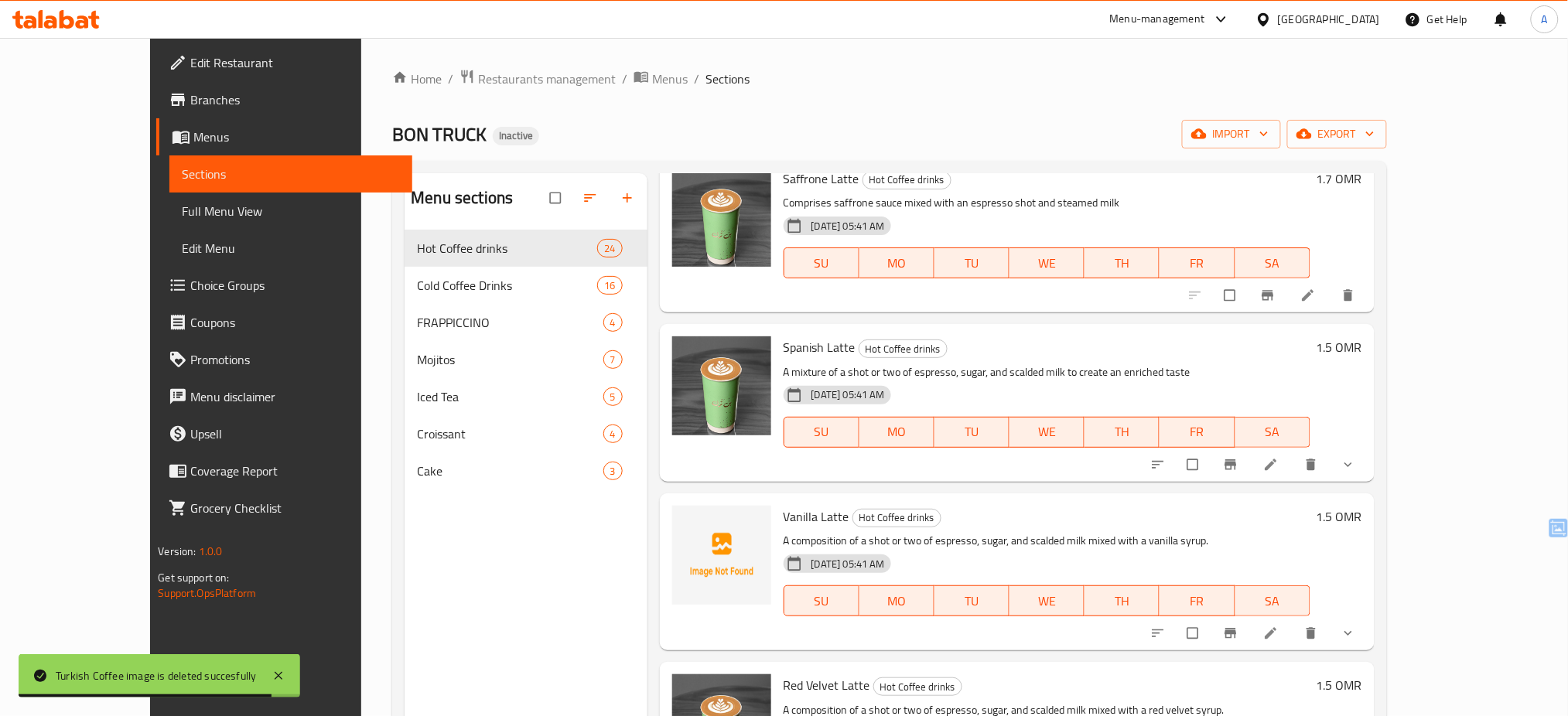
scroll to position [1437, 0]
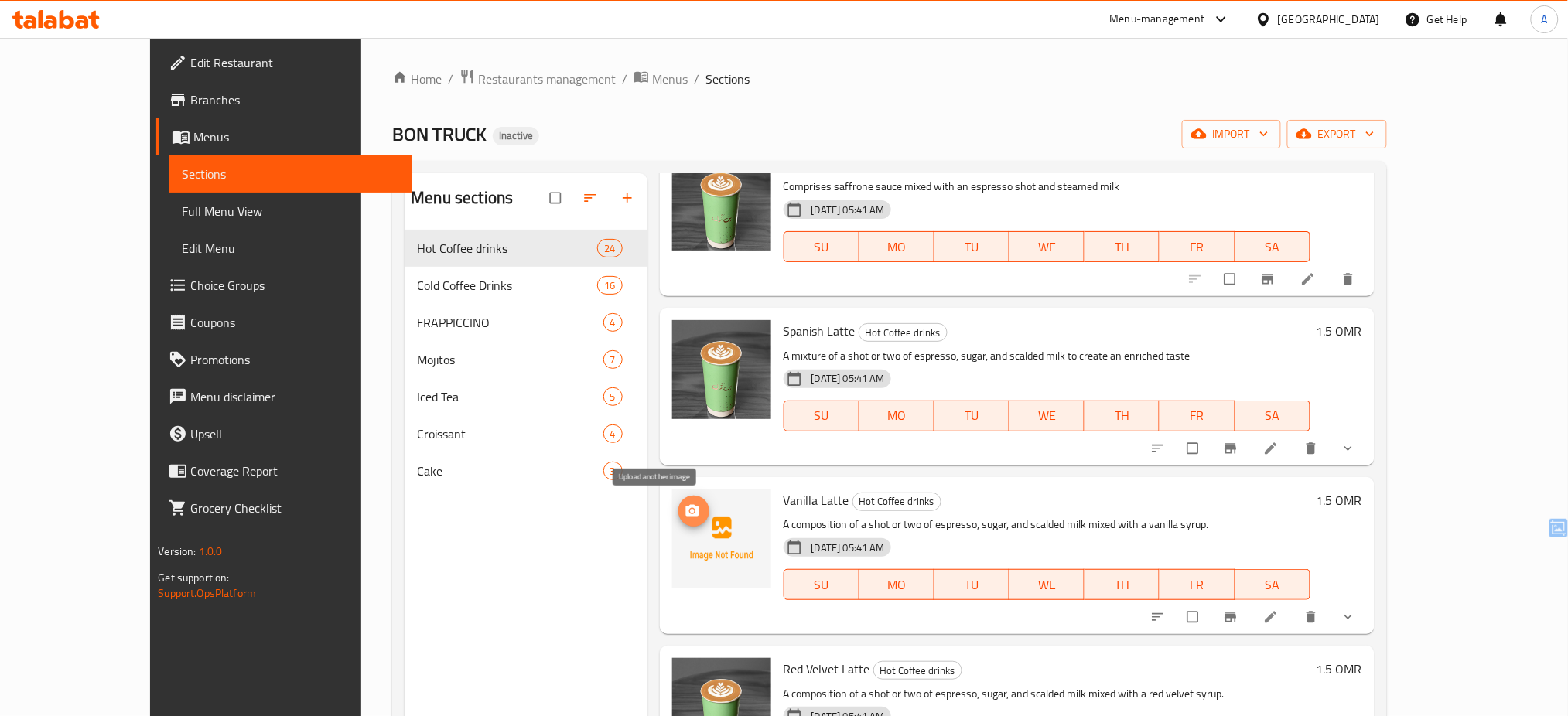
click at [685, 509] on icon "upload picture" at bounding box center [692, 511] width 16 height 16
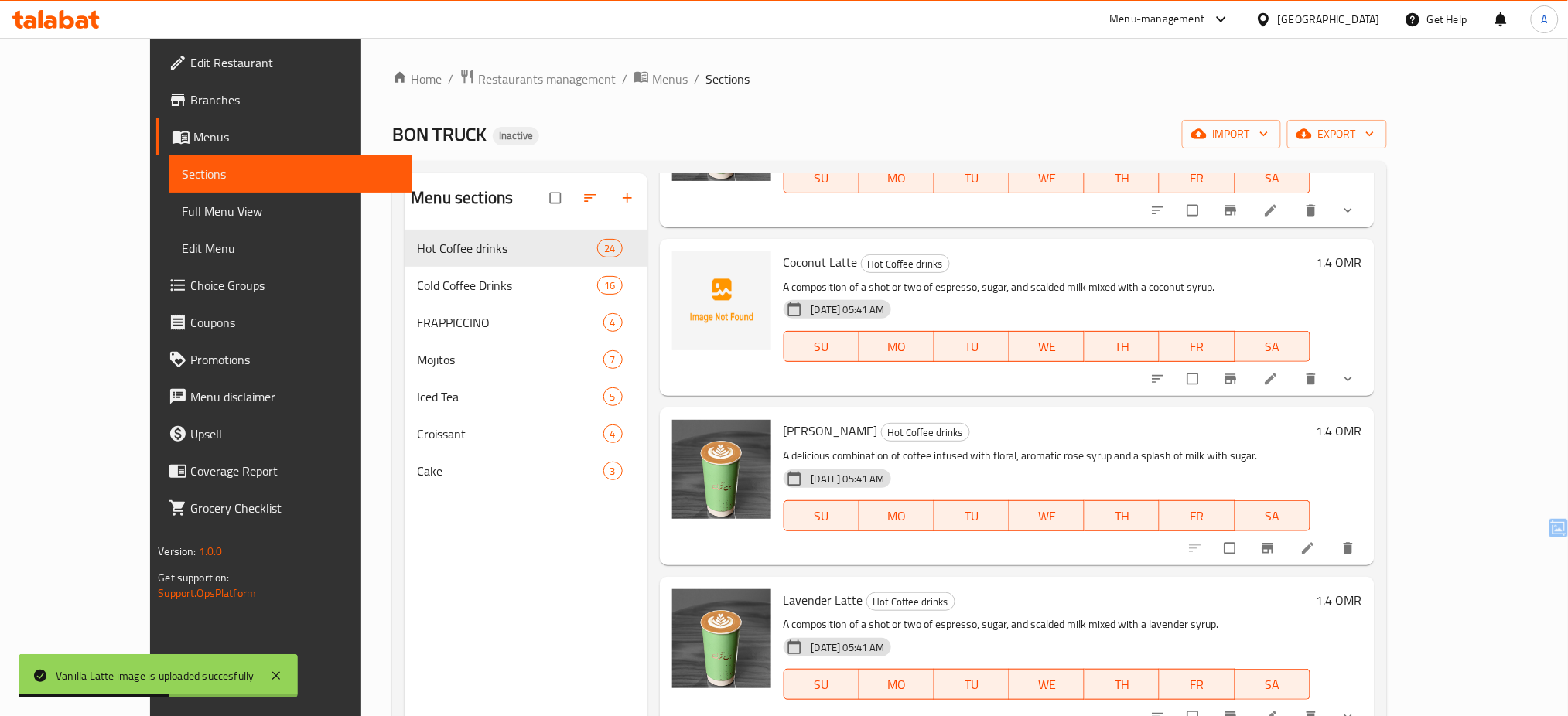
scroll to position [2146, 0]
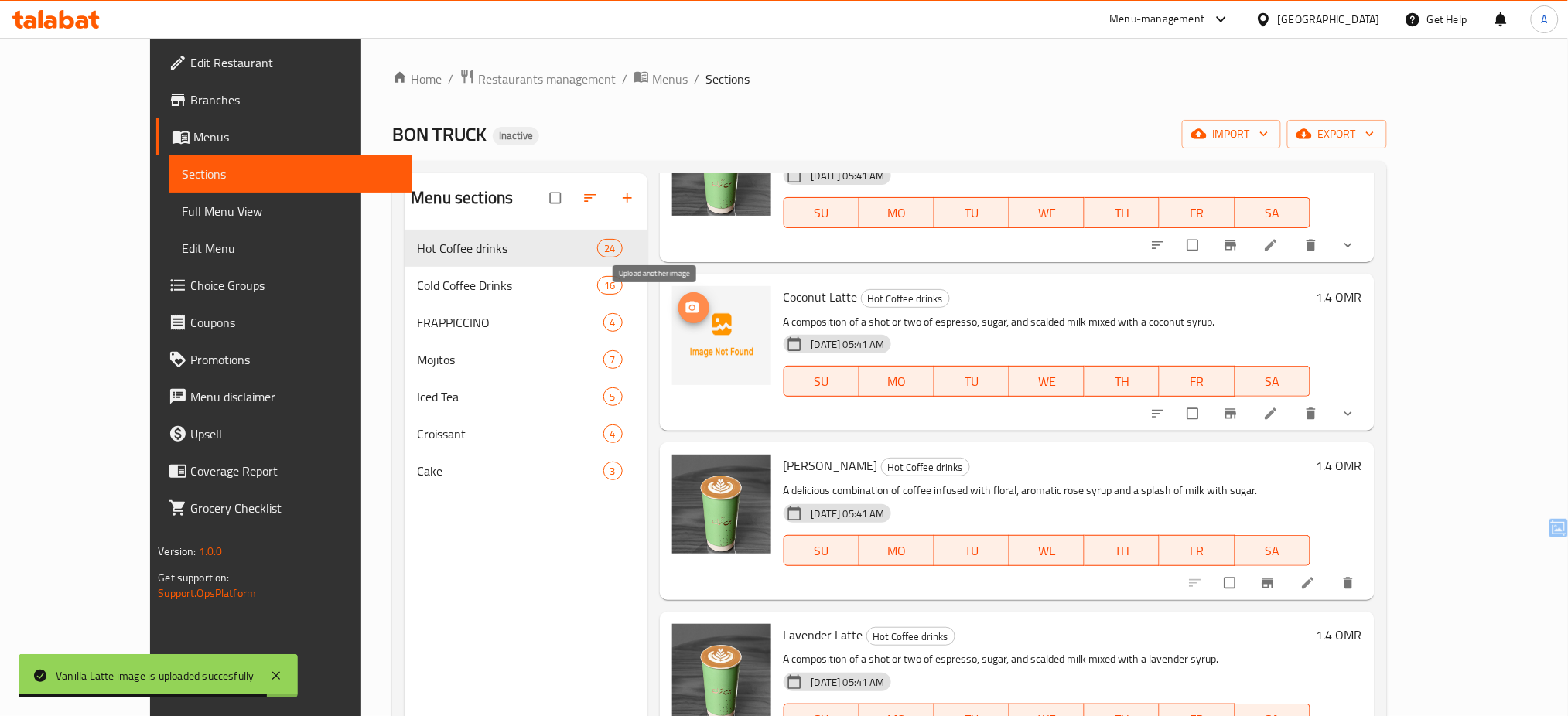
click at [686, 311] on icon "upload picture" at bounding box center [692, 307] width 13 height 12
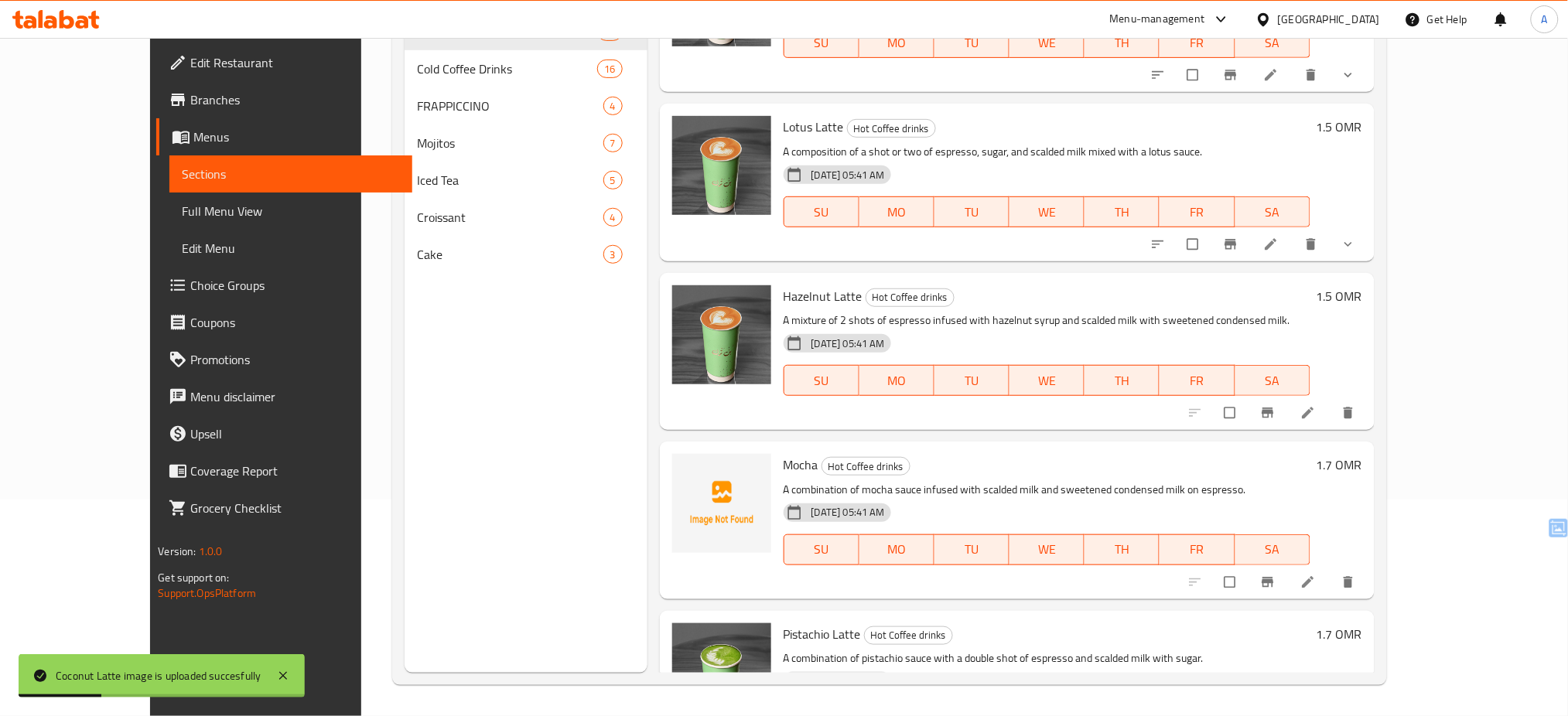
scroll to position [2732, 0]
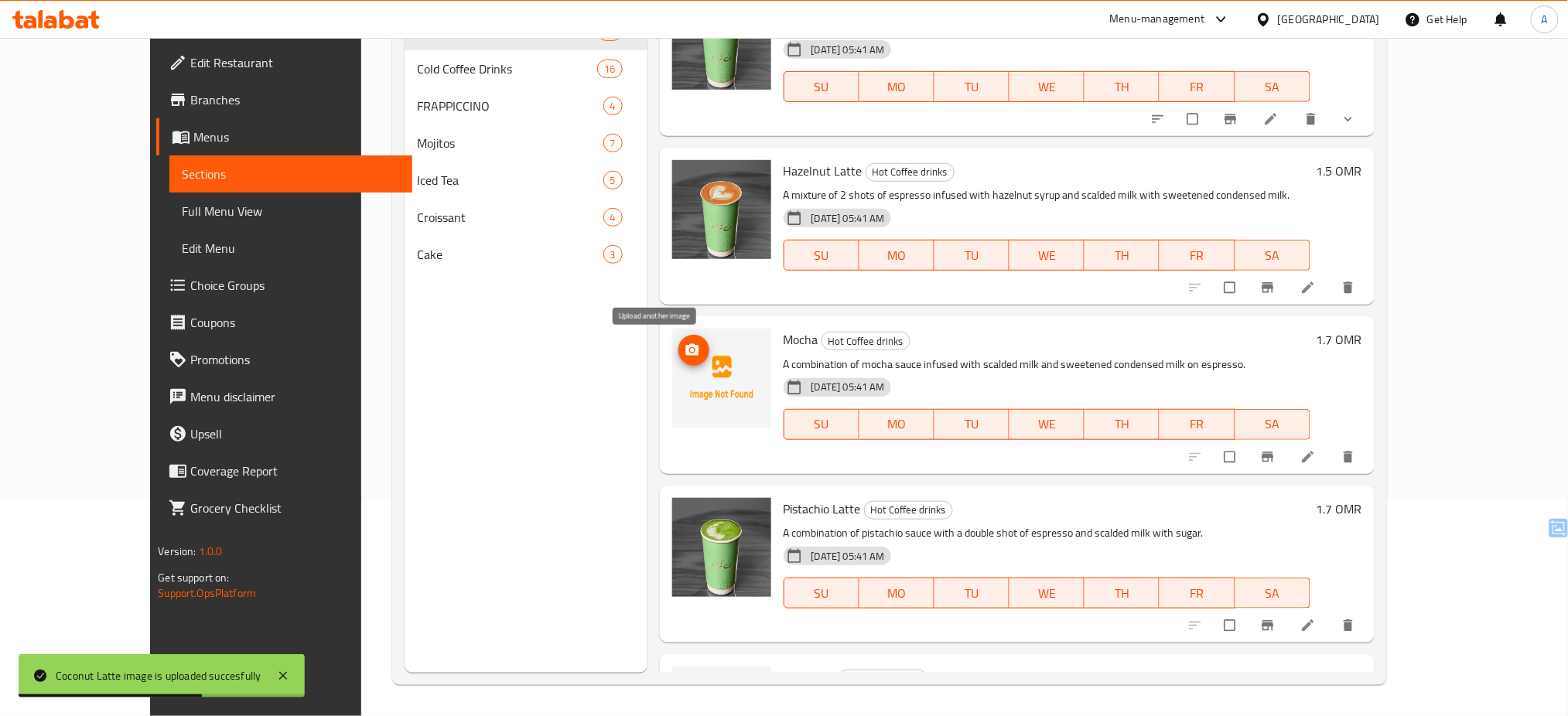
click at [685, 352] on icon "upload picture" at bounding box center [692, 350] width 16 height 16
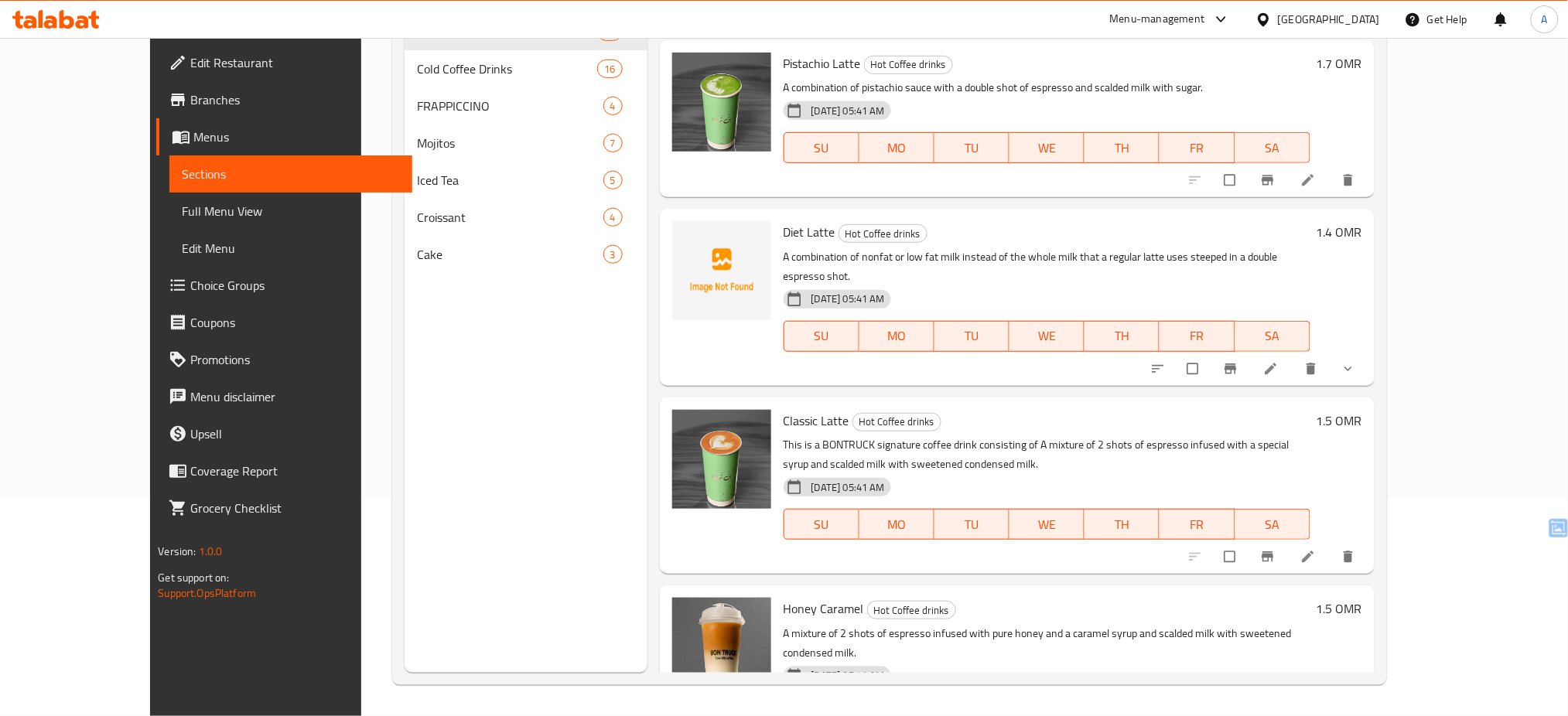
scroll to position [3396, 0]
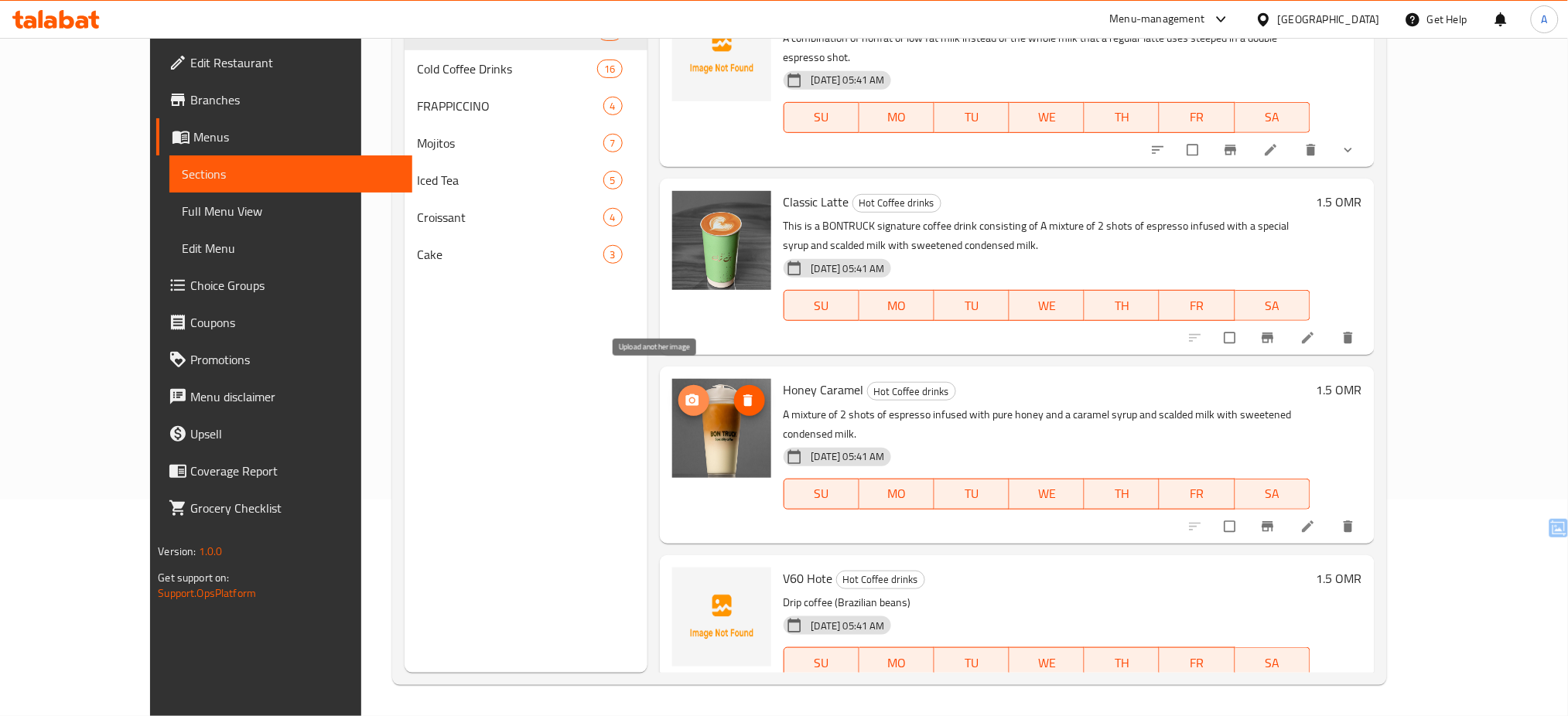
click at [678, 393] on span "upload picture" at bounding box center [694, 401] width 31 height 16
click at [686, 583] on icon "upload picture" at bounding box center [692, 588] width 13 height 12
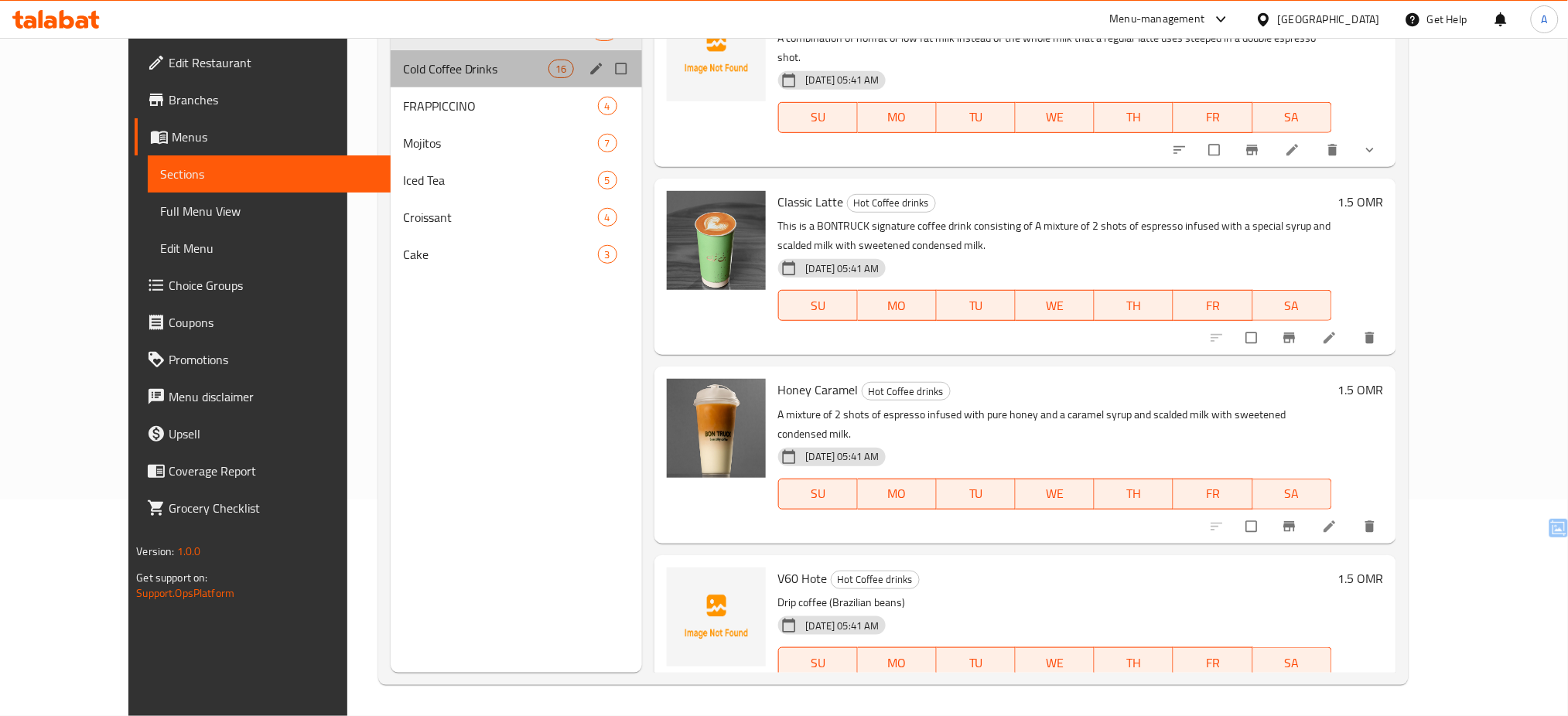
click at [450, 84] on div "Cold Coffee Drinks 16" at bounding box center [517, 69] width 252 height 37
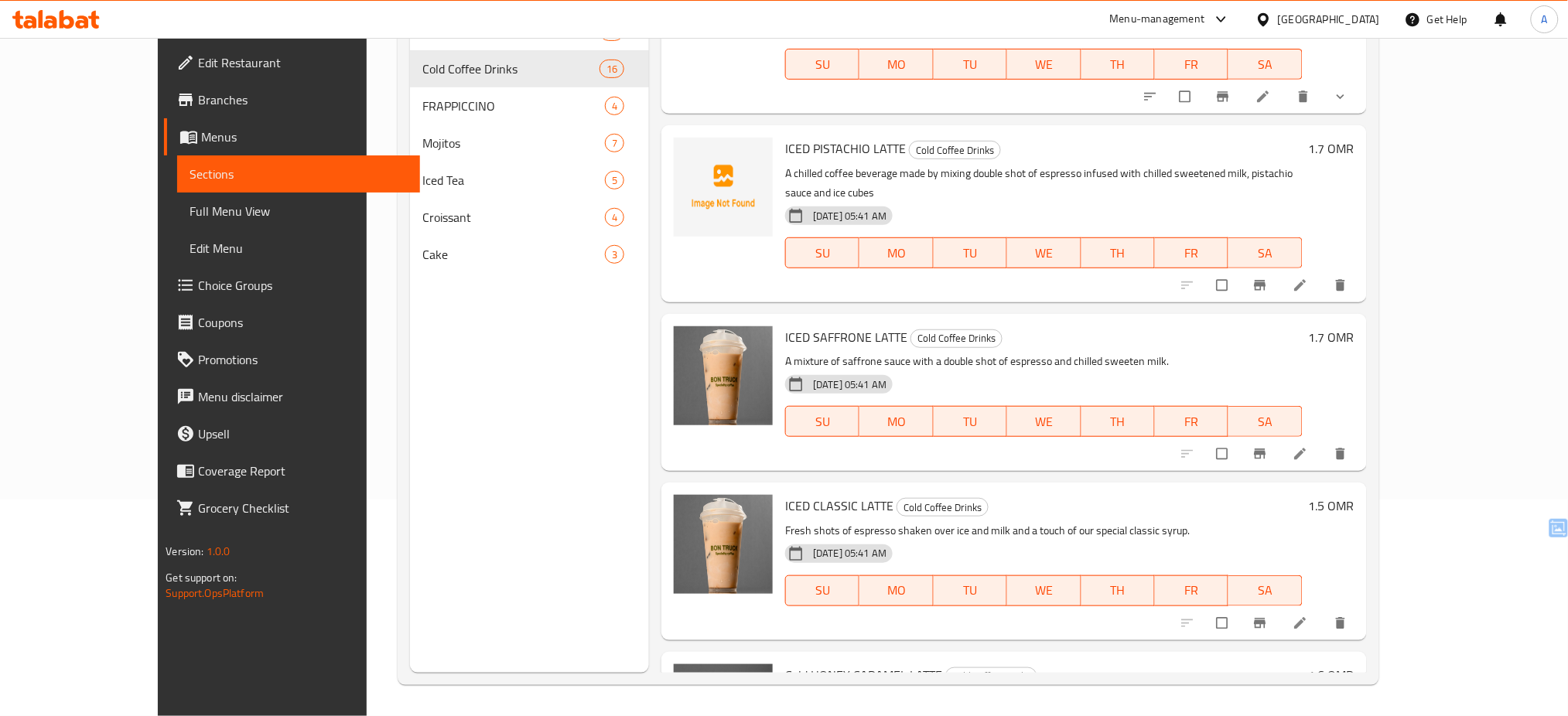
scroll to position [2042, 0]
click at [687, 681] on icon "upload picture" at bounding box center [694, 687] width 13 height 12
click at [735, 673] on button "delete image" at bounding box center [751, 688] width 31 height 31
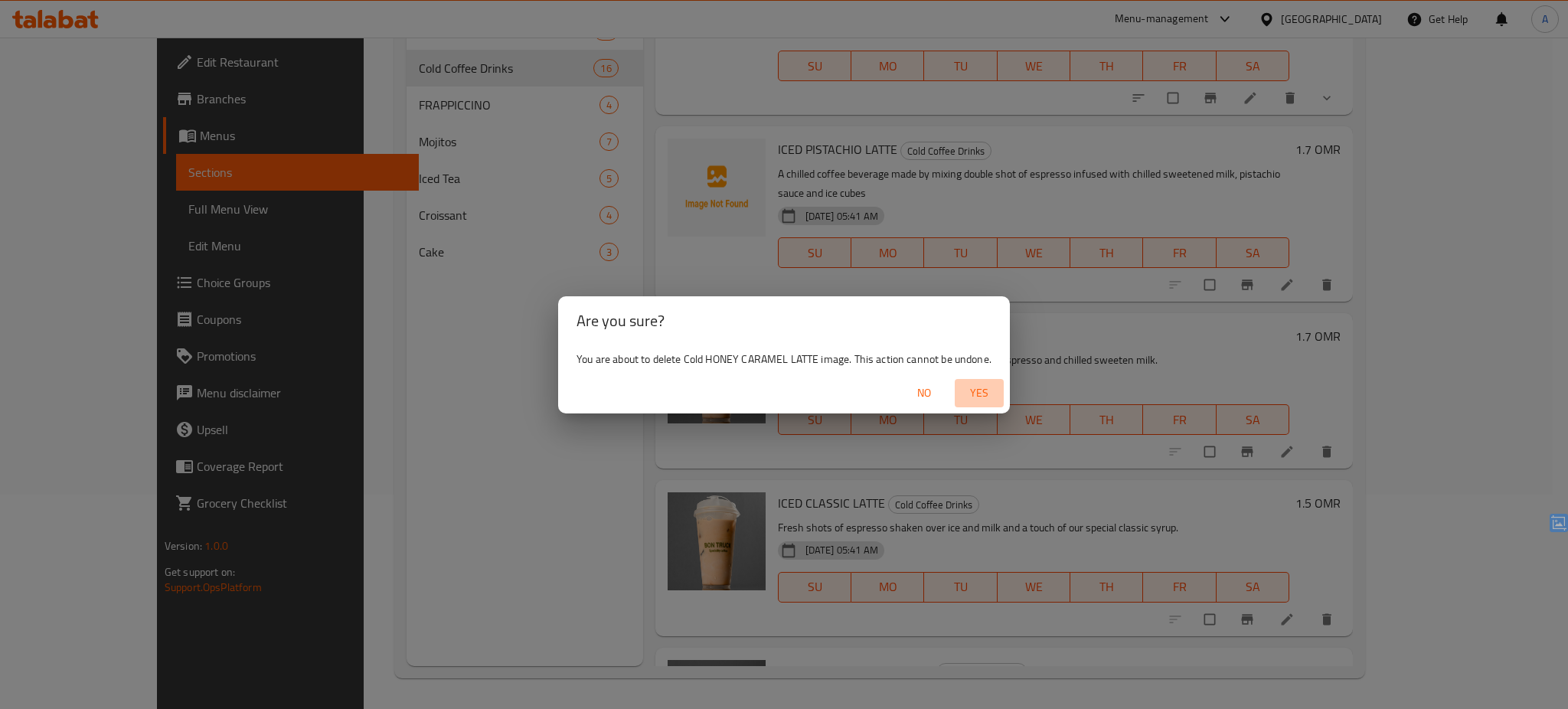
click at [973, 390] on span "Yes" at bounding box center [979, 393] width 36 height 19
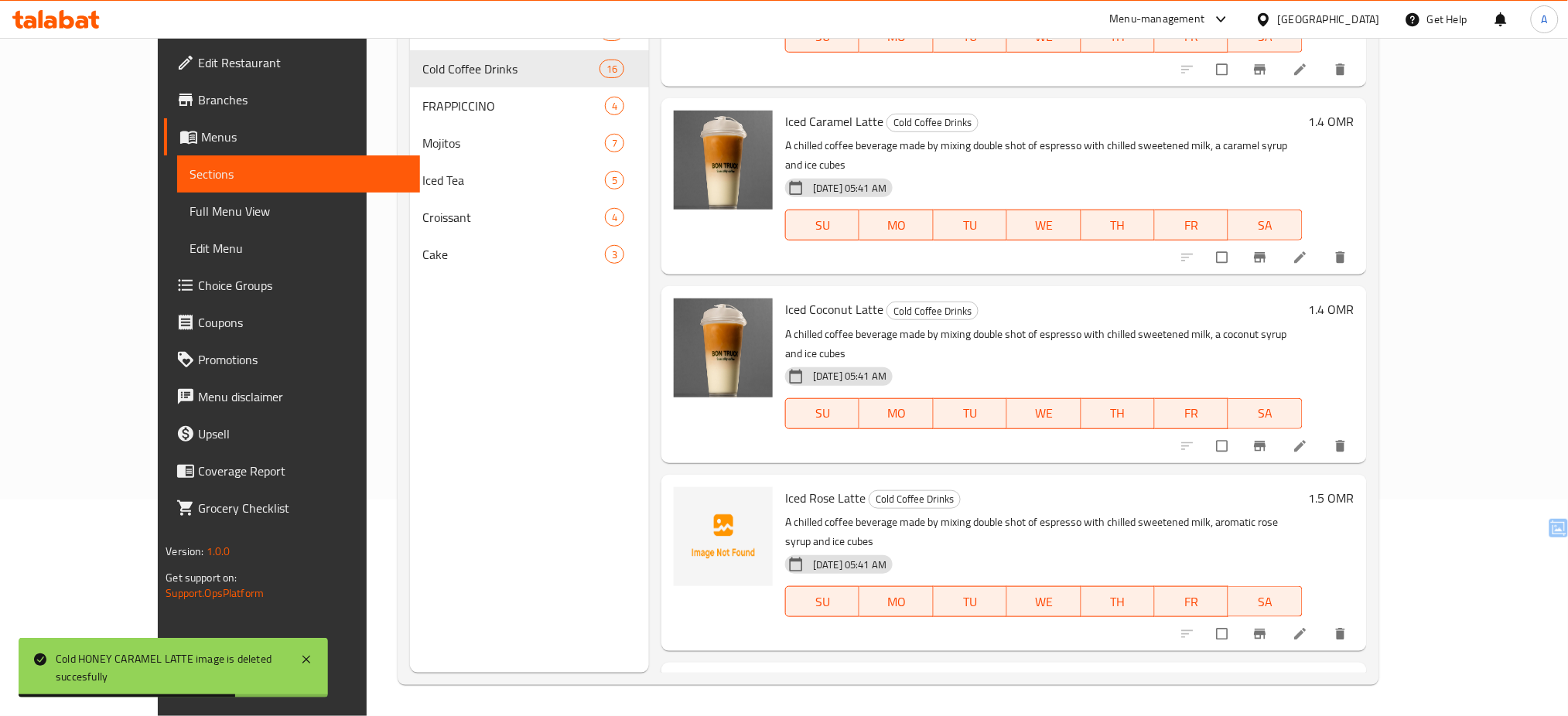
scroll to position [951, 0]
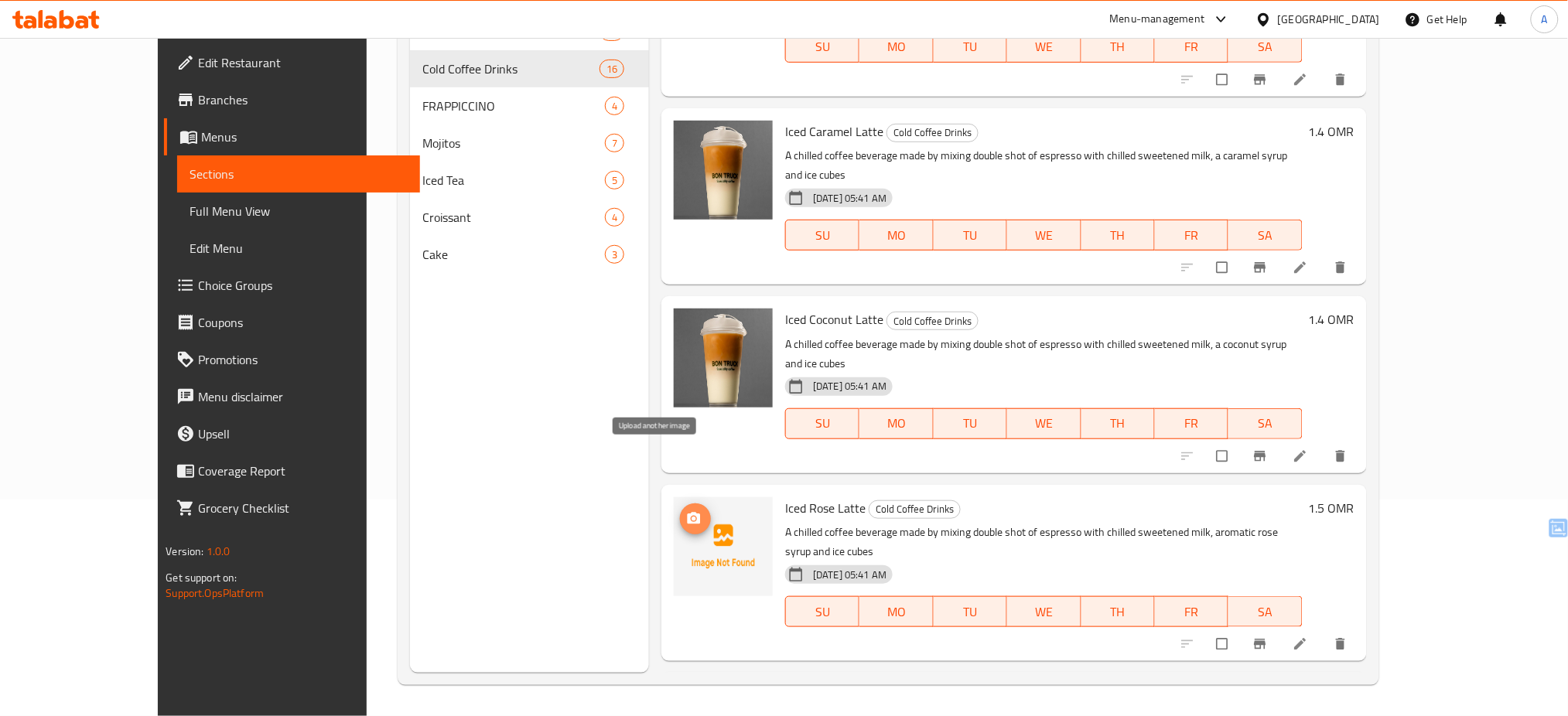
click at [687, 512] on icon "upload picture" at bounding box center [694, 517] width 13 height 12
click at [687, 700] on icon "upload picture" at bounding box center [694, 706] width 13 height 12
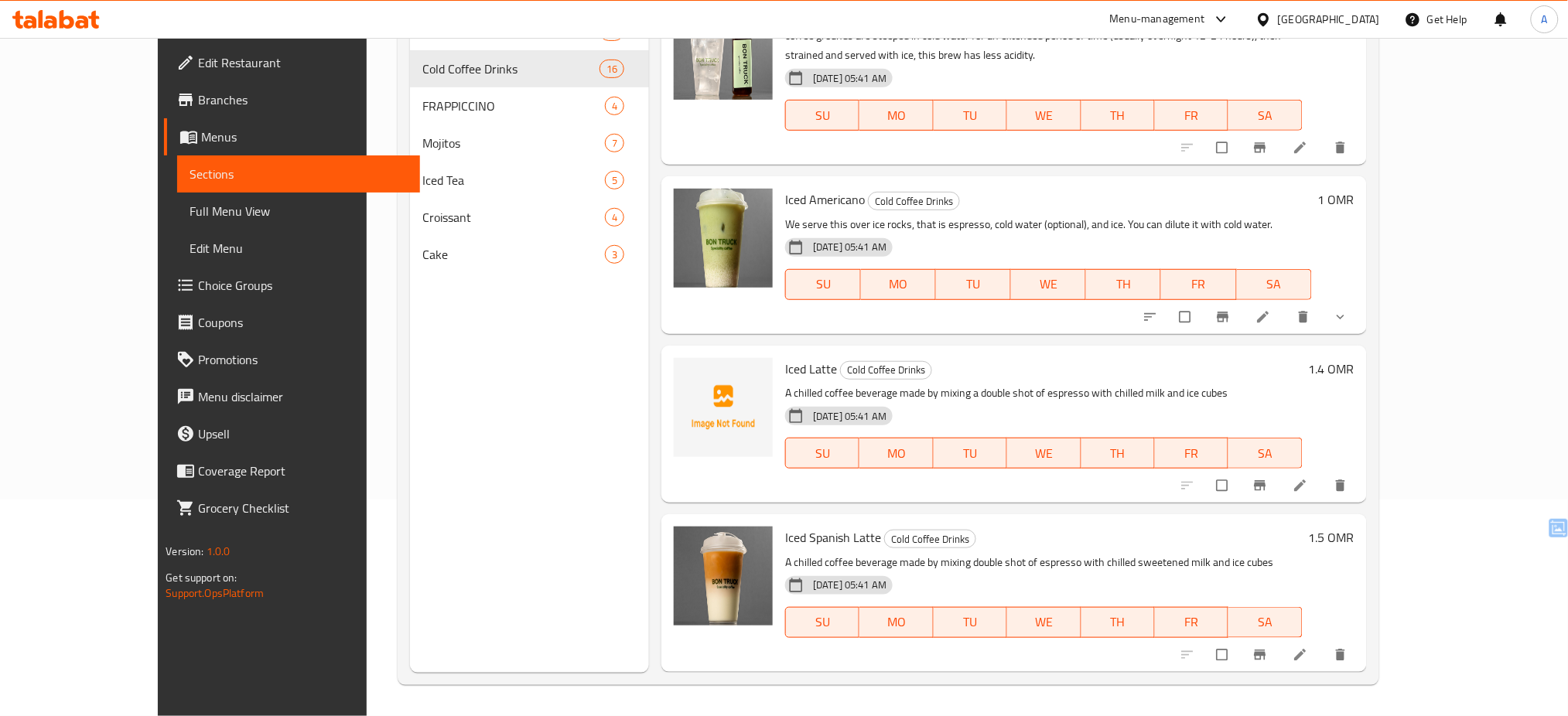
scroll to position [0, 0]
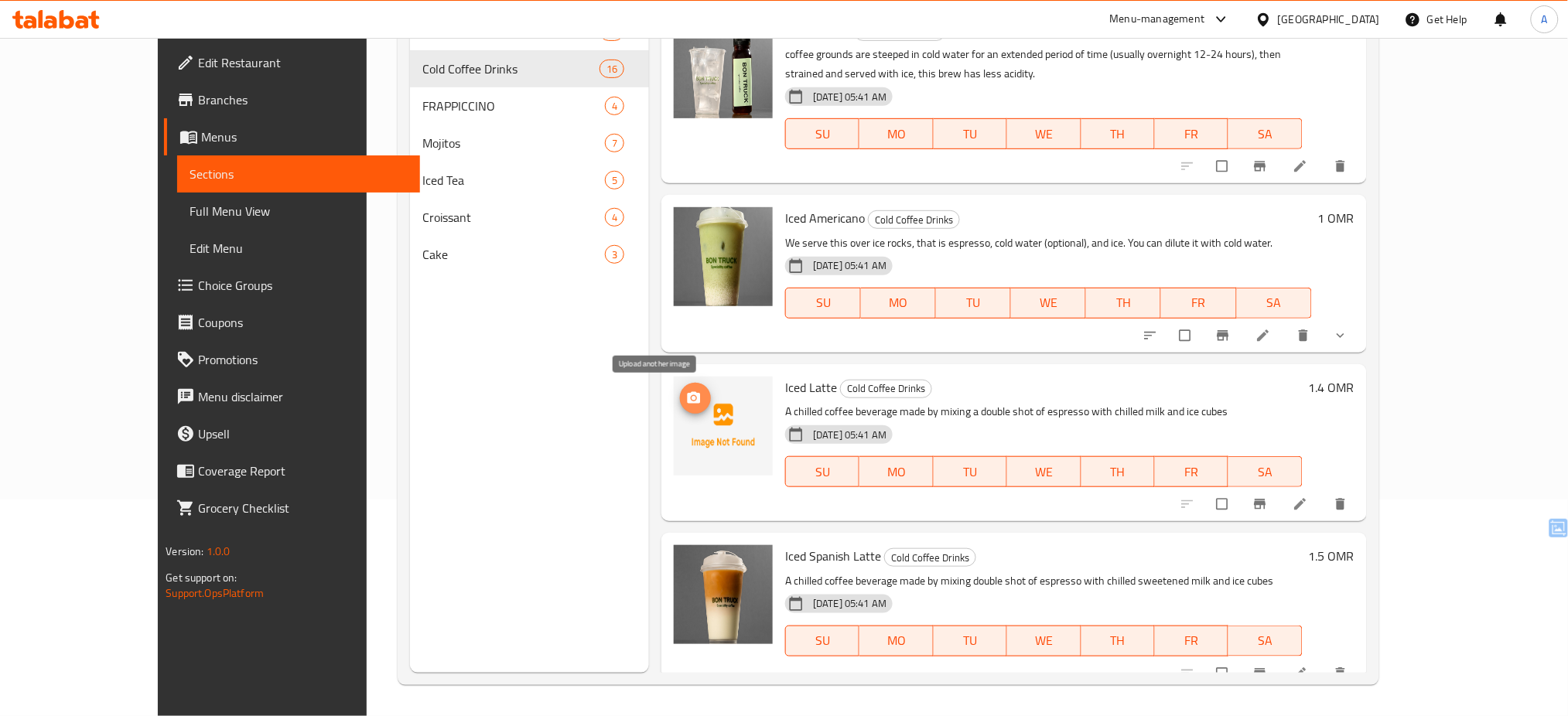
click at [686, 391] on icon "upload picture" at bounding box center [693, 398] width 16 height 16
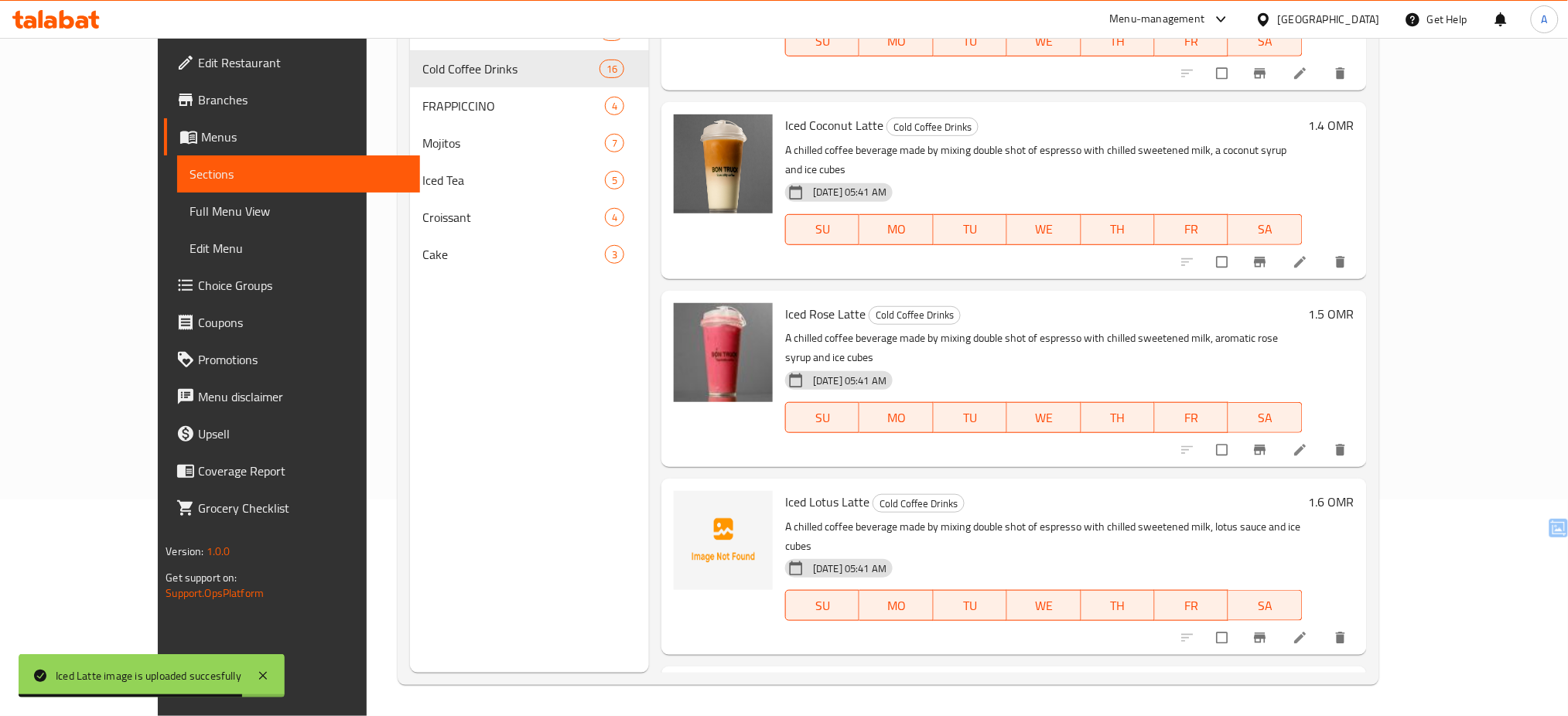
scroll to position [1172, 0]
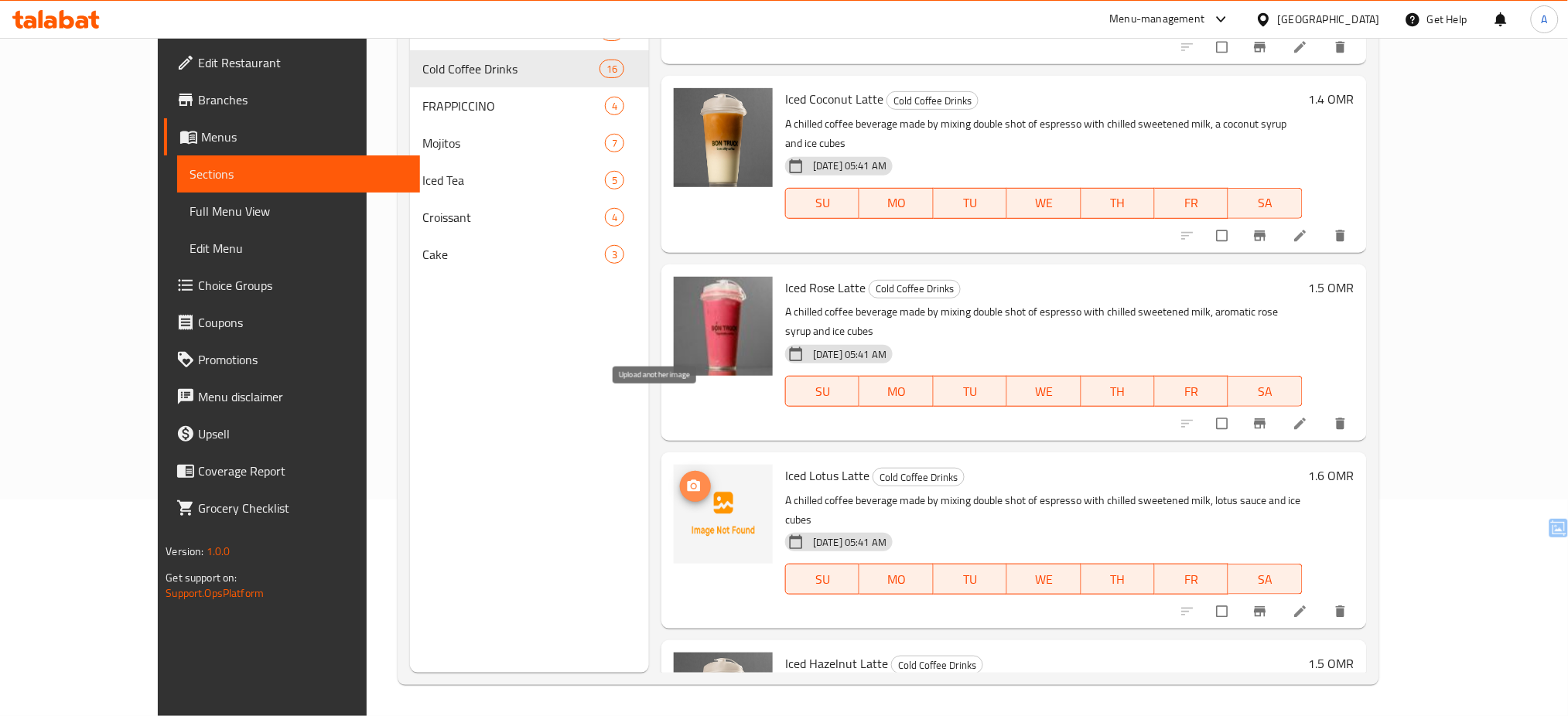
click at [686, 479] on icon "upload picture" at bounding box center [693, 486] width 16 height 16
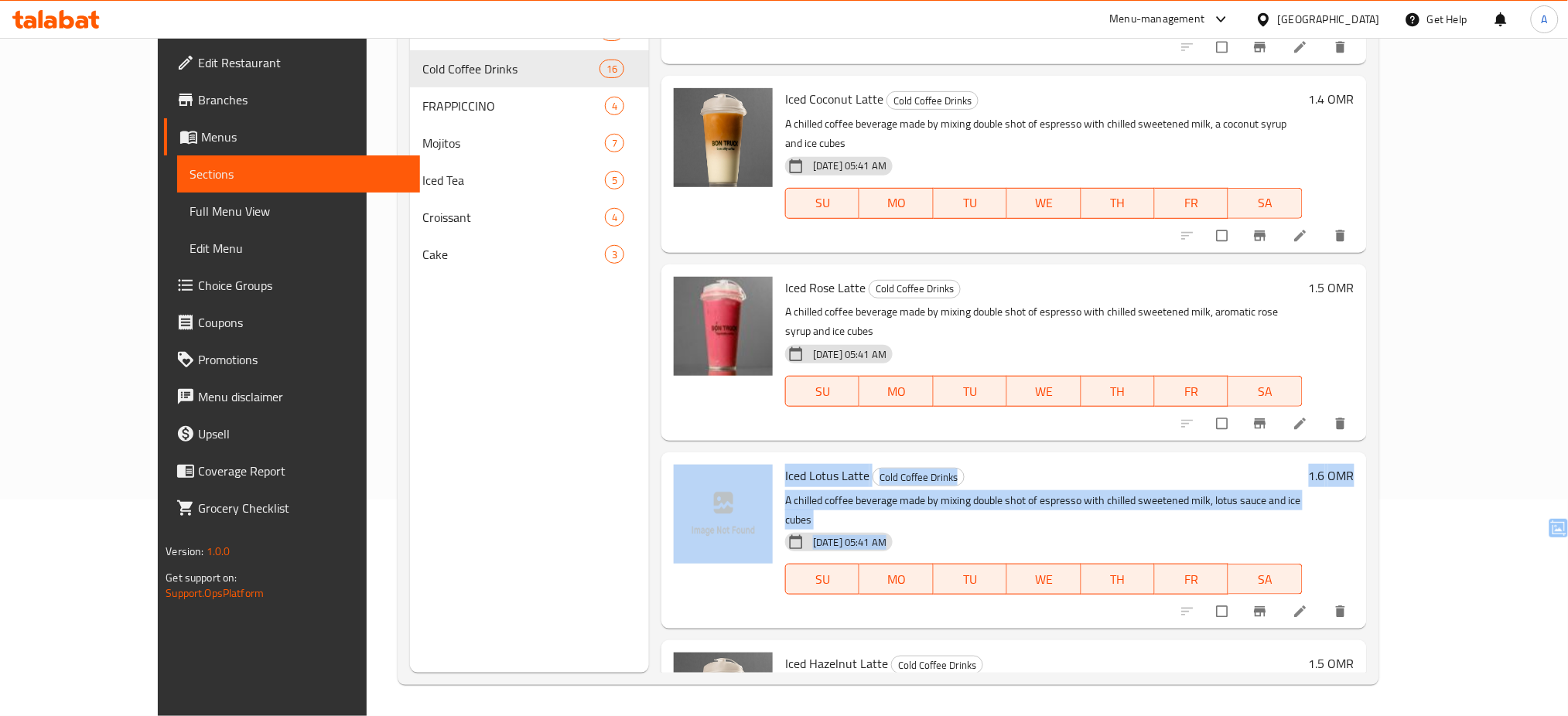
drag, startPoint x: 1507, startPoint y: 289, endPoint x: 1523, endPoint y: 443, distance: 154.8
click at [1366, 443] on div "Menu items Add Sort Manage items COLD BREW Cold Coffee Drinks coffee grounds ar…" at bounding box center [1007, 314] width 717 height 716
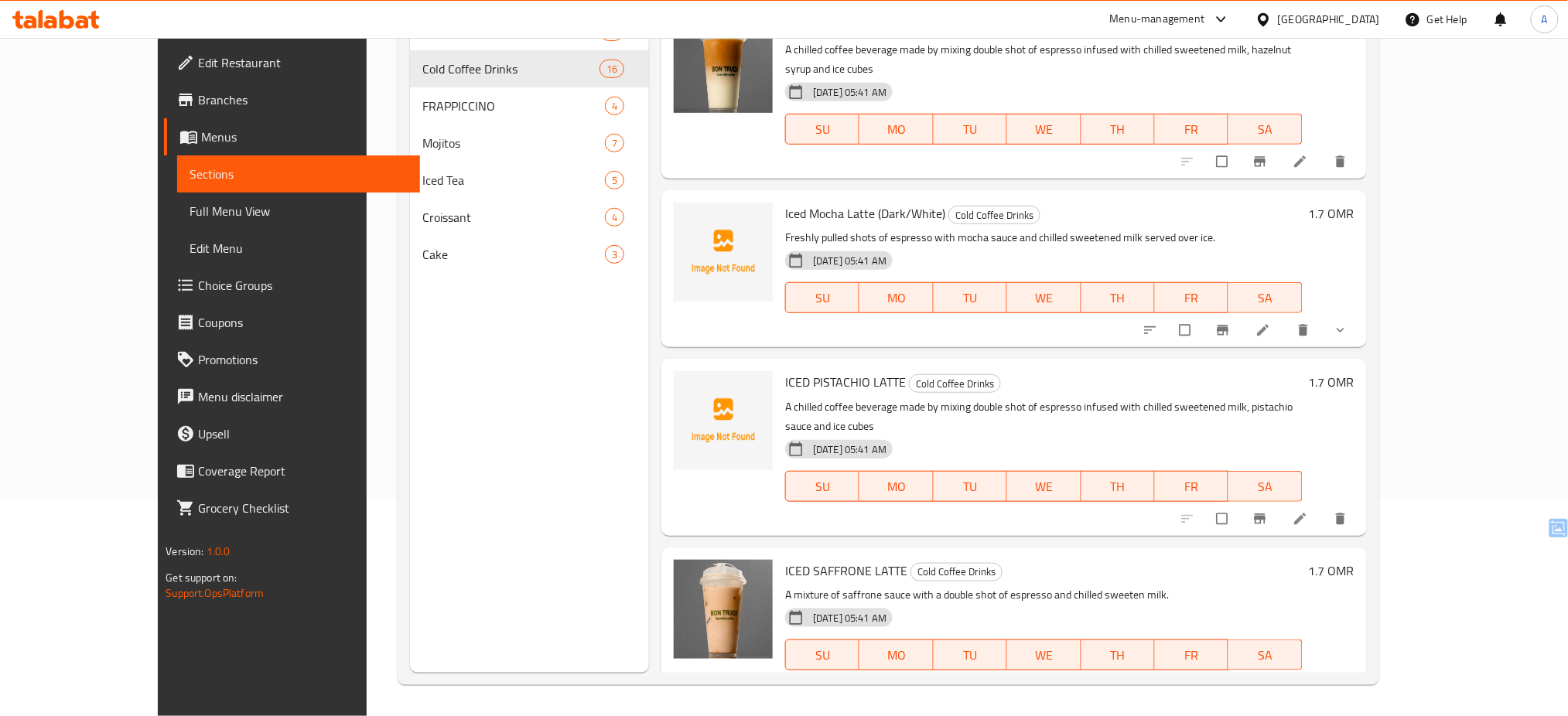
scroll to position [2044, 0]
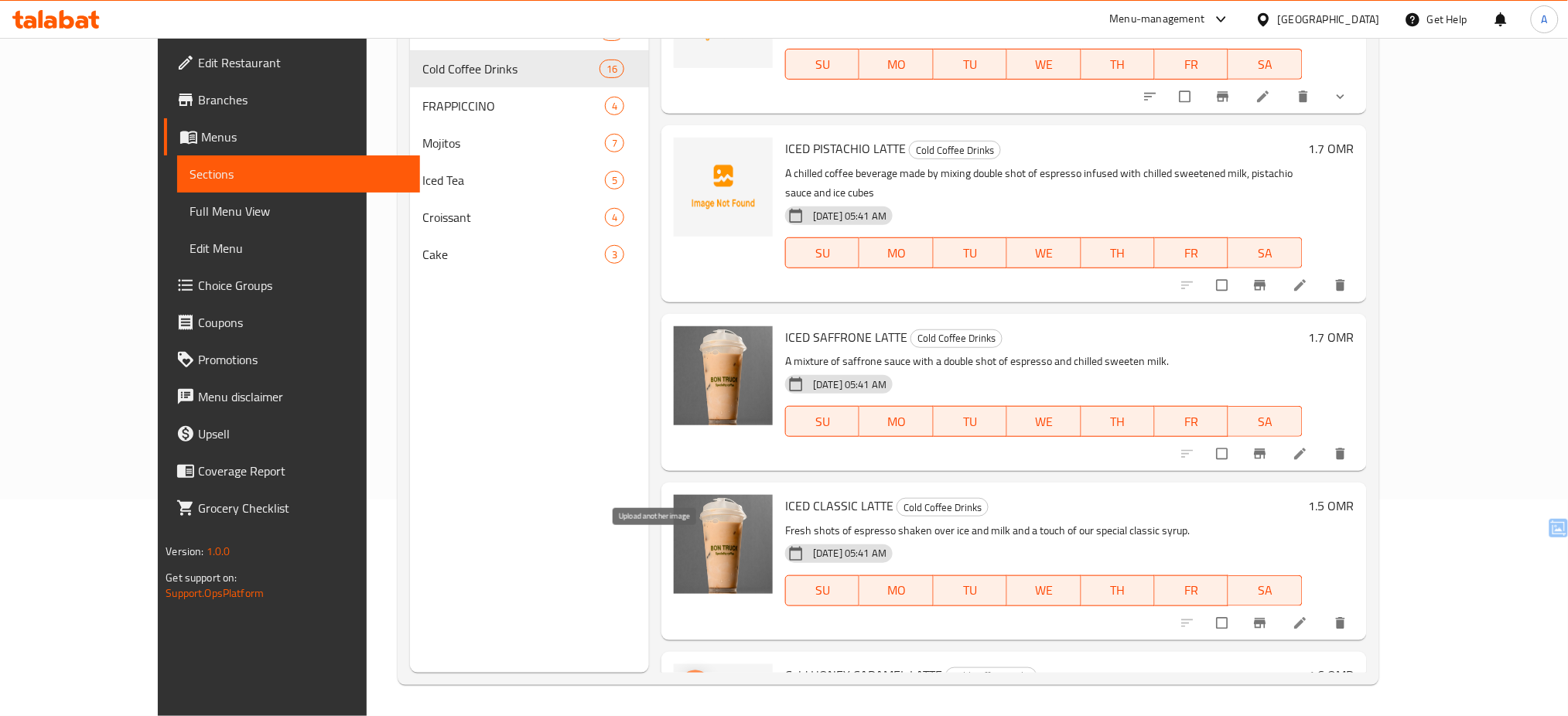
click at [686, 678] on icon "upload picture" at bounding box center [693, 686] width 16 height 16
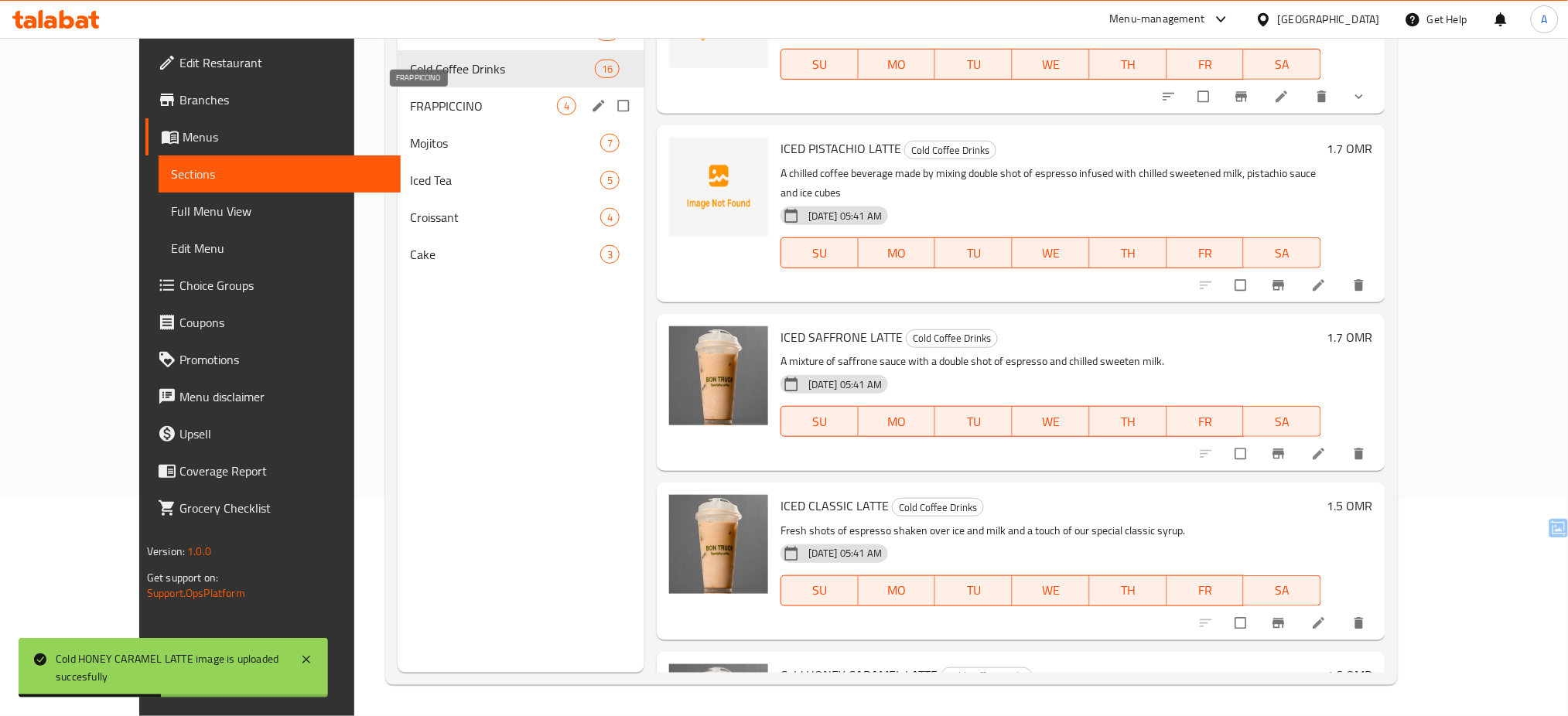
click at [410, 103] on span "FRAPPICCINO" at bounding box center [483, 106] width 147 height 18
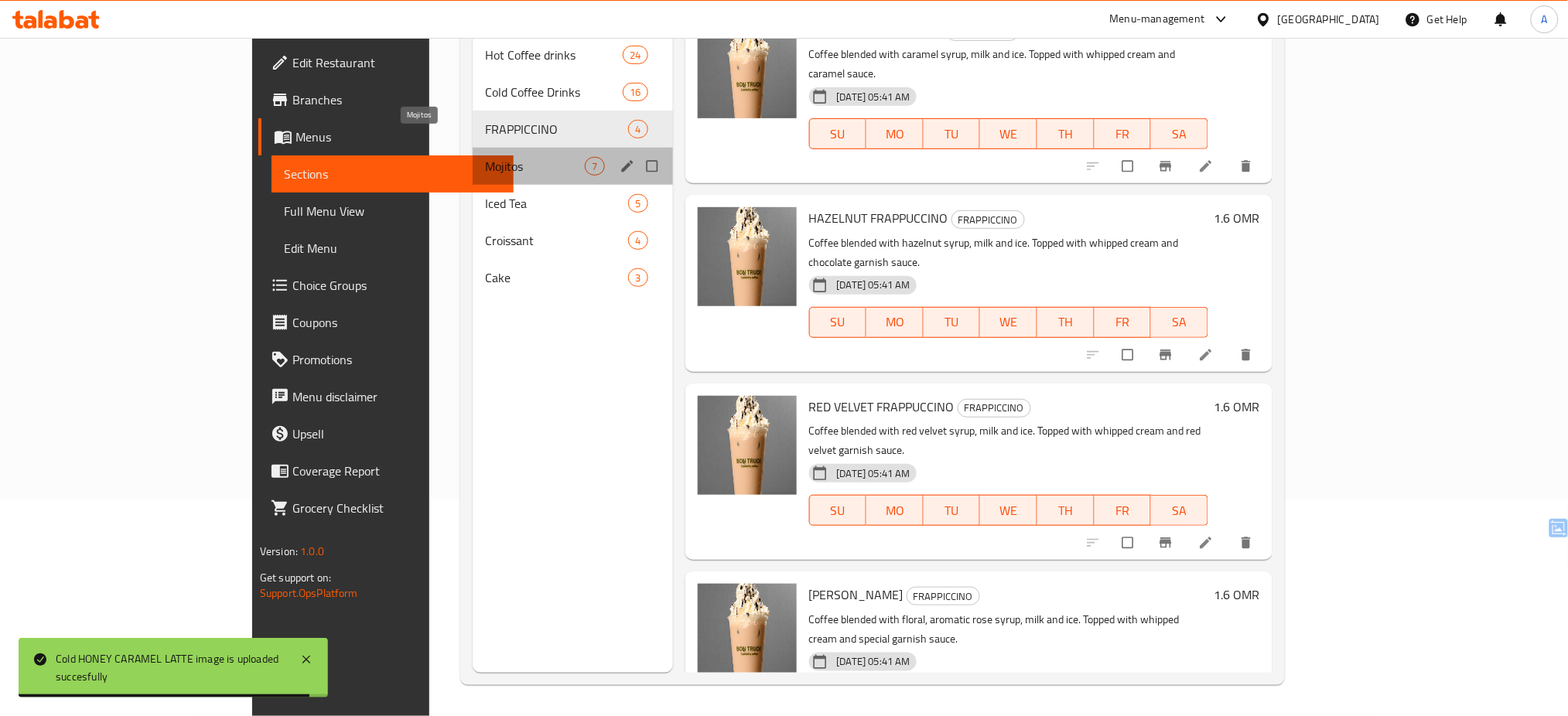
click at [485, 157] on span "Mojitos" at bounding box center [535, 166] width 100 height 18
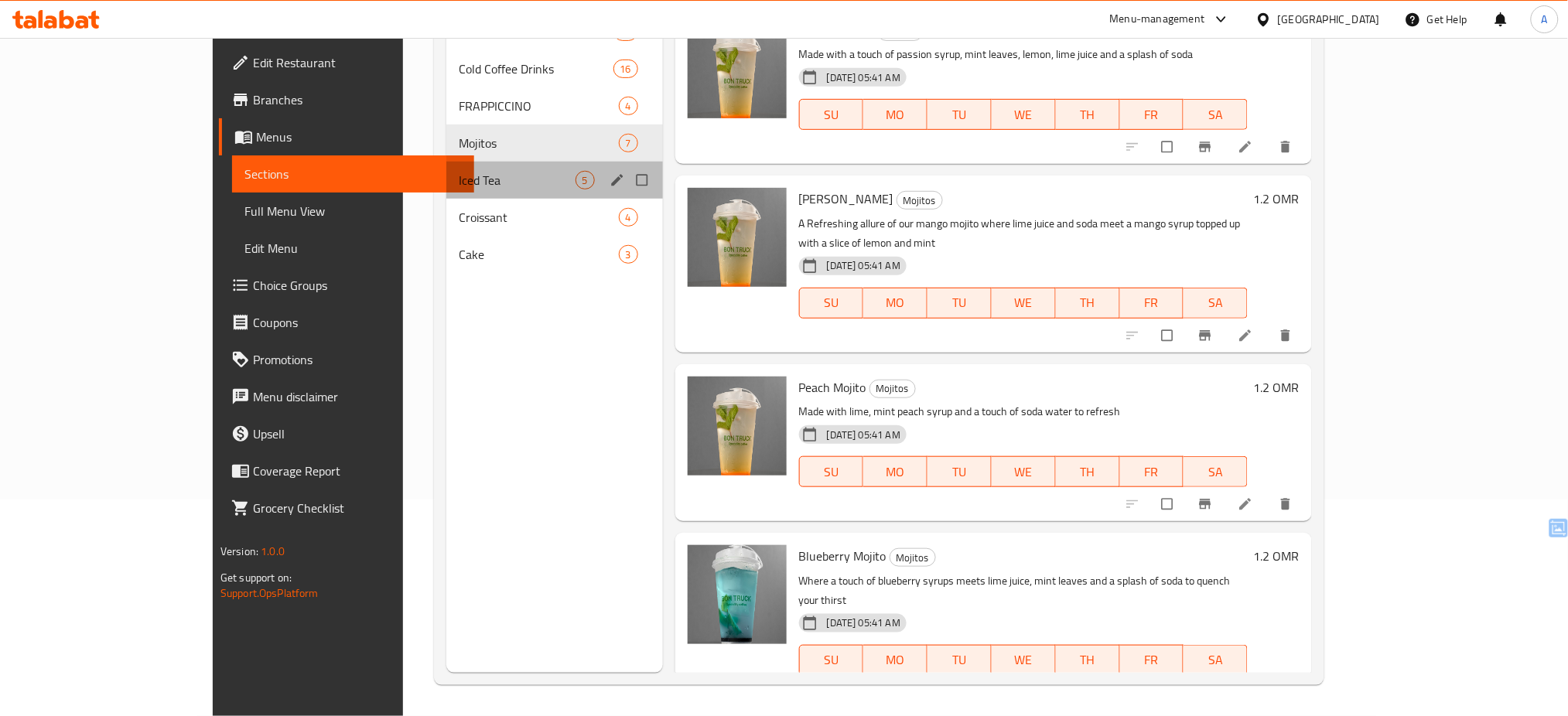
click at [447, 197] on div "Iced Tea 5" at bounding box center [555, 180] width 217 height 37
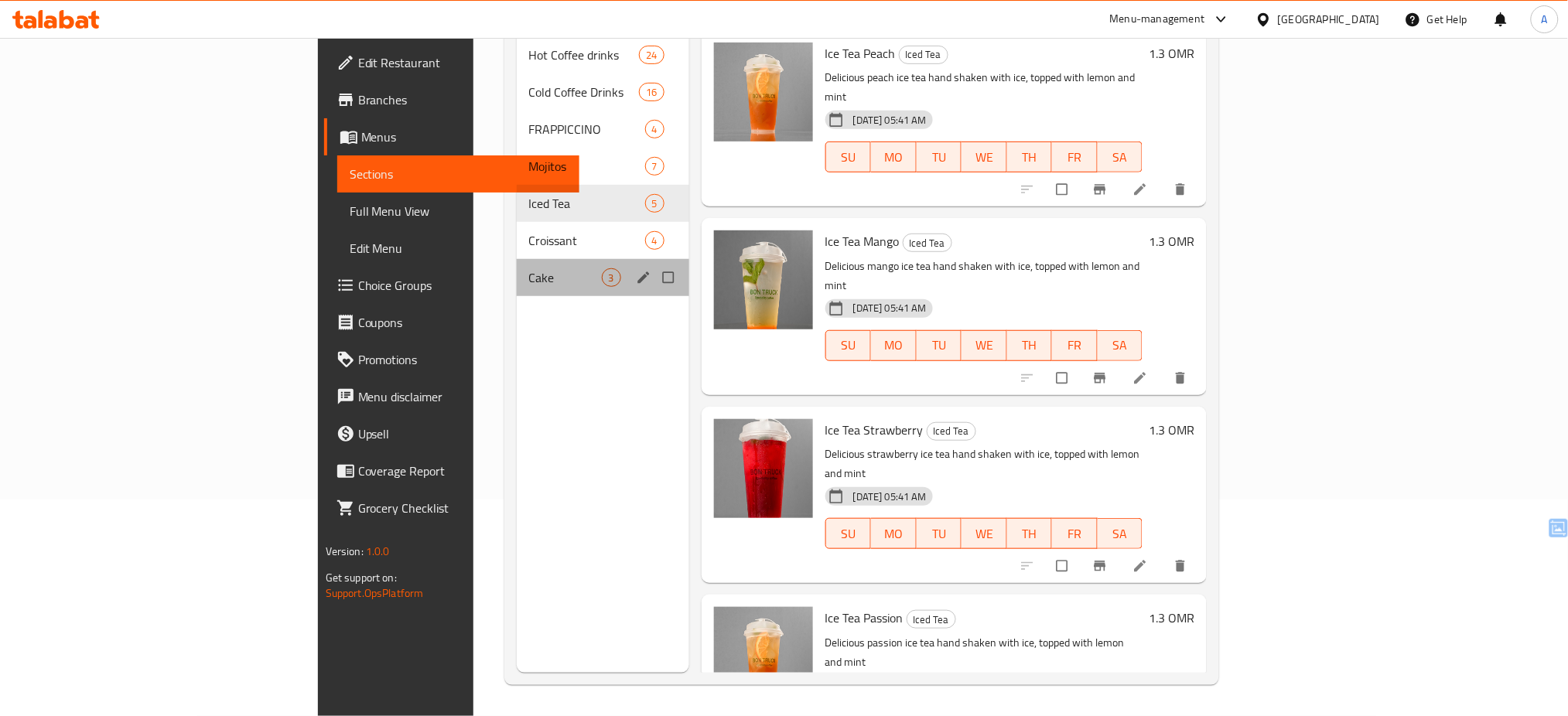
click at [517, 259] on div "Cake 3" at bounding box center [603, 278] width 173 height 37
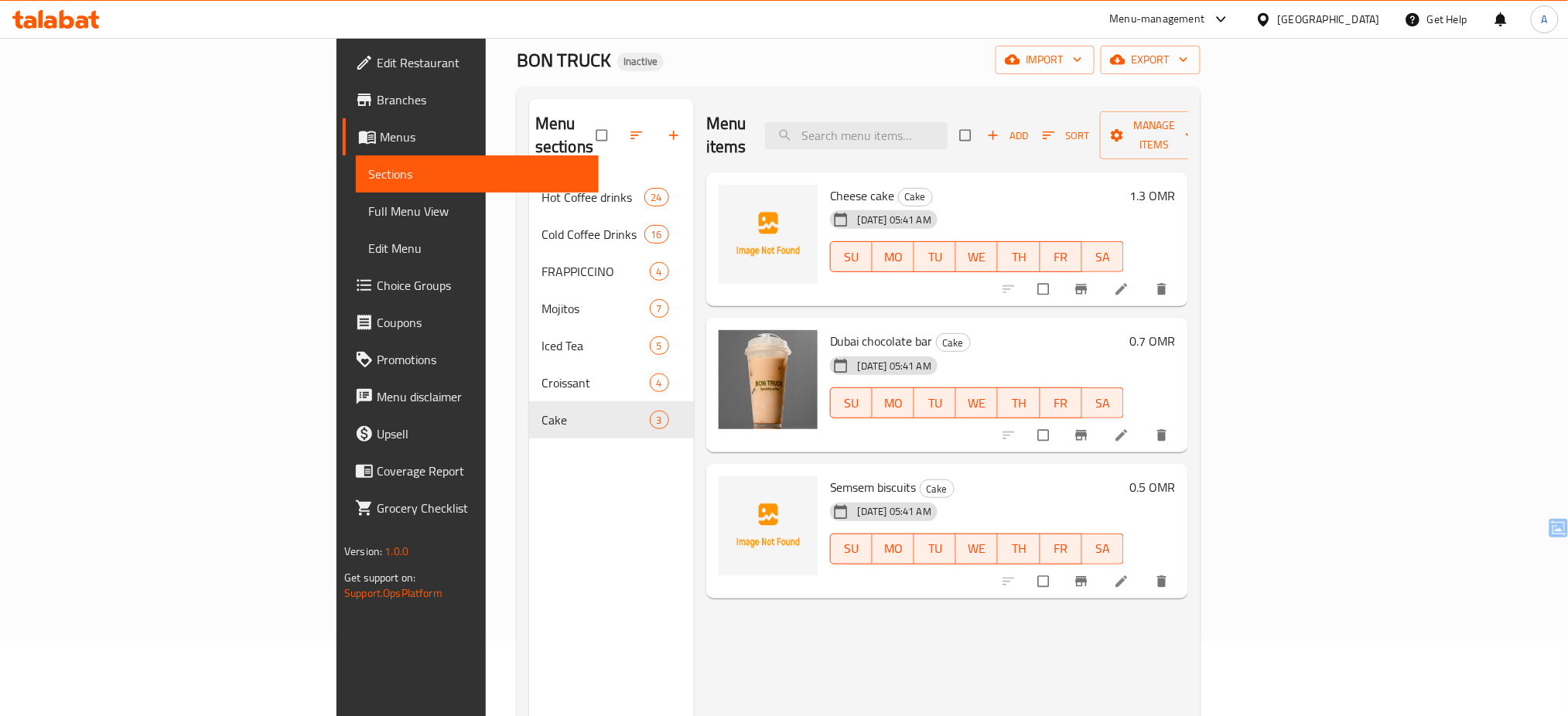
scroll to position [71, 0]
click at [731, 347] on icon "upload picture" at bounding box center [738, 355] width 16 height 16
click at [694, 599] on div "Menu items Add Sort Manage items Cheese cake Cake 20-08-2025 05:41 AM SU MO TU …" at bounding box center [941, 460] width 494 height 716
click at [787, 347] on icon "delete image" at bounding box center [794, 355] width 16 height 16
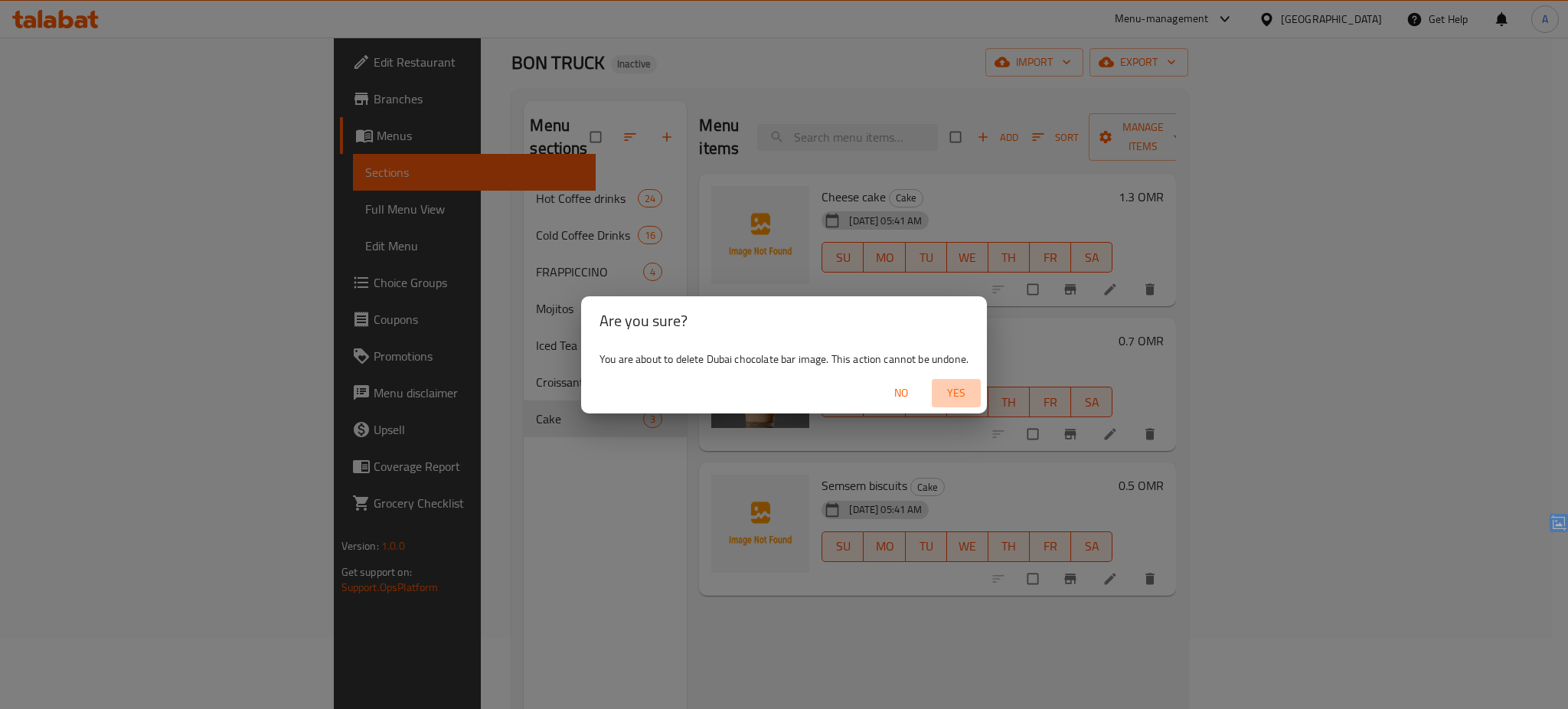
click at [971, 403] on button "Yes" at bounding box center [956, 393] width 49 height 28
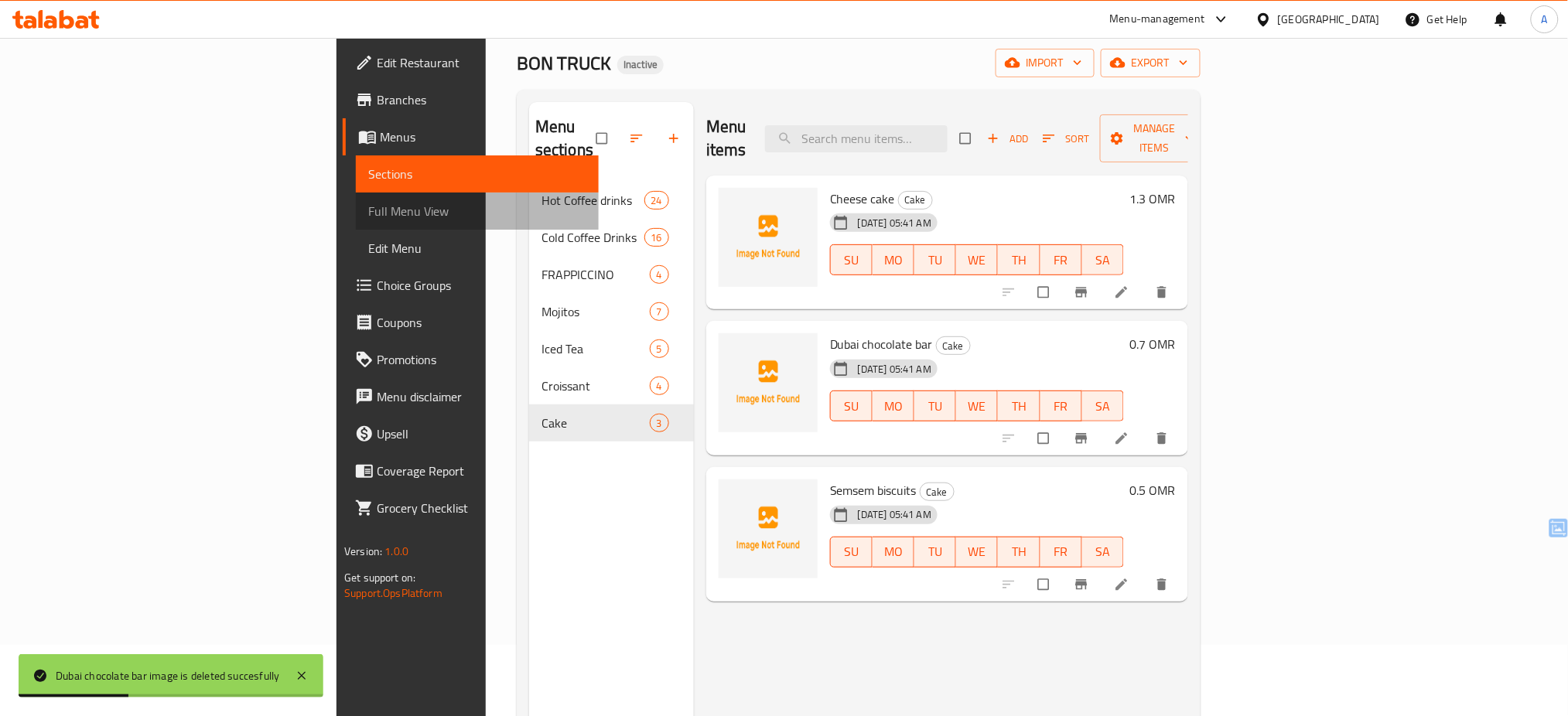
click at [369, 208] on span "Full Menu View" at bounding box center [477, 211] width 218 height 18
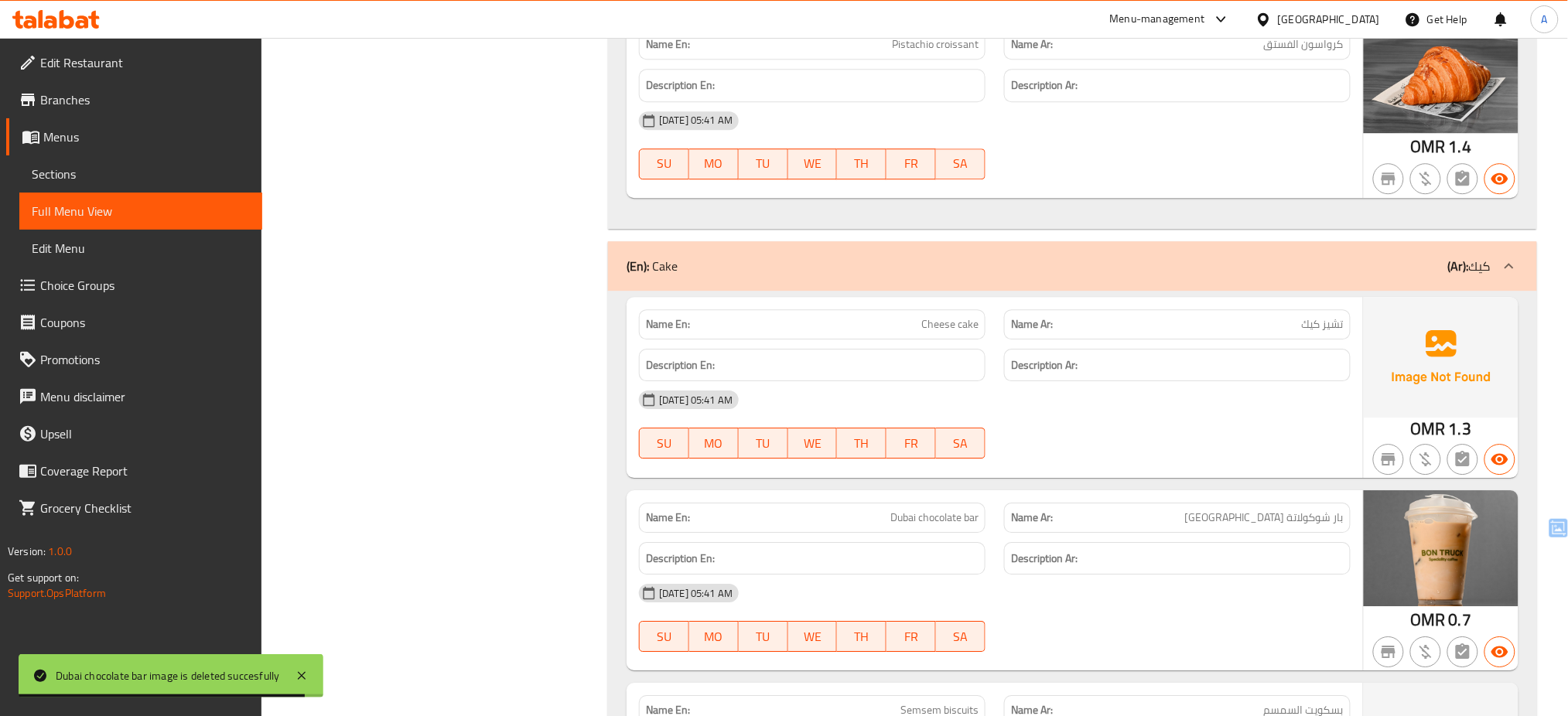
scroll to position [14574, 0]
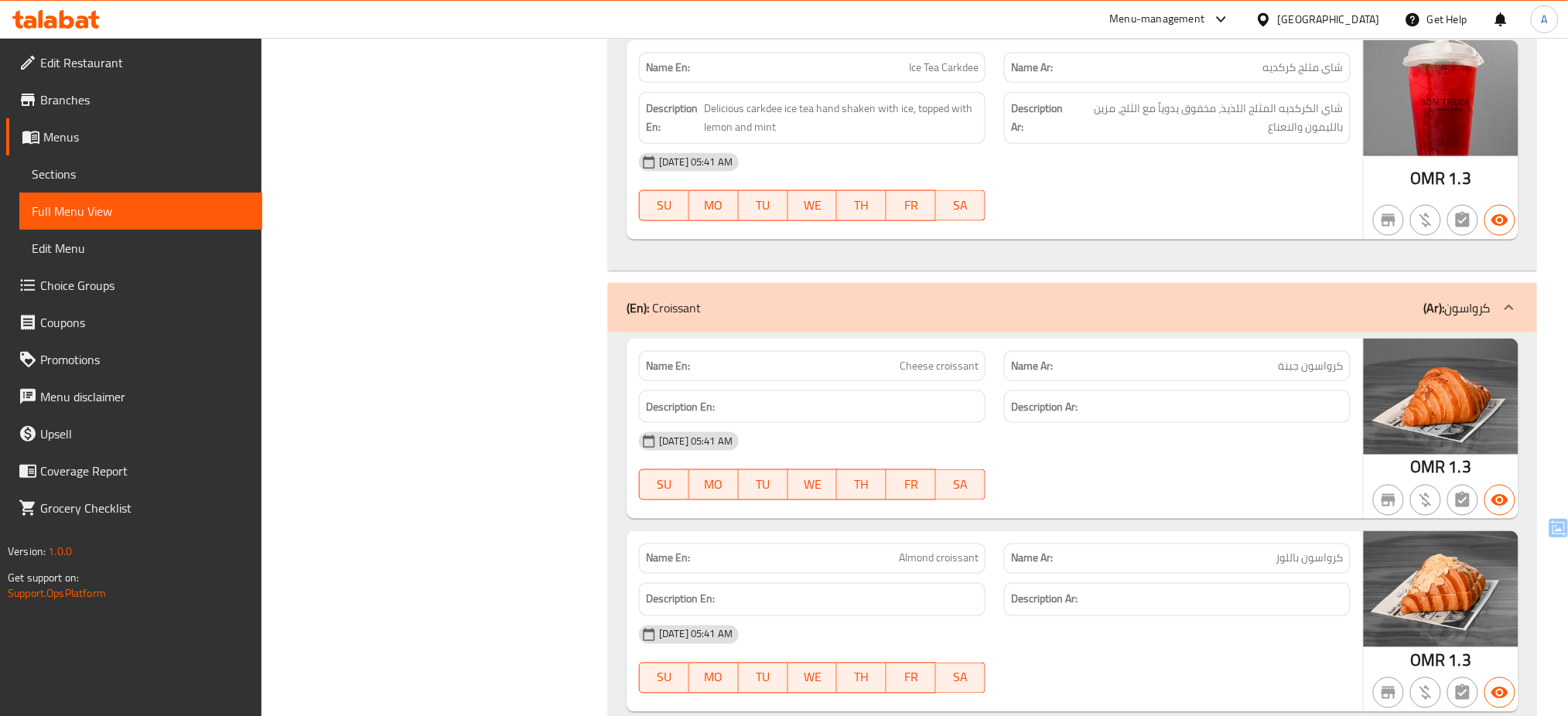
scroll to position [14329, 0]
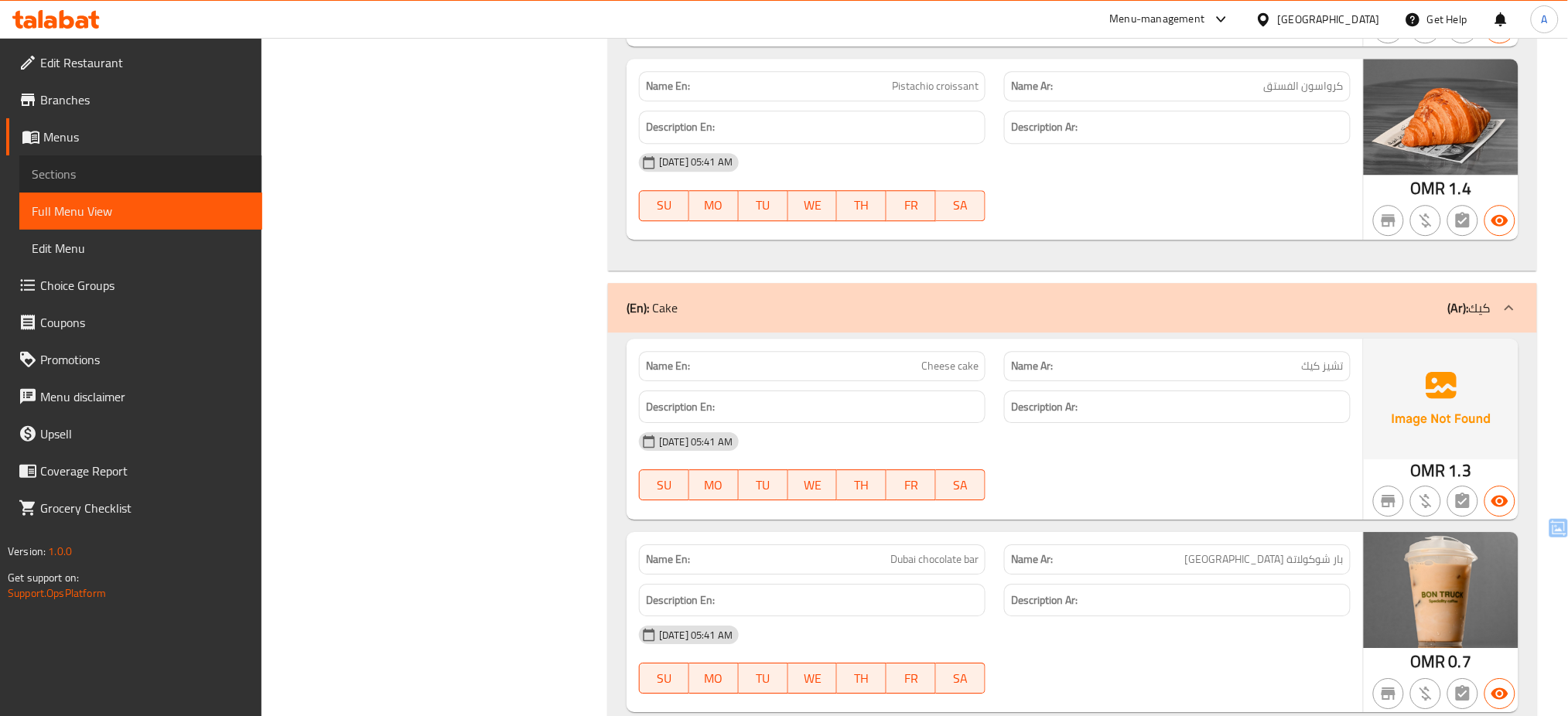
click at [86, 181] on span "Sections" at bounding box center [141, 174] width 218 height 18
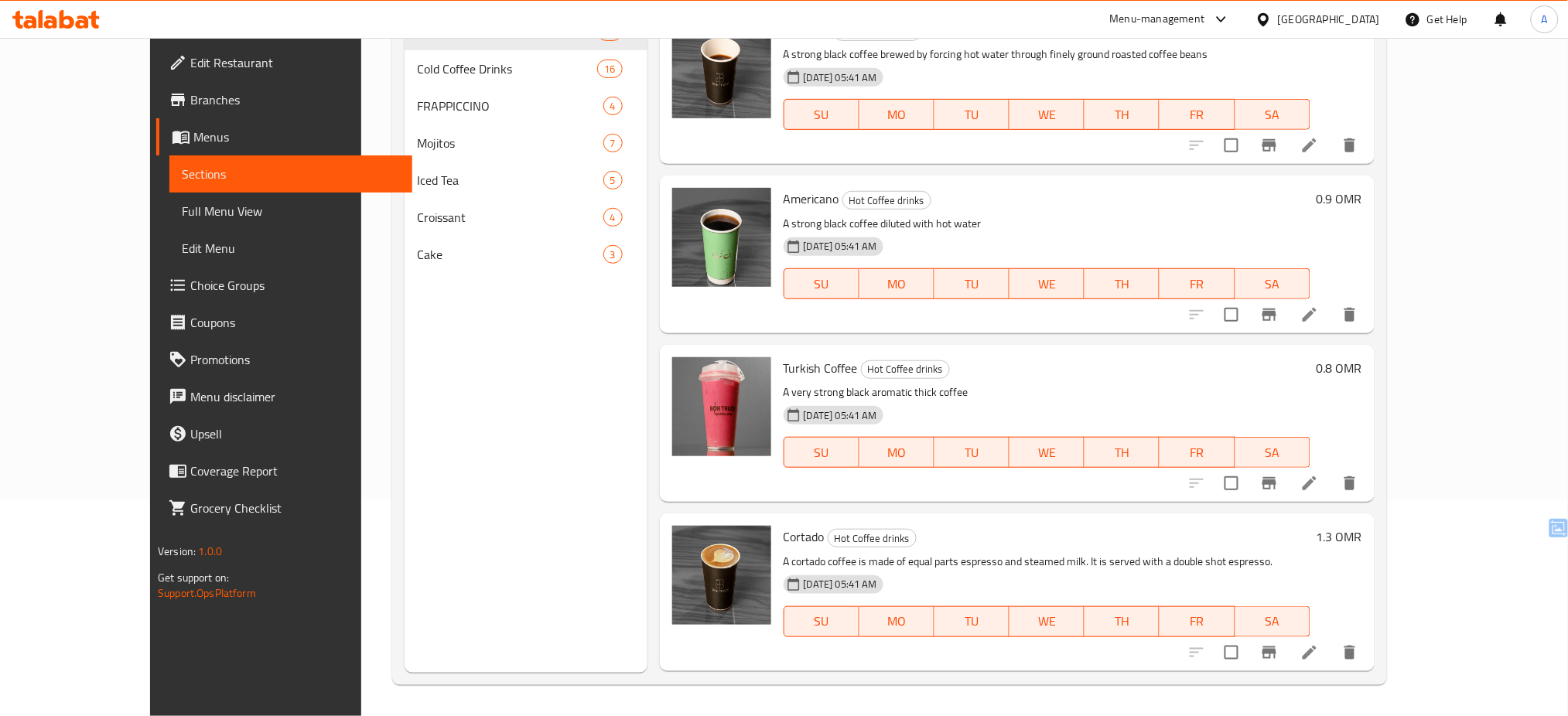
scroll to position [217, 0]
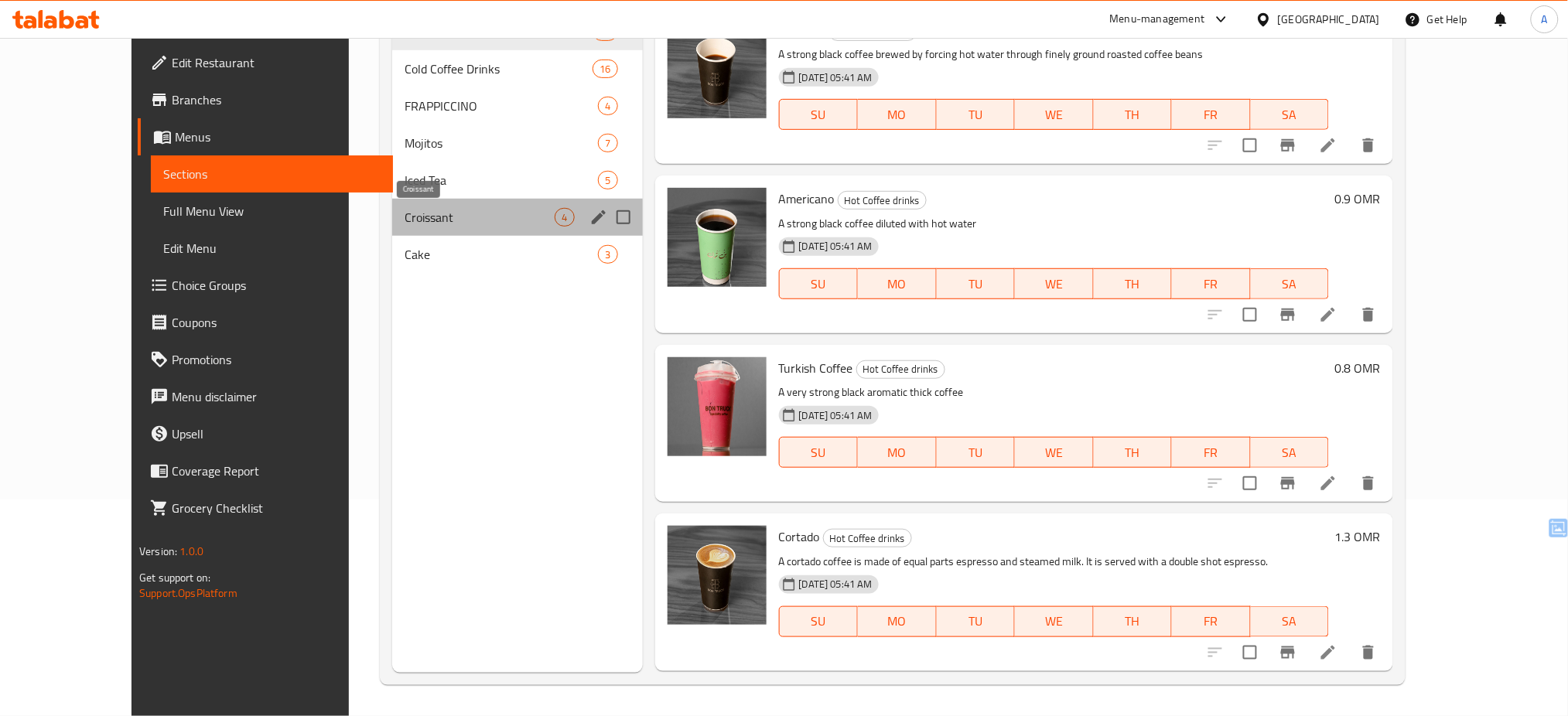
click at [415, 210] on span "Croissant" at bounding box center [479, 217] width 150 height 18
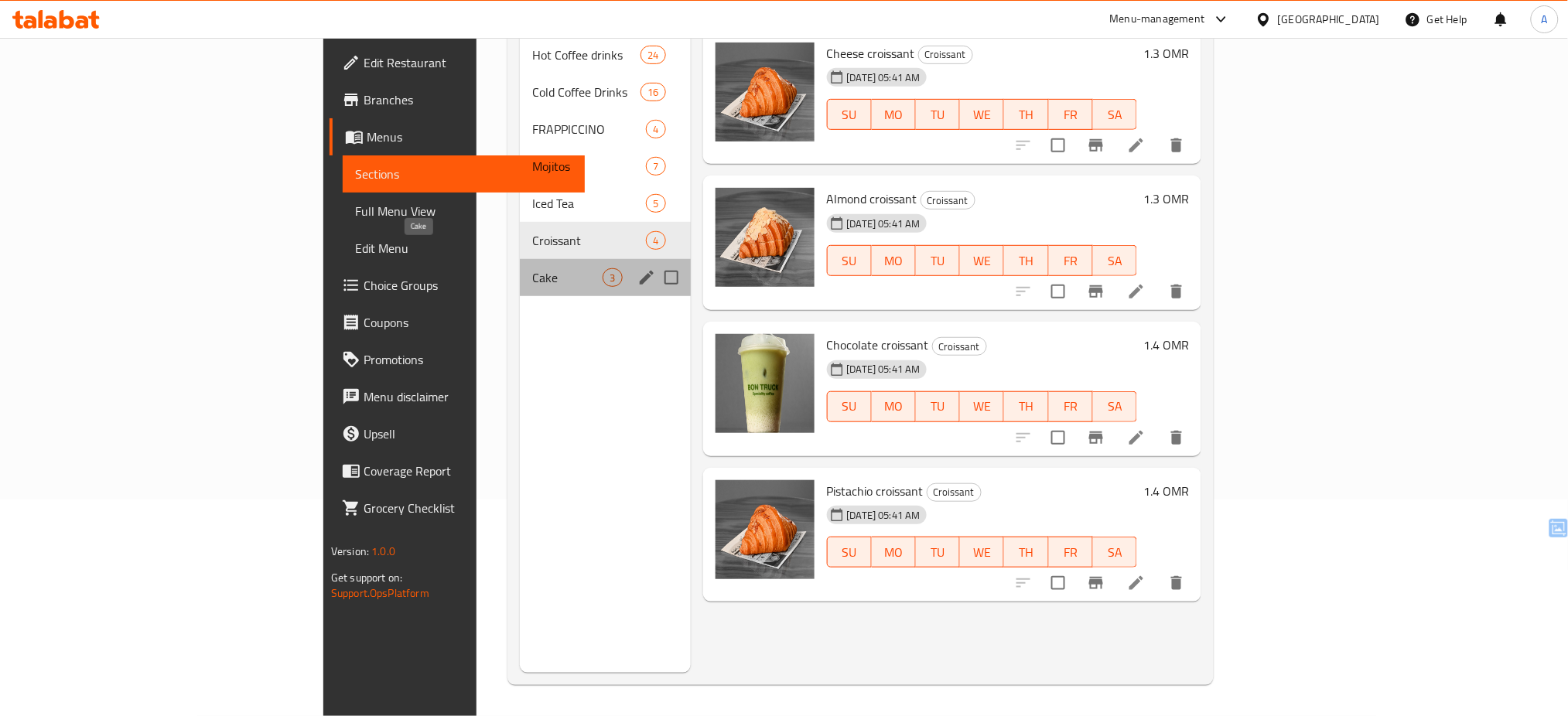
click at [532, 268] on span "Cake" at bounding box center [567, 278] width 71 height 18
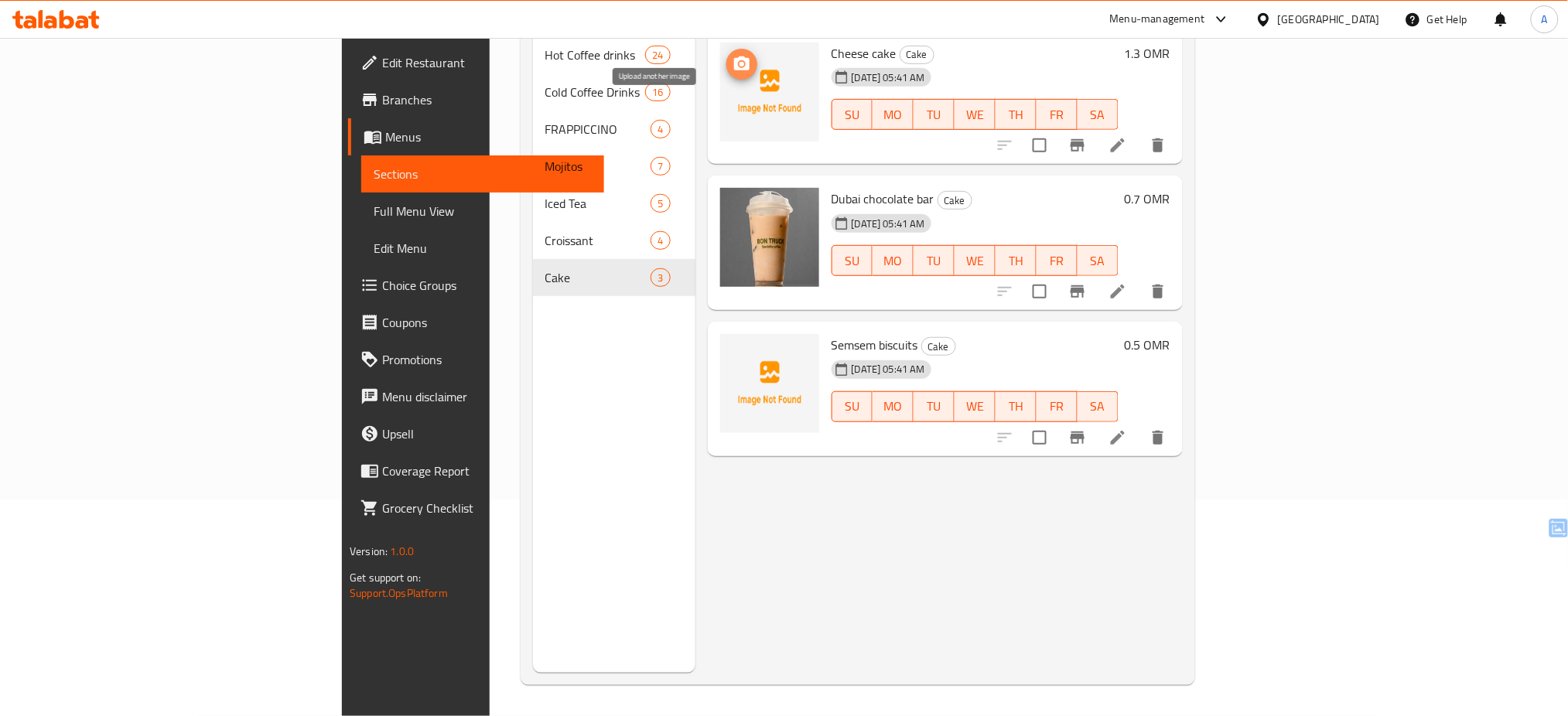
click at [734, 56] on icon "upload picture" at bounding box center [742, 63] width 16 height 14
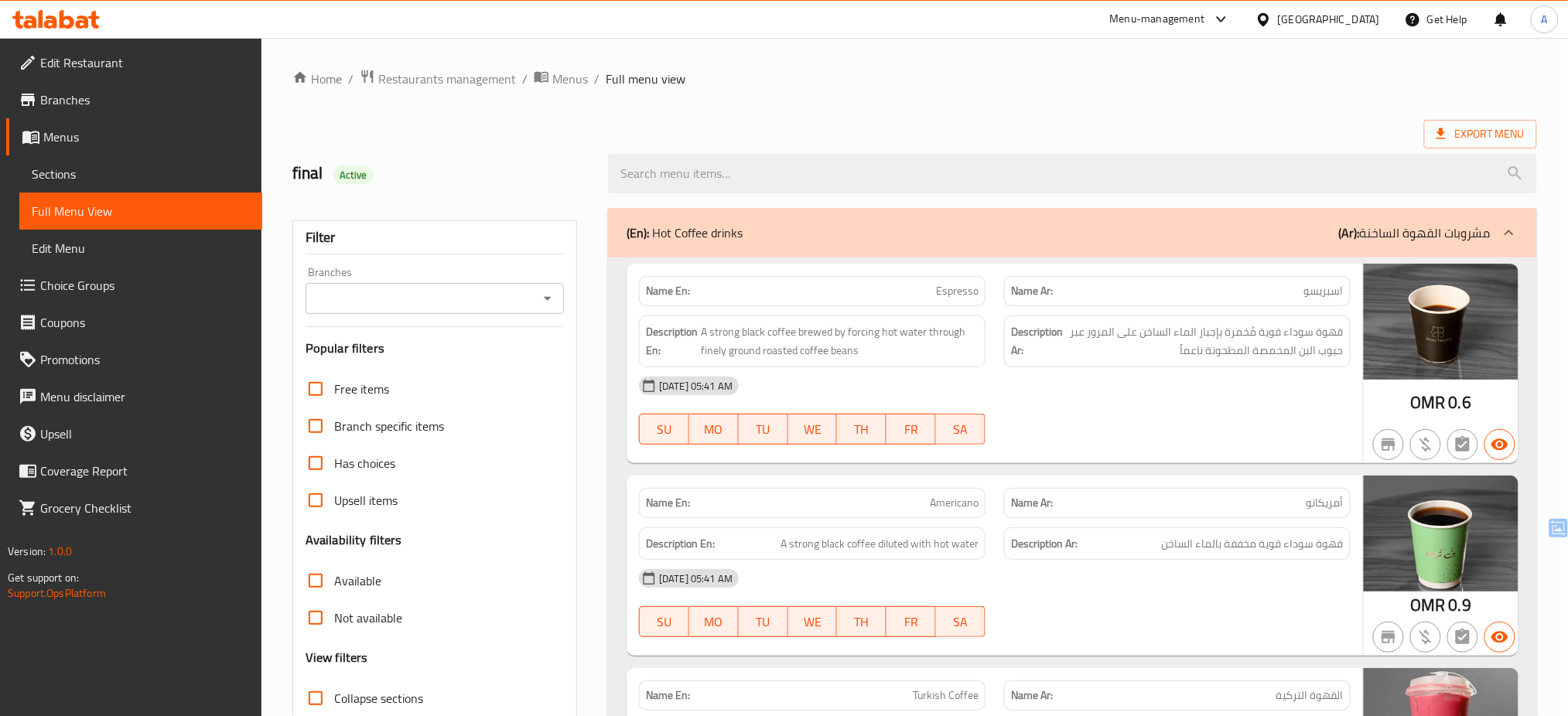
click at [537, 304] on div at bounding box center [547, 299] width 20 height 22
click at [550, 301] on icon "Open" at bounding box center [548, 299] width 18 height 18
click at [550, 301] on icon "Close" at bounding box center [548, 299] width 18 height 18
click at [550, 301] on icon "Open" at bounding box center [548, 299] width 18 height 18
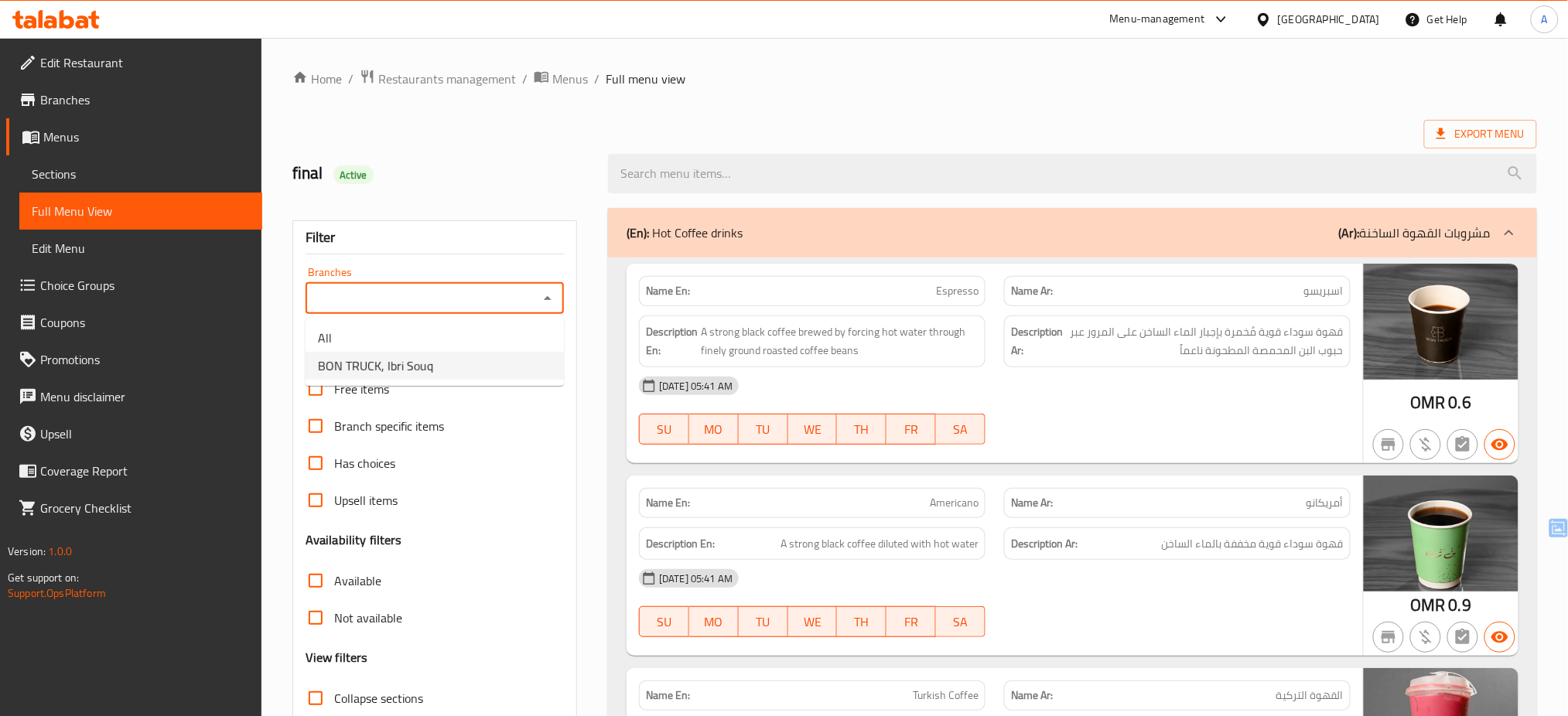
click at [513, 354] on li "BON TRUCK, Ibri Souq" at bounding box center [434, 366] width 258 height 28
type input "BON TRUCK, Ibri Souq"
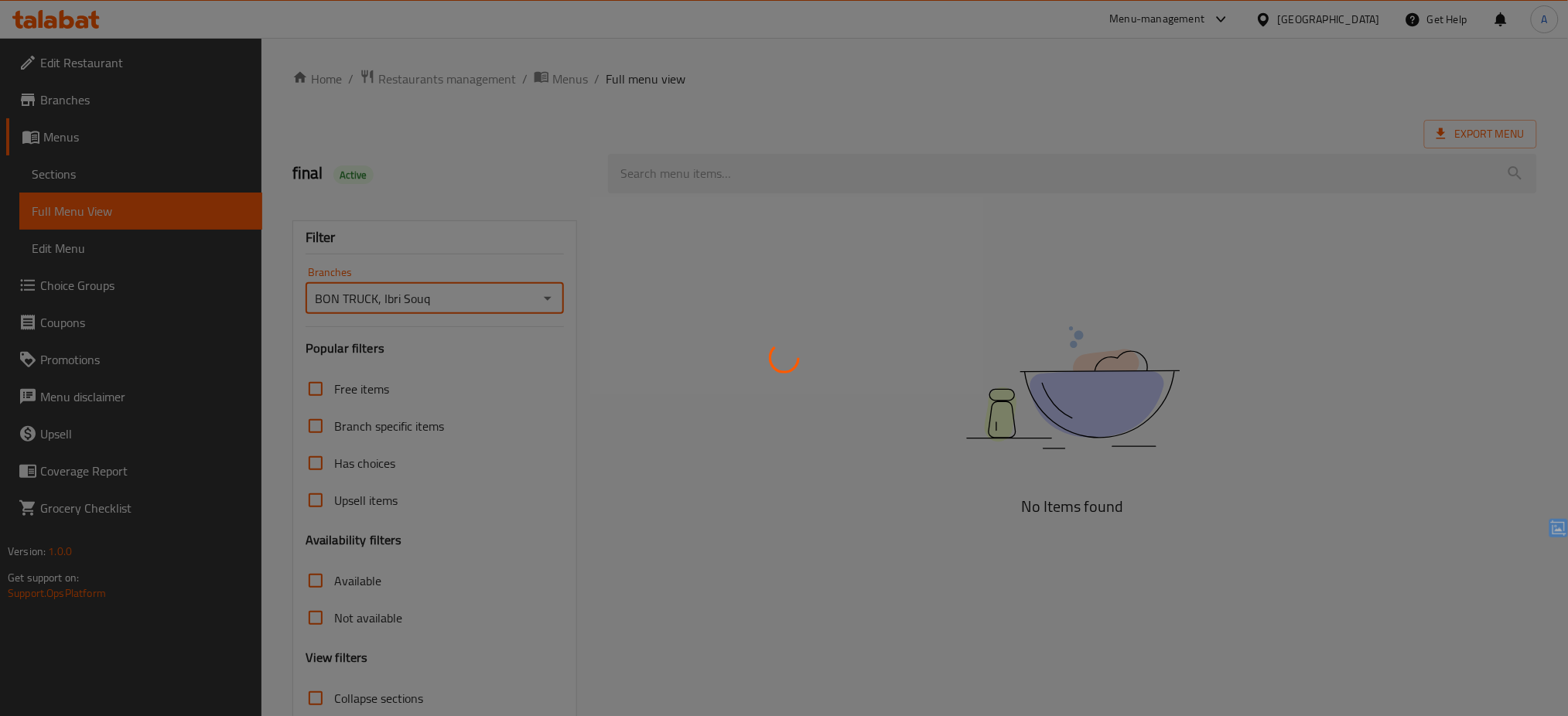
click at [761, 419] on div at bounding box center [784, 358] width 1568 height 716
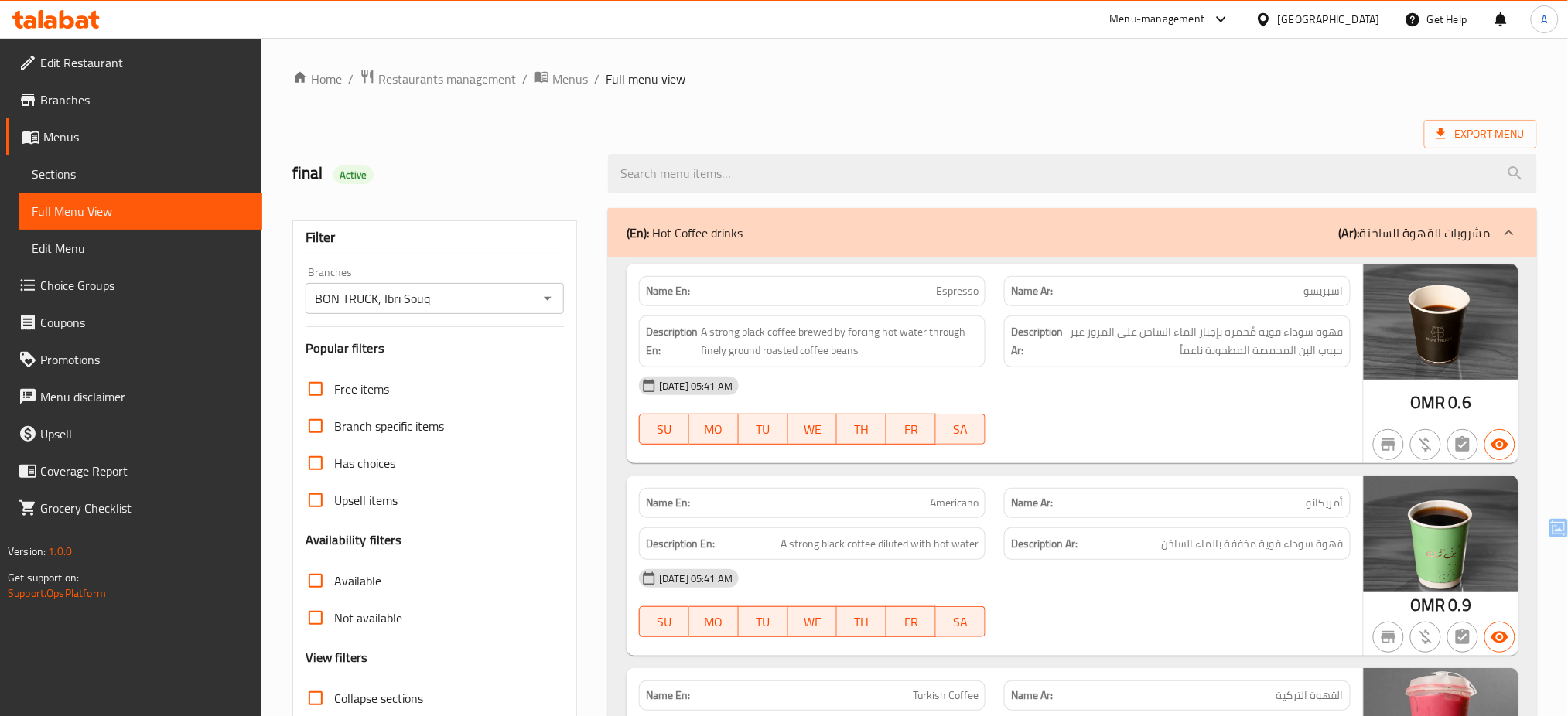
click at [1192, 506] on p "Name Ar: أمريكانو" at bounding box center [1177, 504] width 333 height 17
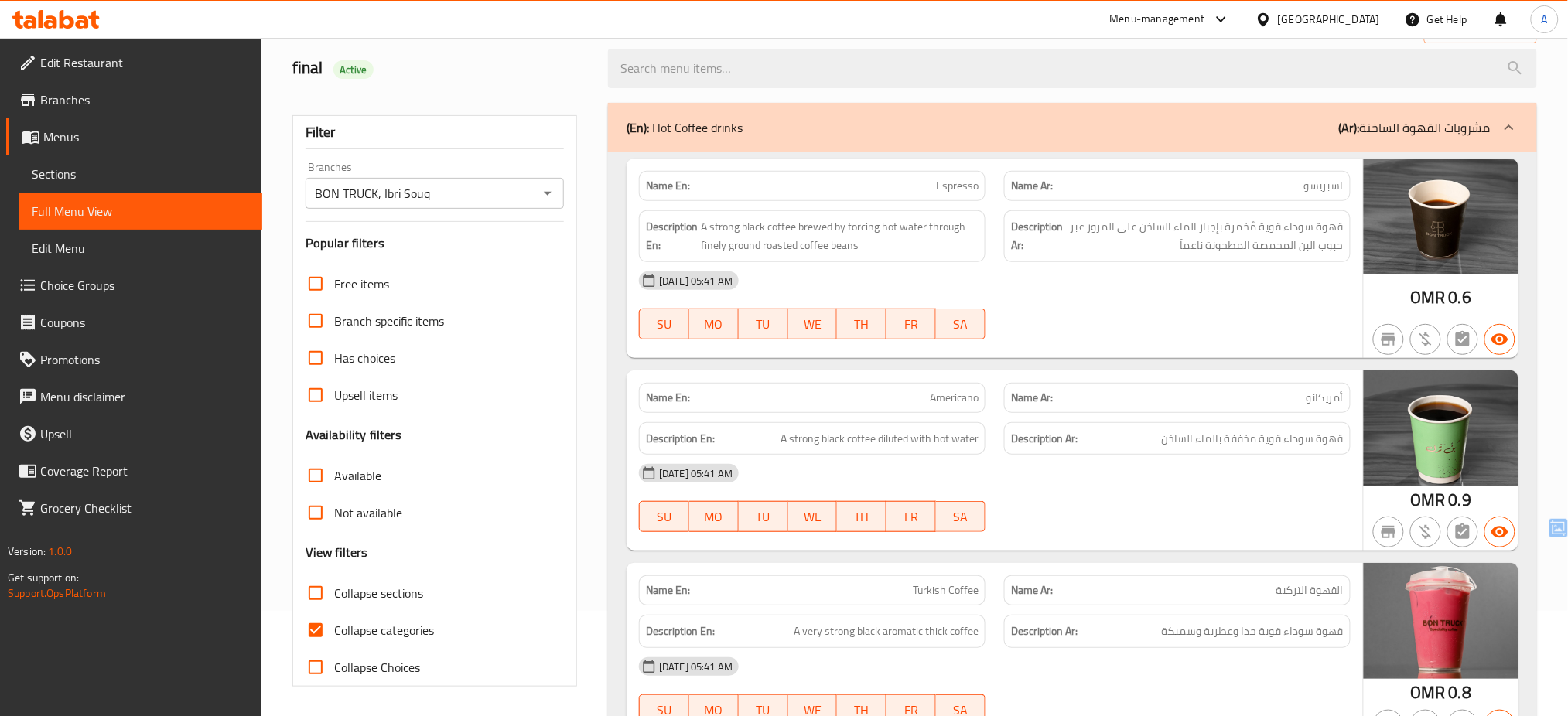
scroll to position [124, 0]
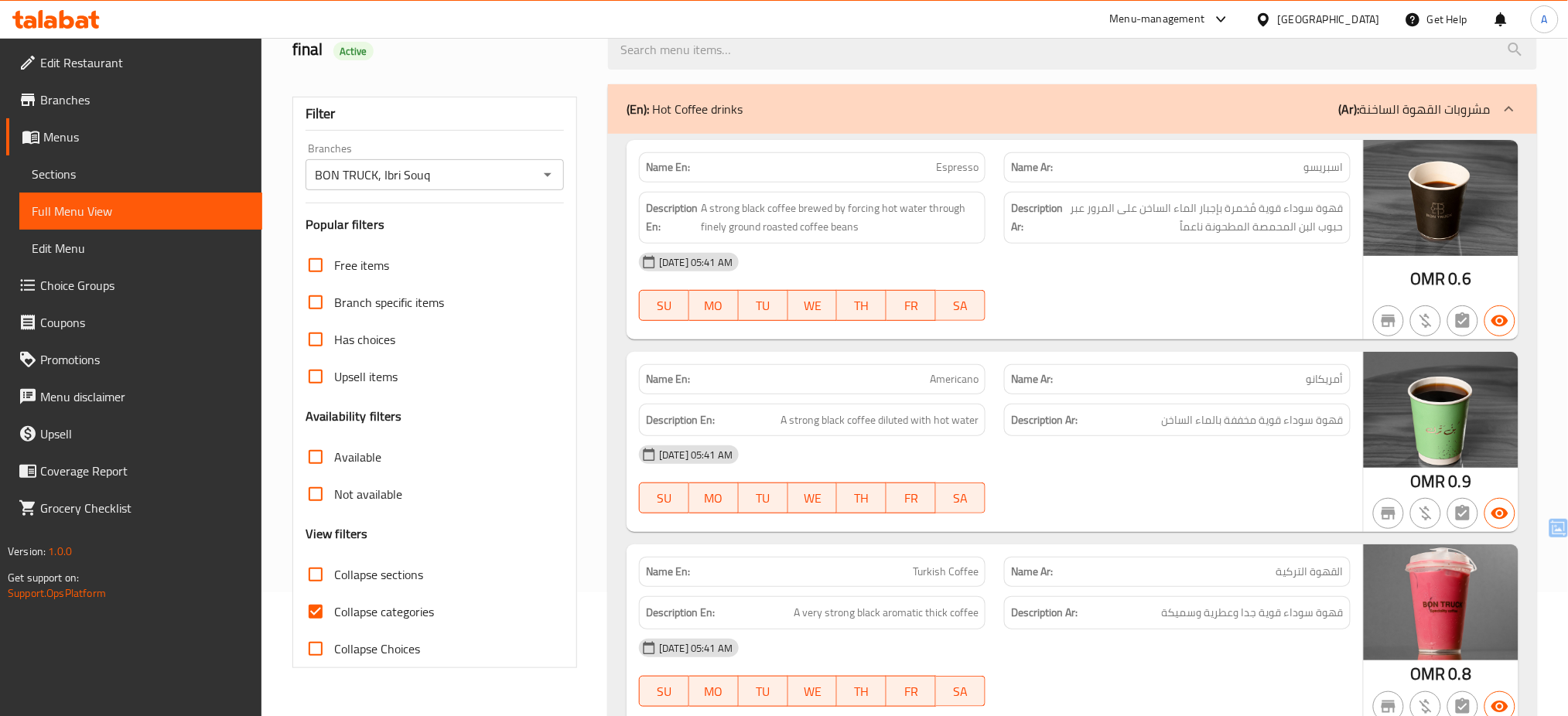
click at [940, 580] on span "Turkish Coffee" at bounding box center [946, 573] width 66 height 17
copy span "Turkish Coffee"
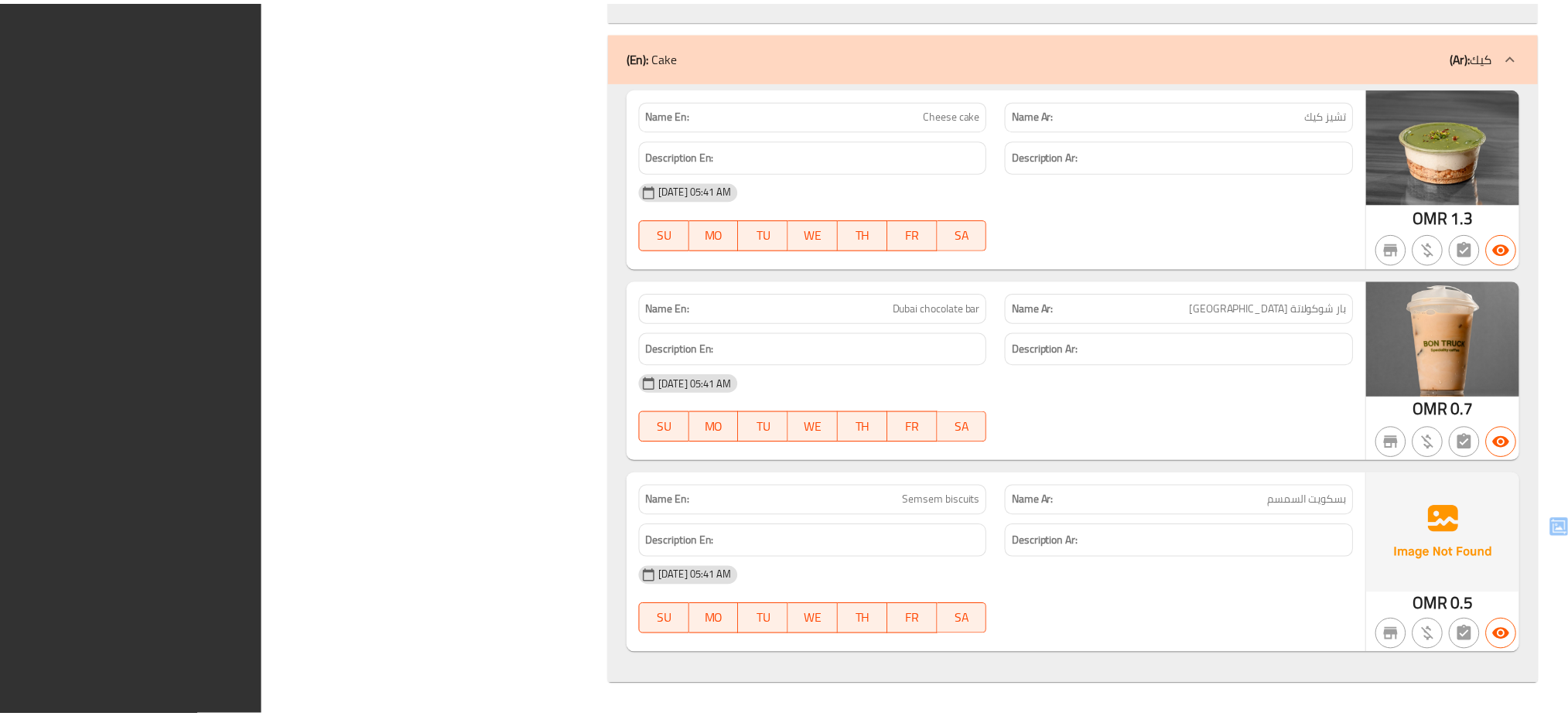
scroll to position [14574, 0]
